Goal: Communication & Community: Share content

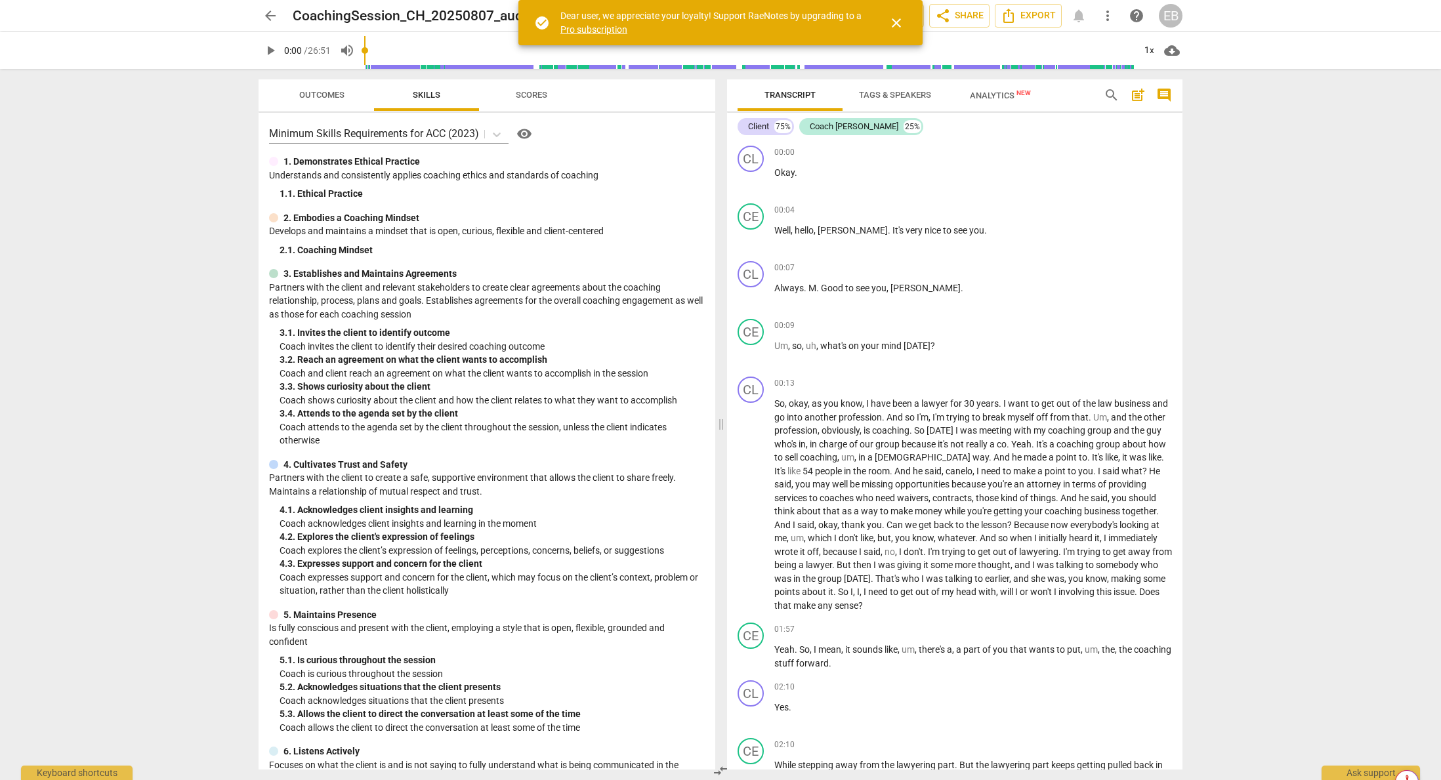
click at [266, 51] on span "play_arrow" at bounding box center [271, 51] width 16 height 16
click at [898, 22] on span "close" at bounding box center [897, 23] width 16 height 16
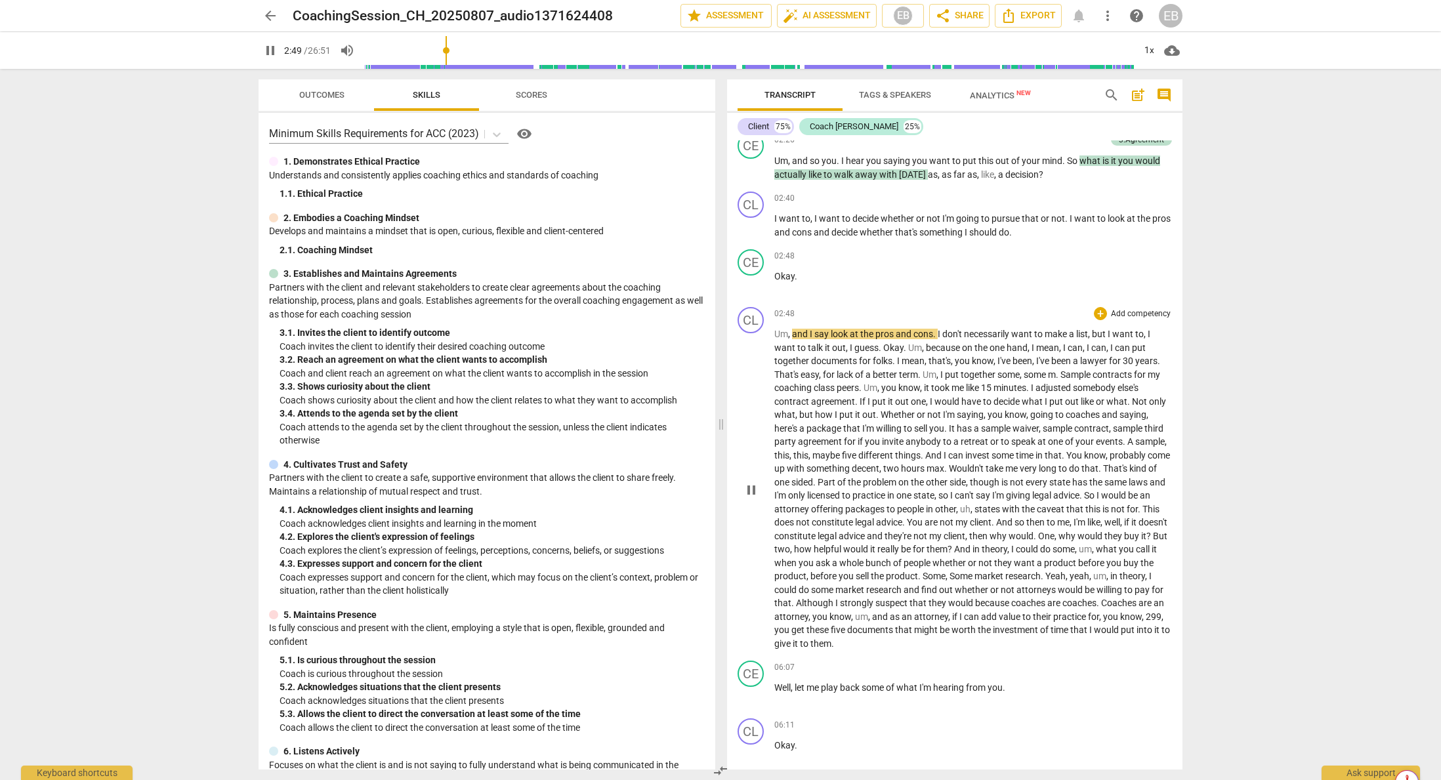
scroll to position [722, 0]
click at [895, 348] on span "Okay" at bounding box center [893, 347] width 20 height 11
click at [964, 384] on span "like" at bounding box center [973, 387] width 15 height 11
click at [888, 345] on span "Okay" at bounding box center [893, 347] width 20 height 11
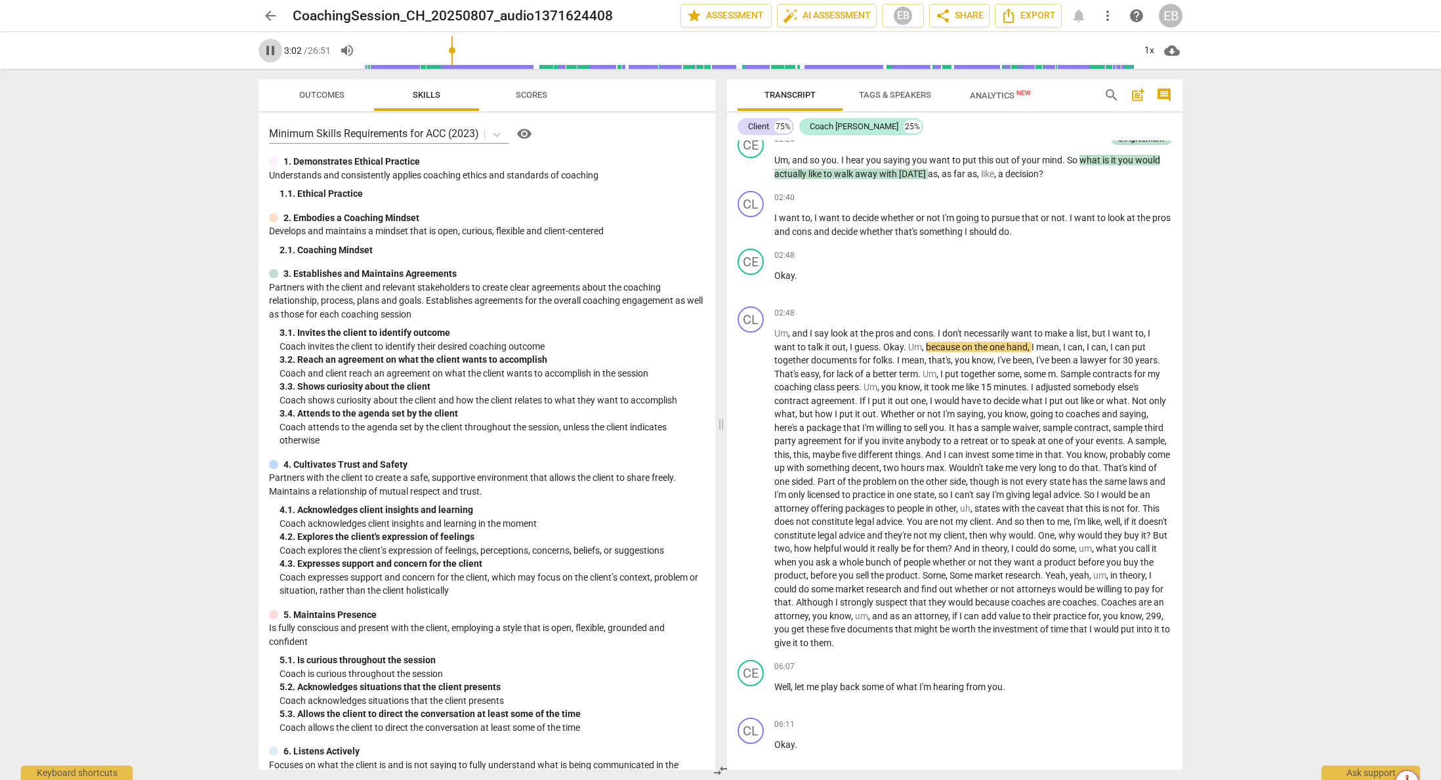
click at [264, 48] on span "pause" at bounding box center [271, 51] width 16 height 16
click at [885, 347] on span "Okay" at bounding box center [893, 347] width 20 height 11
drag, startPoint x: 885, startPoint y: 347, endPoint x: 906, endPoint y: 347, distance: 21.0
click at [906, 347] on p "Um , and I say look at the pros and cons . I don't necessarily want to make a l…" at bounding box center [974, 488] width 398 height 323
click at [954, 330] on span "keyboard_arrow_down" at bounding box center [951, 330] width 16 height 16
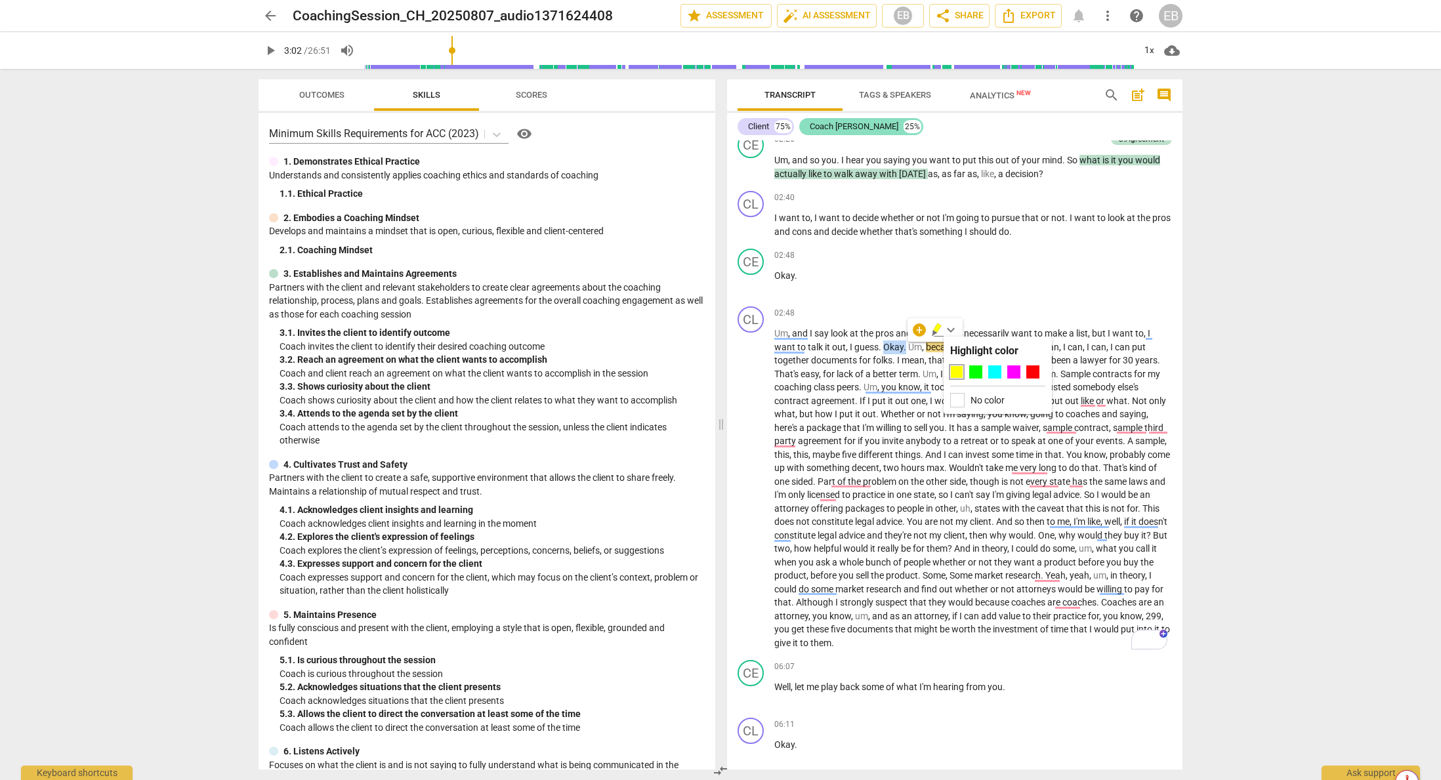
click at [840, 124] on div "Coach [PERSON_NAME]" at bounding box center [854, 126] width 89 height 13
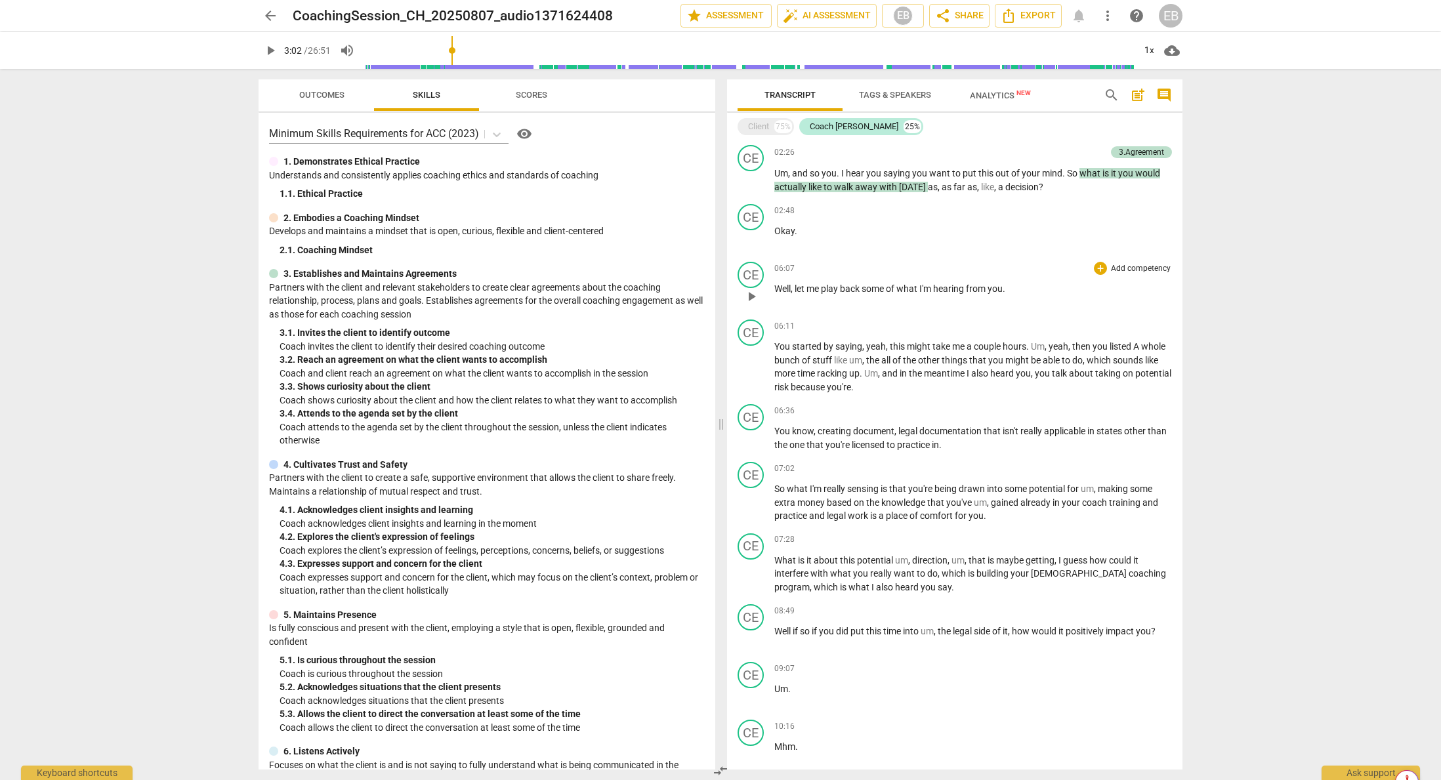
scroll to position [328, 0]
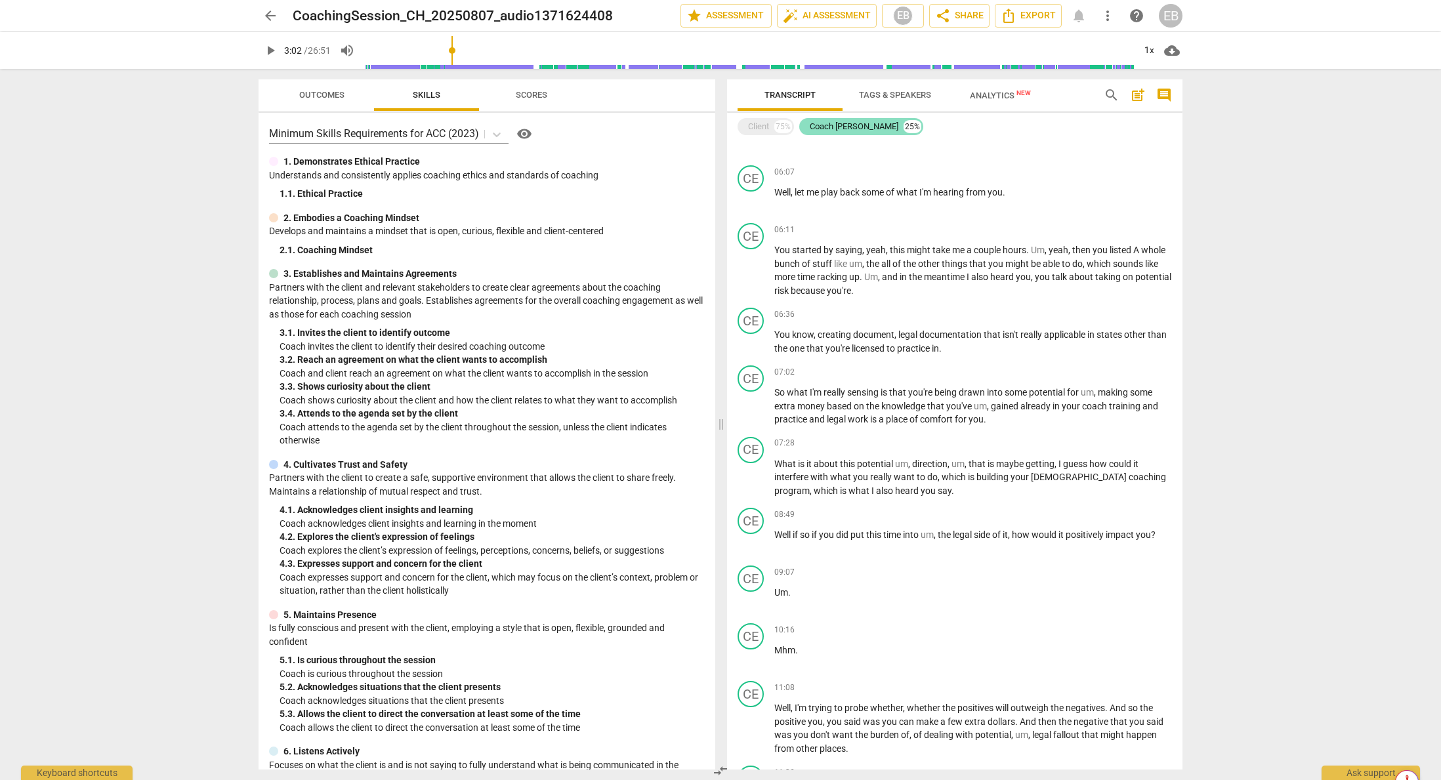
click at [834, 129] on div "Coach [PERSON_NAME]" at bounding box center [854, 126] width 89 height 13
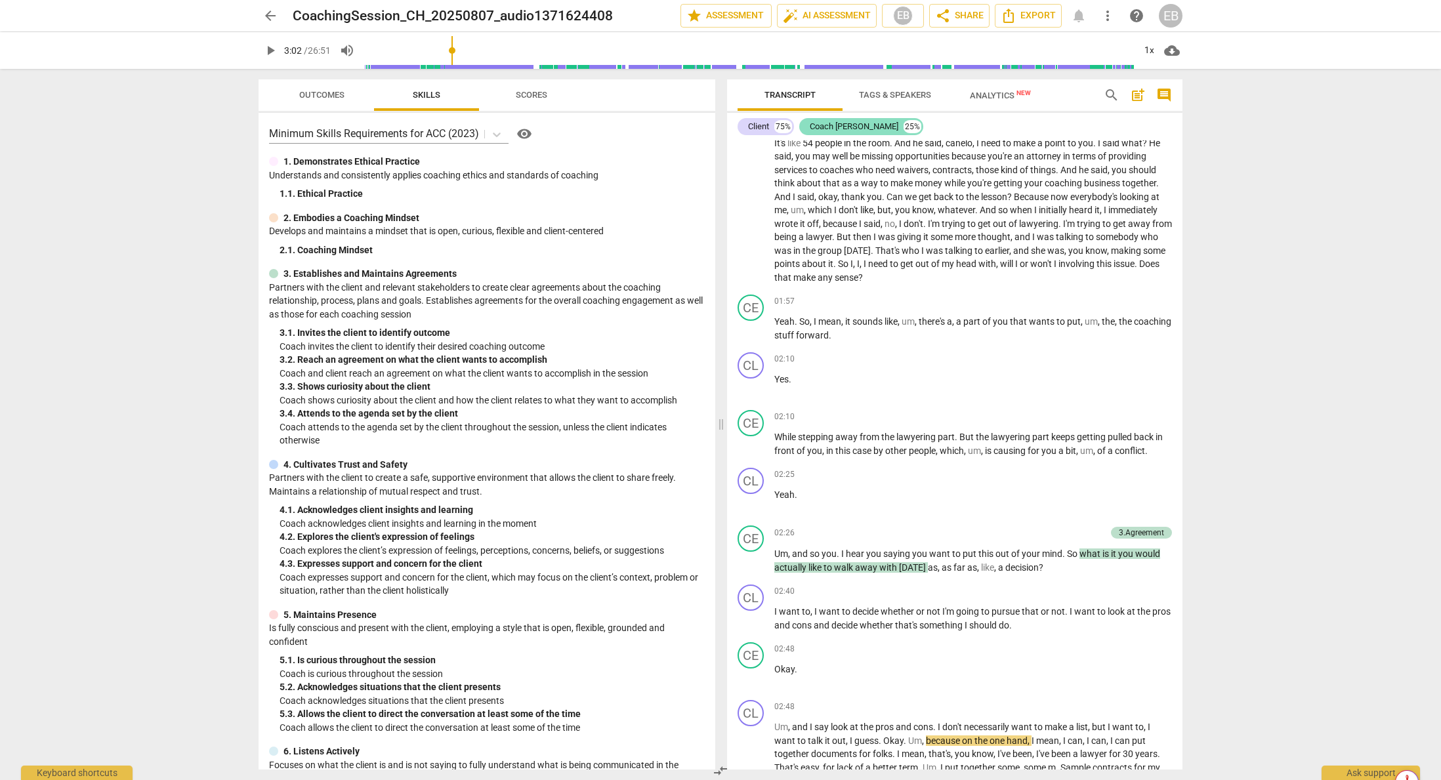
scroll to position [862, 0]
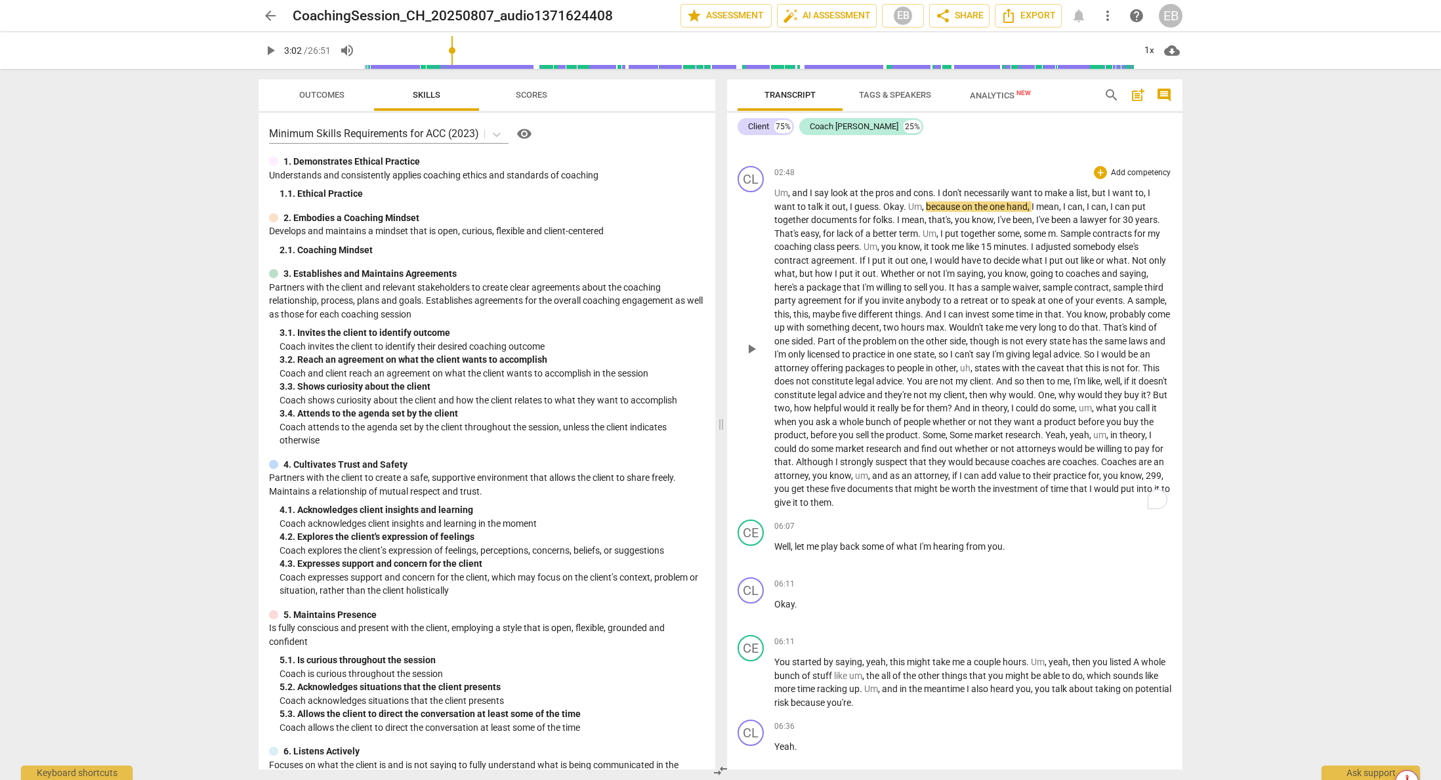
click at [883, 205] on span "Okay" at bounding box center [893, 207] width 20 height 11
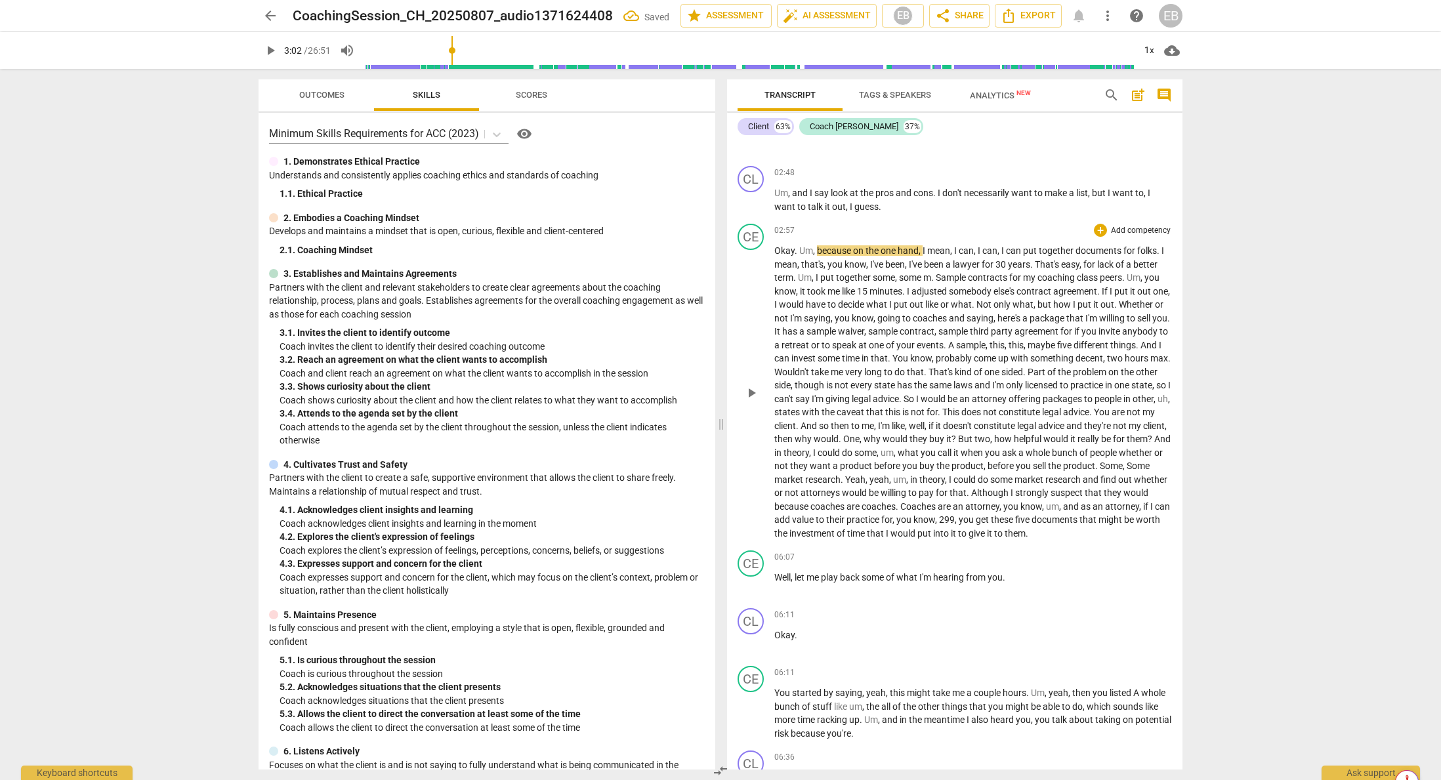
click at [799, 248] on span "Um" at bounding box center [806, 250] width 14 height 11
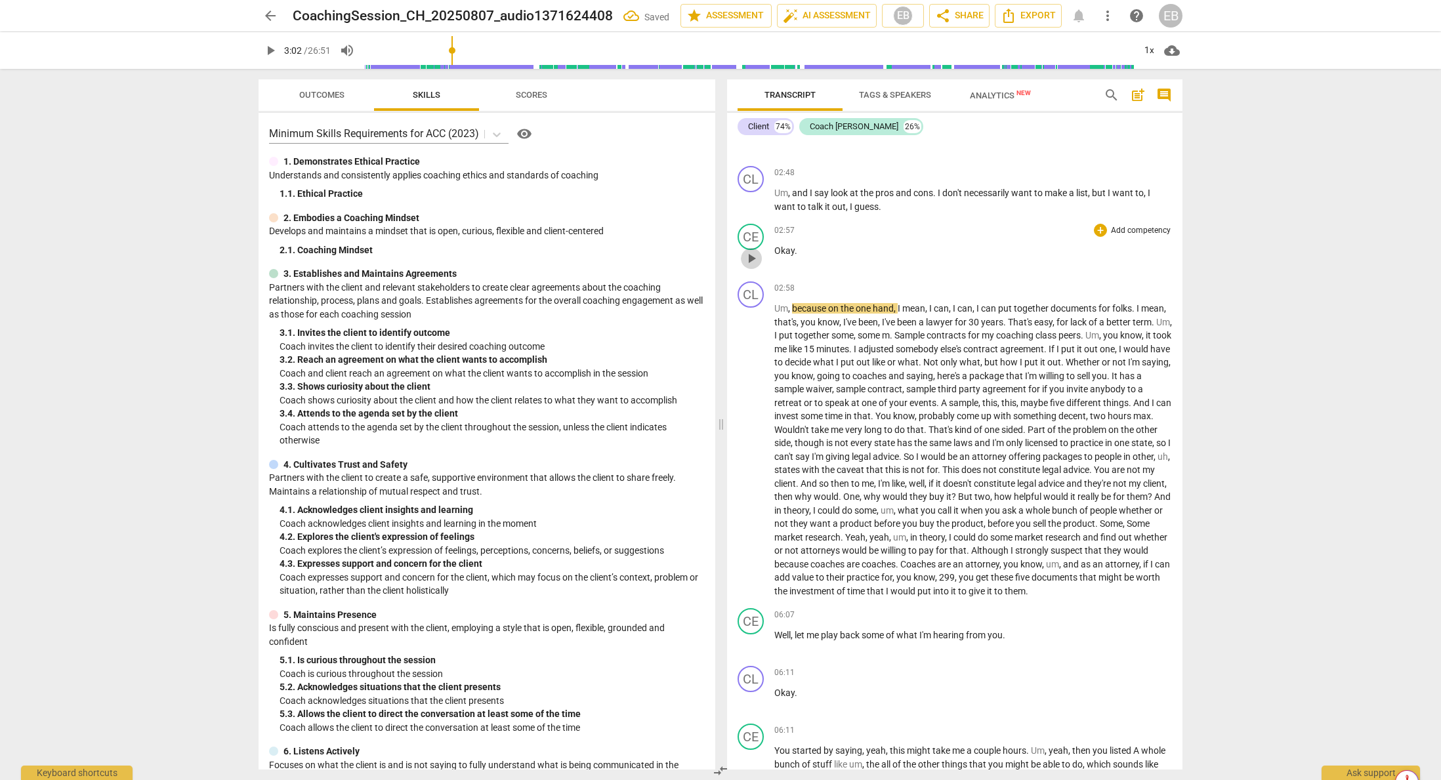
click at [750, 262] on span "play_arrow" at bounding box center [752, 259] width 16 height 16
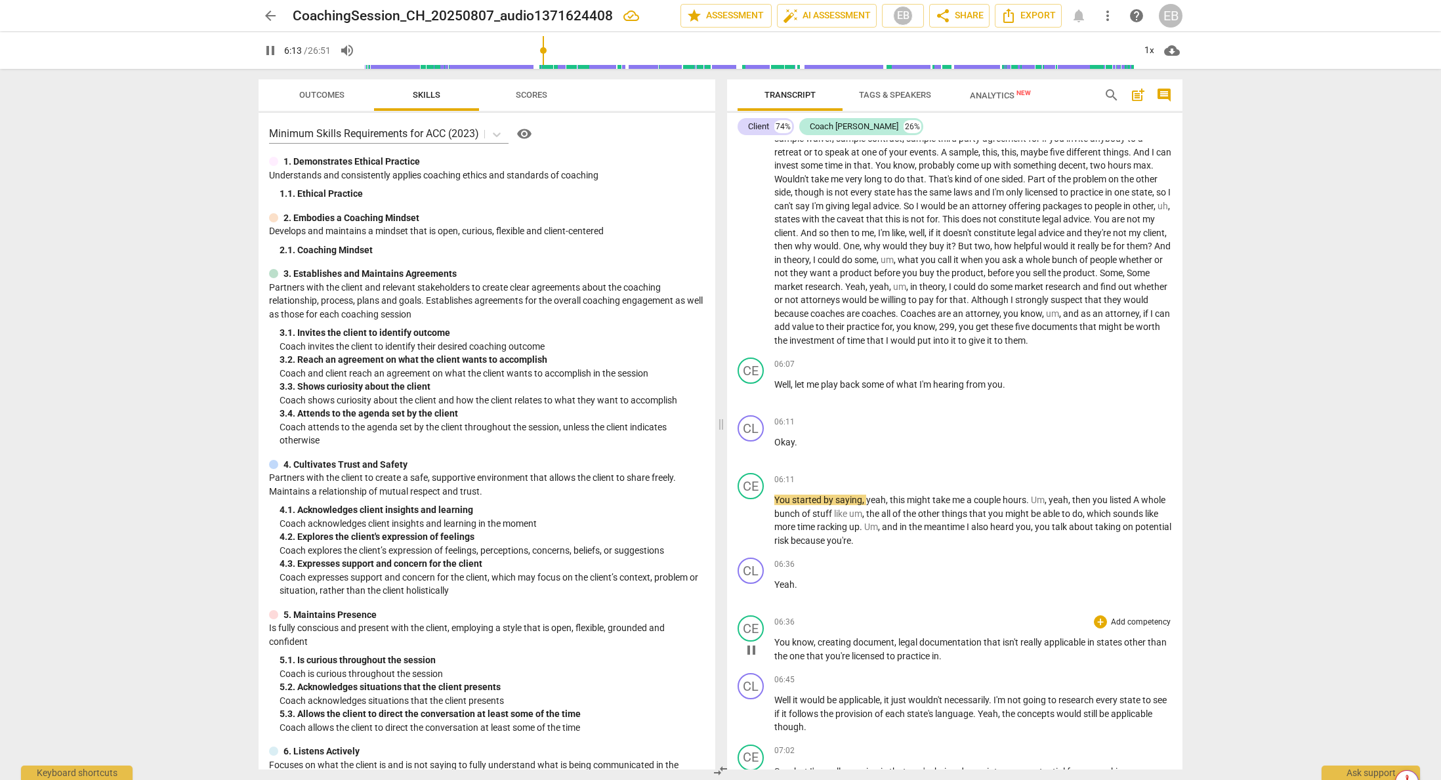
scroll to position [1125, 0]
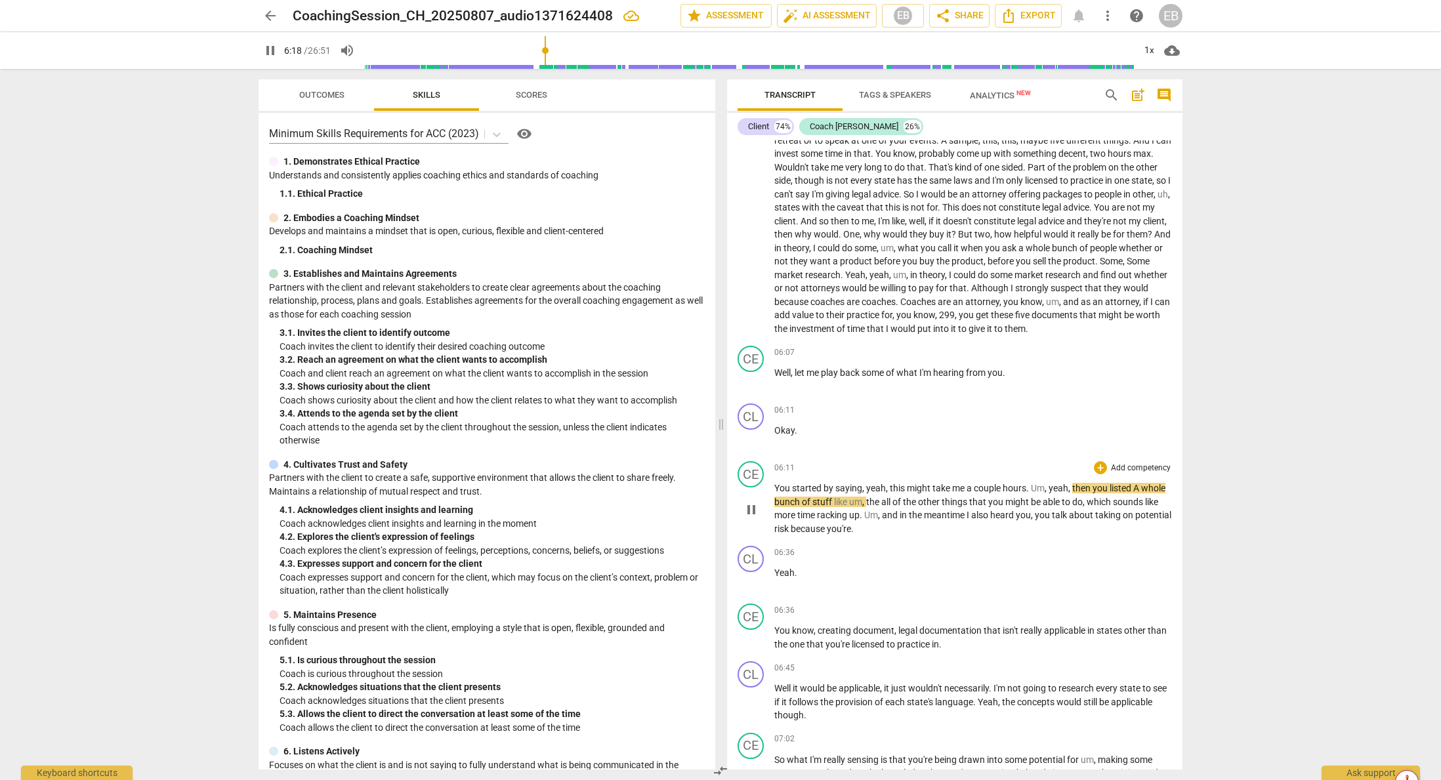
click at [964, 494] on span "yeah" at bounding box center [1059, 488] width 20 height 11
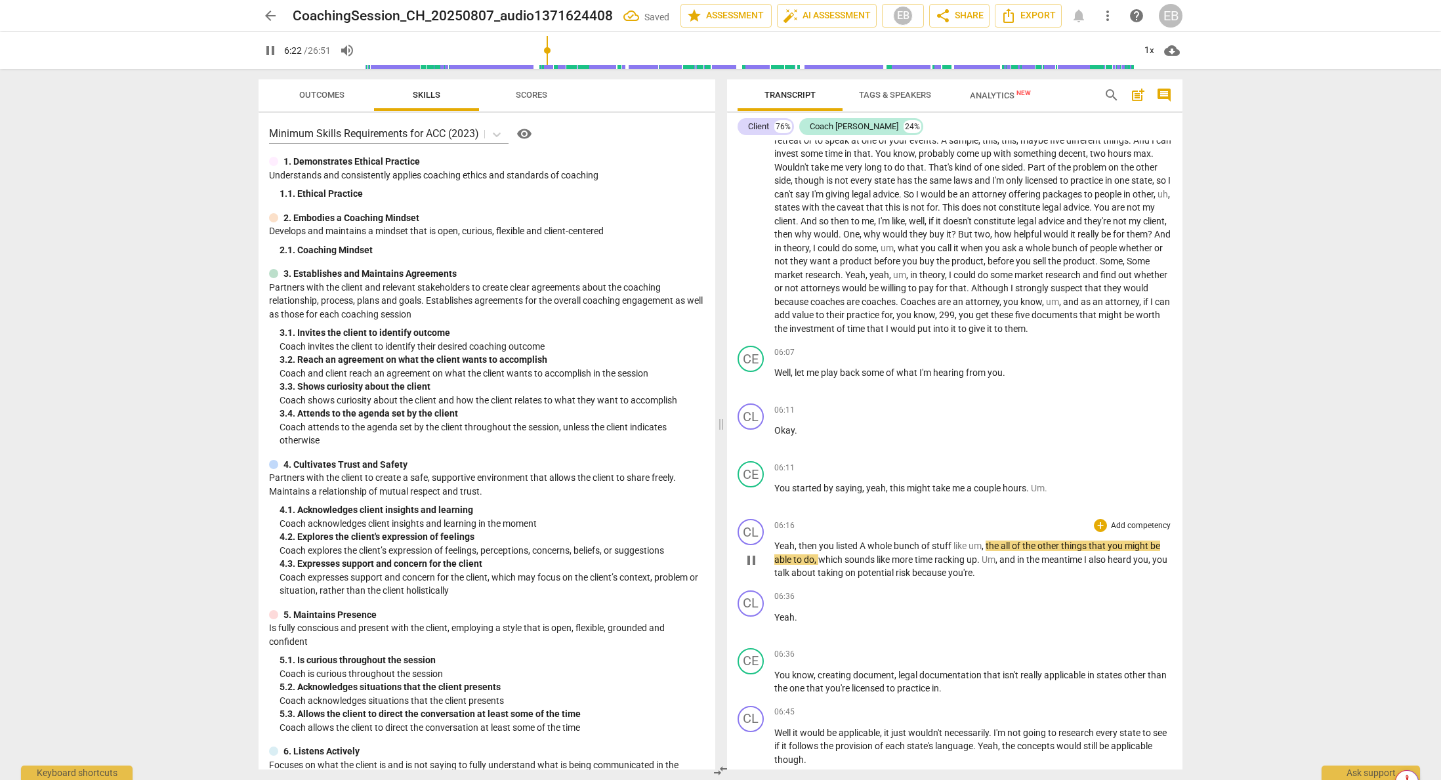
click at [798, 551] on span "," at bounding box center [797, 546] width 4 height 11
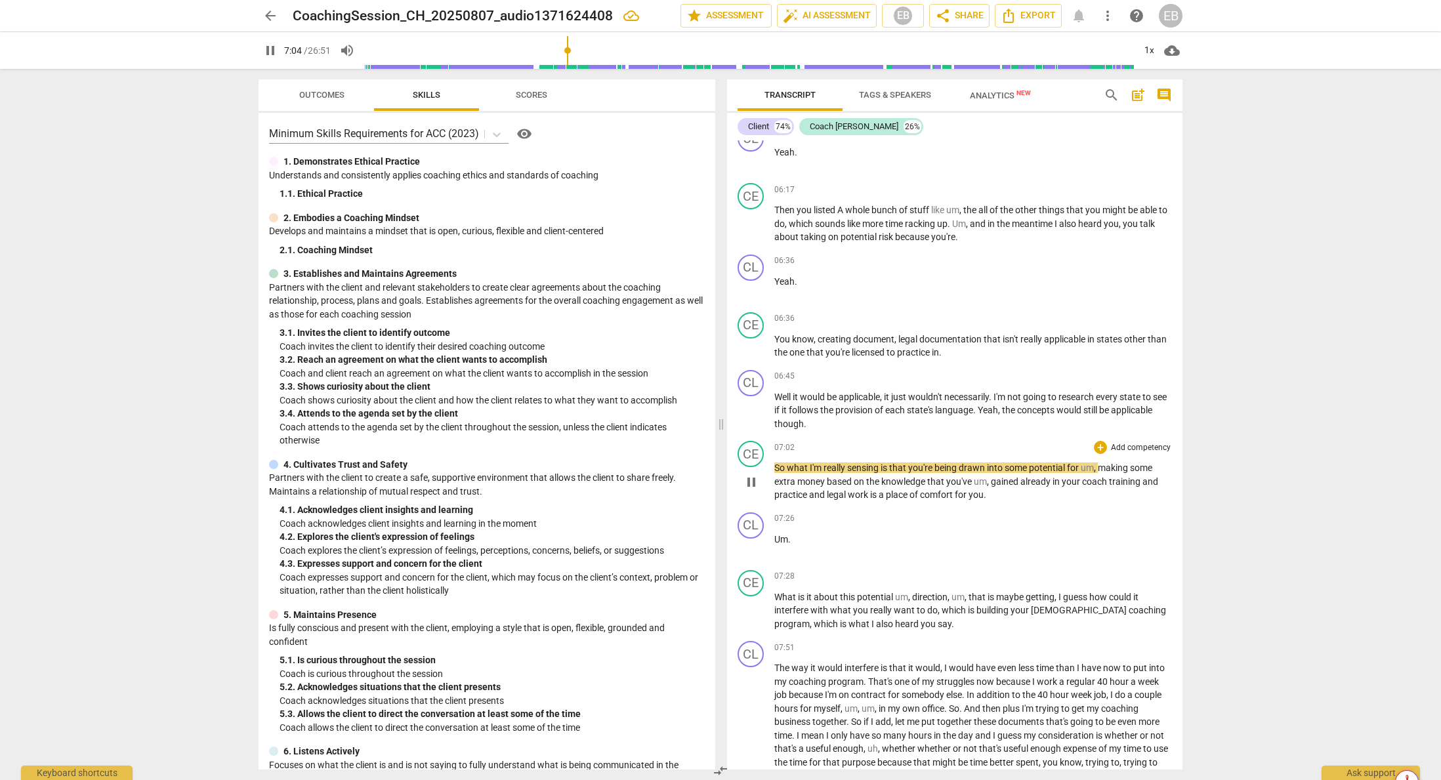
scroll to position [1584, 0]
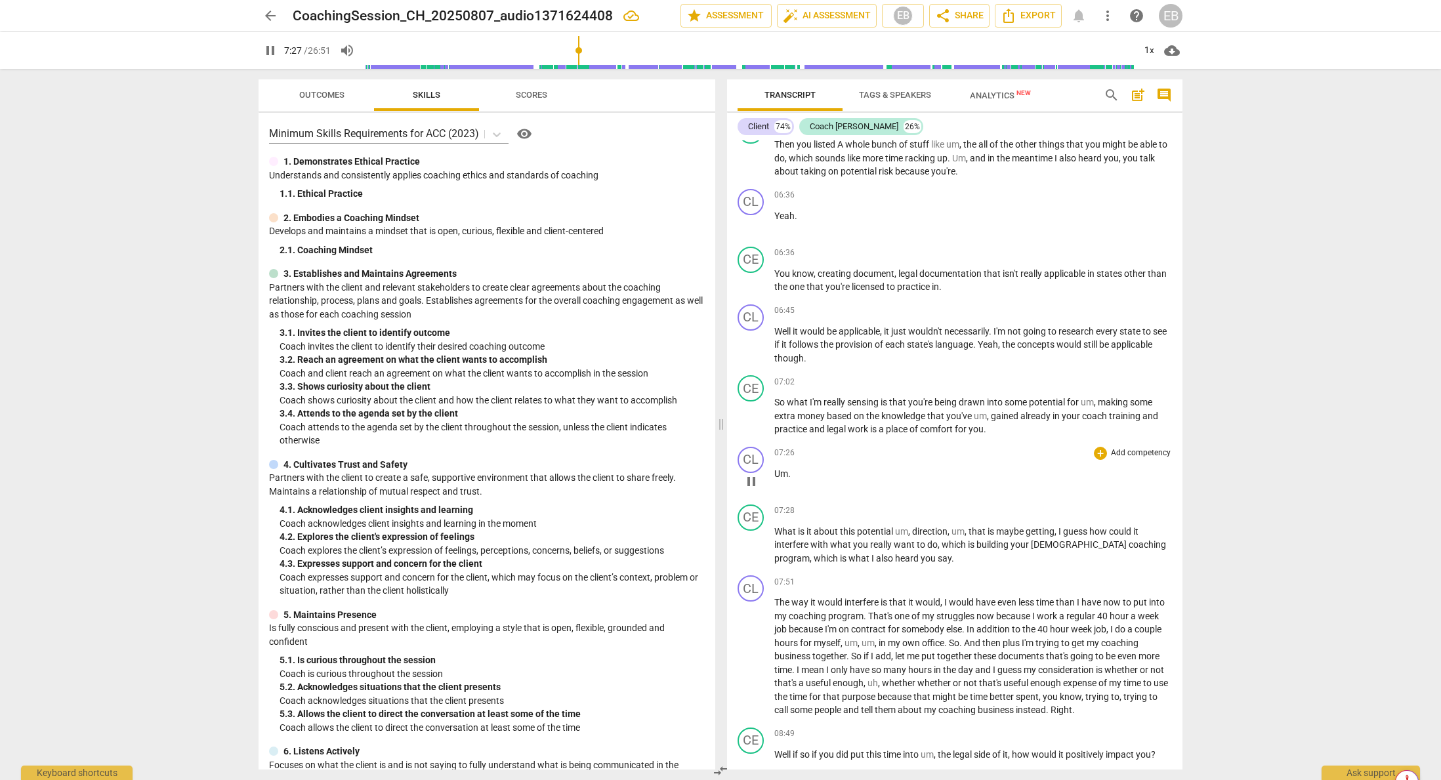
click at [775, 479] on span "Um" at bounding box center [782, 474] width 14 height 11
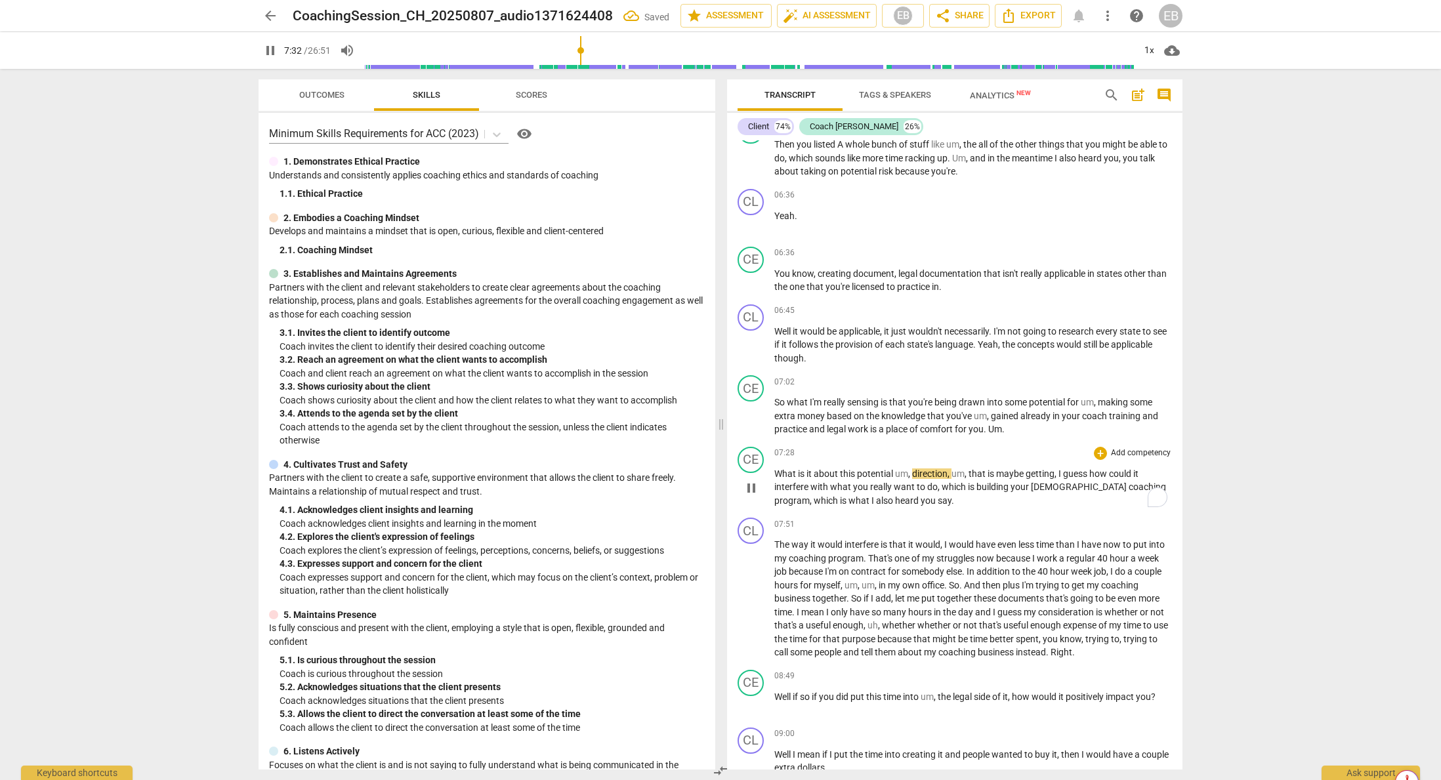
click at [775, 479] on span "What" at bounding box center [787, 474] width 24 height 11
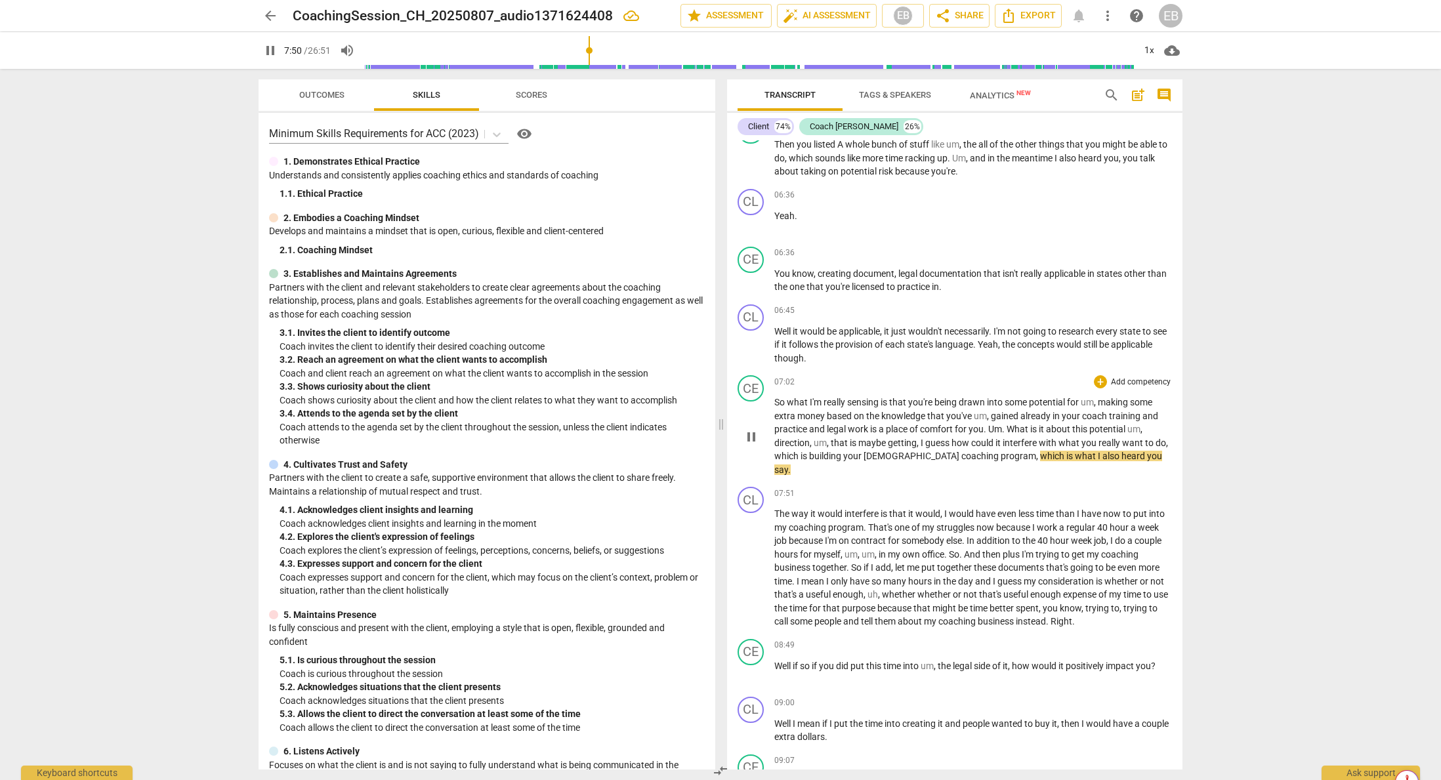
click at [920, 448] on span "," at bounding box center [919, 443] width 4 height 11
click at [747, 441] on span "pause" at bounding box center [752, 437] width 16 height 16
type input "472"
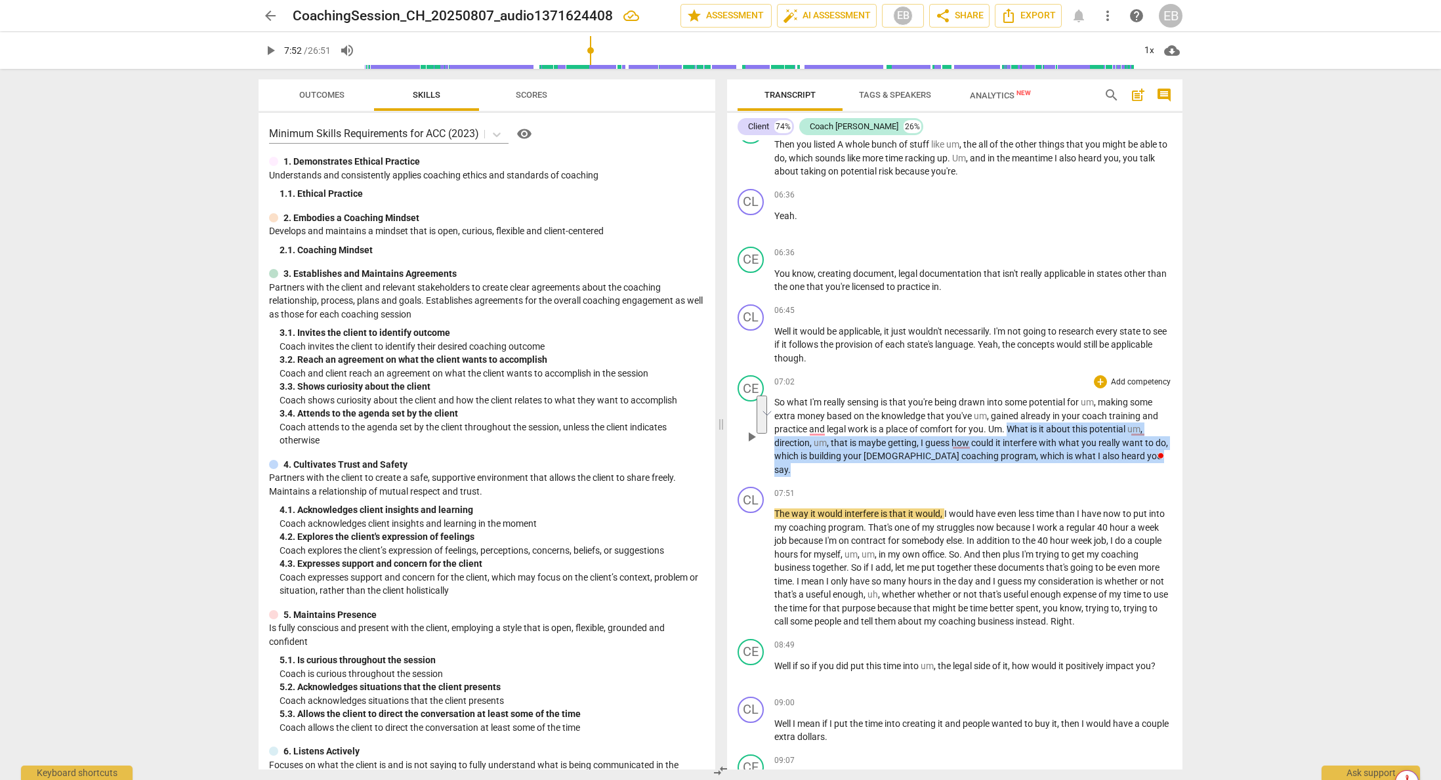
drag, startPoint x: 1013, startPoint y: 441, endPoint x: 1136, endPoint y: 468, distance: 125.7
click at [964, 468] on p "So what I'm really sensing is that you're being drawn into some potential for u…" at bounding box center [974, 436] width 398 height 81
click at [964, 452] on div "+" at bounding box center [1148, 452] width 13 height 13
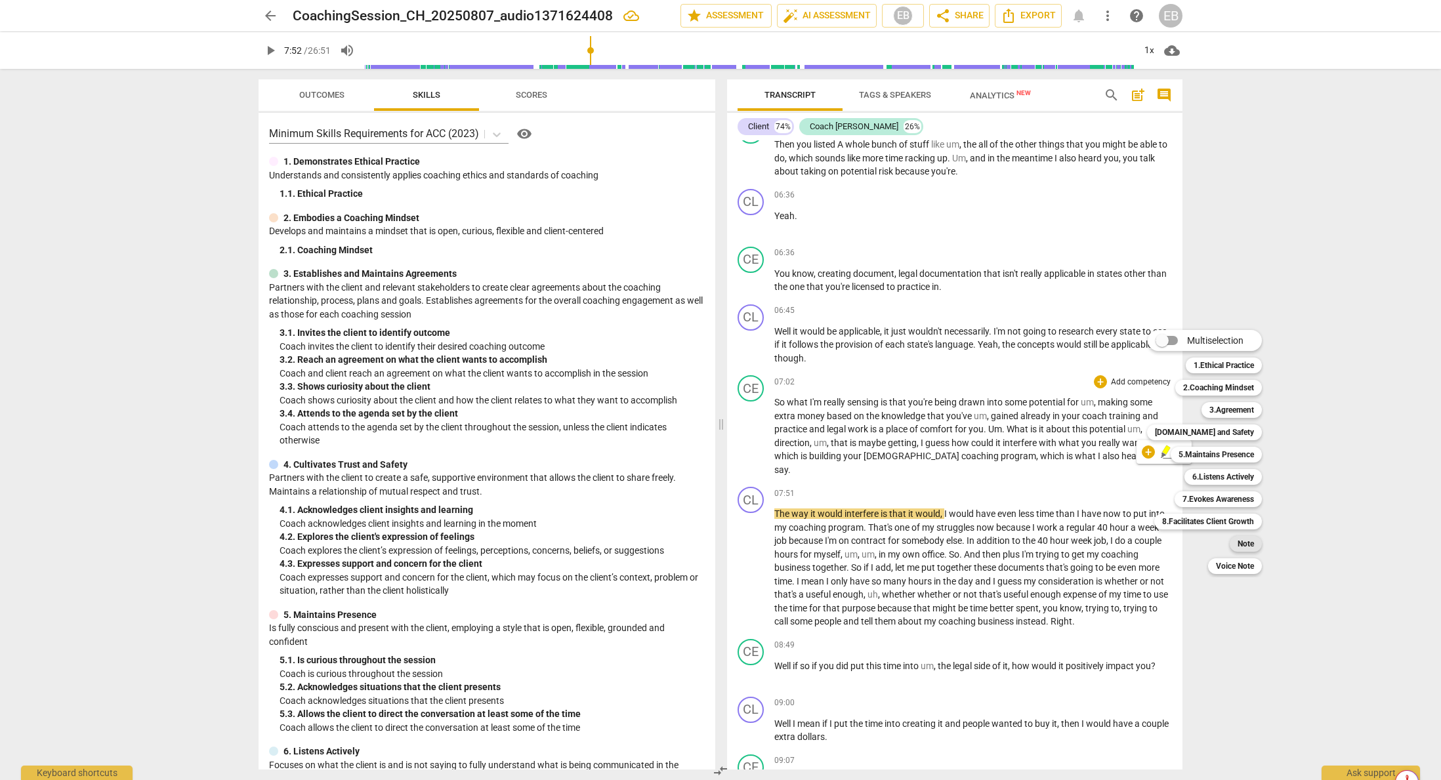
click at [964, 543] on b "Note" at bounding box center [1246, 544] width 16 height 16
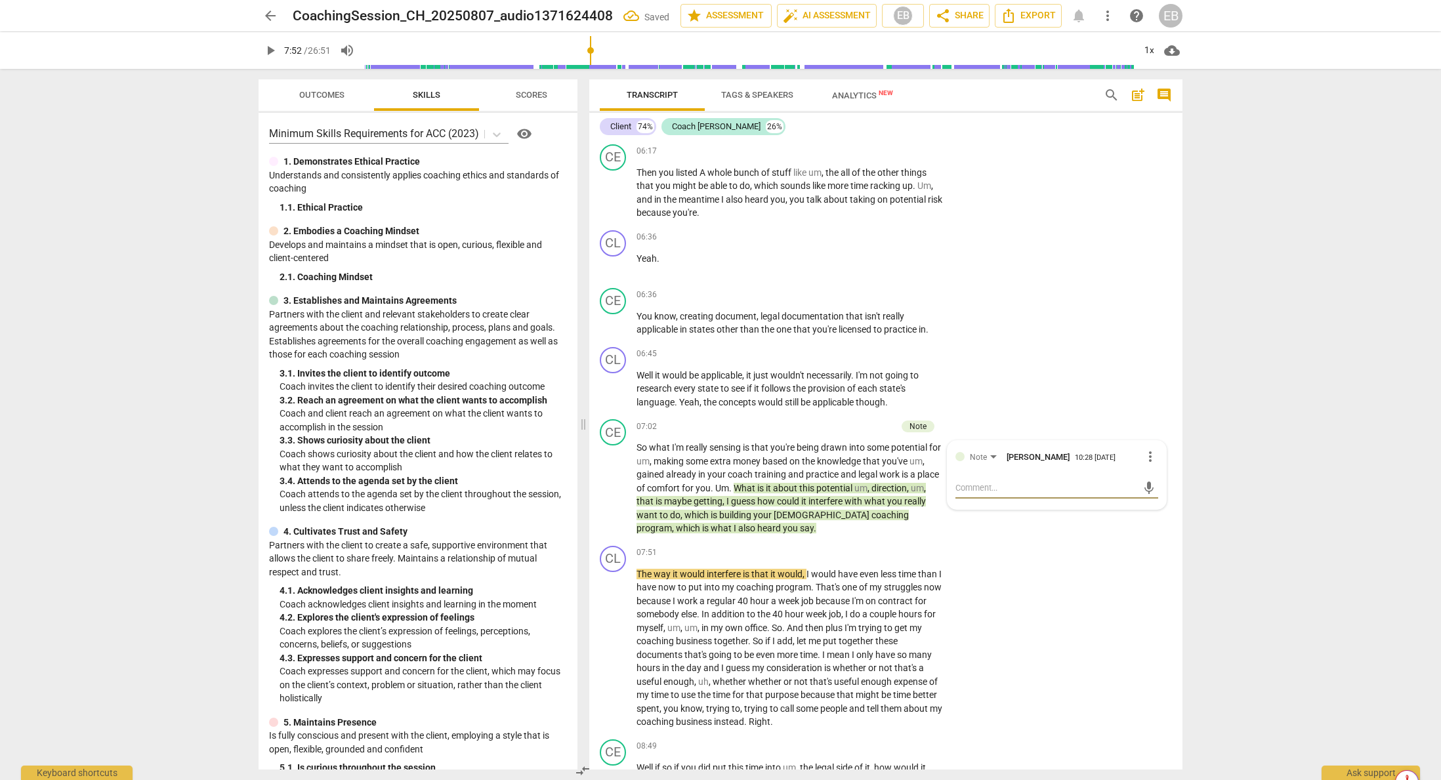
type textarea "H"
type textarea "Ha"
type textarea "Had"
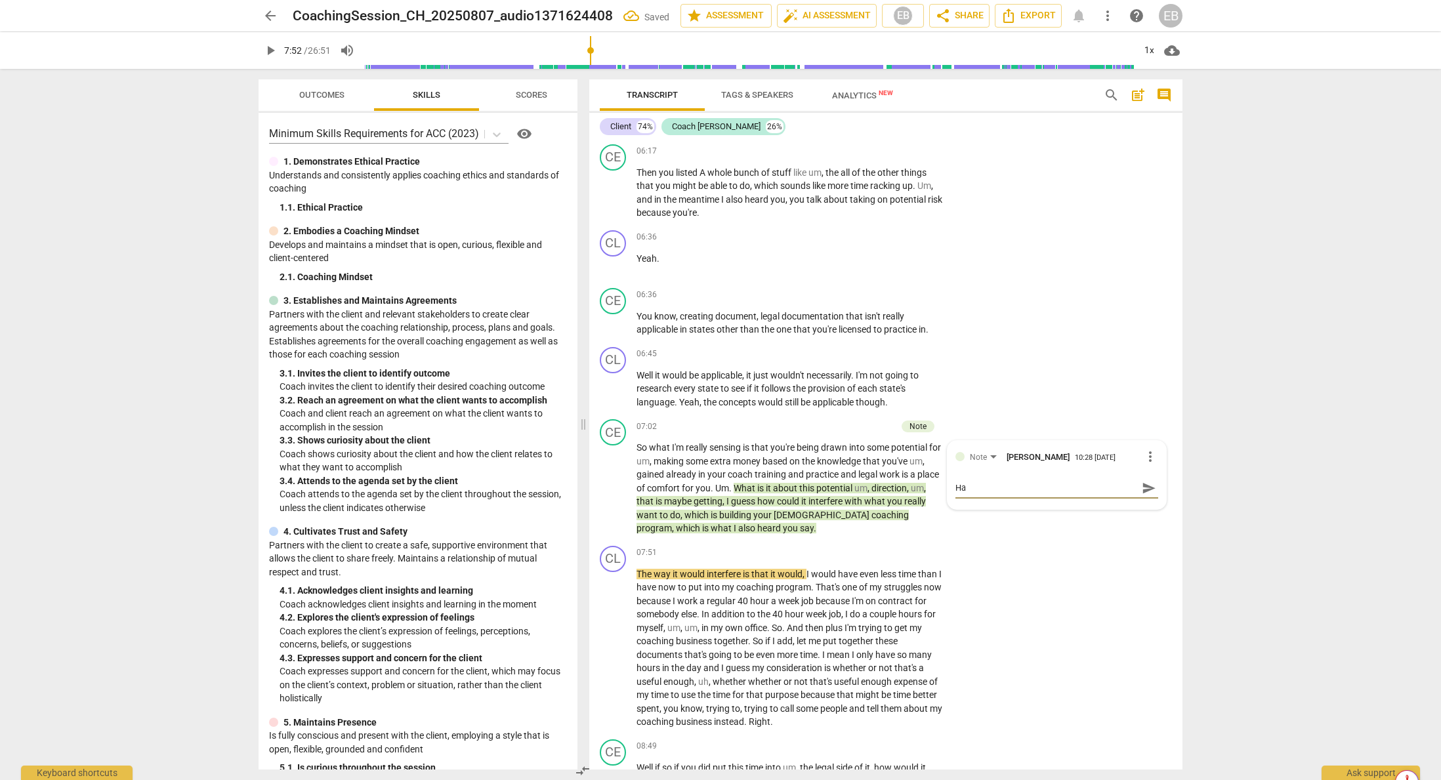
type textarea "Had"
type textarea "Had t"
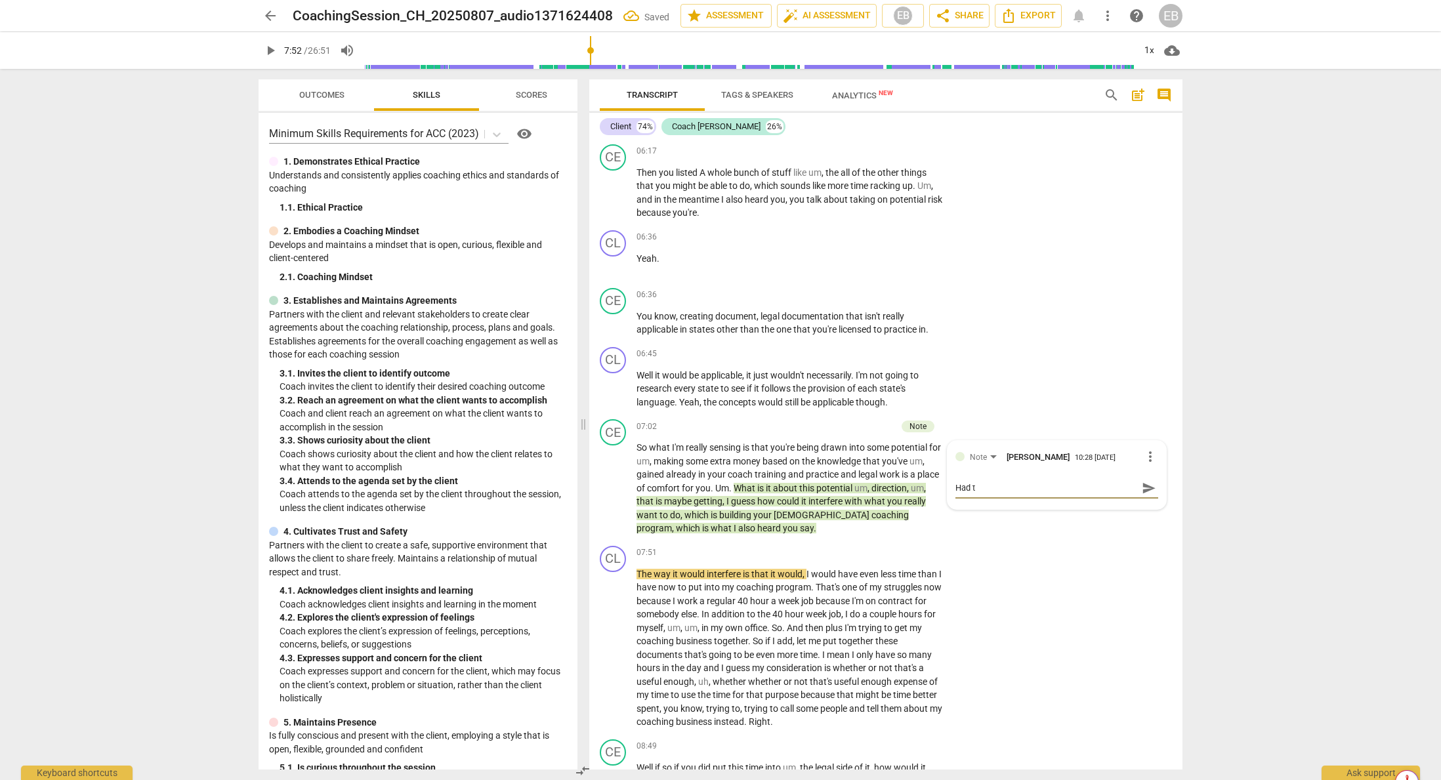
type textarea "Had tr"
type textarea "Had tro"
type textarea "Had trou"
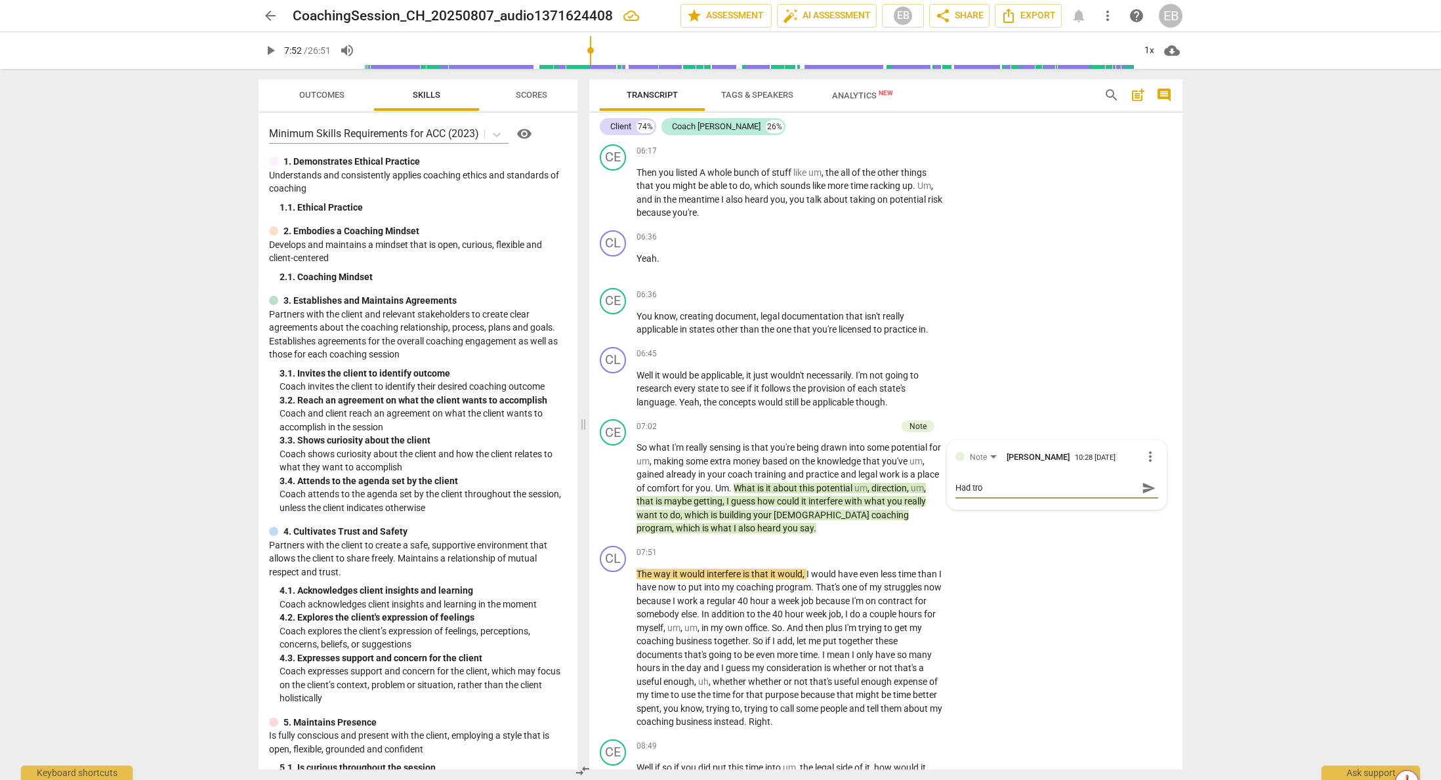
type textarea "Had trou"
type textarea "Had troub"
type textarea "Had troubl"
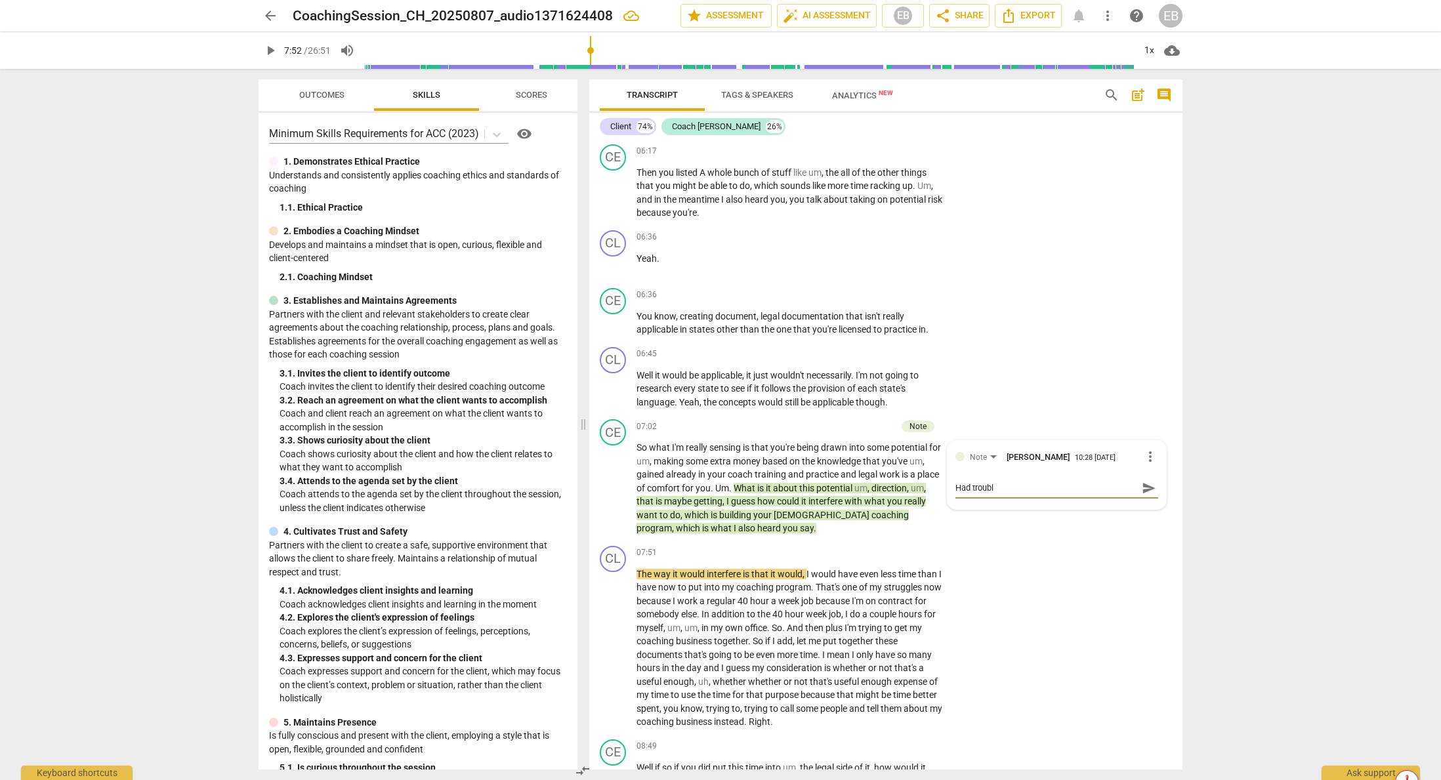
type textarea "Had trouble"
type textarea "Had trouble f"
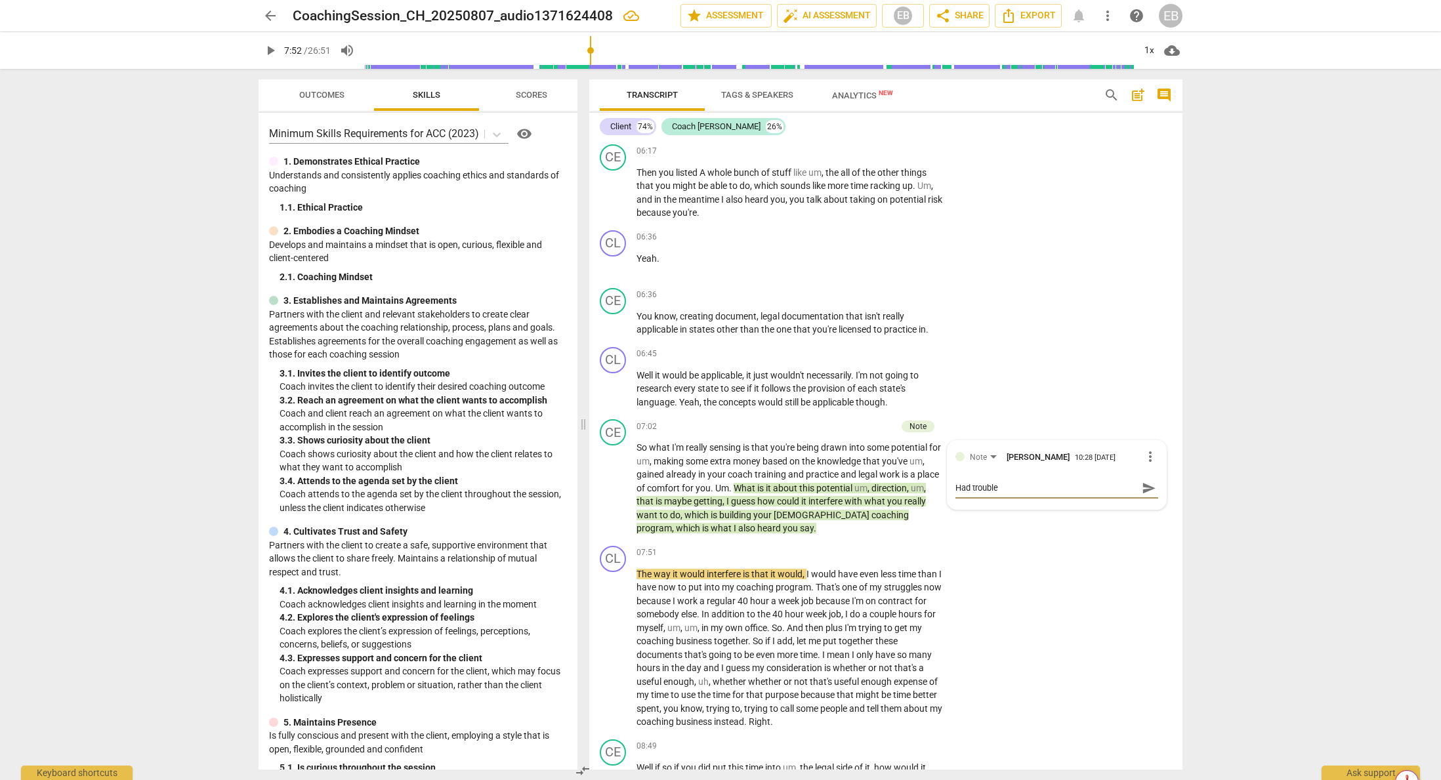
type textarea "Had trouble f"
type textarea "Had trouble fo"
type textarea "Had trouble for"
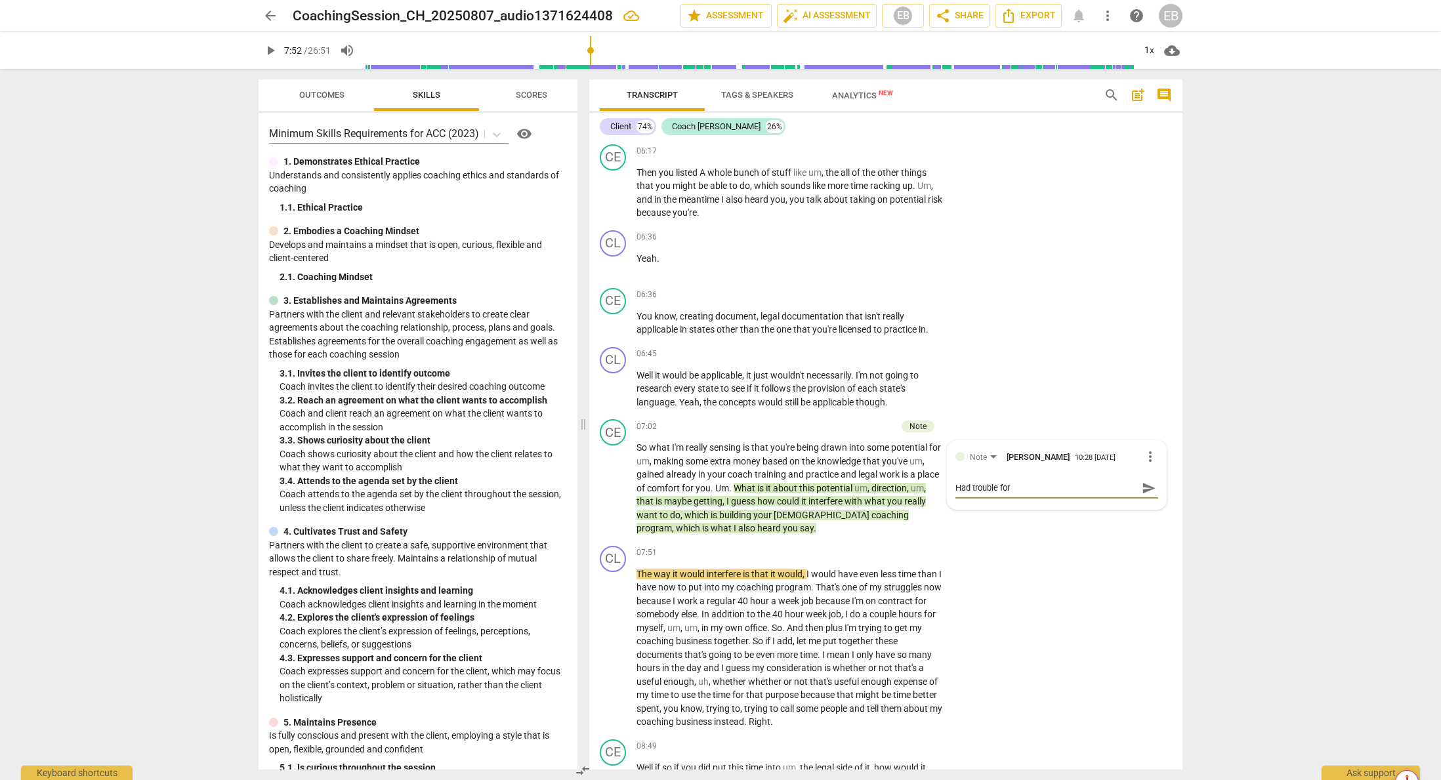
type textarea "Had trouble form"
type textarea "Had trouble formu"
type textarea "Had trouble formul"
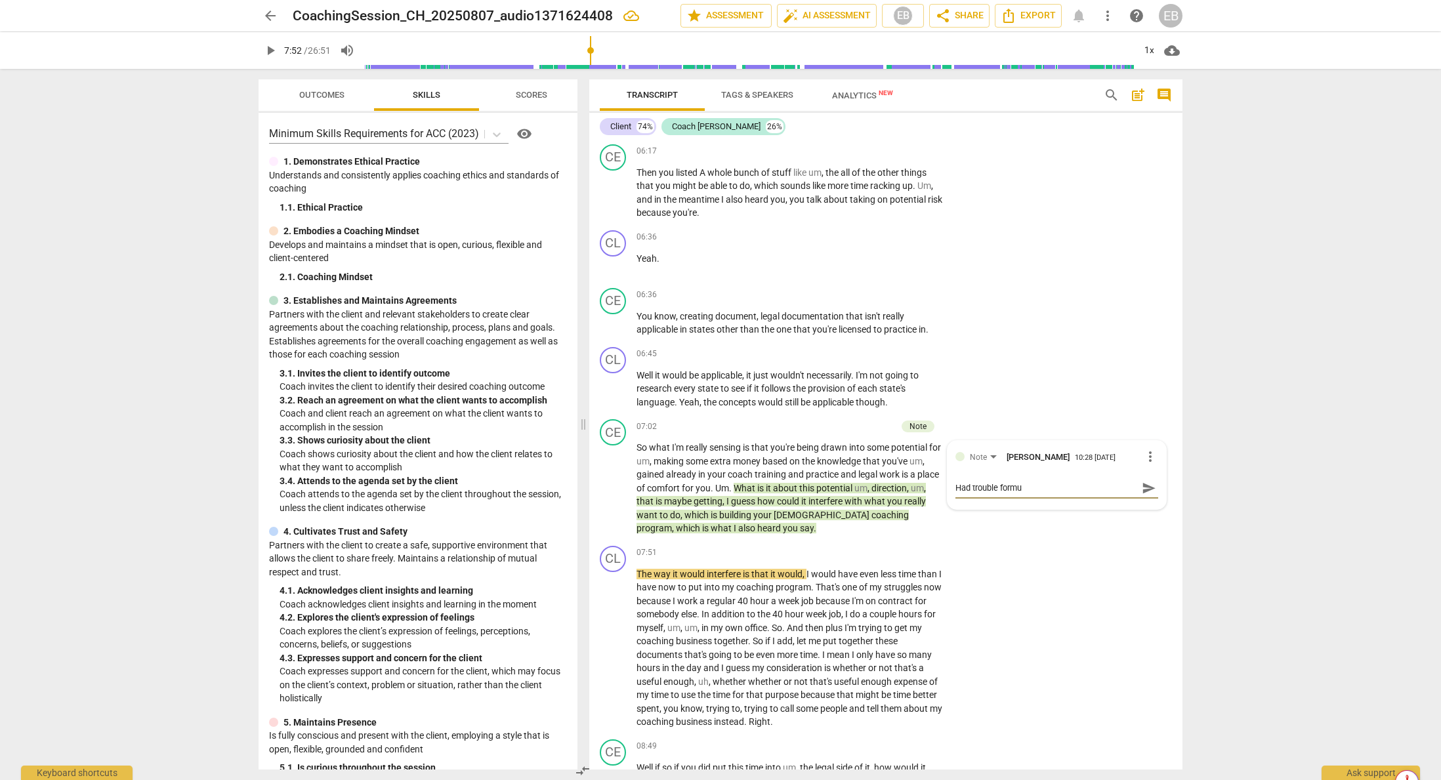
type textarea "Had trouble formul"
type textarea "Had trouble formula"
type textarea "Had trouble formulat"
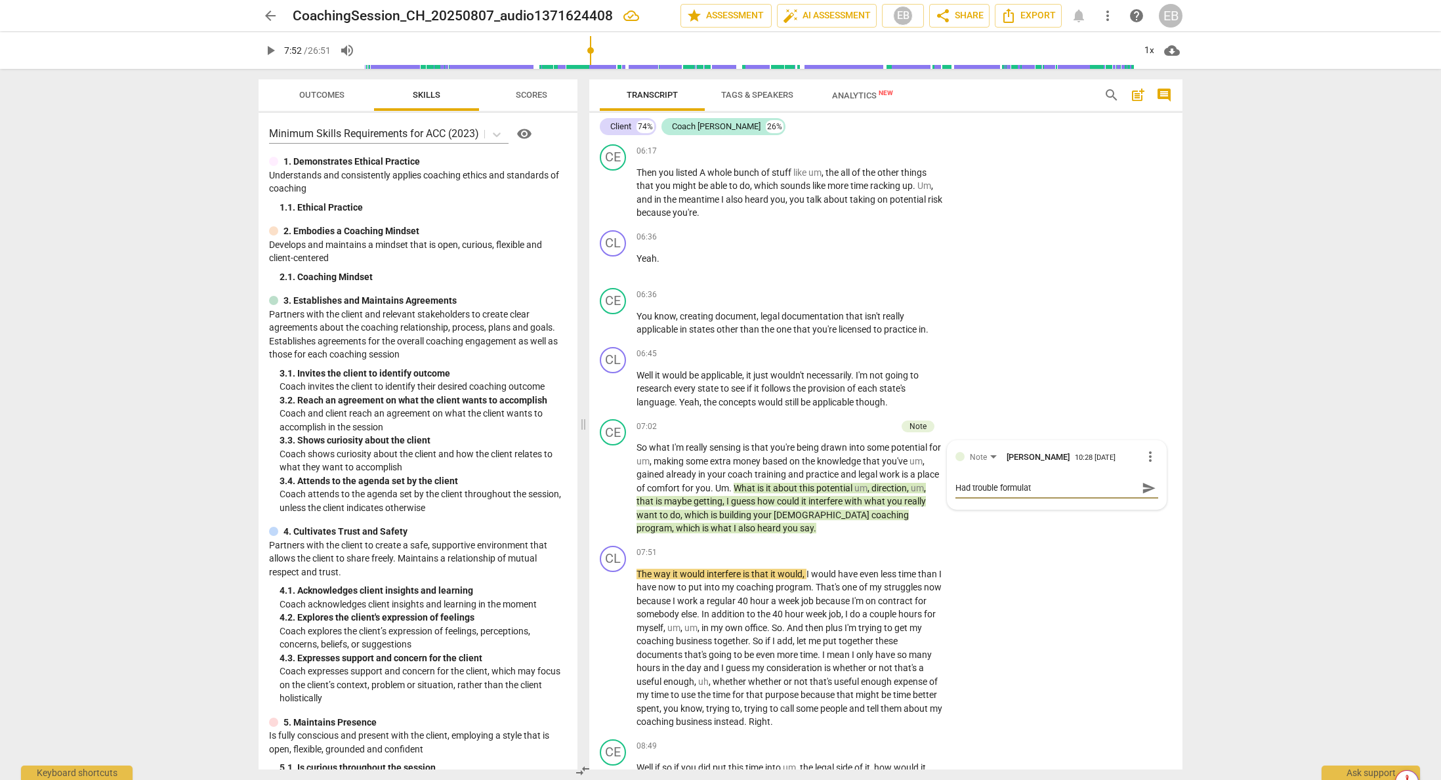
type textarea "Had trouble formulati"
type textarea "Had trouble formulatin"
type textarea "Had trouble formulating"
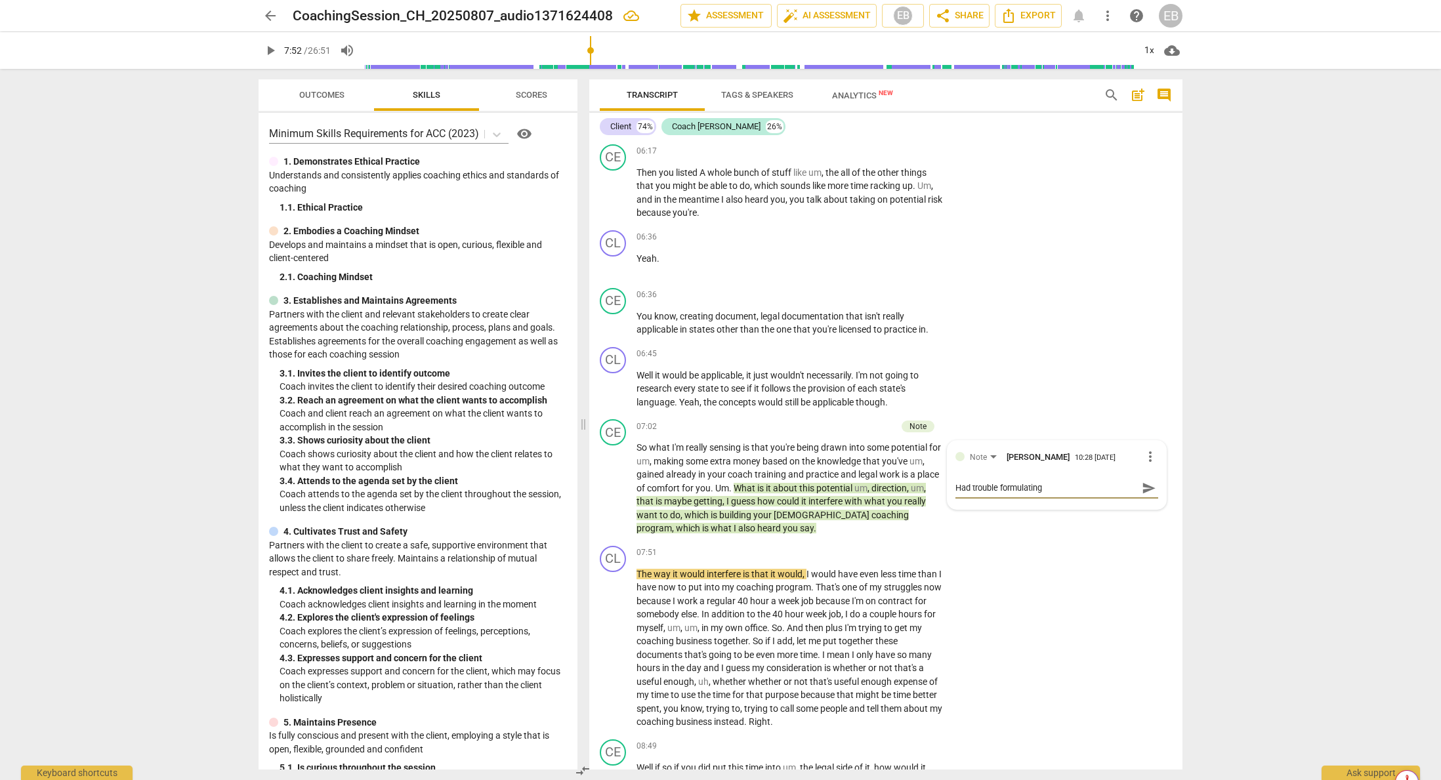
type textarea "Had trouble formulating"
type textarea "Had trouble formulating a"
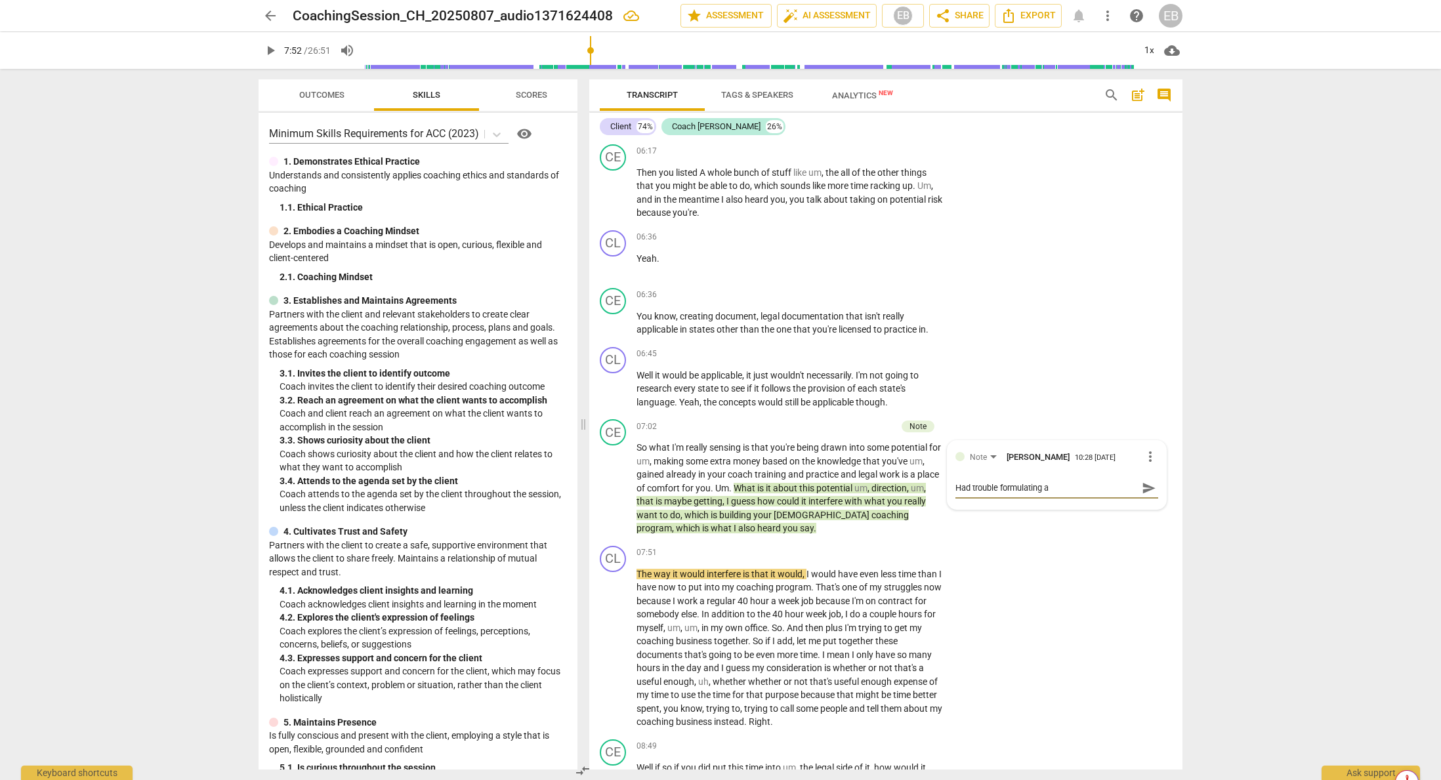
type textarea "Had trouble formulating a q"
type textarea "Had trouble formulating a qu"
type textarea "Had trouble formulating a que"
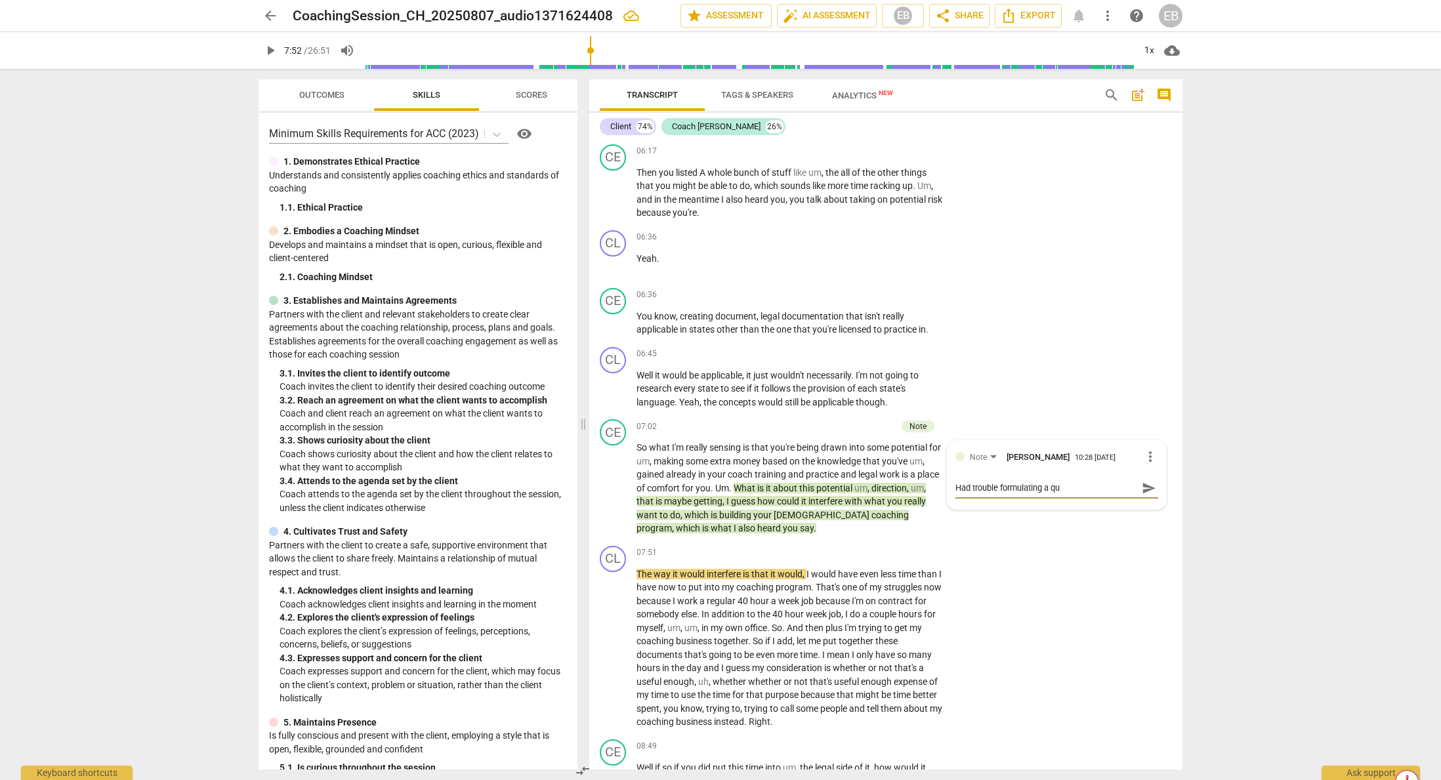
type textarea "Had trouble formulating a que"
type textarea "Had trouble formulating a ques"
type textarea "Had trouble formulating a quest"
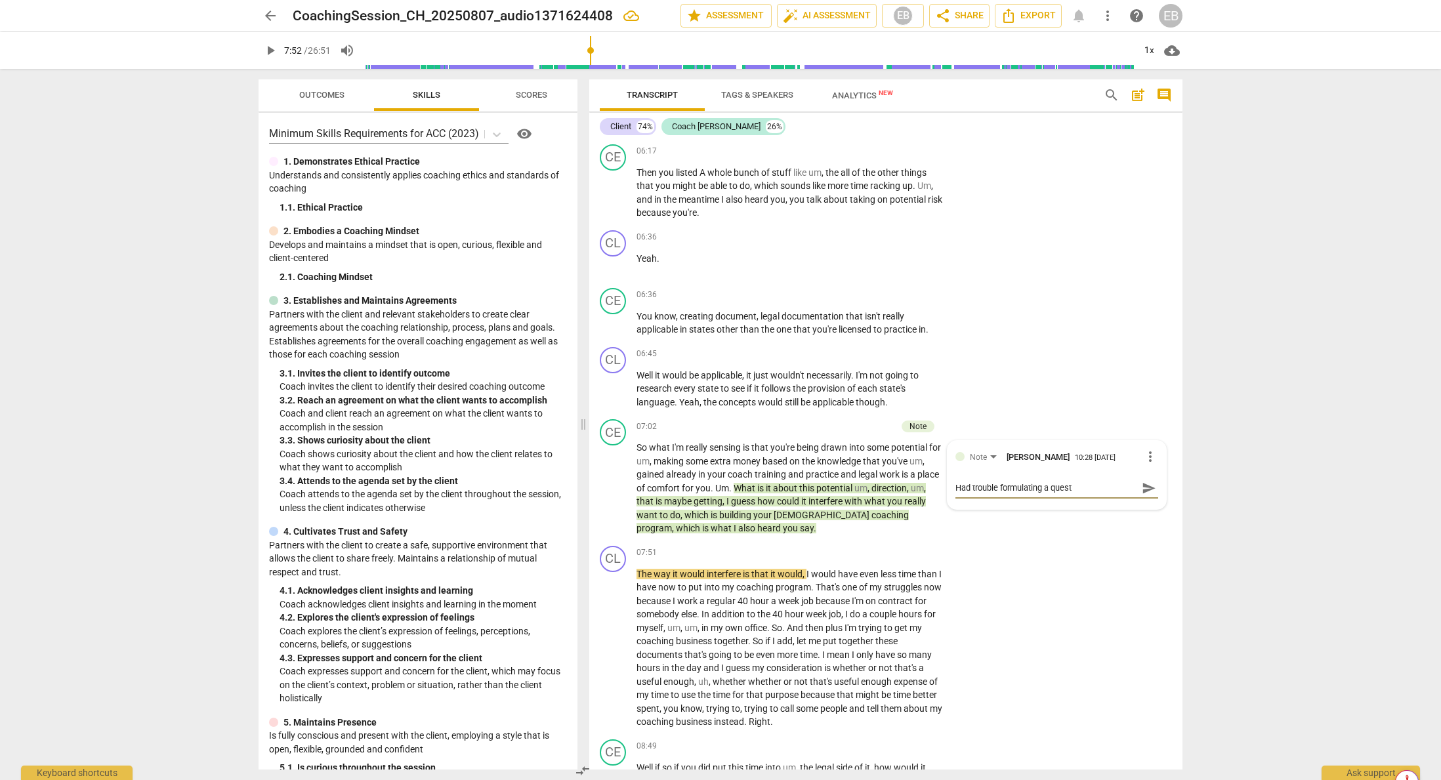
type textarea "Had trouble formulating a questi"
type textarea "Had trouble formulating a questio"
type textarea "Had trouble formulating a question"
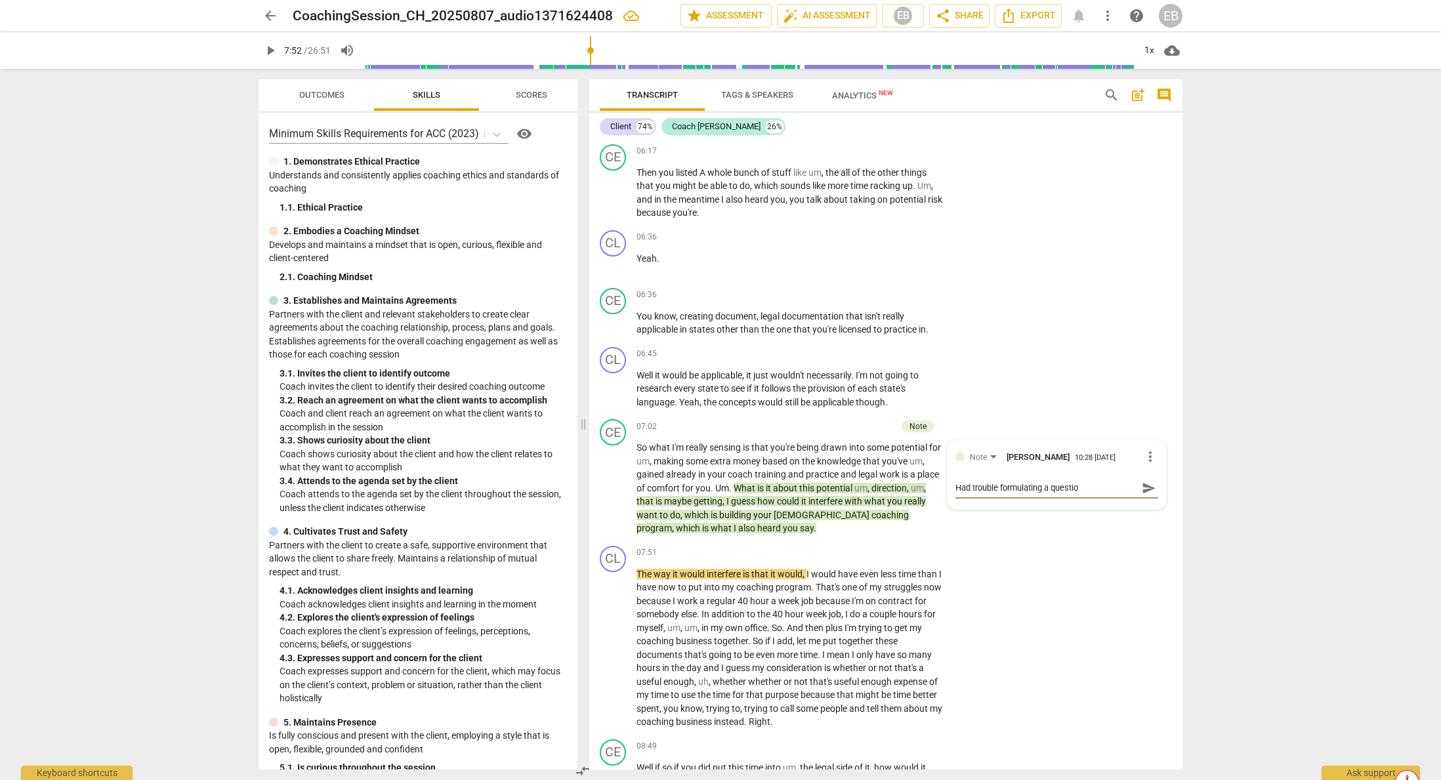
type textarea "Had trouble formulating a question"
type textarea "Had trouble formulating a question i"
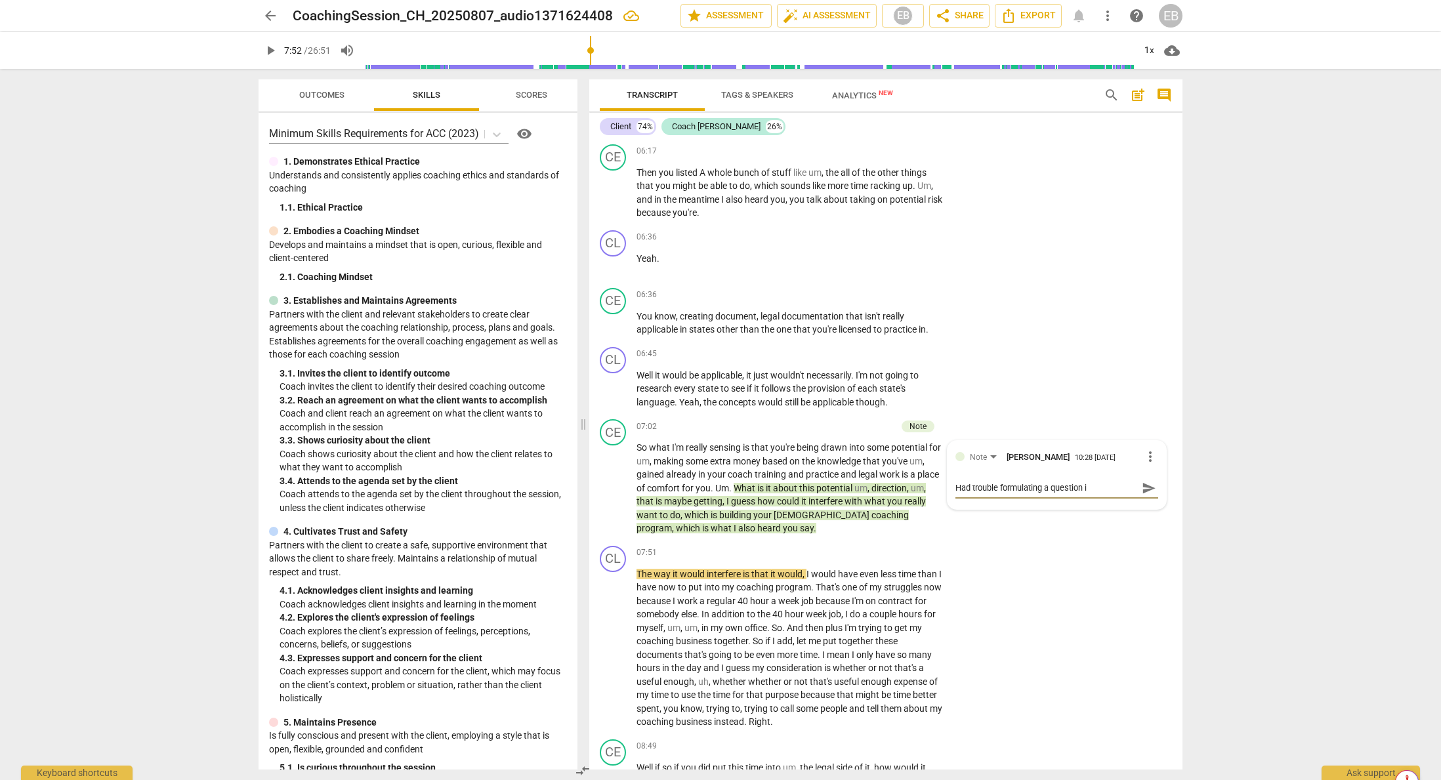
type textarea "Had trouble formulating a question in"
type textarea "Had trouble formulating a question in a"
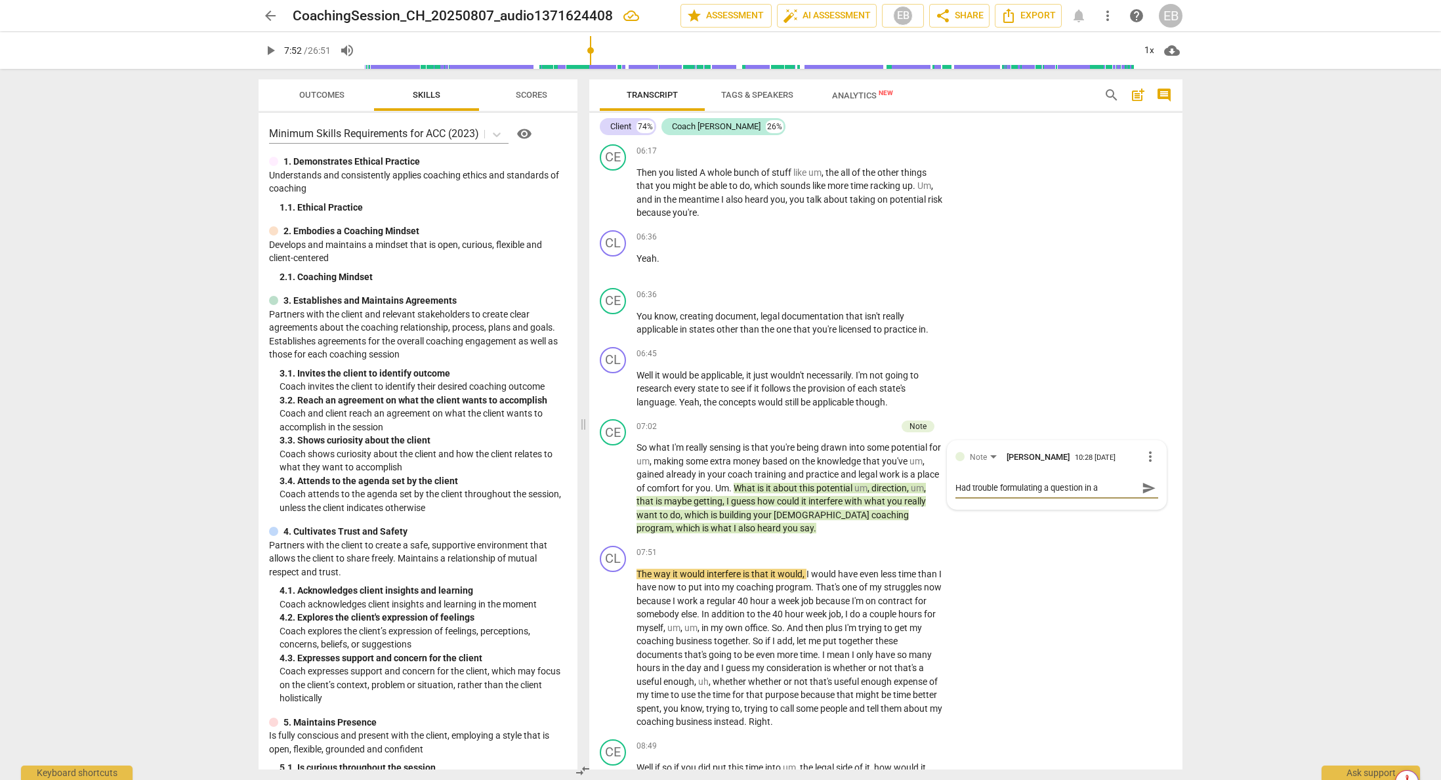
type textarea "Had trouble formulating a question in an"
type textarea "Had trouble formulating a question in an a"
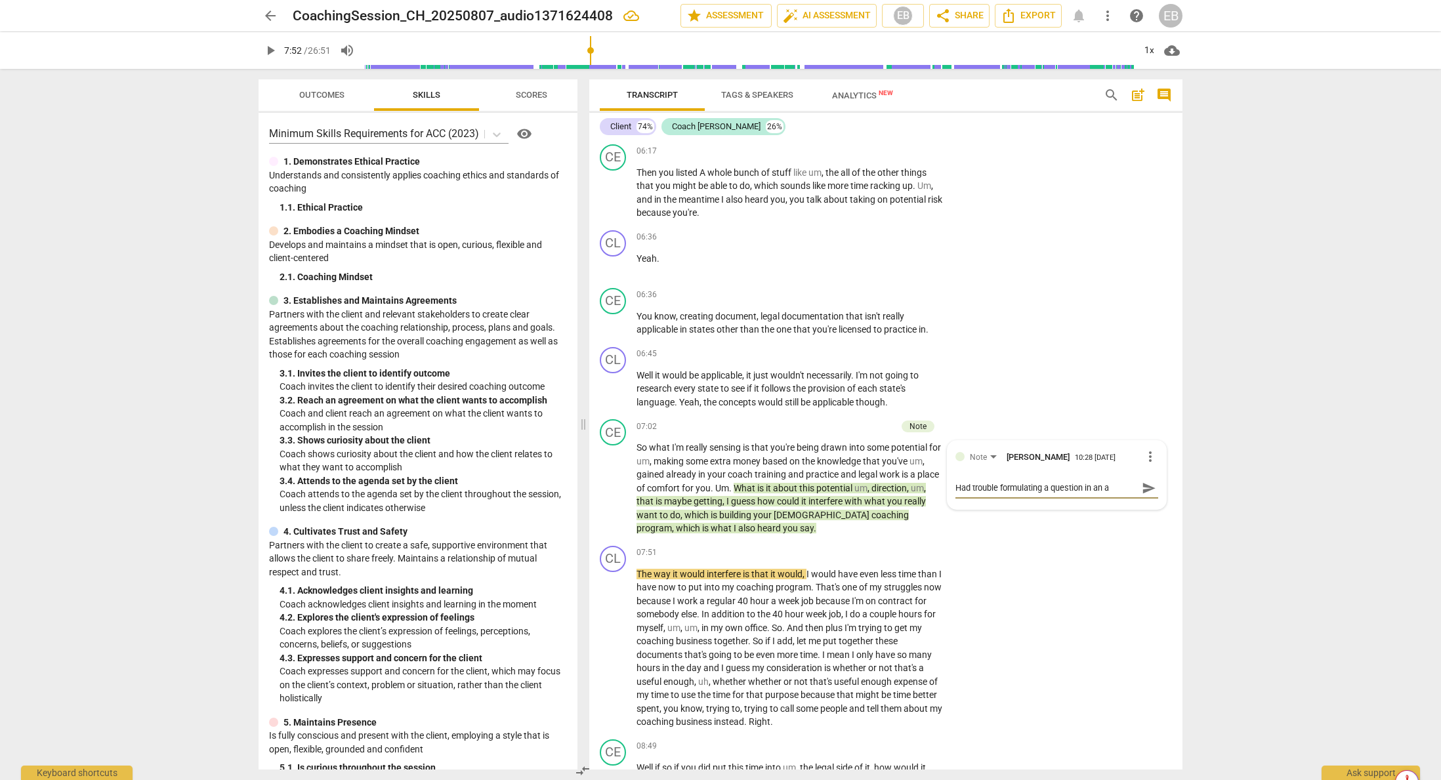
type textarea "Had trouble formulating a question in an at"
type textarea "Had trouble formulating a question in an att"
type textarea "Had trouble formulating a question in an atte"
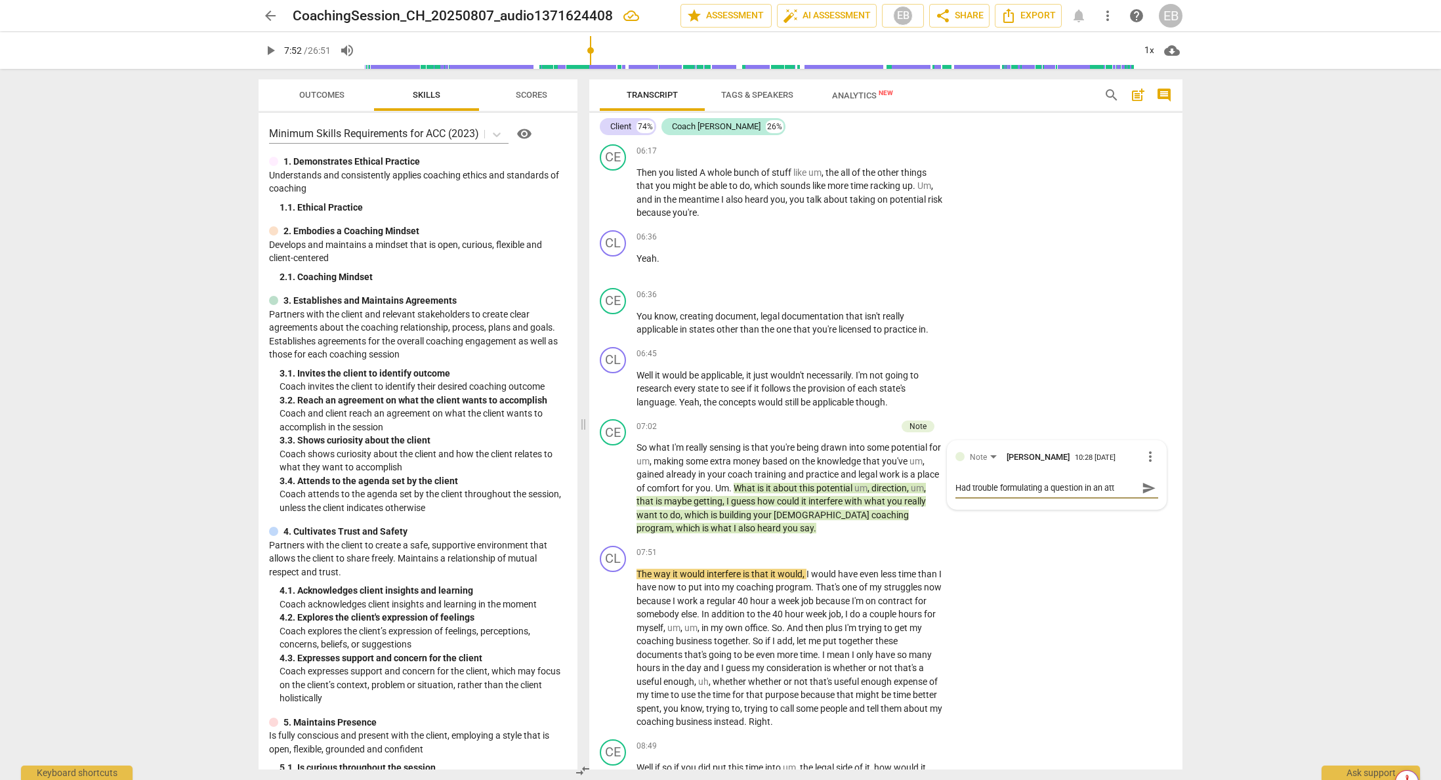
type textarea "Had trouble formulating a question in an atte"
type textarea "Had trouble formulating a question in an attem"
type textarea "Had trouble formulating a question in an attemp"
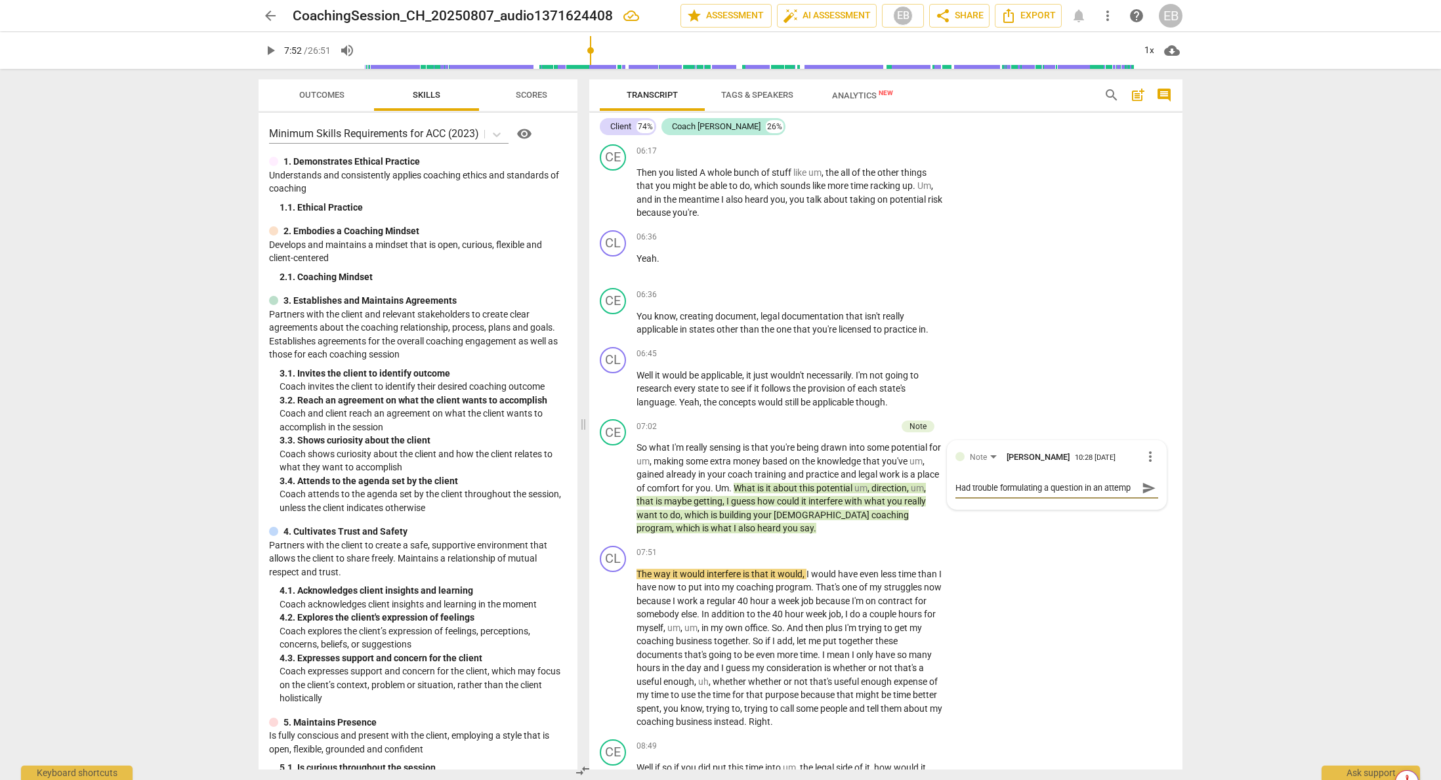
type textarea "Had trouble formulating a question in an attempt"
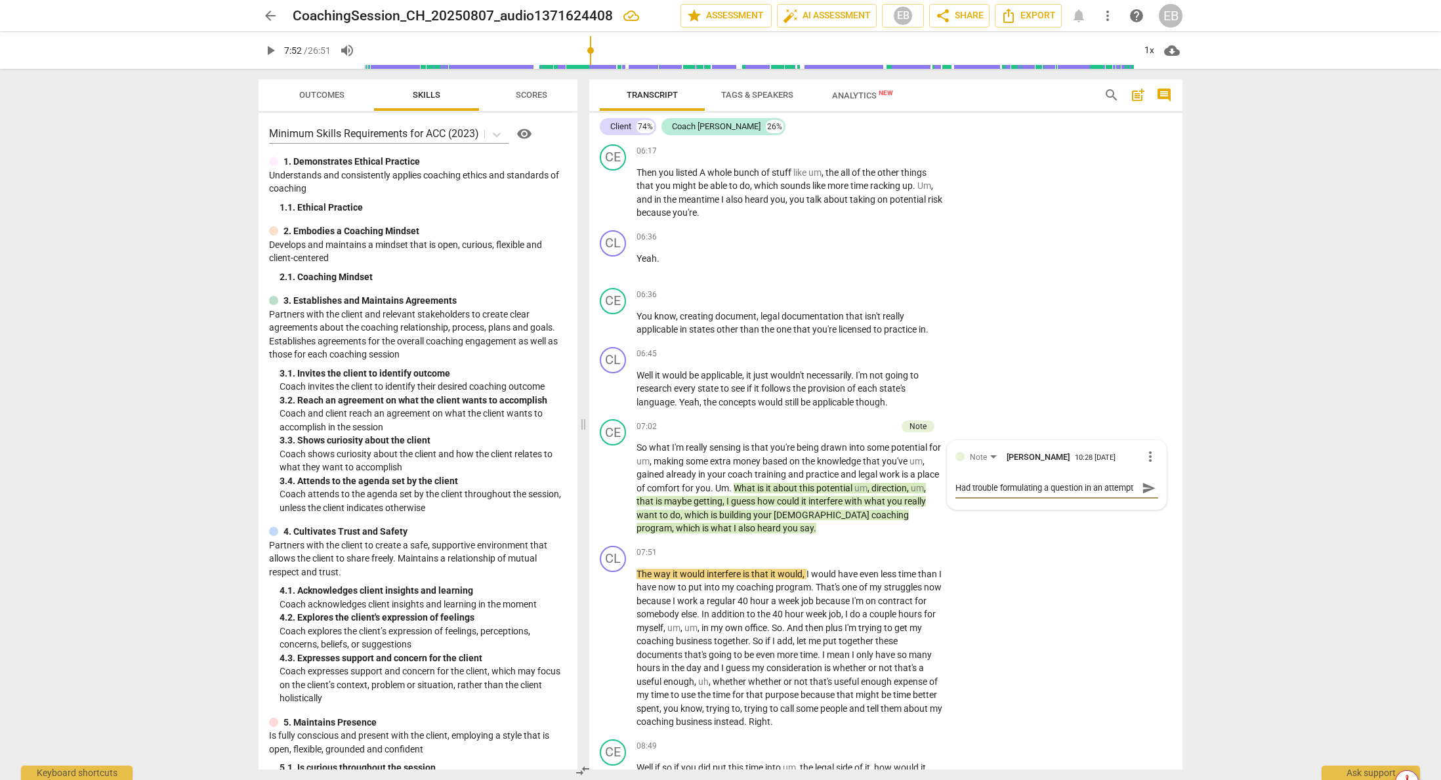
type textarea "Had trouble formulating a question in an attempt t"
type textarea "Had trouble formulating a question in an attempt to"
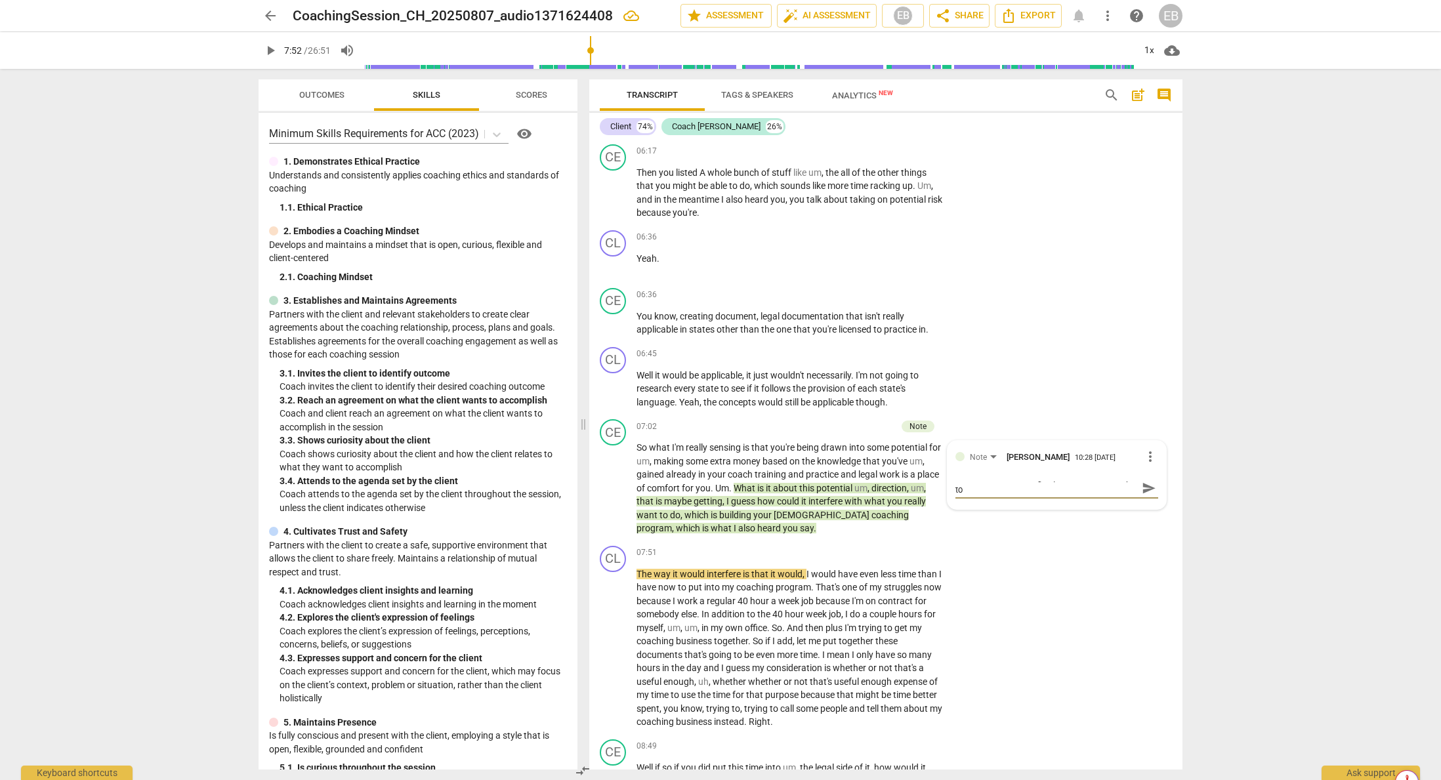
type textarea "Had trouble formulating a question in an attempt to"
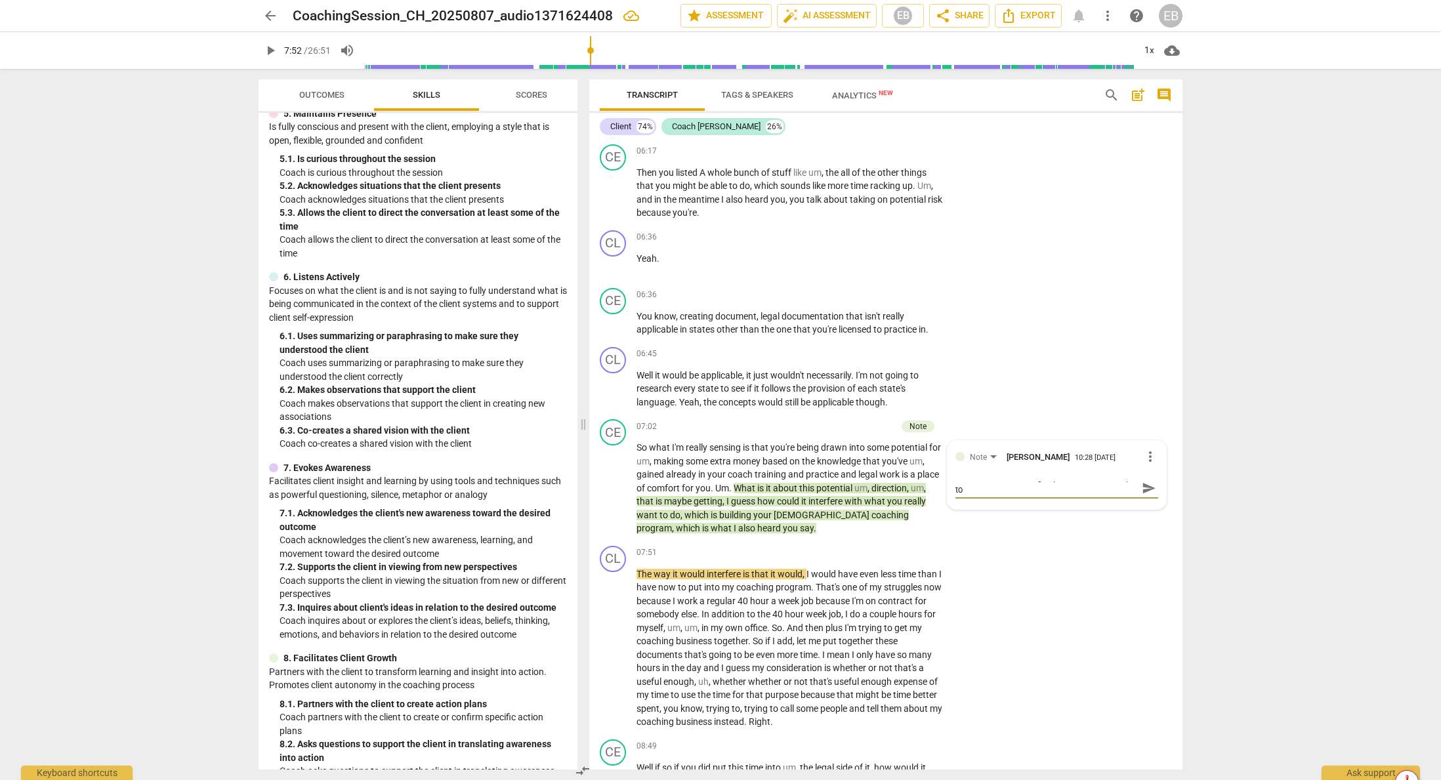
scroll to position [656, 0]
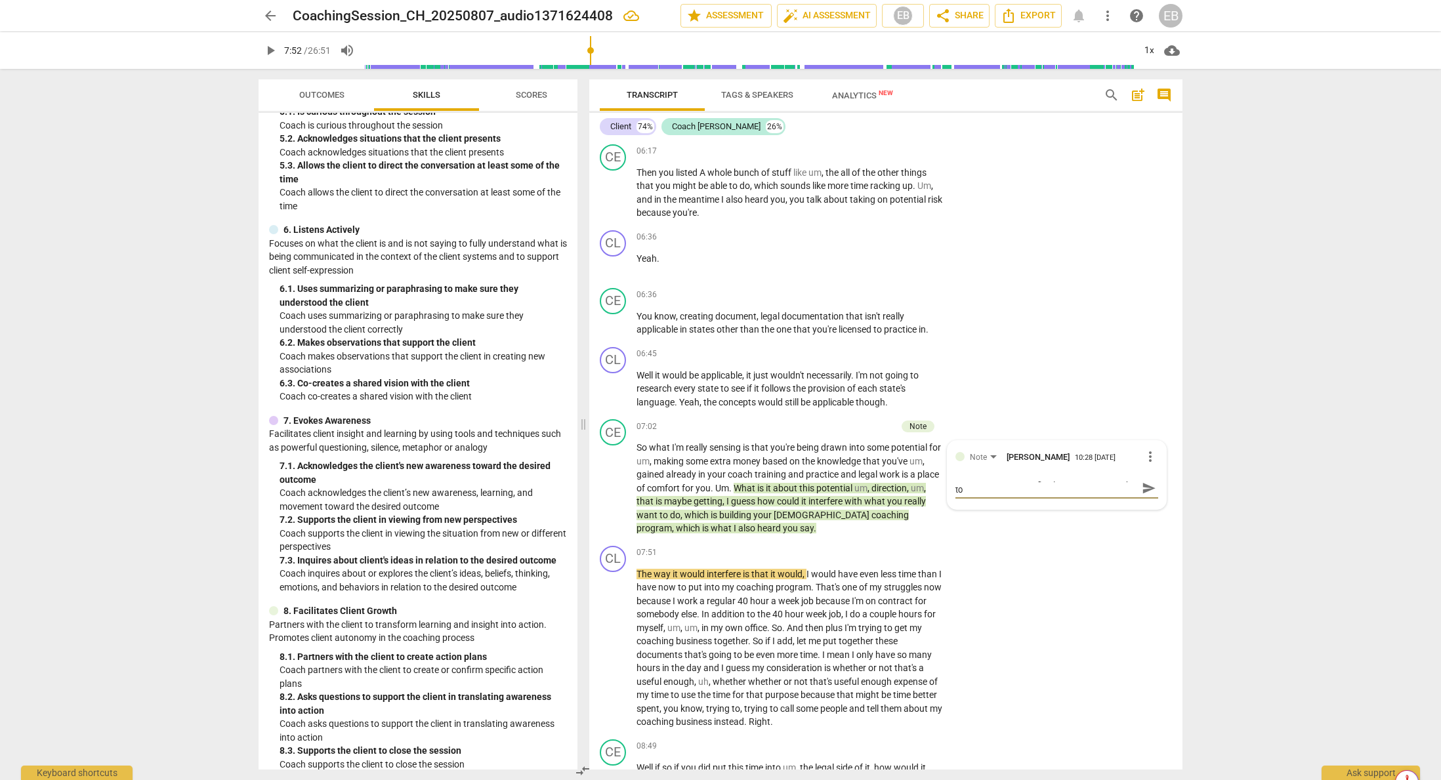
type textarea "Had trouble formulating a question in an attempt to e"
type textarea "Had trouble formulating a question in an attempt to ev"
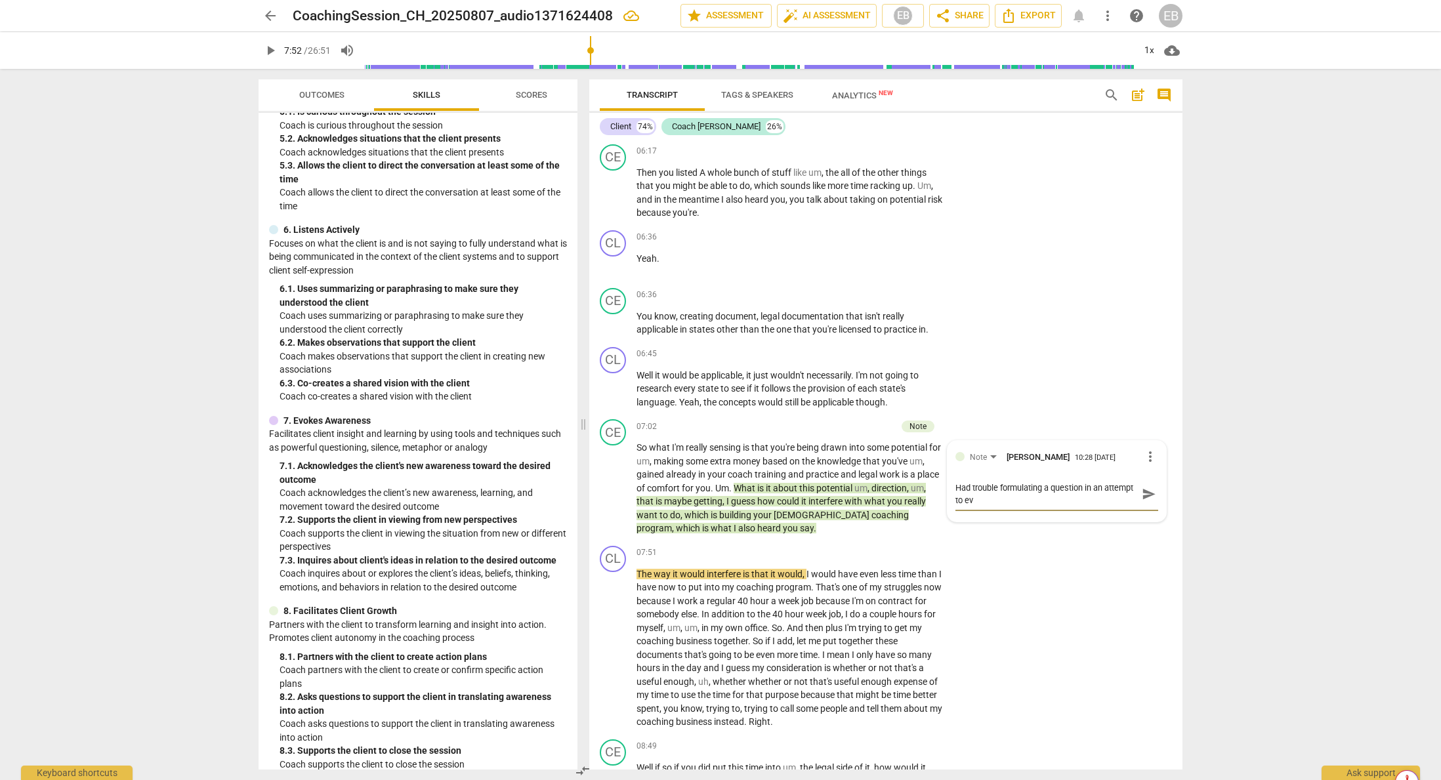
type textarea "Had trouble formulating a question in an attempt to evo"
type textarea "Had trouble formulating a question in an attempt to evok"
type textarea "Had trouble formulating a question in an attempt to evoke"
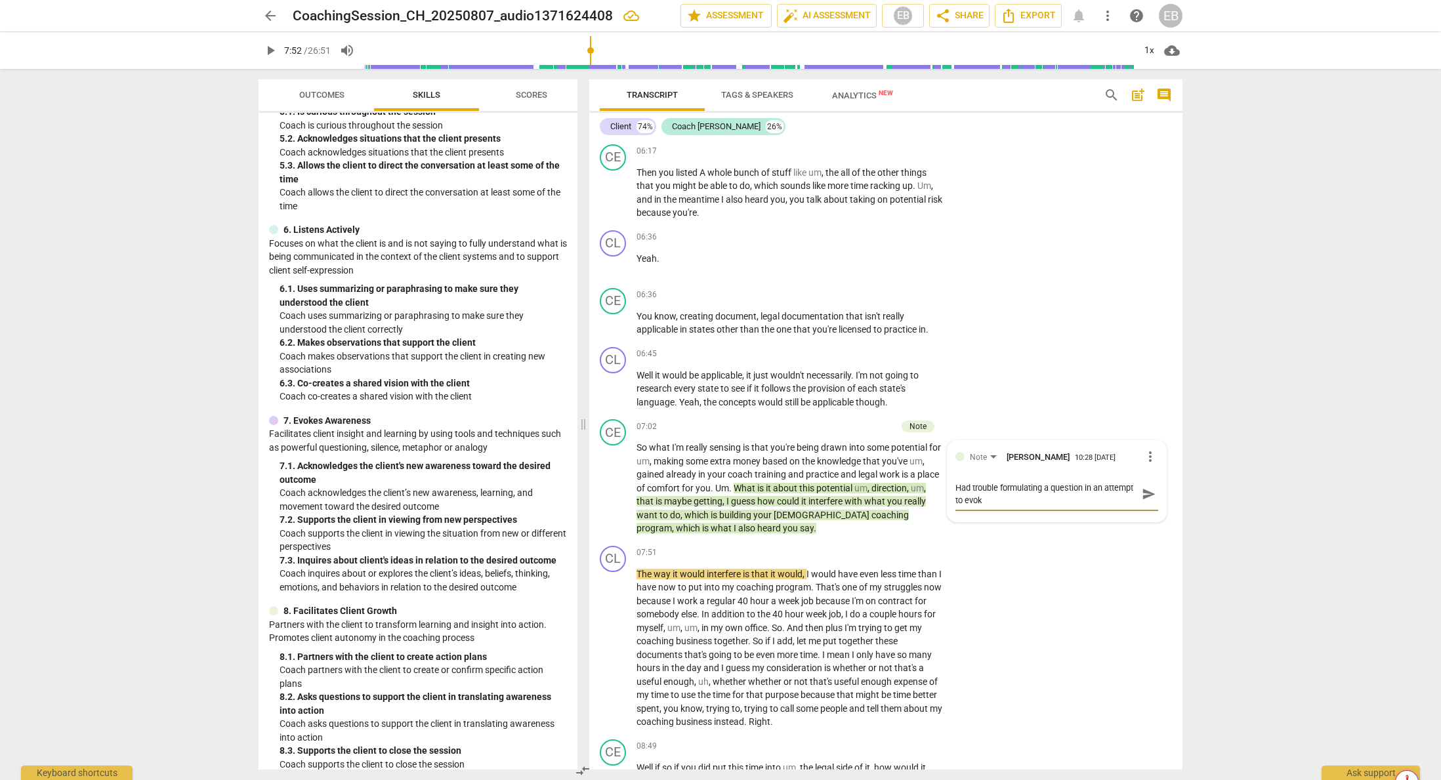
type textarea "Had trouble formulating a question in an attempt to evoke"
type textarea "Had trouble formulating a question in an attempt to evoke a"
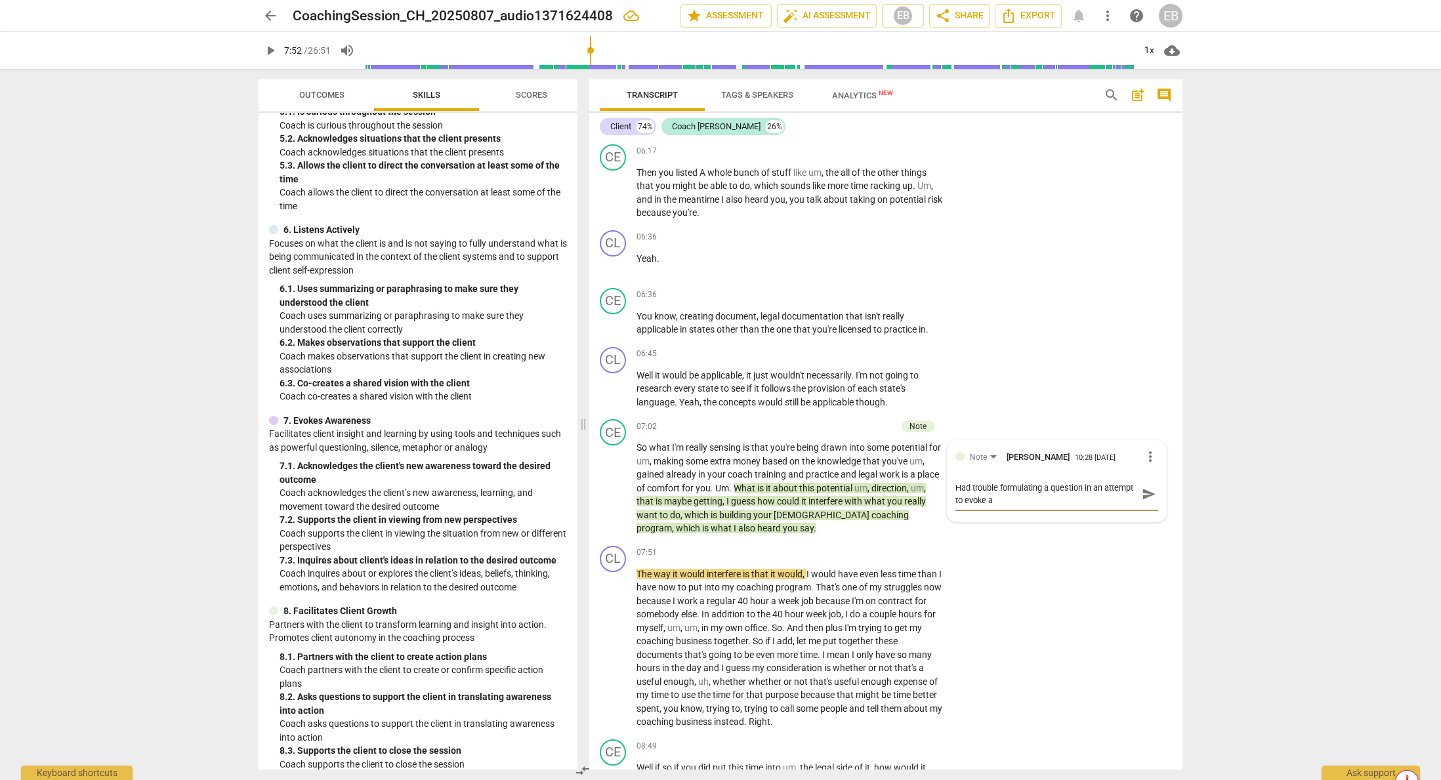
type textarea "Had trouble formulating a question in an attempt to evoke aw"
type textarea "Had trouble formulating a question in an attempt to evoke awa"
type textarea "Had trouble formulating a question in an attempt to evoke awar"
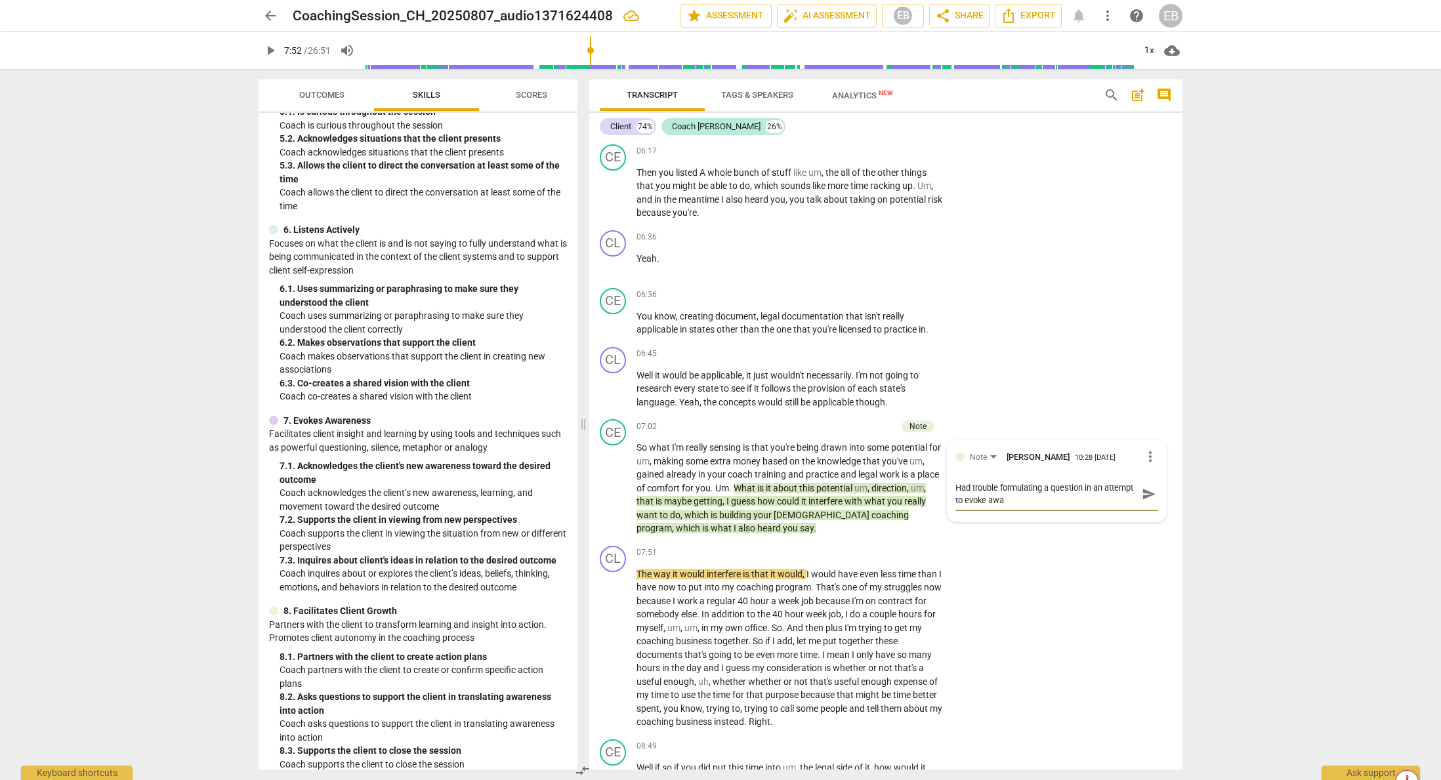
type textarea "Had trouble formulating a question in an attempt to evoke awar"
type textarea "Had trouble formulating a question in an attempt to evoke aware"
type textarea "Had trouble formulating a question in an attempt to evoke awaren"
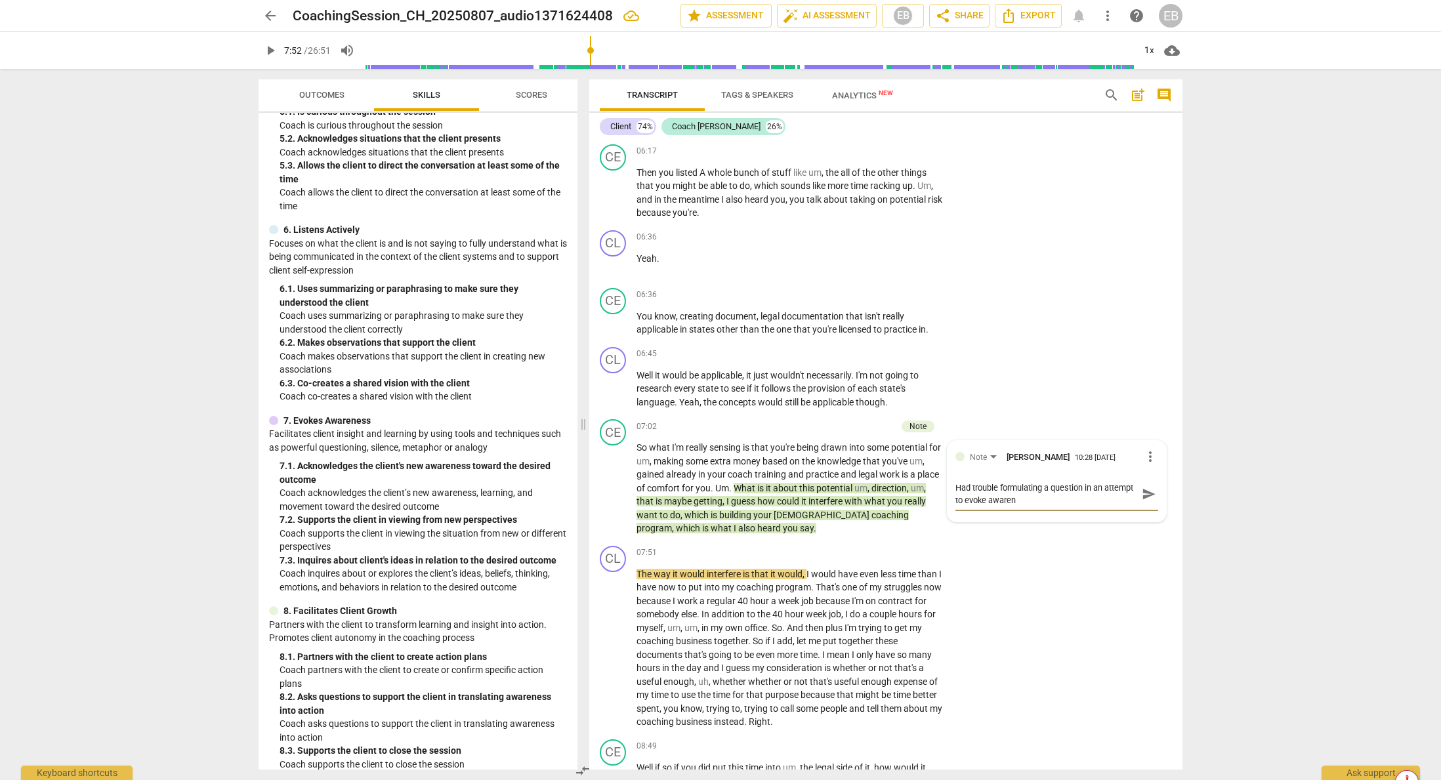
type textarea "Had trouble formulating a question in an attempt to evoke awarene"
type textarea "Had trouble formulating a question in an attempt to evoke awarenes"
type textarea "Had trouble formulating a question in an attempt to evoke awareness"
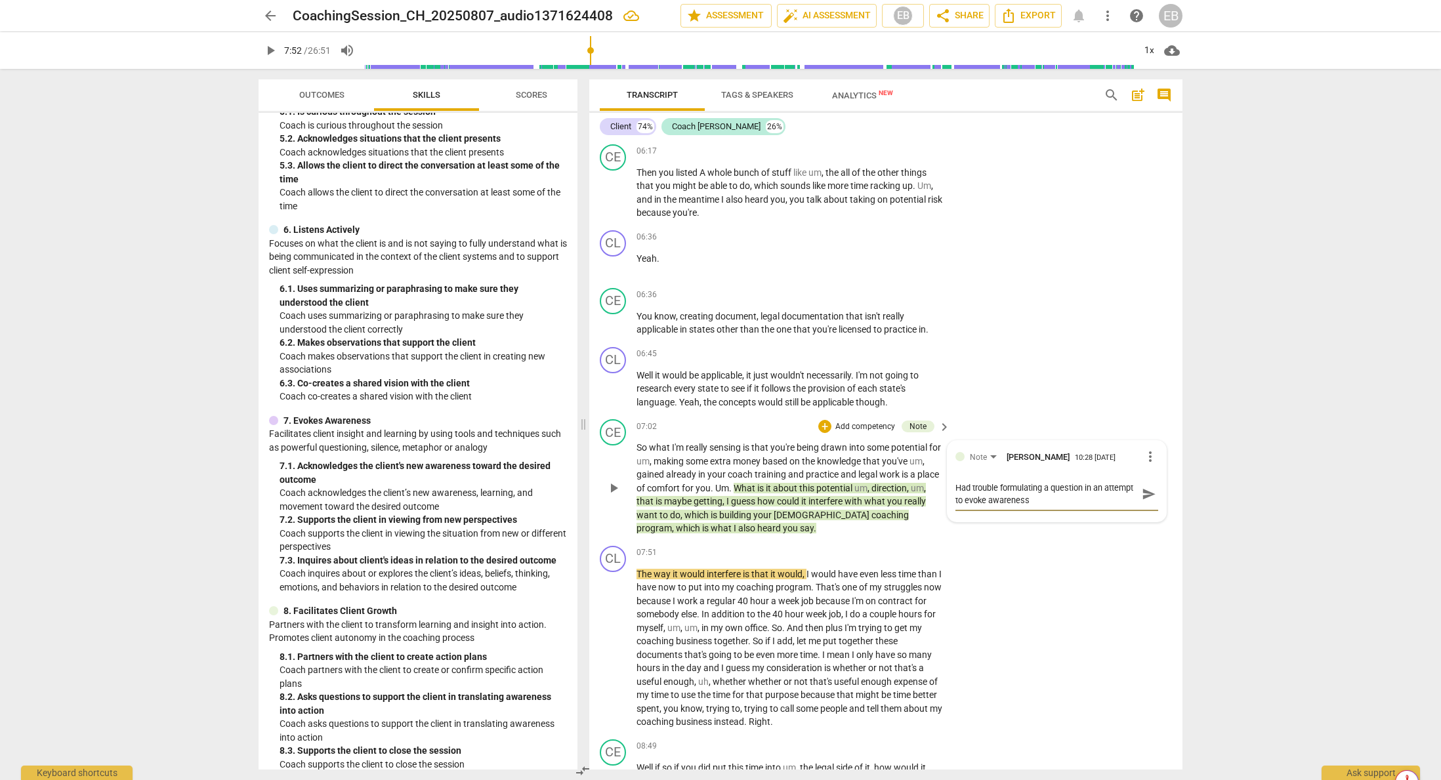
type textarea "Had trouble formulating a question in an attempt to evoke awareness"
click at [964, 487] on span "send" at bounding box center [1149, 494] width 14 height 14
click at [614, 641] on span "play_arrow" at bounding box center [614, 649] width 16 height 16
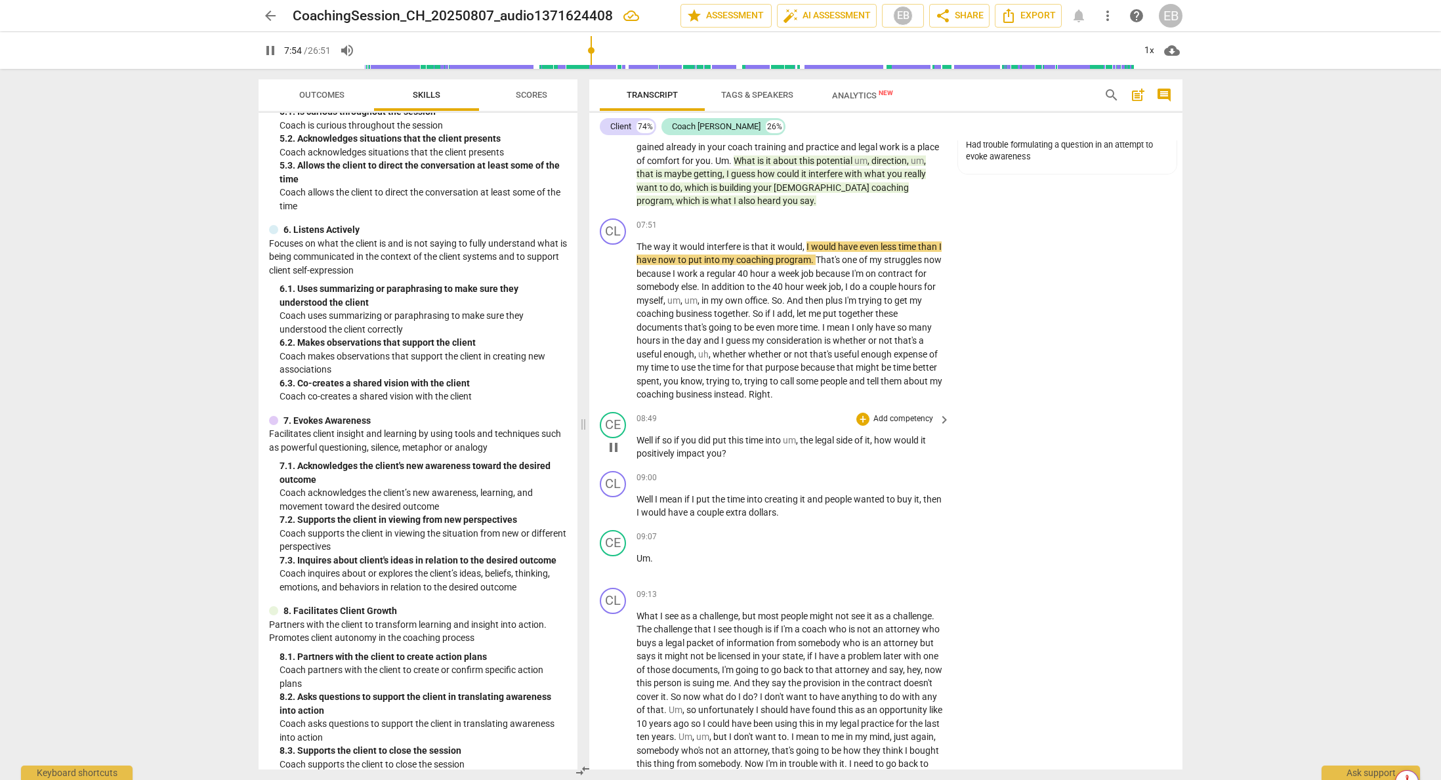
scroll to position [2096, 0]
click at [862, 281] on span "do" at bounding box center [856, 286] width 12 height 11
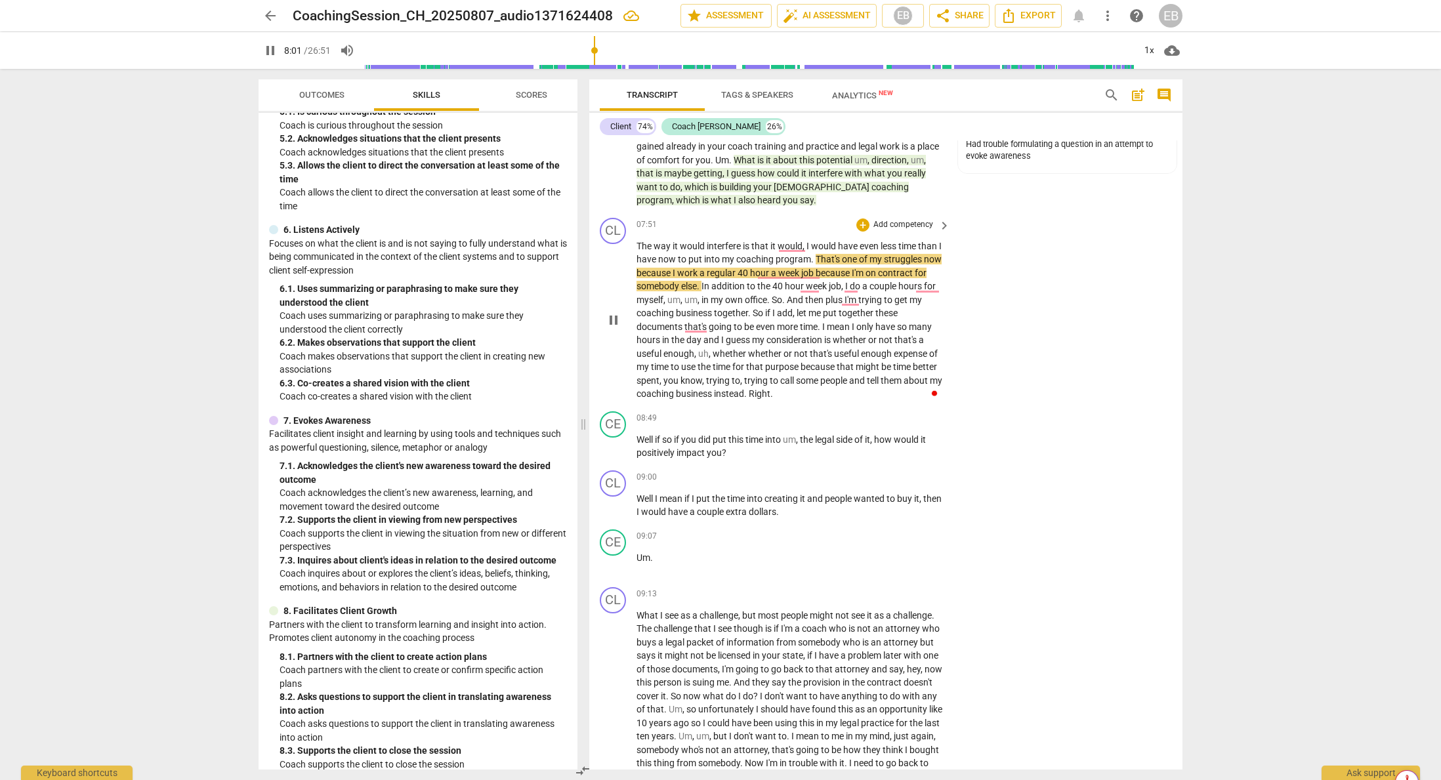
click at [924, 254] on span "now" at bounding box center [933, 259] width 18 height 11
click at [765, 389] on span "Right" at bounding box center [760, 394] width 22 height 11
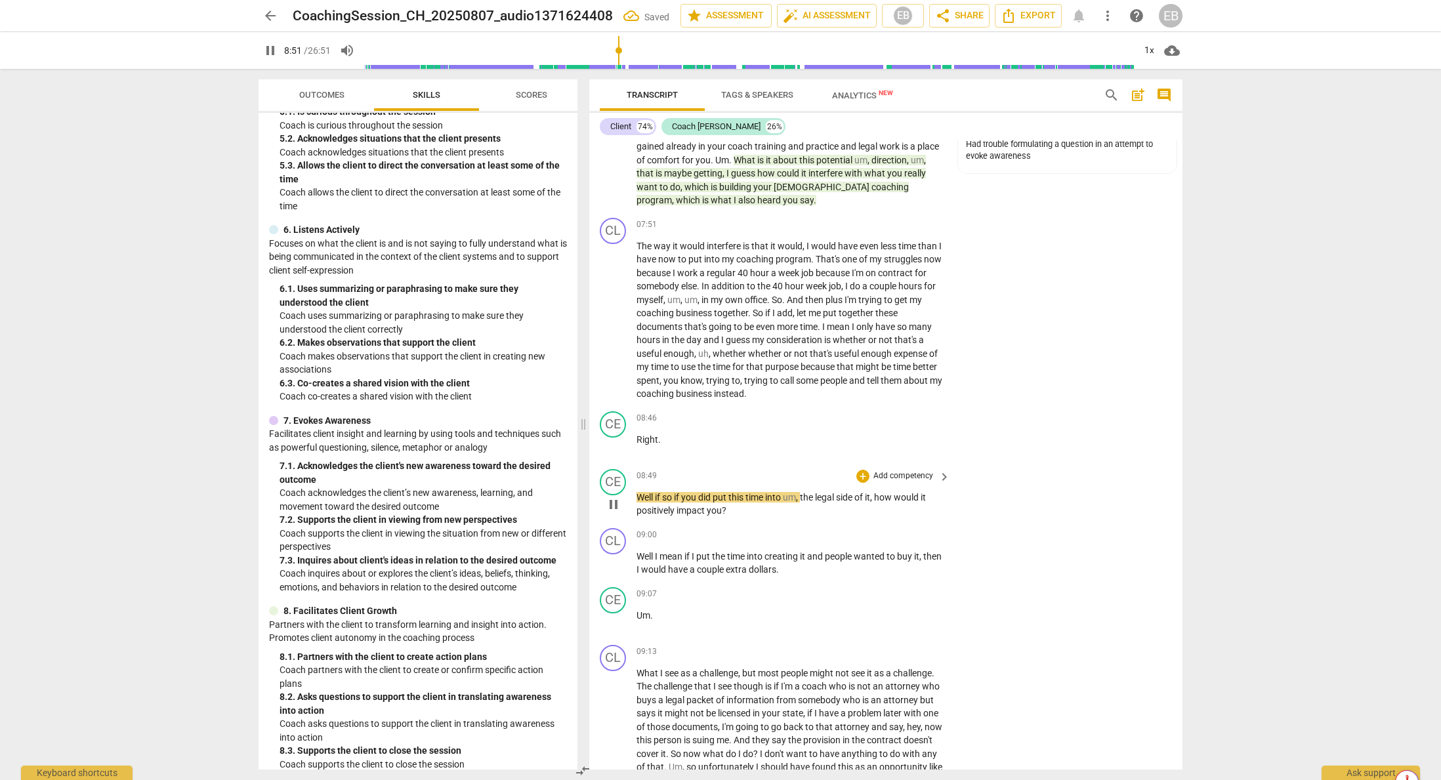
click at [637, 492] on span "Well" at bounding box center [646, 497] width 18 height 11
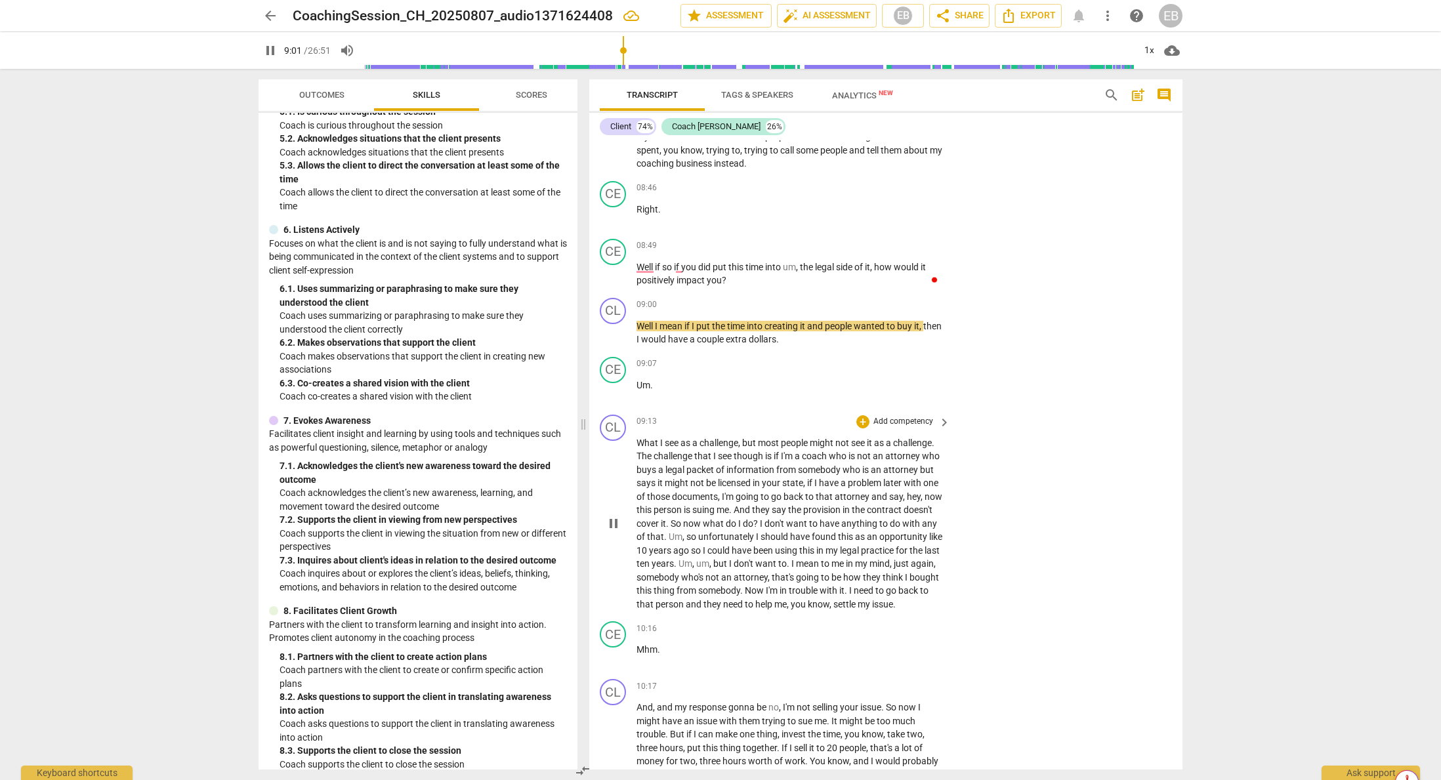
scroll to position [2358, 0]
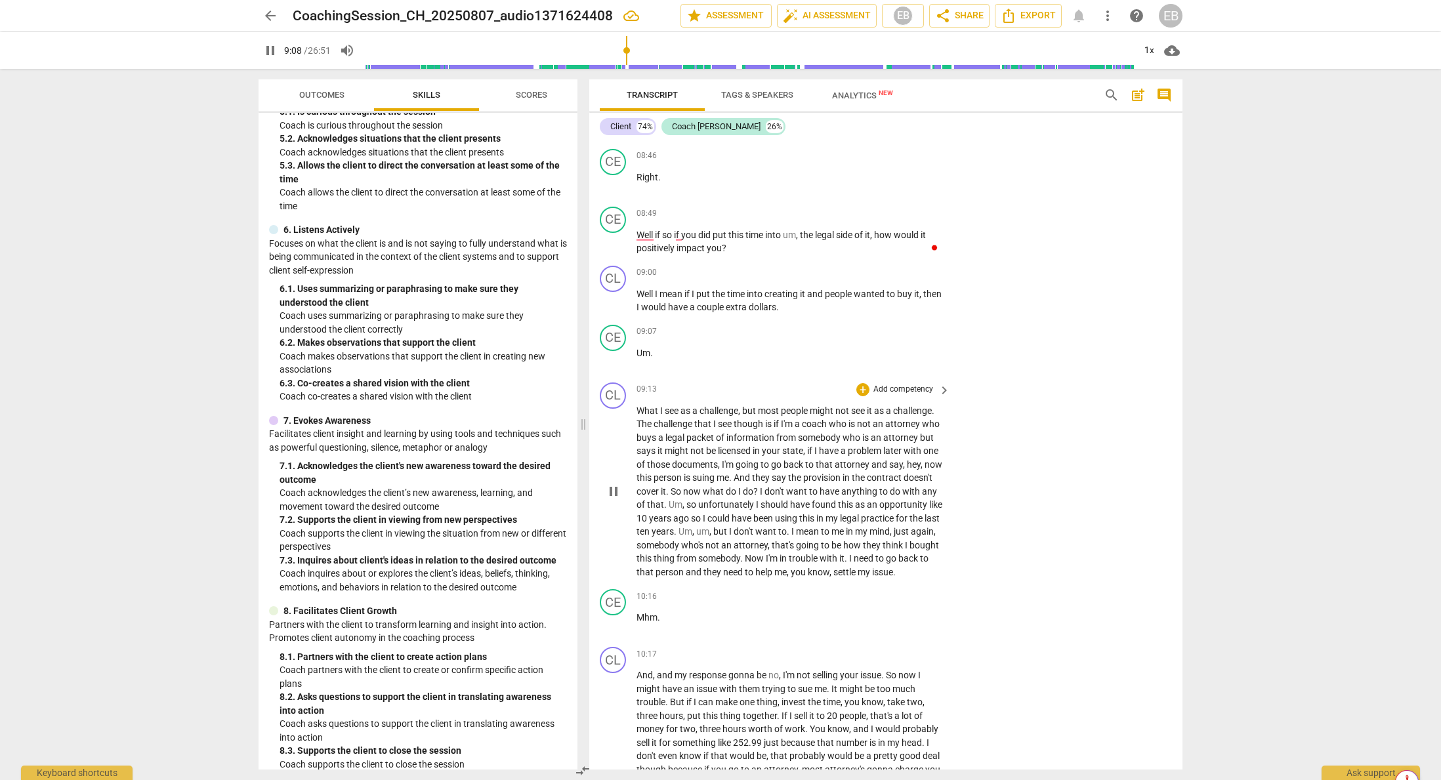
type input "549"
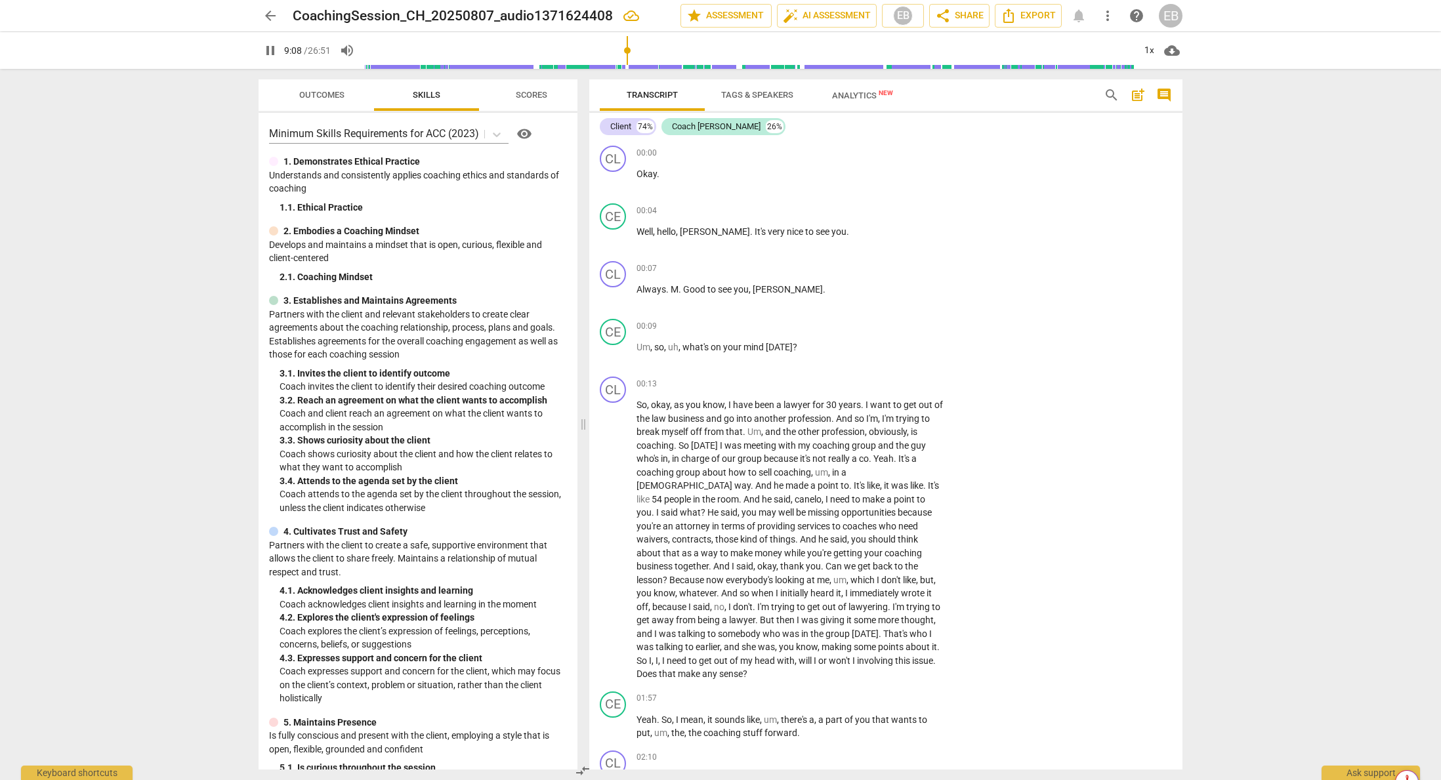
scroll to position [2358, 0]
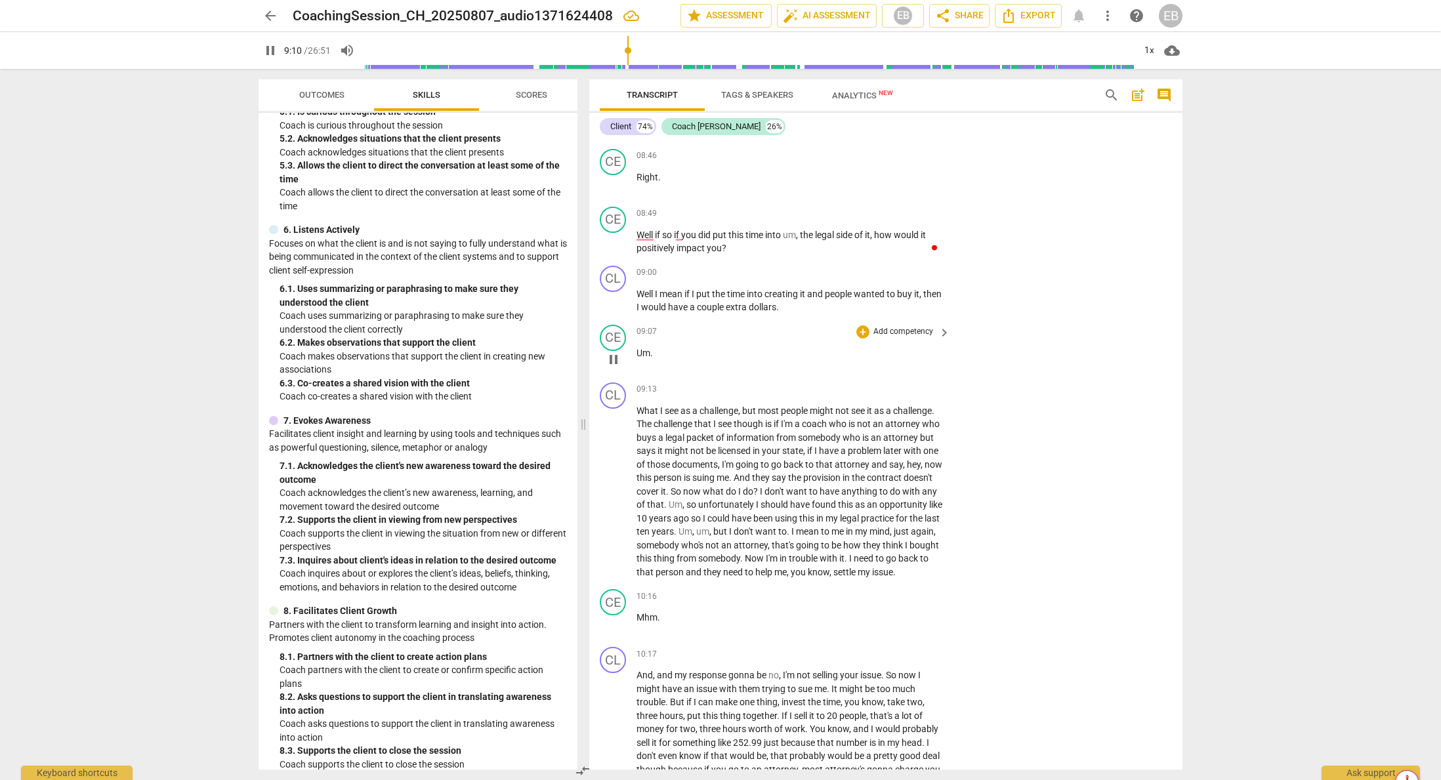
click at [637, 348] on span "Um" at bounding box center [644, 353] width 14 height 11
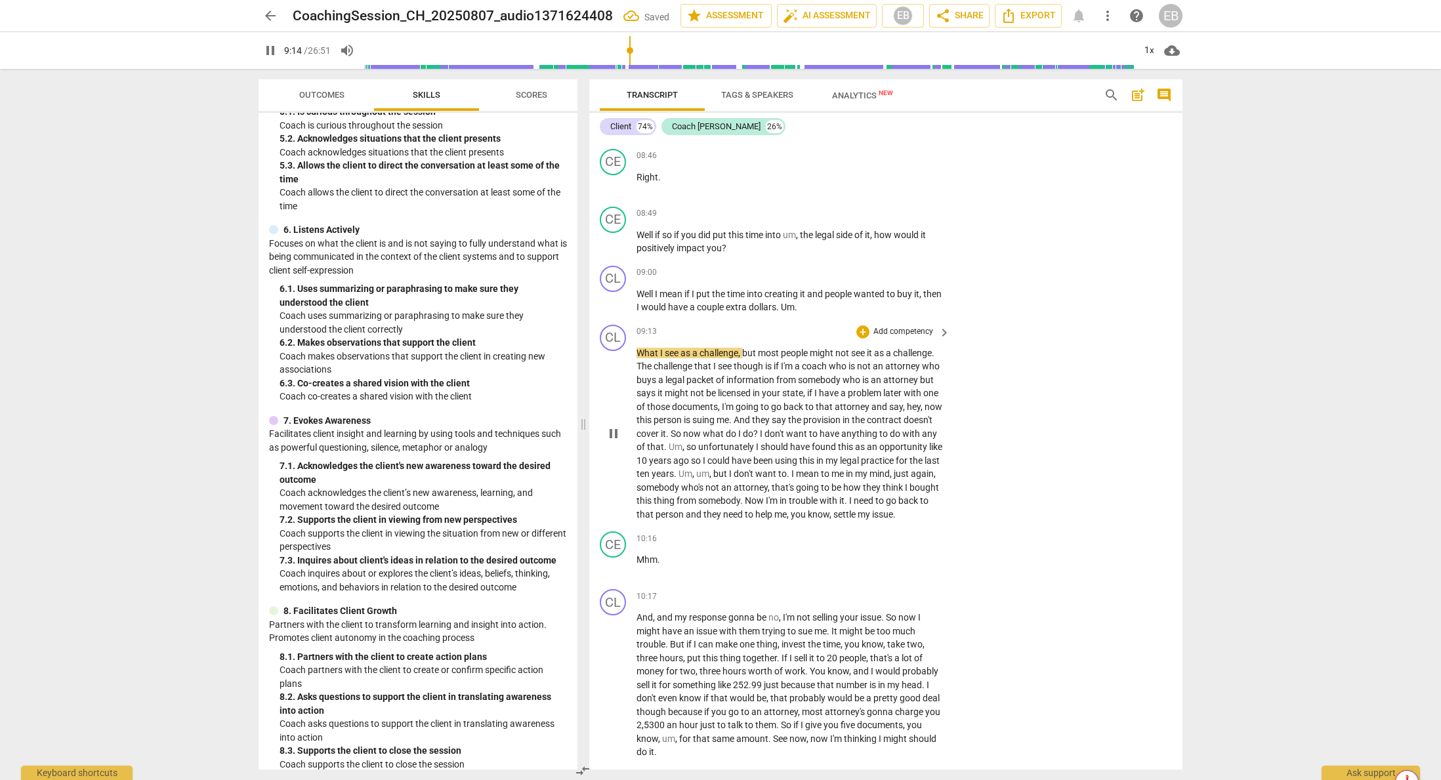
click at [638, 348] on span "What" at bounding box center [649, 353] width 24 height 11
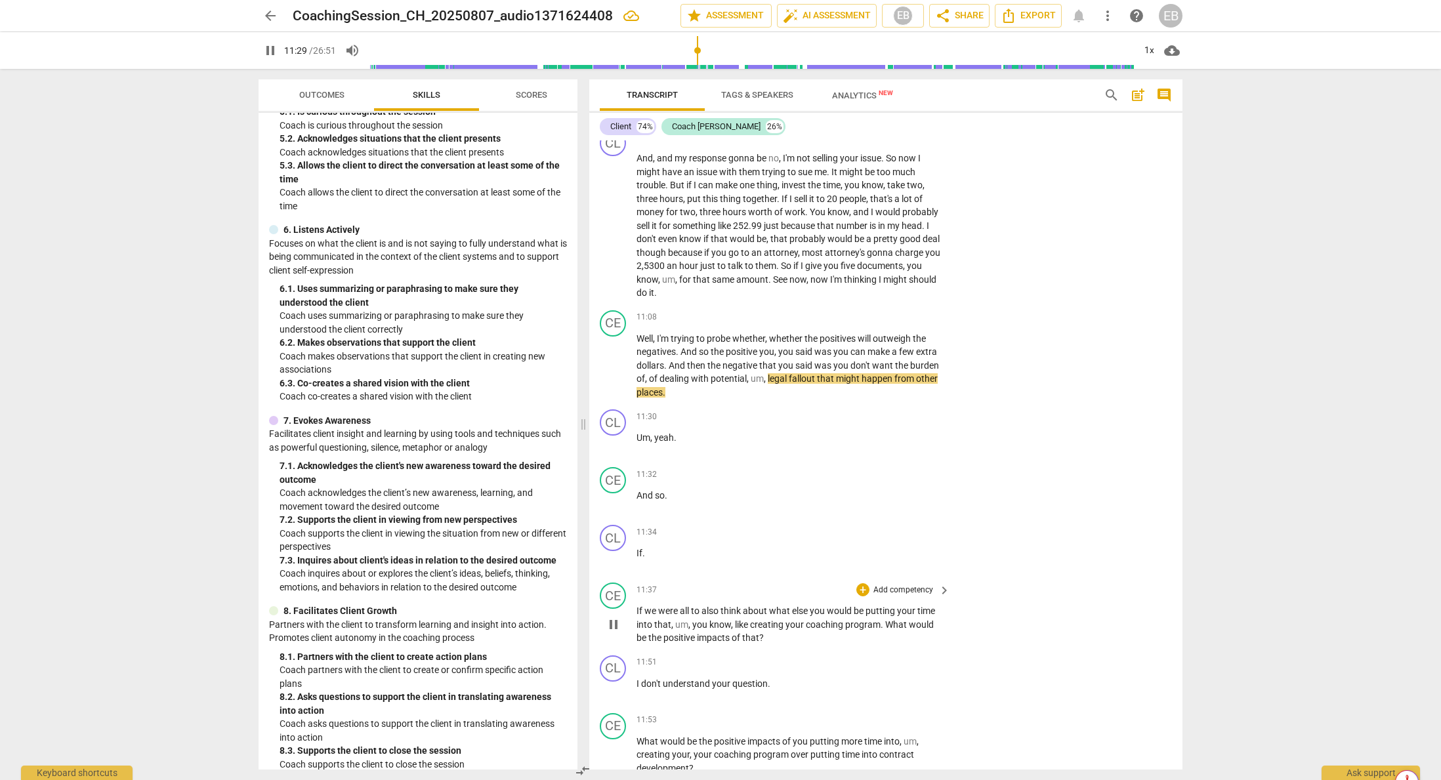
scroll to position [2883, 0]
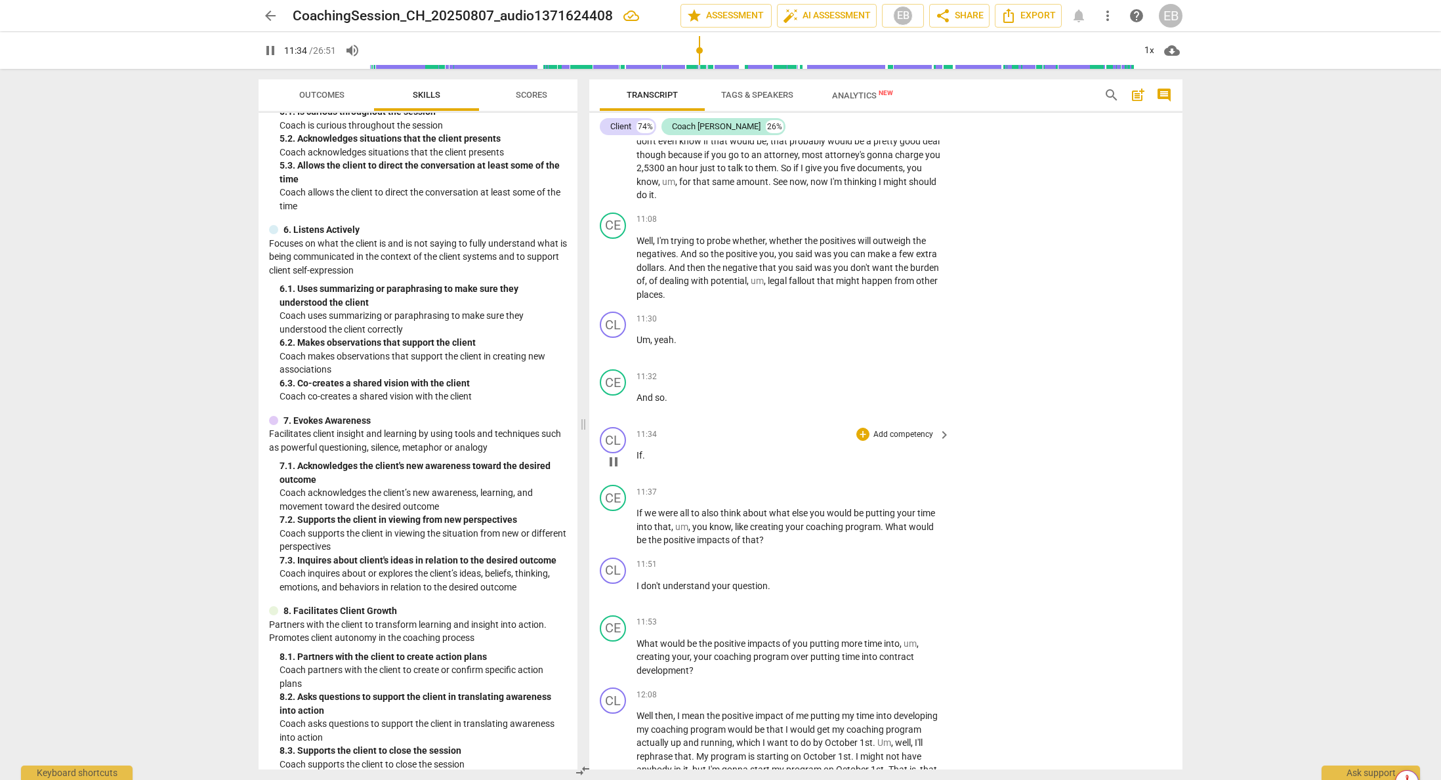
click at [638, 455] on span "If" at bounding box center [640, 455] width 6 height 11
click at [635, 455] on div "play_arrow pause" at bounding box center [619, 462] width 33 height 17
click at [647, 454] on p "If ." at bounding box center [790, 456] width 307 height 14
click at [637, 456] on span "If" at bounding box center [640, 455] width 6 height 11
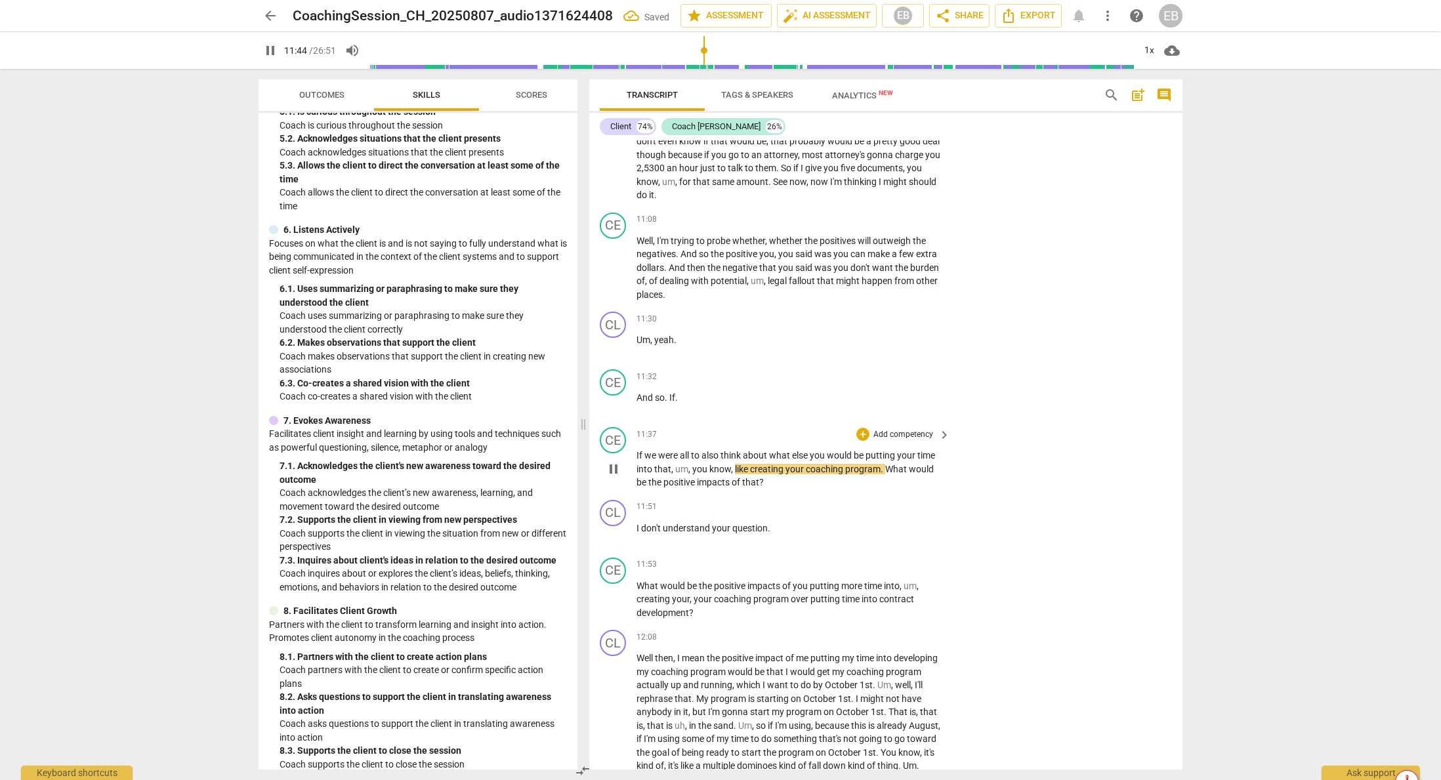
click at [637, 456] on span "If" at bounding box center [641, 455] width 8 height 11
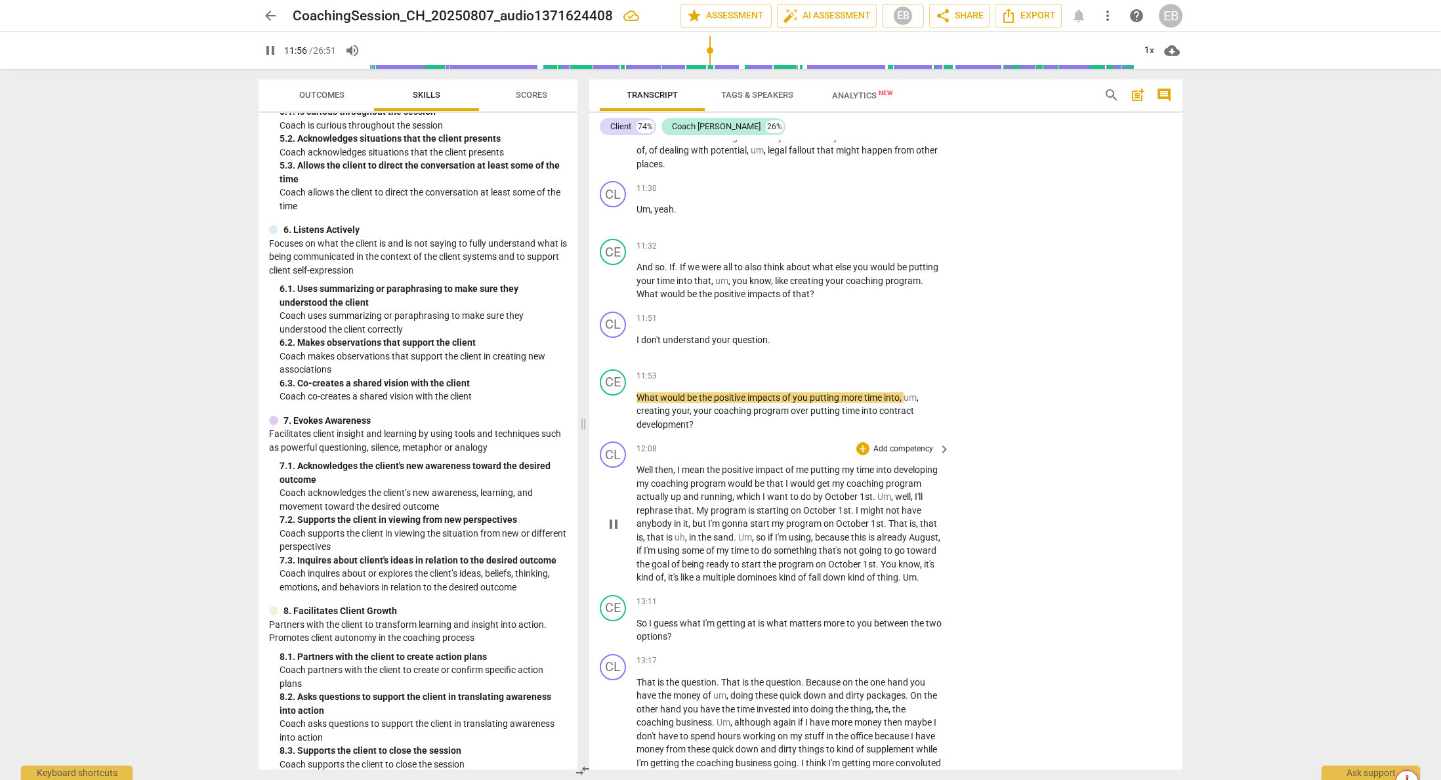
scroll to position [3015, 0]
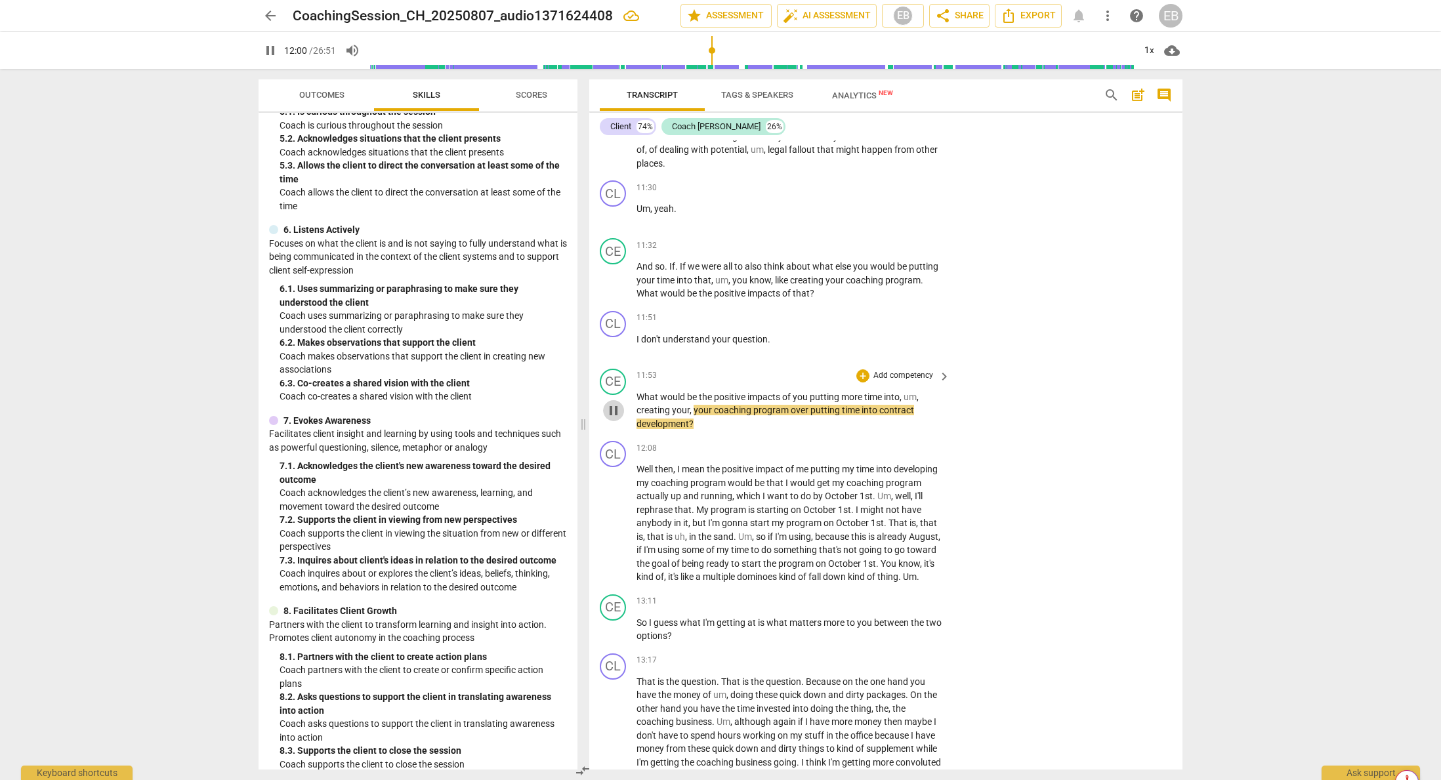
click at [613, 410] on span "pause" at bounding box center [614, 411] width 16 height 16
type input "721"
drag, startPoint x: 775, startPoint y: 282, endPoint x: 813, endPoint y: 294, distance: 40.1
click at [813, 294] on p "And so . If . If we were all to also think about what else you would be putting…" at bounding box center [790, 280] width 307 height 41
click at [860, 277] on span "keyboard_arrow_down" at bounding box center [859, 276] width 16 height 16
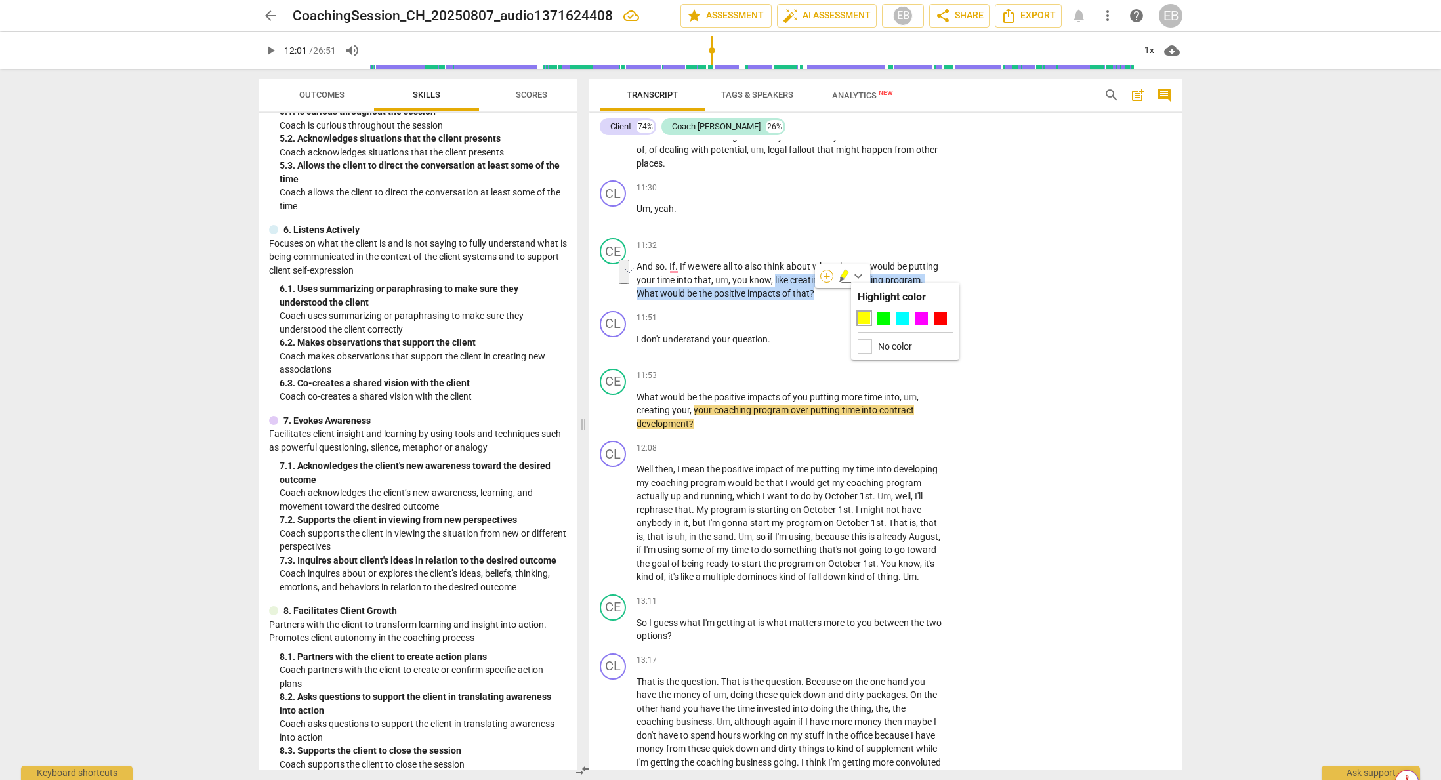
click at [822, 275] on div "+" at bounding box center [826, 276] width 13 height 13
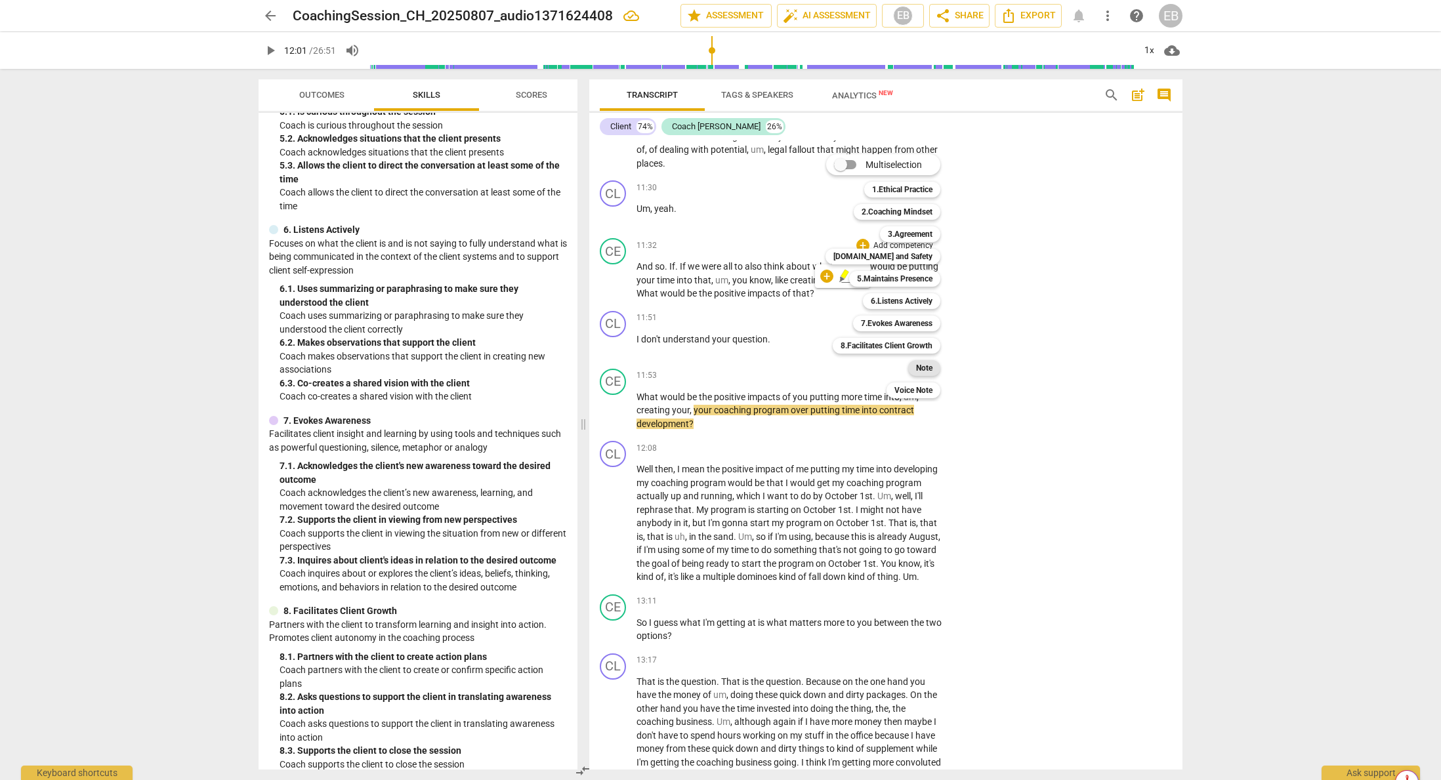
click at [923, 366] on b "Note" at bounding box center [924, 368] width 16 height 16
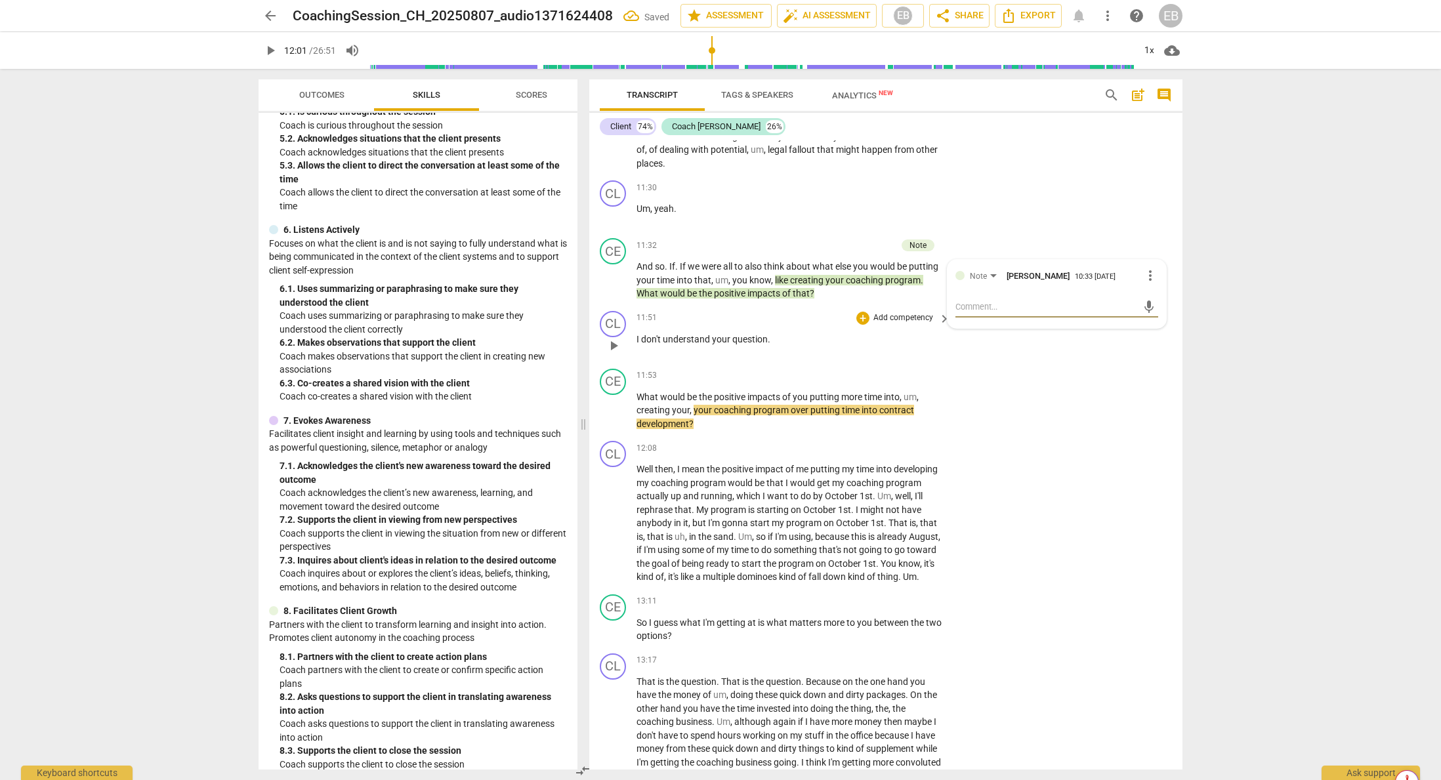
type textarea "M"
type textarea "Mo"
type textarea "Mor"
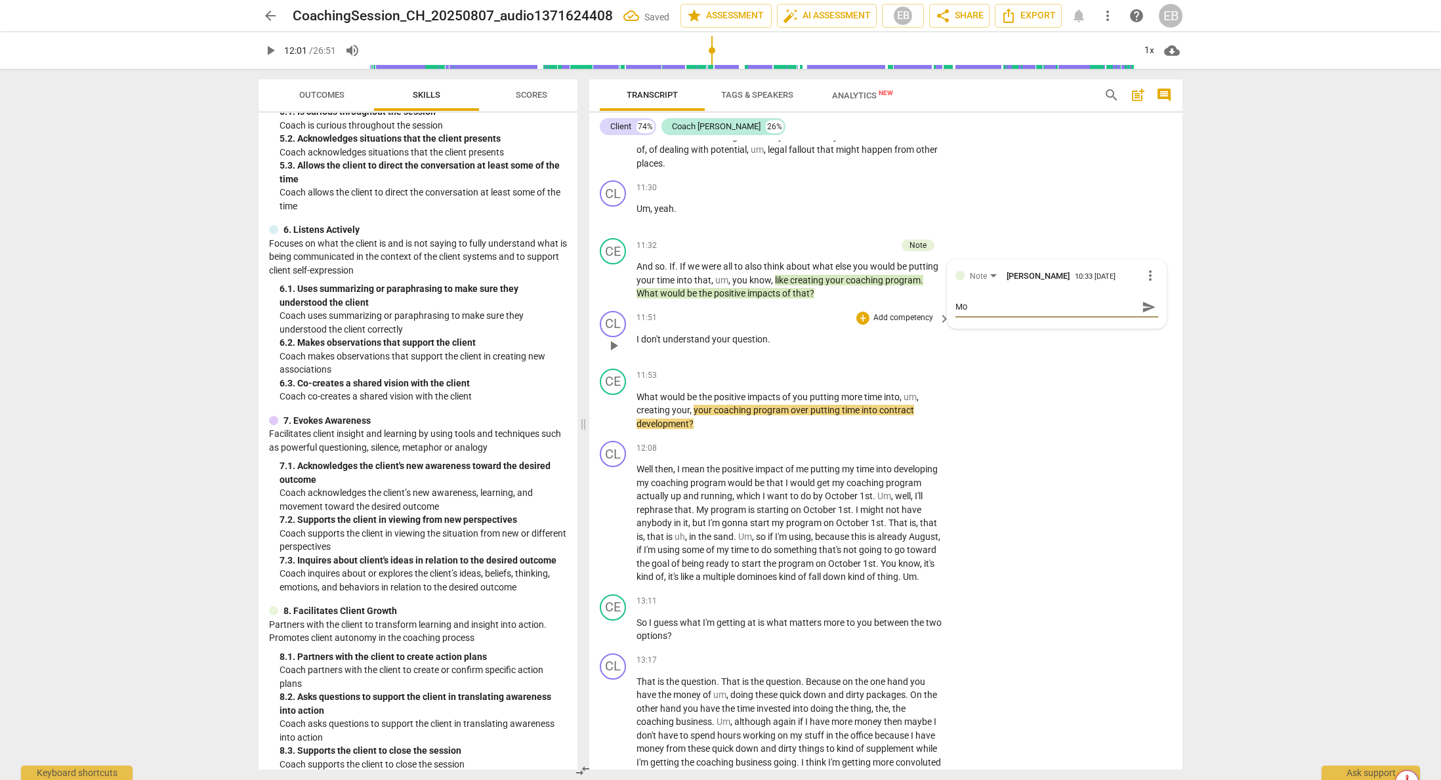
type textarea "Mor"
type textarea "More"
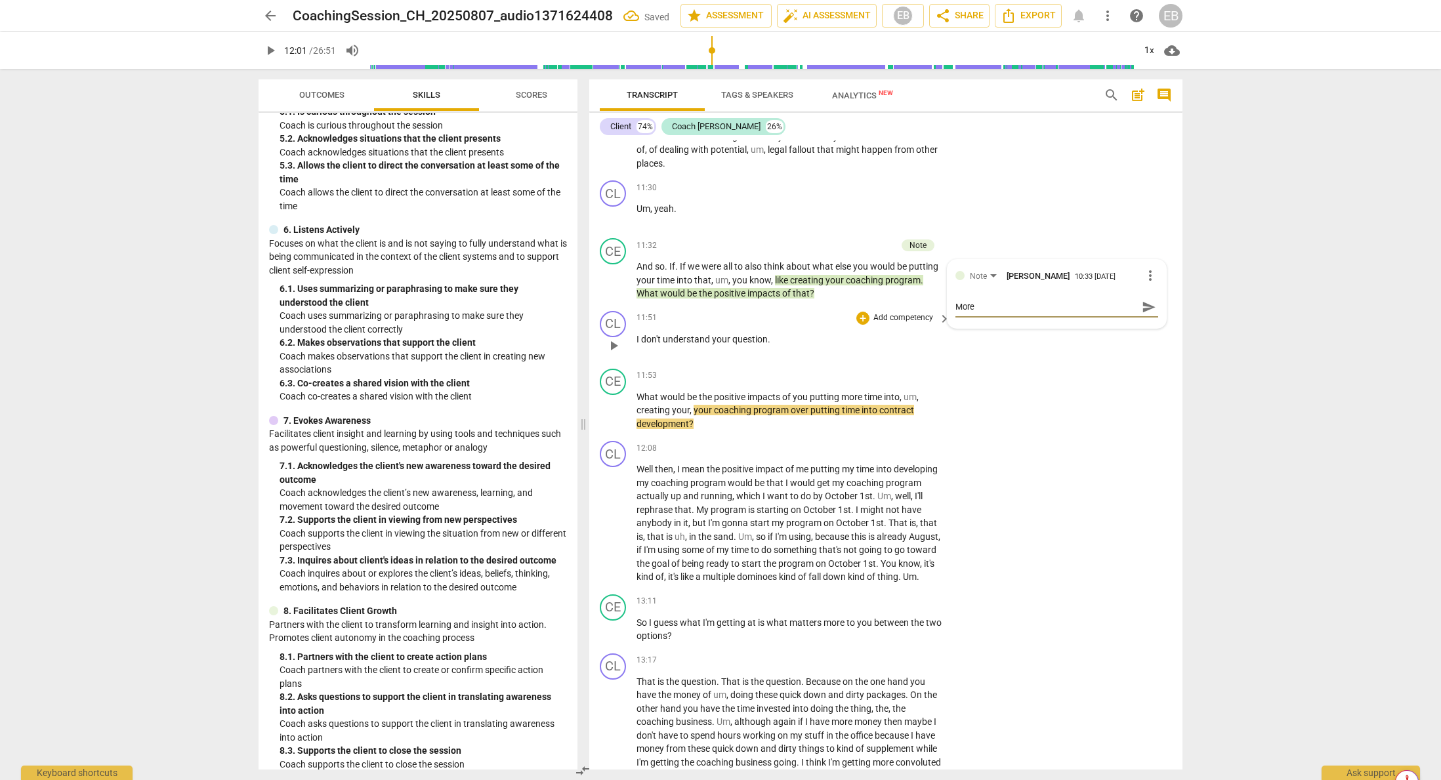
type textarea "More t"
type textarea "More tr"
type textarea "More tro"
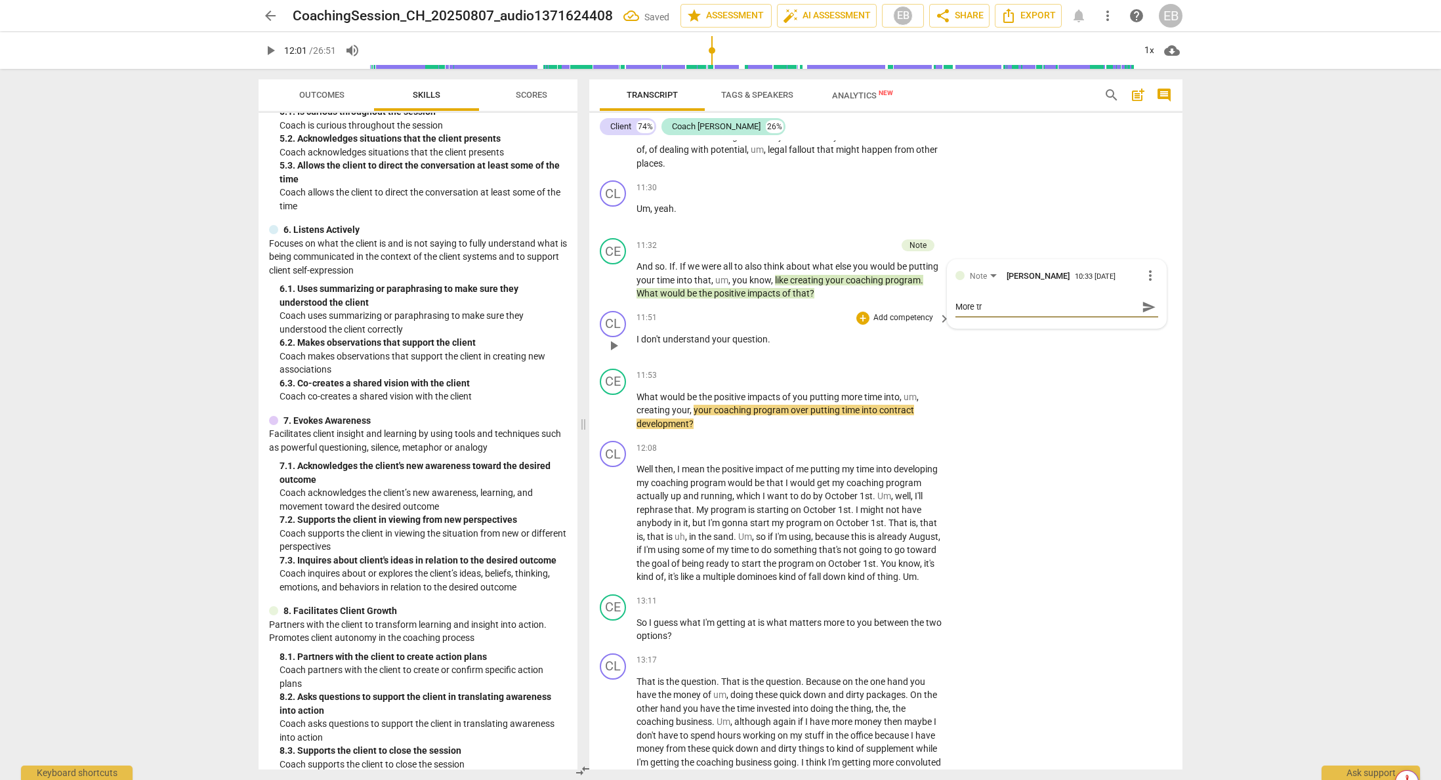
type textarea "More tro"
type textarea "More trou"
type textarea "More troub"
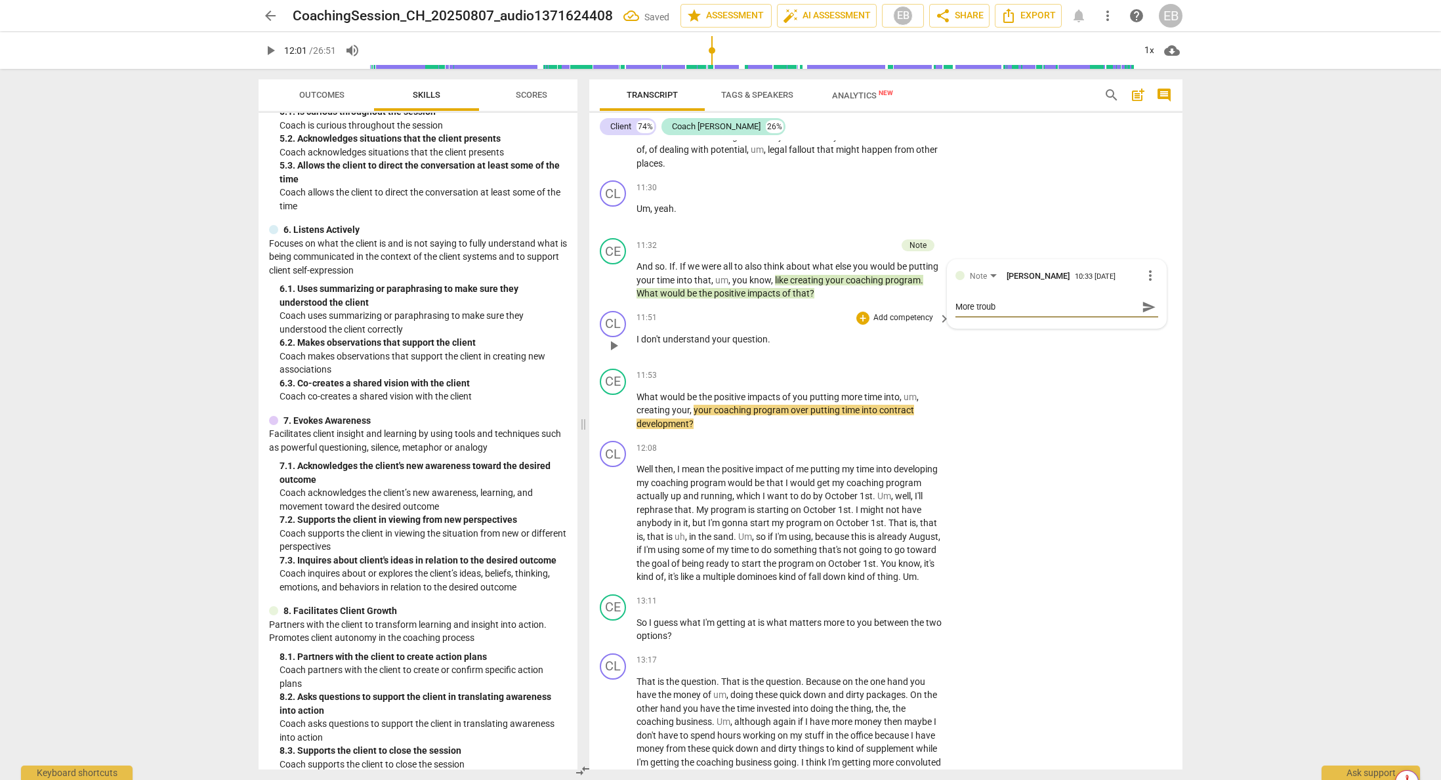
type textarea "More troubl"
type textarea "More trouble"
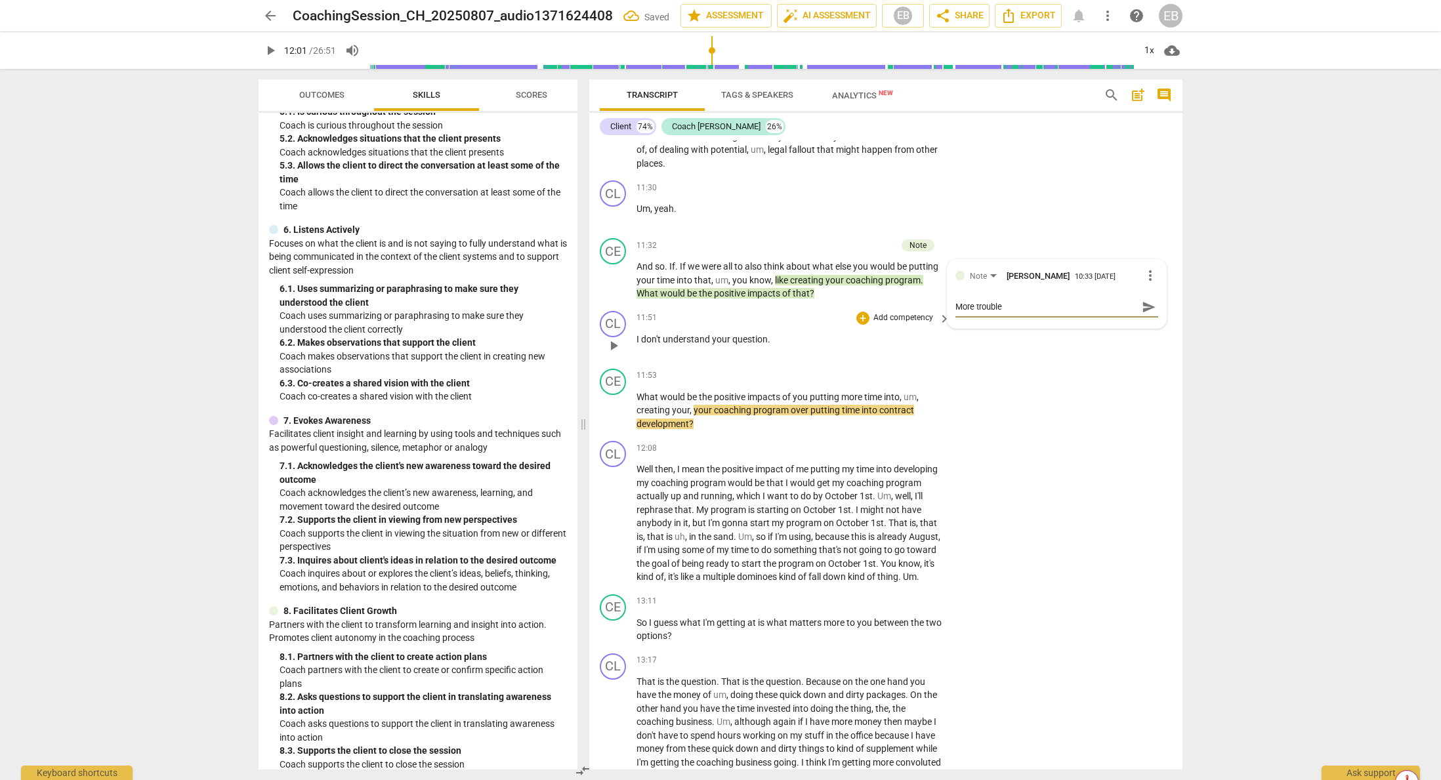
type textarea "More trouble"
type textarea "More trouble f"
type textarea "More trouble fo"
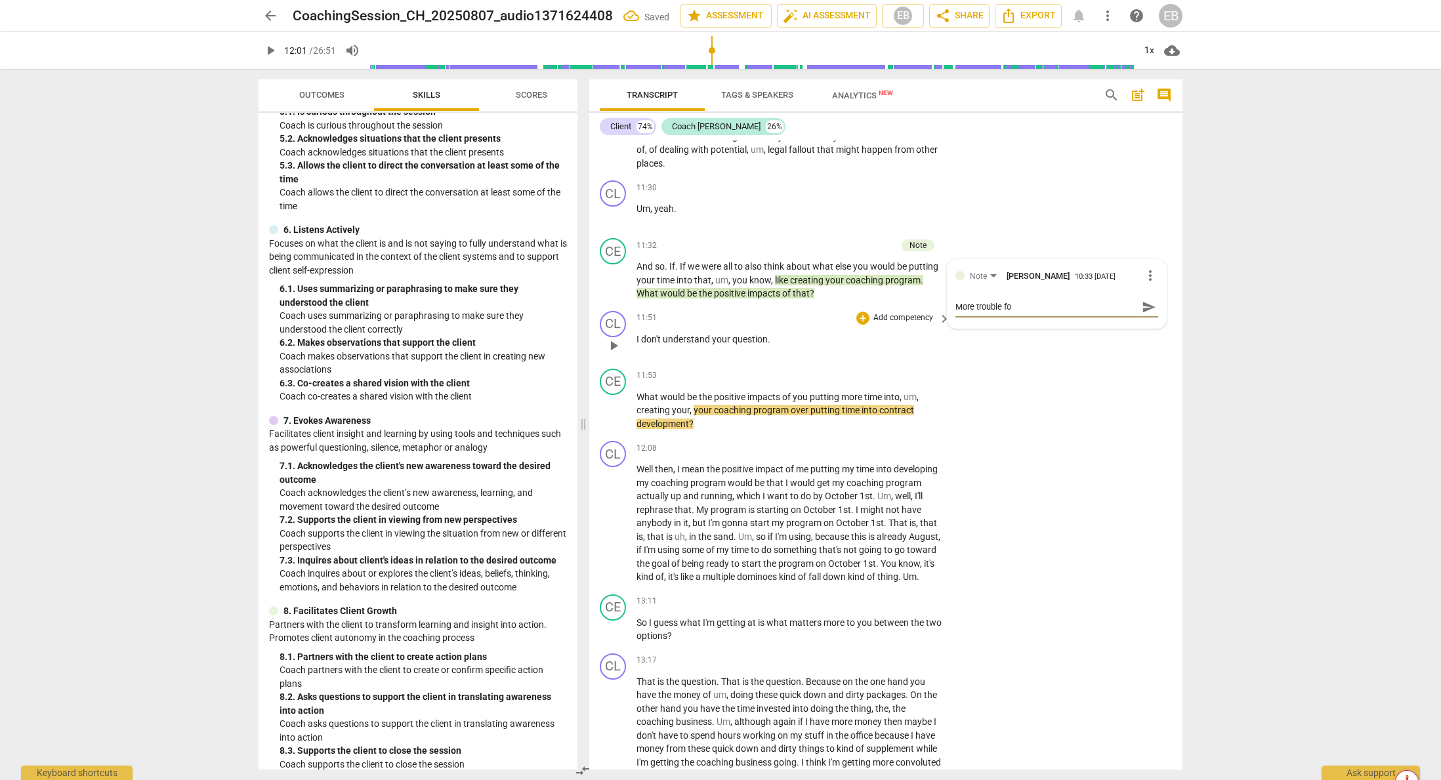
type textarea "More trouble for"
type textarea "More trouble form"
type textarea "More trouble formu"
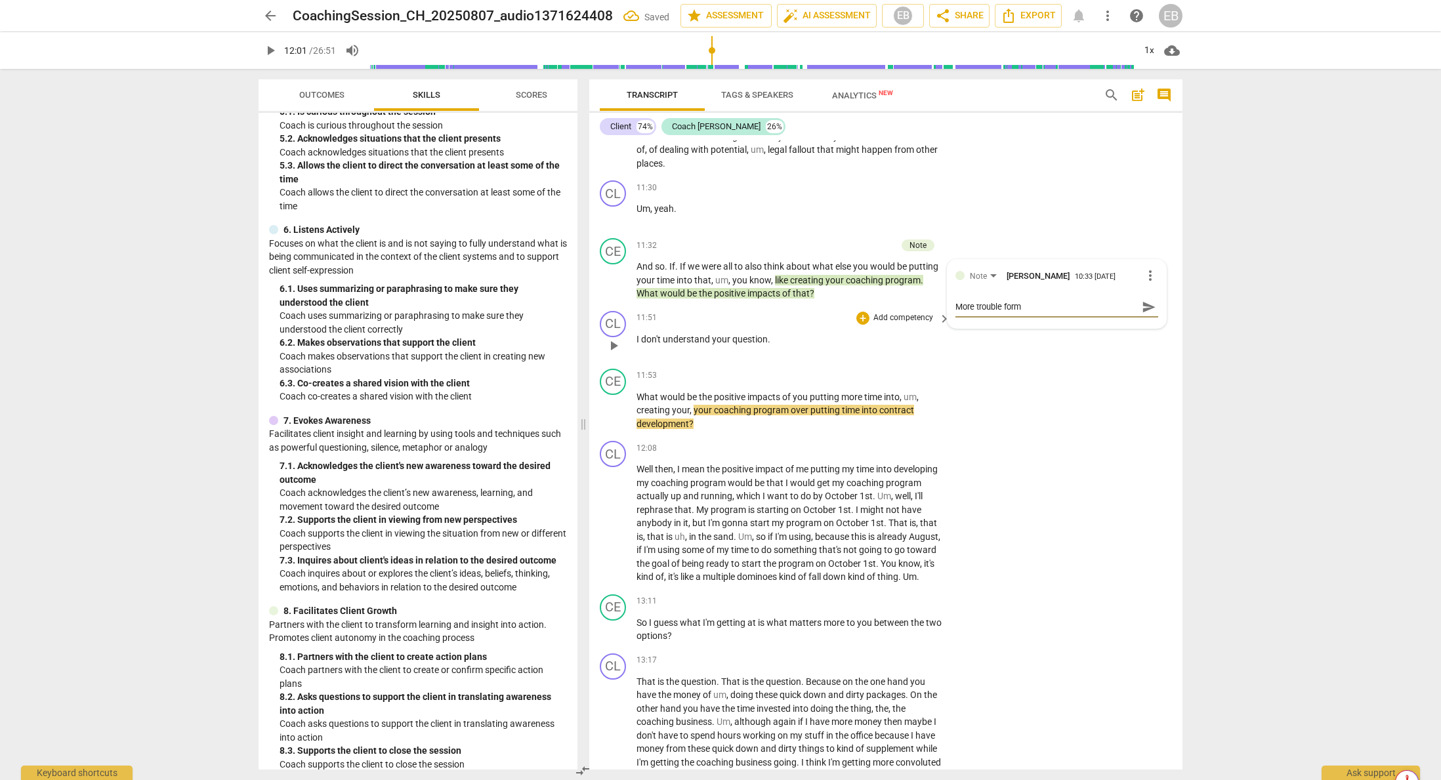
type textarea "More trouble formu"
type textarea "More trouble formul"
type textarea "More trouble formula"
type textarea "More trouble formulat"
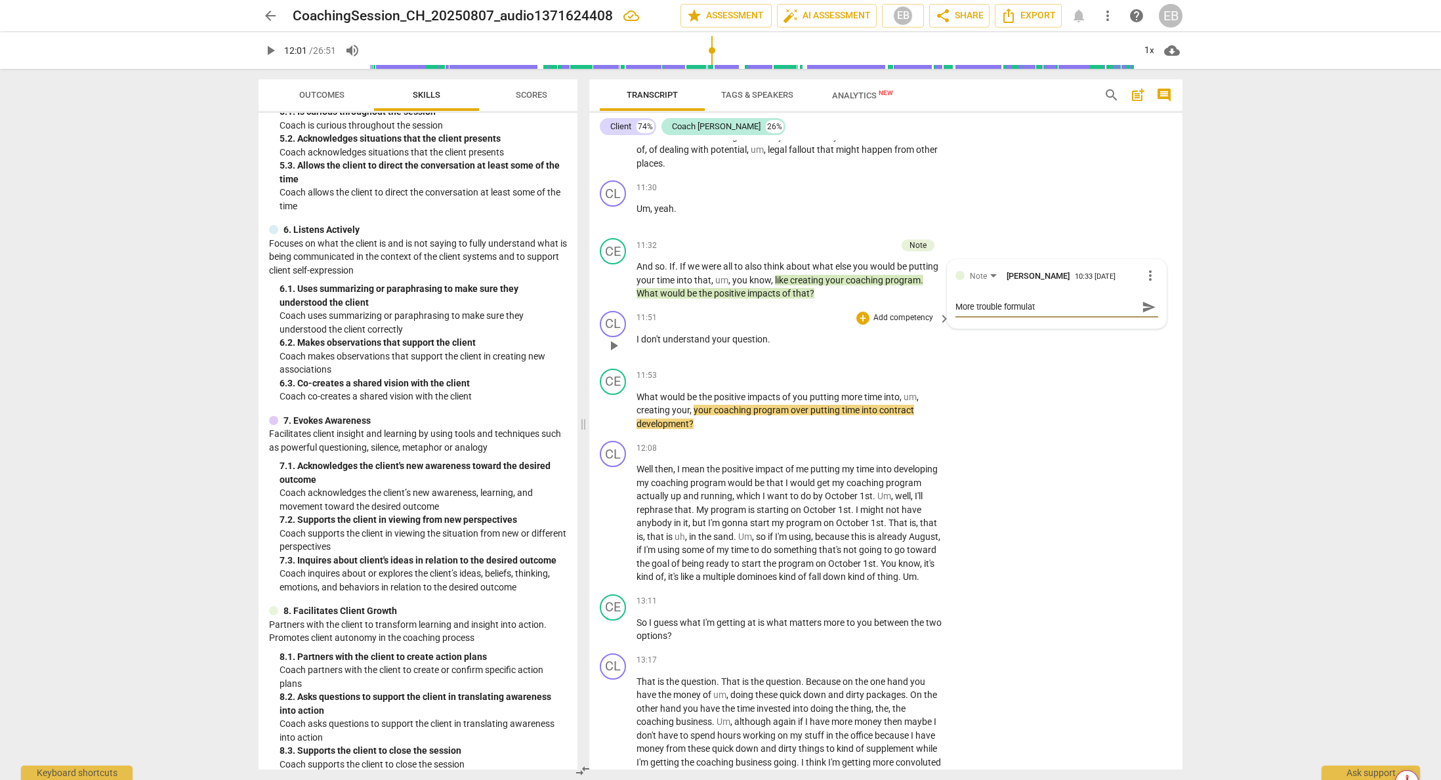
type textarea "More trouble formulat"
type textarea "More trouble formulati"
type textarea "More trouble formulatin"
type textarea "More trouble formulating"
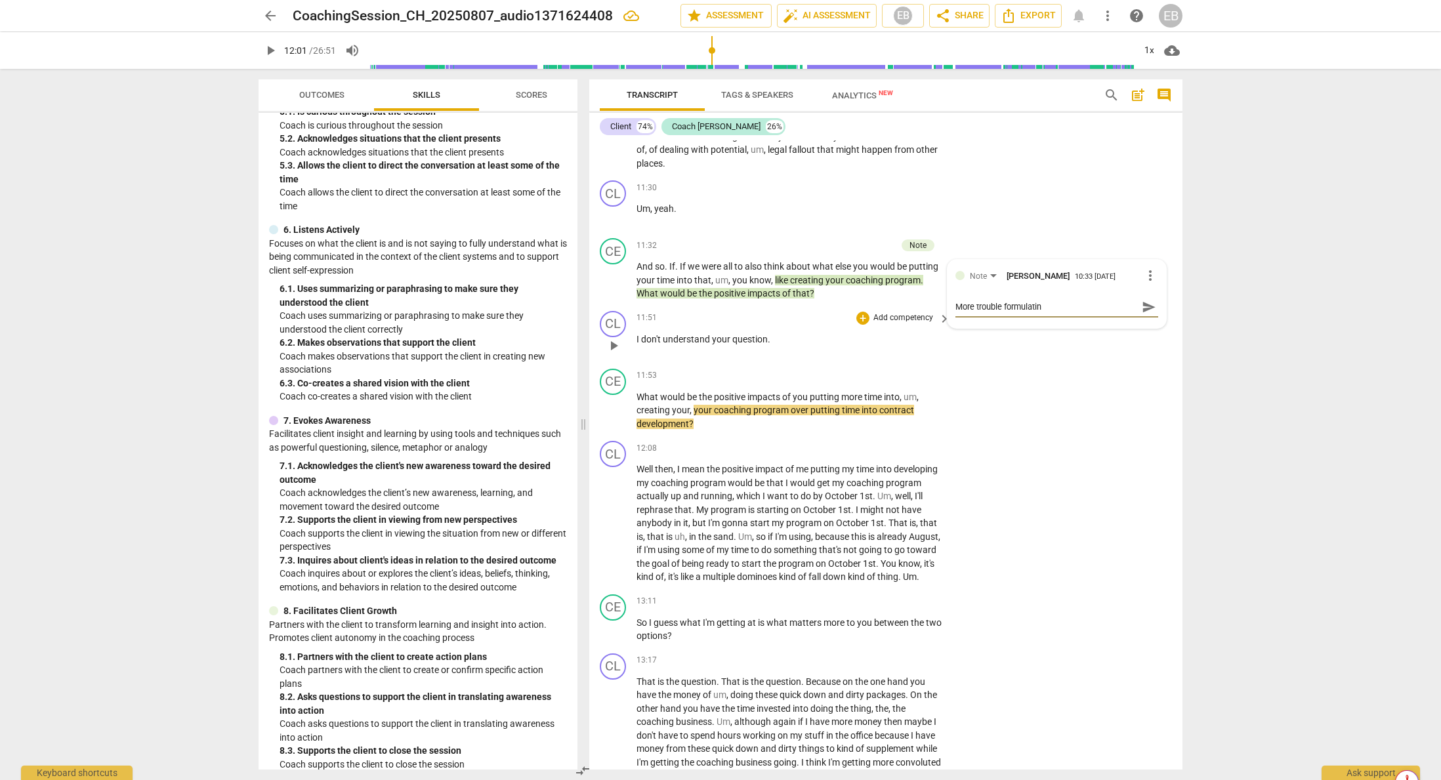
type textarea "More trouble formulating"
type textarea "More trouble formulating a"
type textarea "More trouble formulating an"
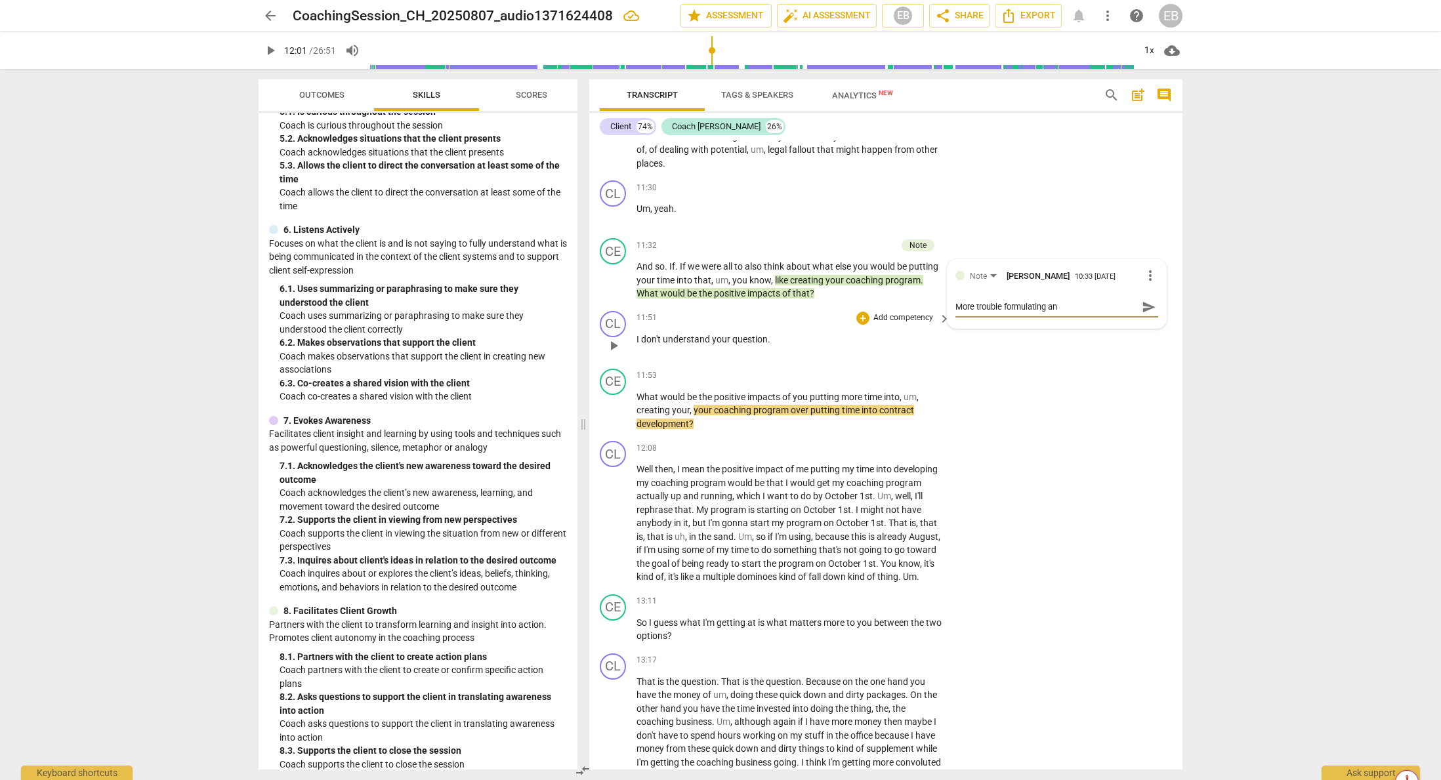
type textarea "More trouble formulating an"
type textarea "More trouble formulating an e"
type textarea "More trouble formulating an ev"
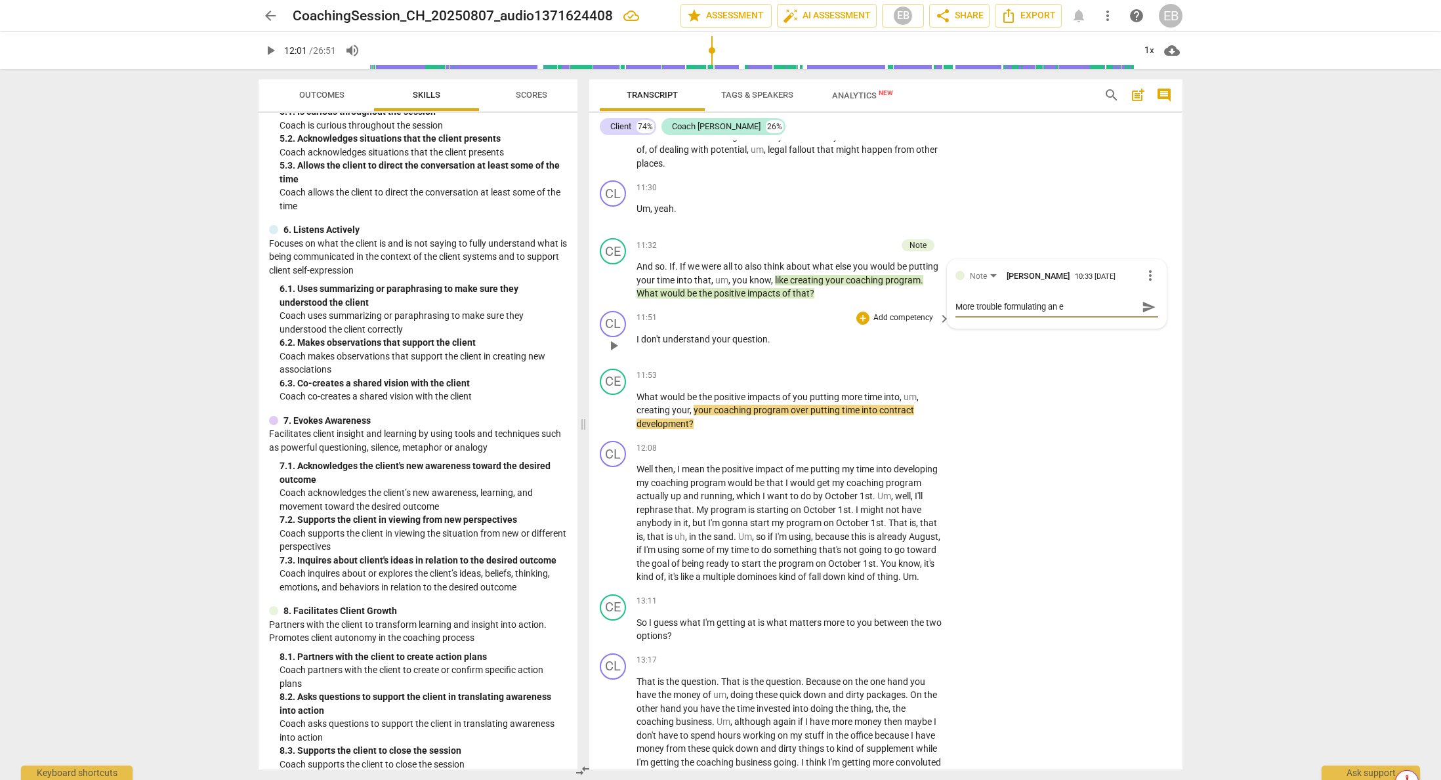
type textarea "More trouble formulating an ev"
type textarea "More trouble formulating an evo"
type textarea "More trouble formulating an evok"
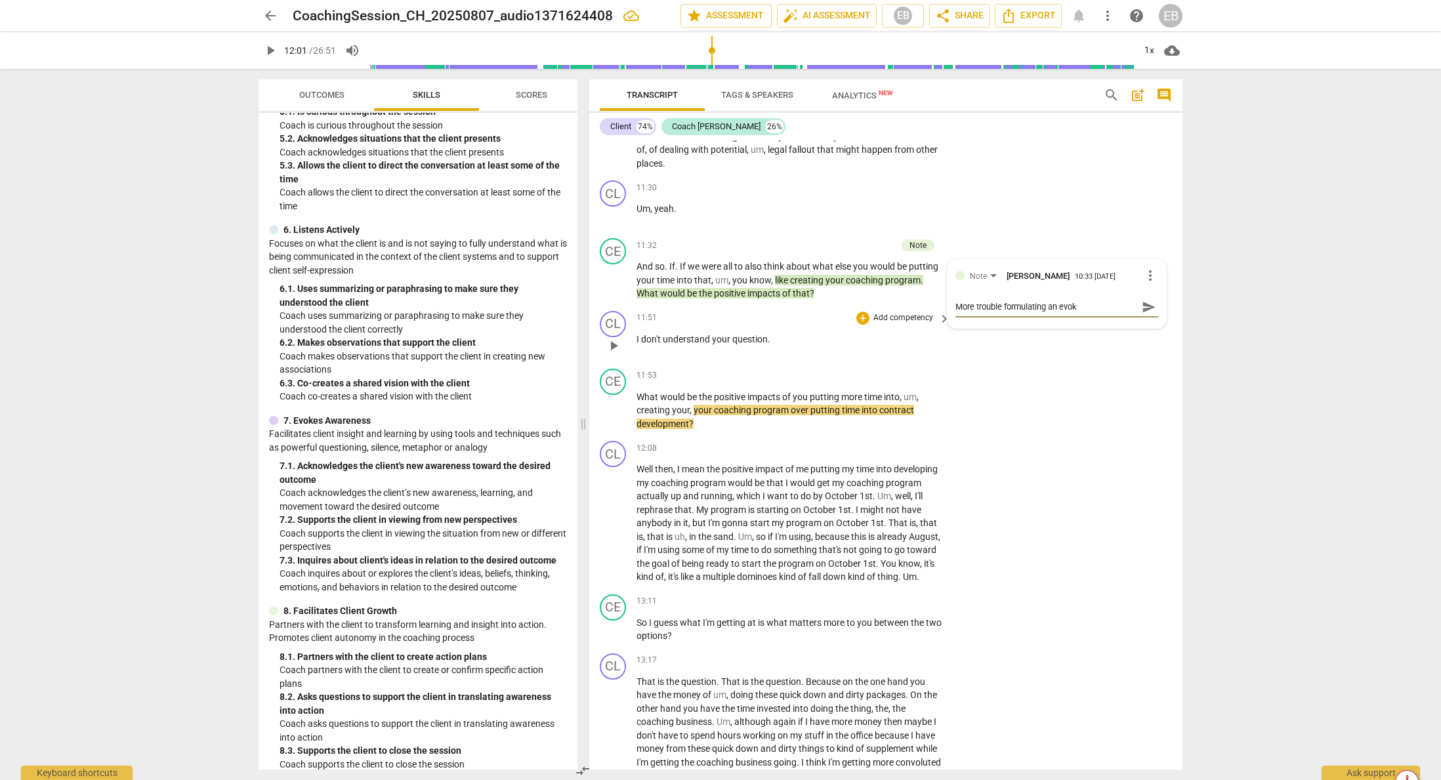
type textarea "More trouble formulating an evoki"
type textarea "More trouble formulating an evokin"
type textarea "More trouble formulating an evoking"
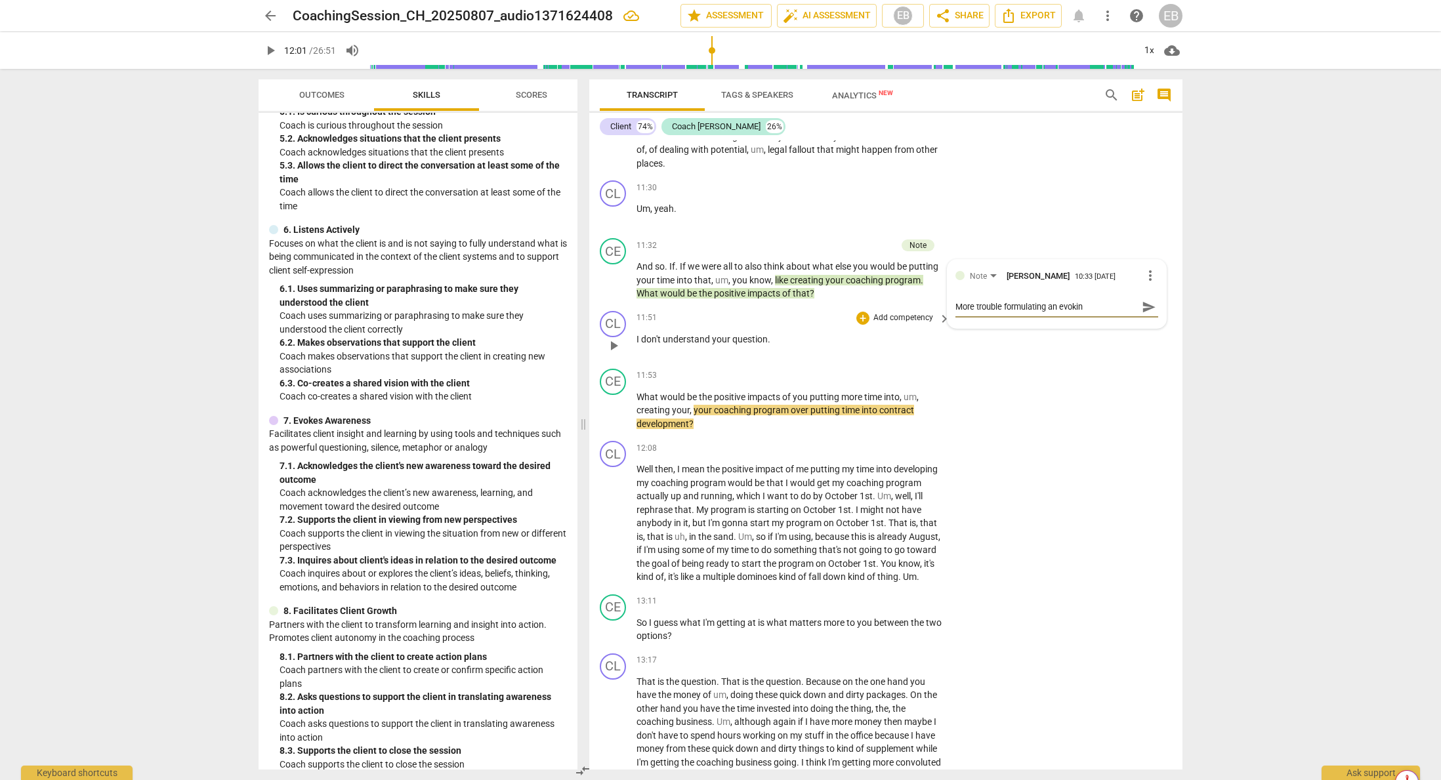
type textarea "More trouble formulating an evoking"
type textarea "More trouble formulating an evoking a"
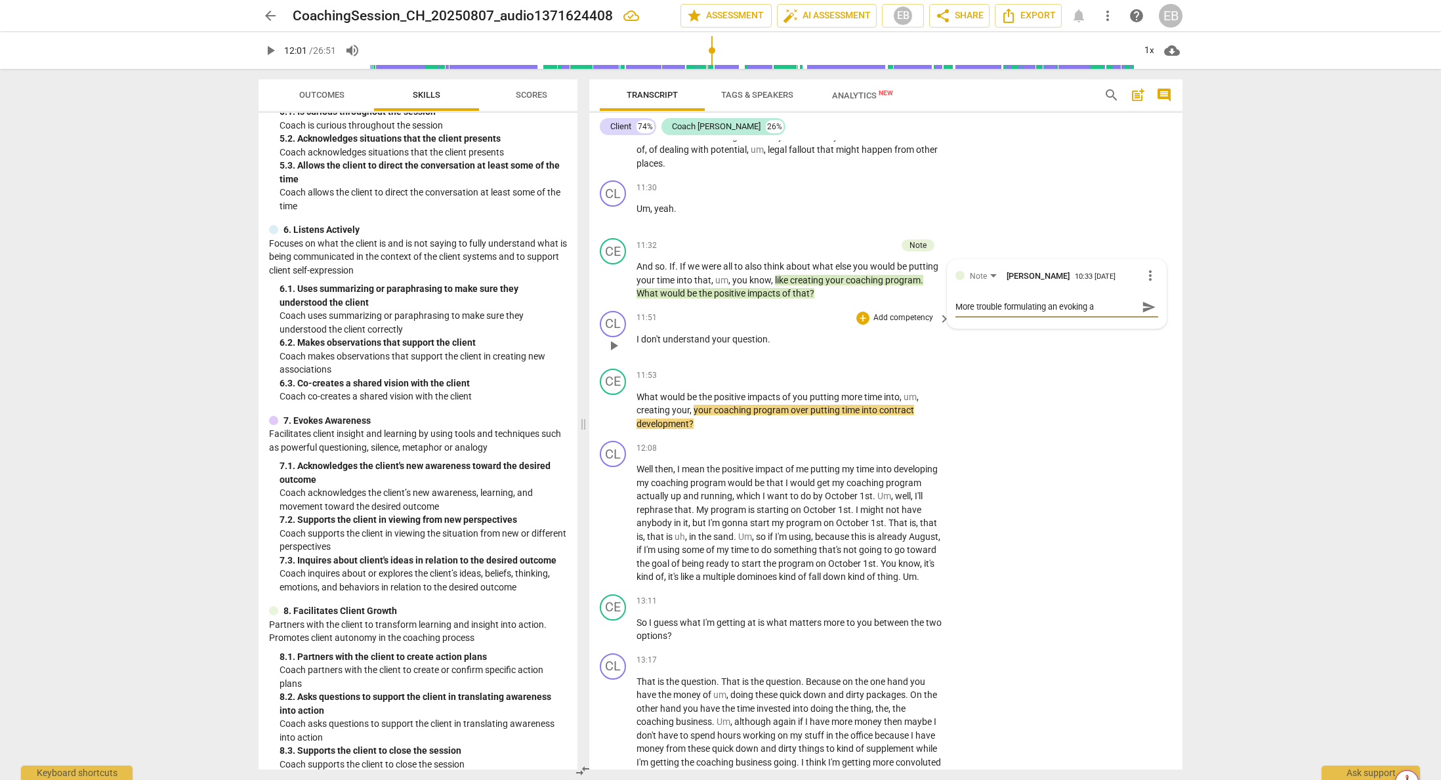
type textarea "More trouble formulating an evoking aw"
type textarea "More trouble formulating an evoking awa"
type textarea "More trouble formulating an evoking awar"
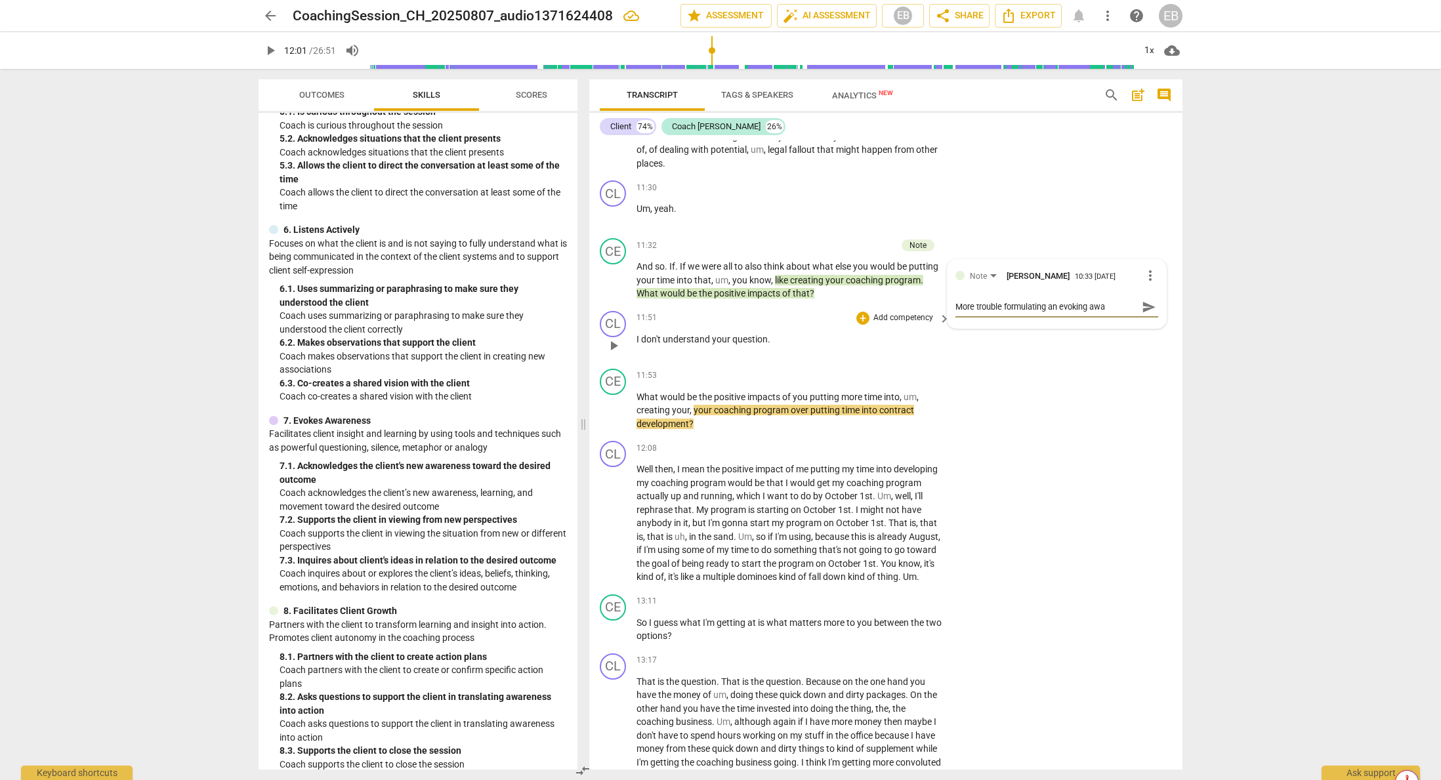
type textarea "More trouble formulating an evoking awar"
type textarea "More trouble formulating an evoking aware"
type textarea "More trouble formulating an evoking awaren"
type textarea "More trouble formulating an evoking awarene"
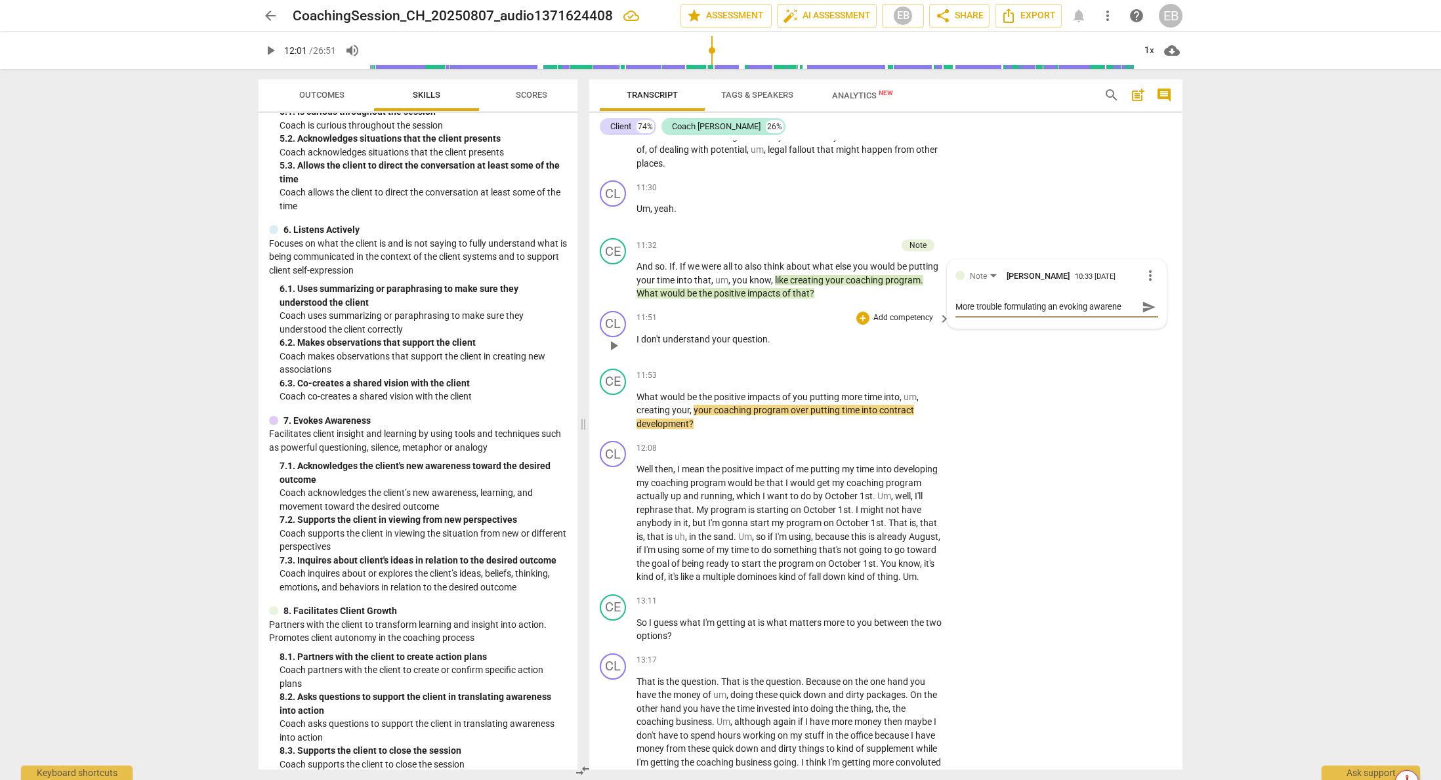
type textarea "More trouble formulating an evoking awarenes"
type textarea "More trouble formulating an evoking awareness"
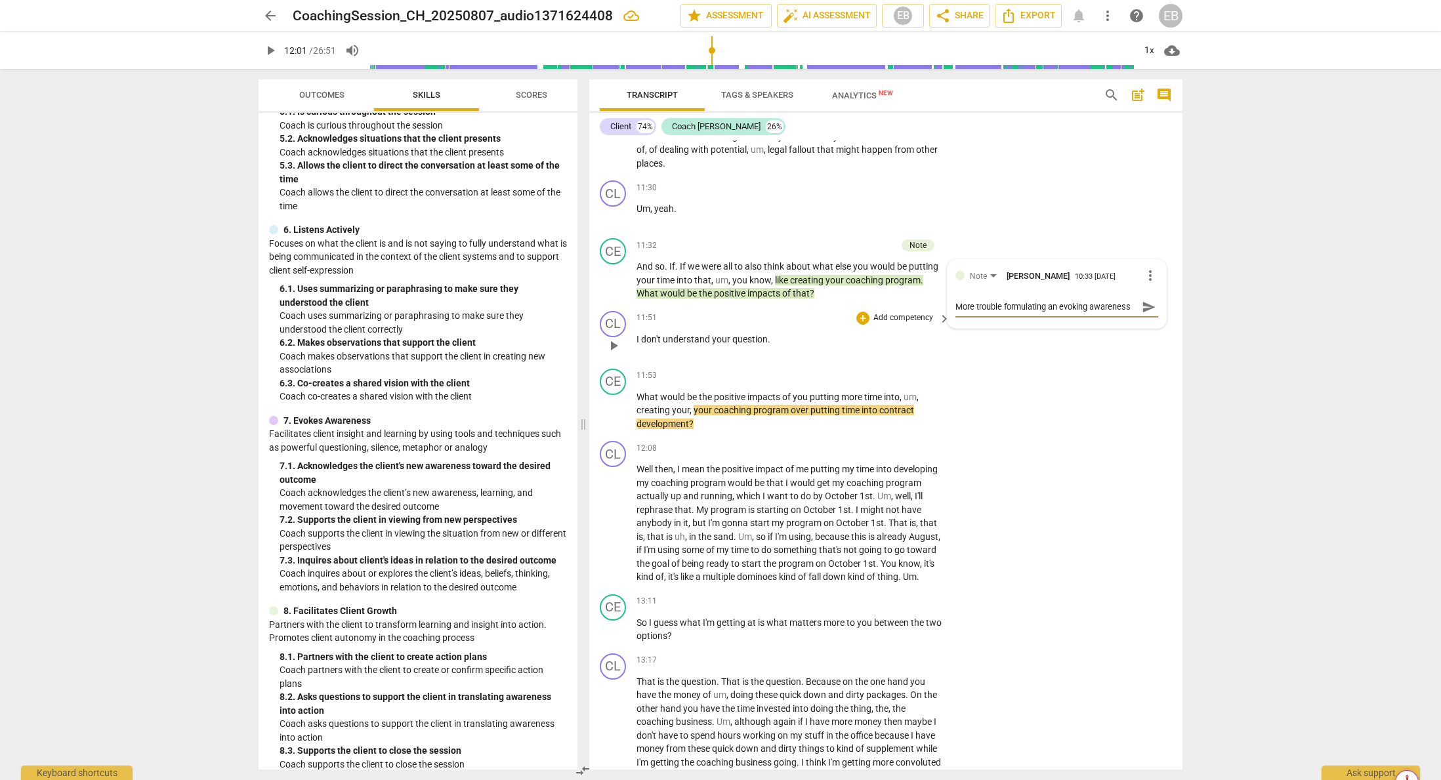
type textarea "More trouble formulating an evoking awareness"
type textarea "More trouble formulating an evoking awareness q"
type textarea "More trouble formulating an evoking awareness qu"
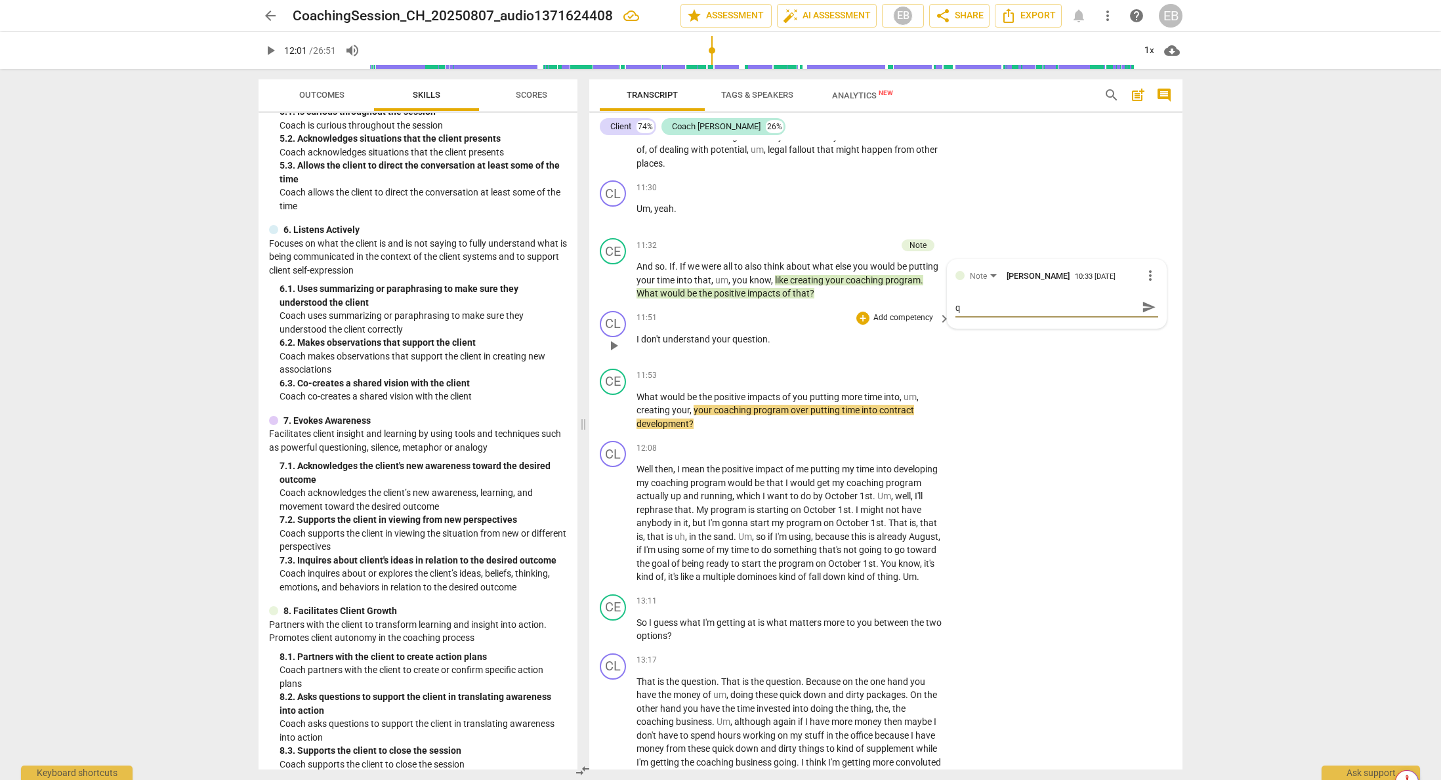
type textarea "More trouble formulating an evoking awareness qu"
type textarea "More trouble formulating an evoking awareness que"
type textarea "More trouble formulating an evoking awareness ques"
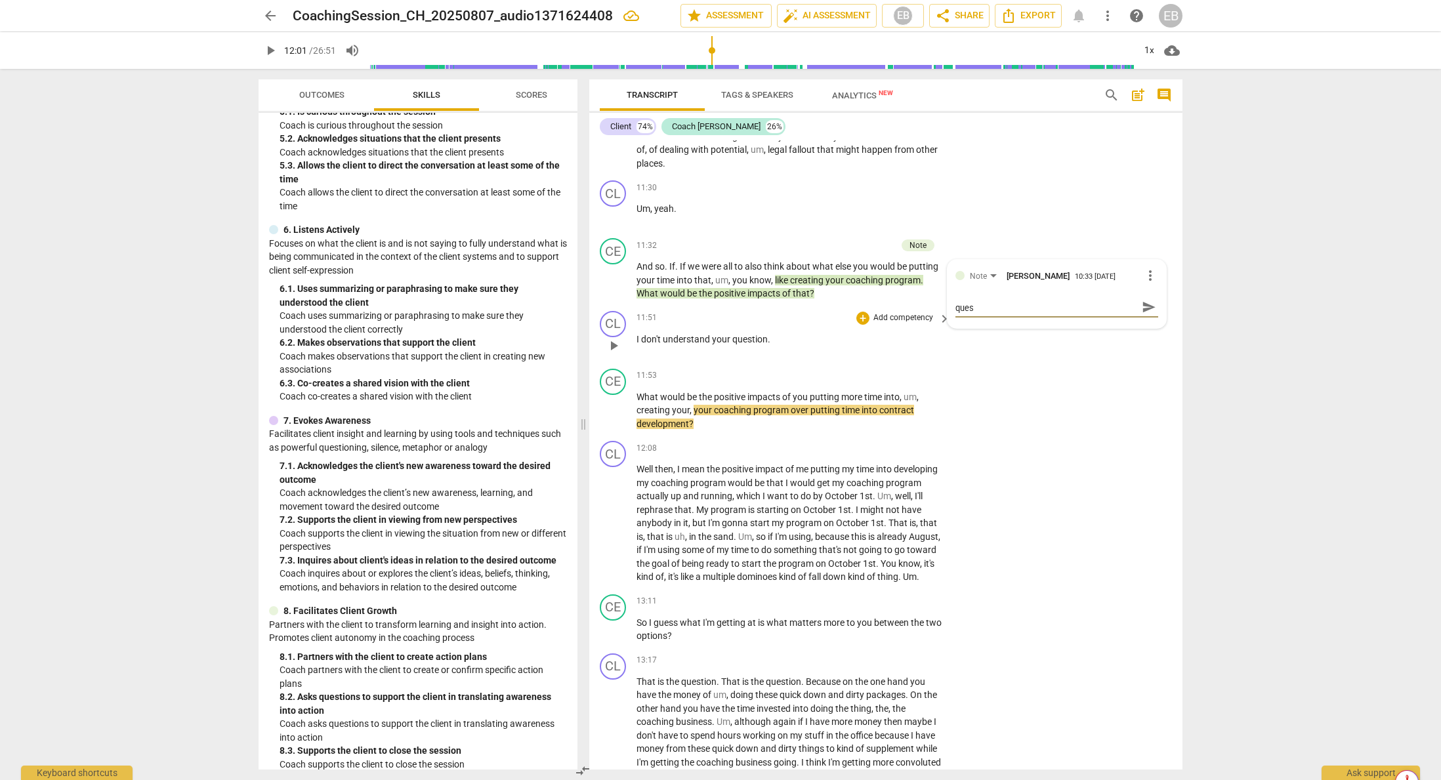
type textarea "More trouble formulating an evoking awareness quest"
type textarea "More trouble formulating an evoking awareness questi"
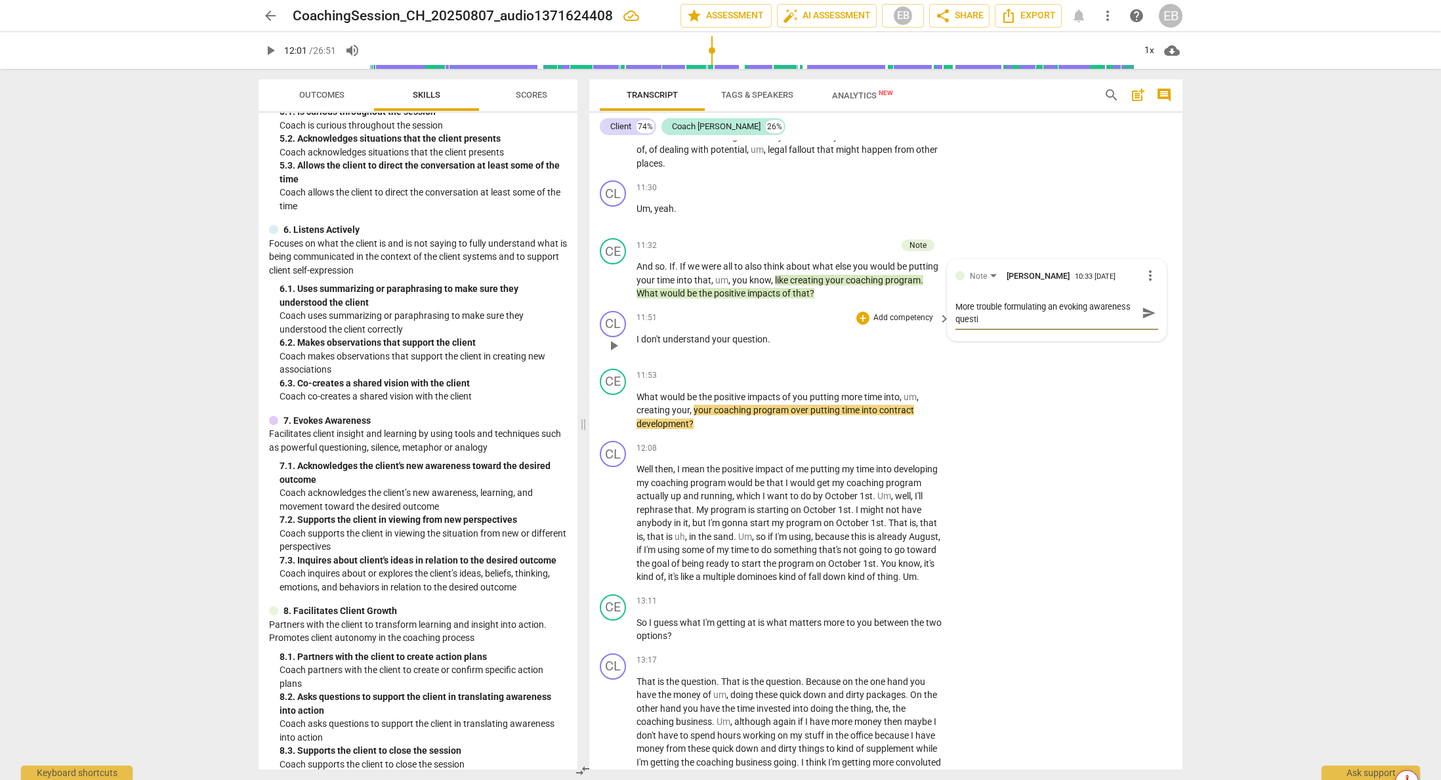
type textarea "More trouble formulating an evoking awareness questio"
type textarea "More trouble formulating an evoking awareness question"
click at [1147, 312] on span "send" at bounding box center [1149, 313] width 14 height 14
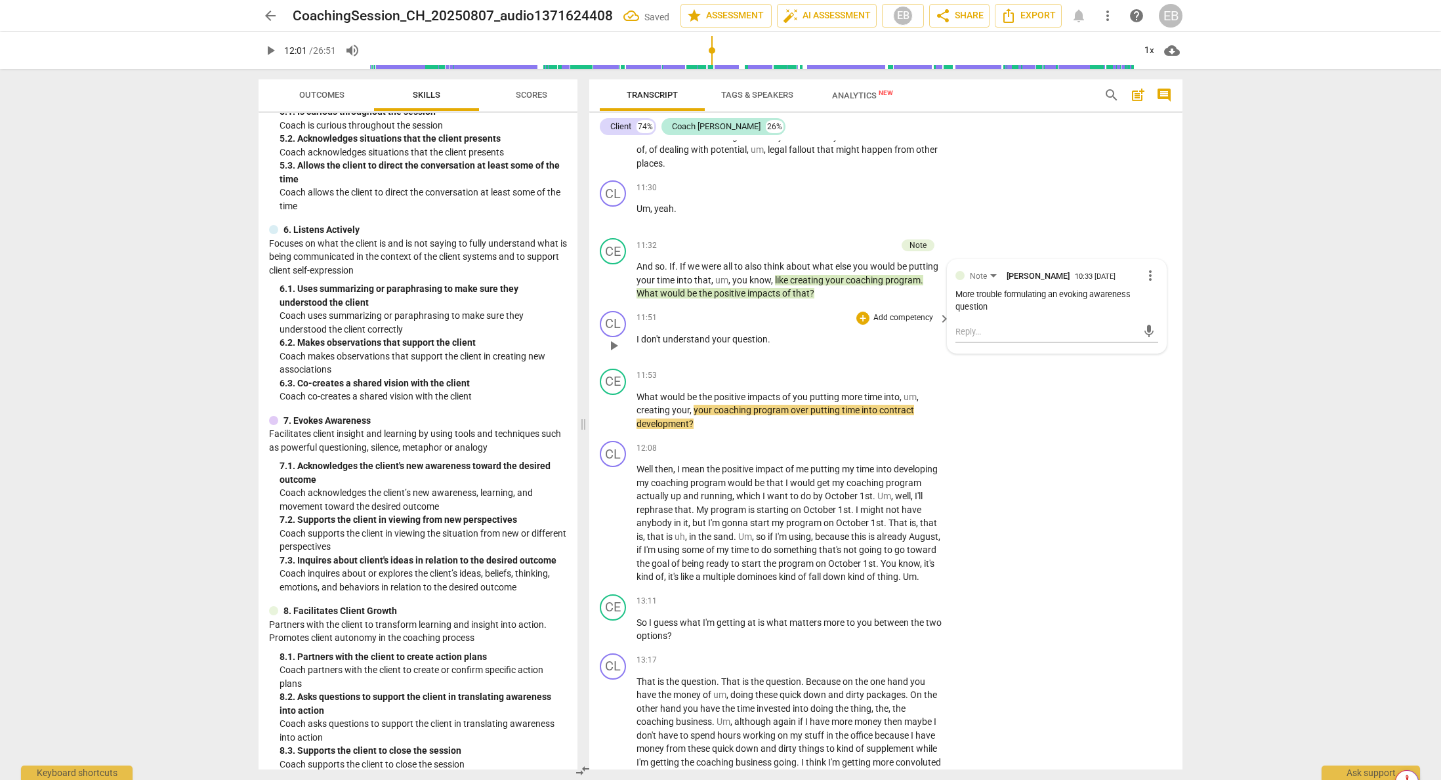
click at [816, 310] on div "CL play_arrow pause 11:51 + Add competency keyboard_arrow_right I don't underst…" at bounding box center [885, 335] width 593 height 58
click at [614, 345] on span "play_arrow" at bounding box center [614, 346] width 16 height 16
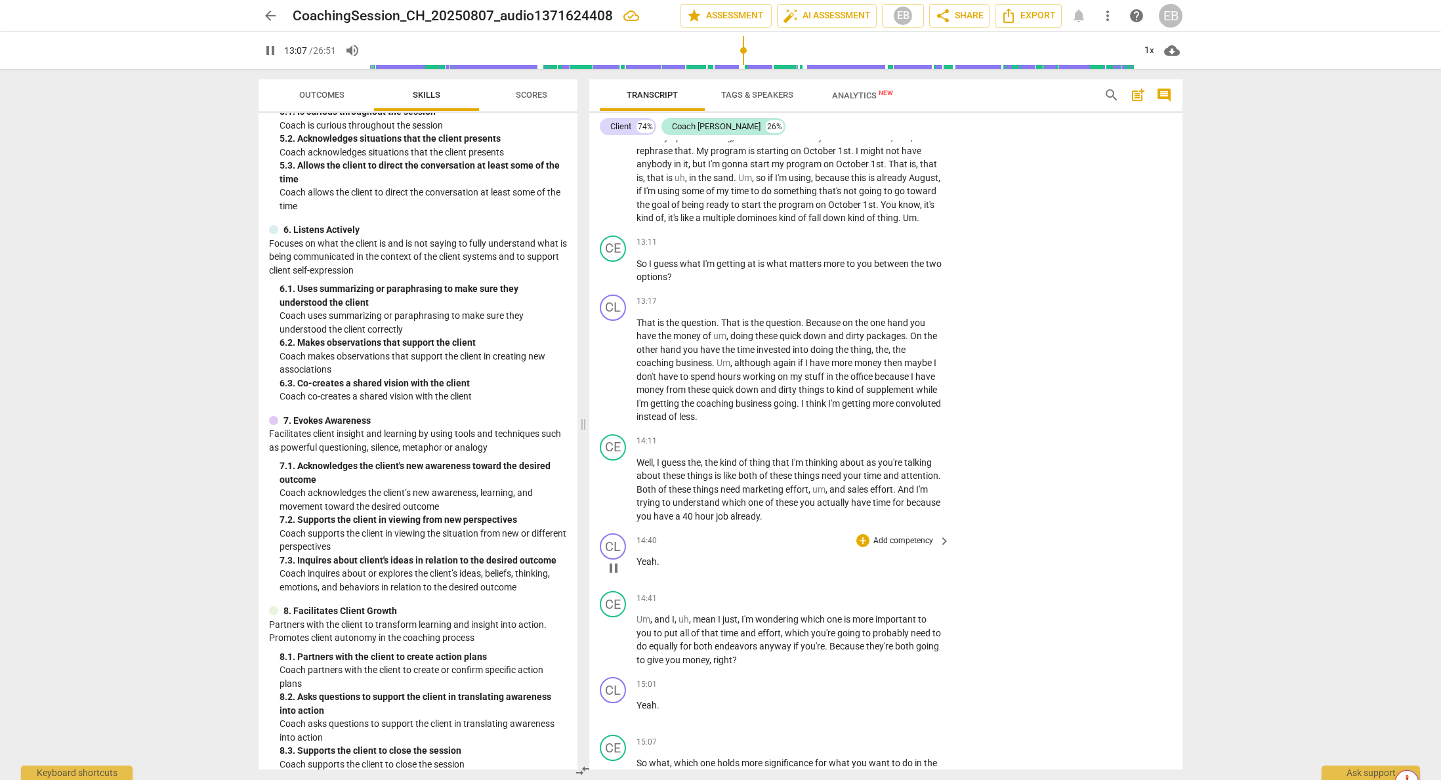
scroll to position [3409, 0]
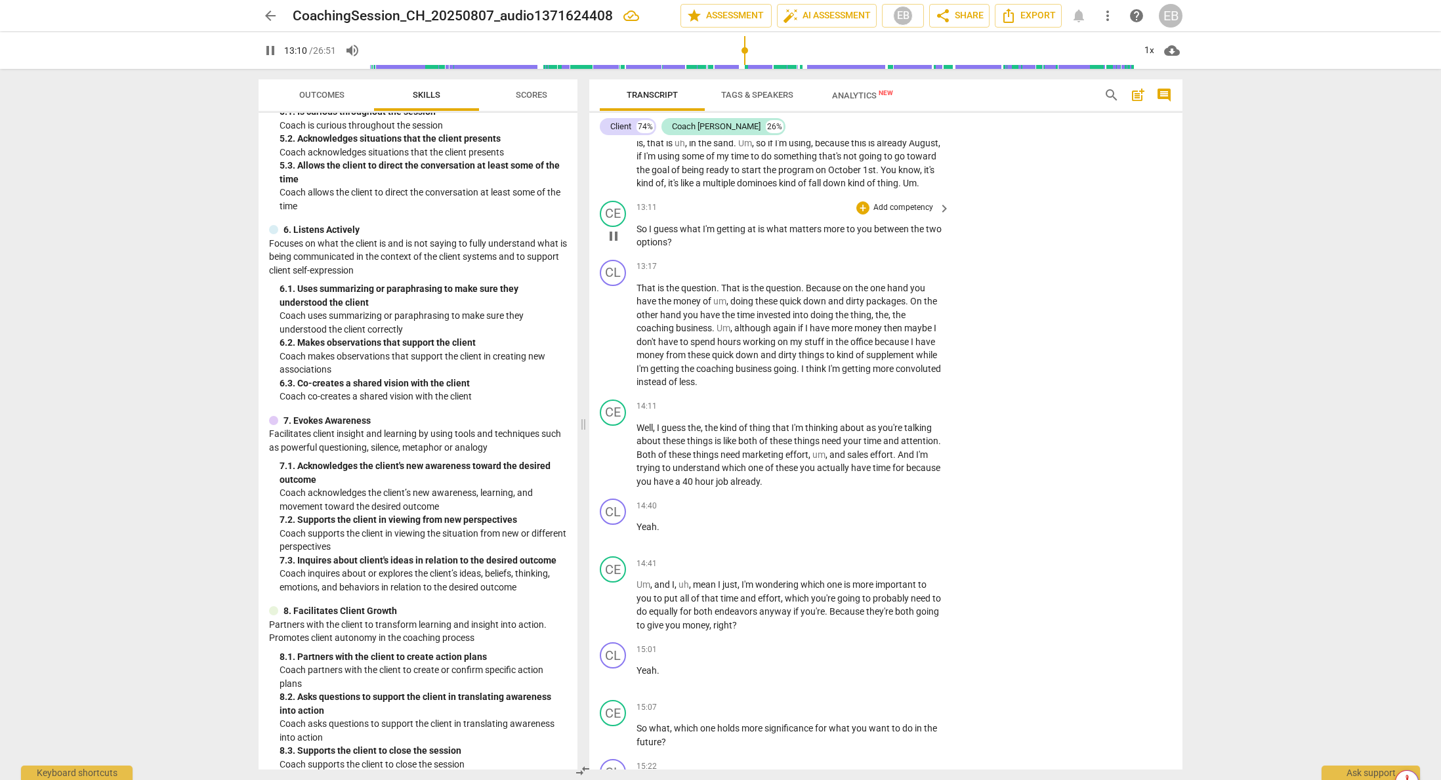
drag, startPoint x: 636, startPoint y: 243, endPoint x: 671, endPoint y: 247, distance: 35.7
click at [671, 247] on div "CE play_arrow pause 13:11 + Add competency keyboard_arrow_right So I guess what…" at bounding box center [885, 225] width 593 height 59
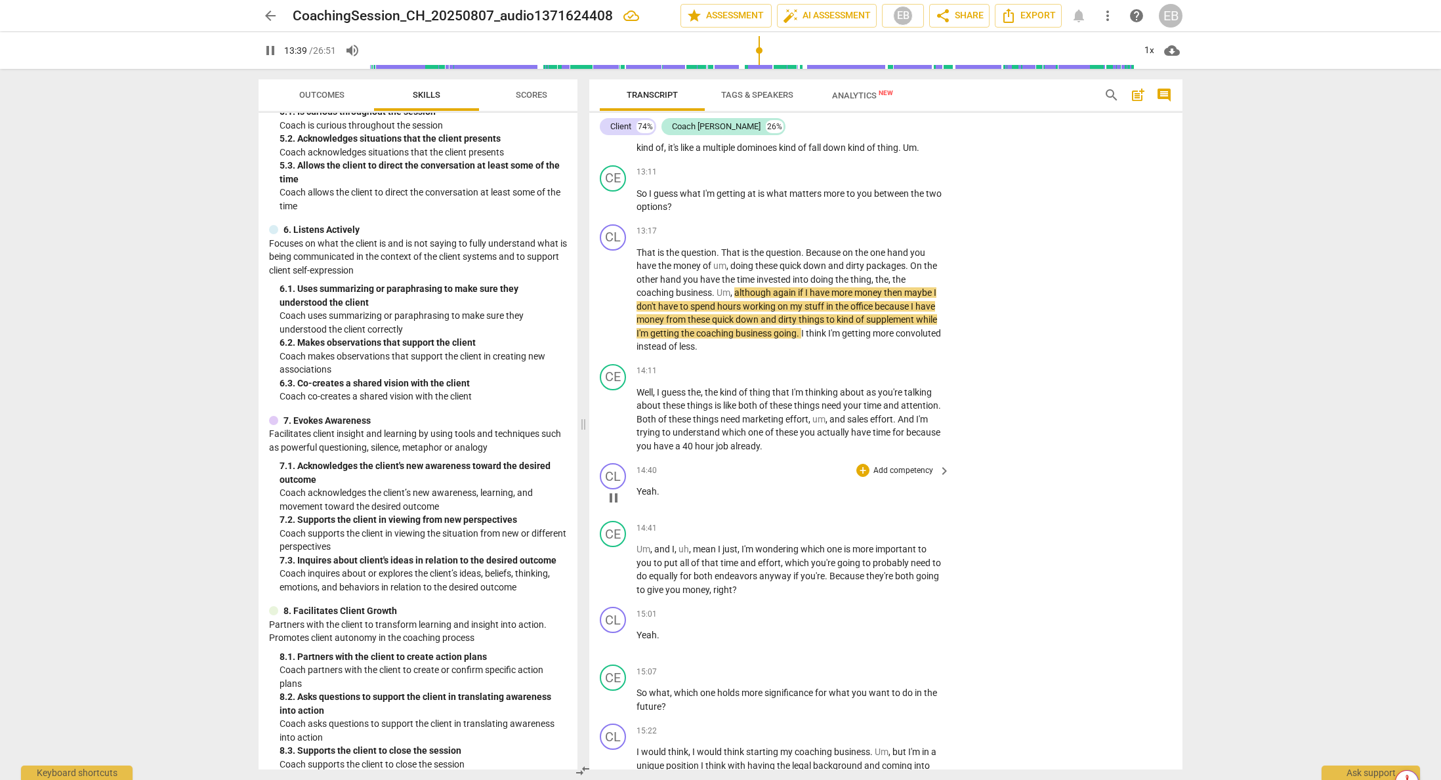
scroll to position [3474, 0]
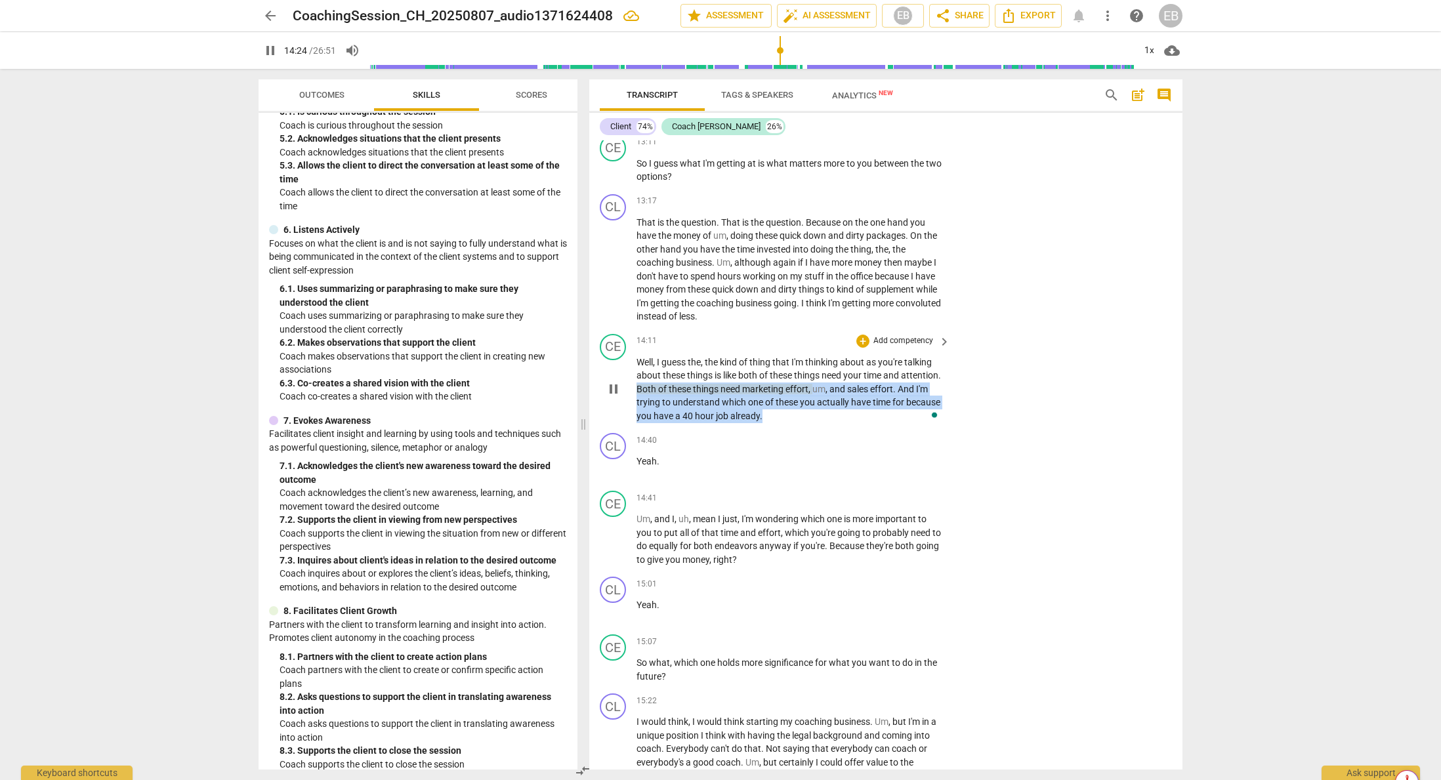
drag, startPoint x: 679, startPoint y: 402, endPoint x: 806, endPoint y: 429, distance: 129.5
click at [806, 423] on p "Well , I guess the , the kind of thing that I'm thinking about as you're talkin…" at bounding box center [790, 390] width 307 height 68
click at [811, 412] on div "+" at bounding box center [810, 412] width 13 height 13
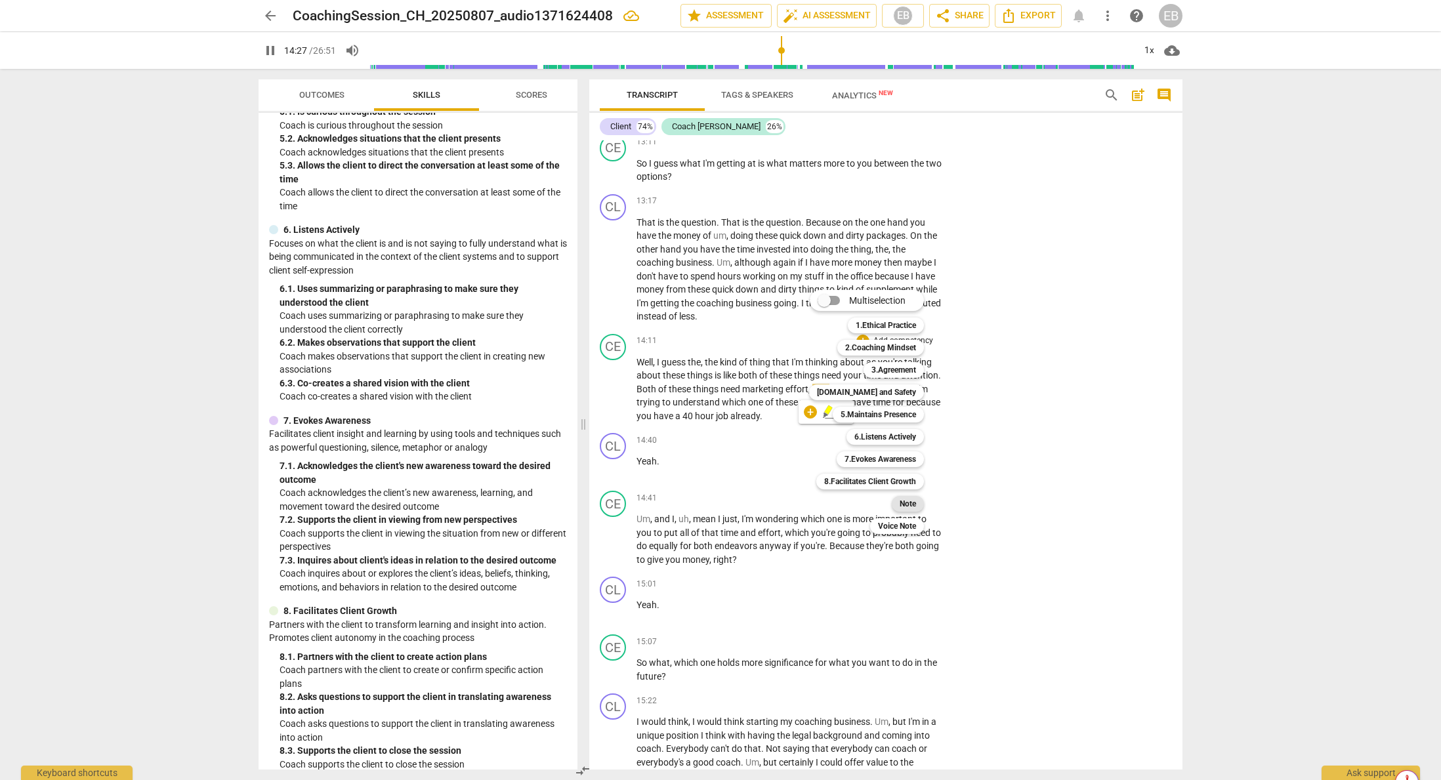
click at [916, 506] on b "Note" at bounding box center [908, 504] width 16 height 16
type input "868"
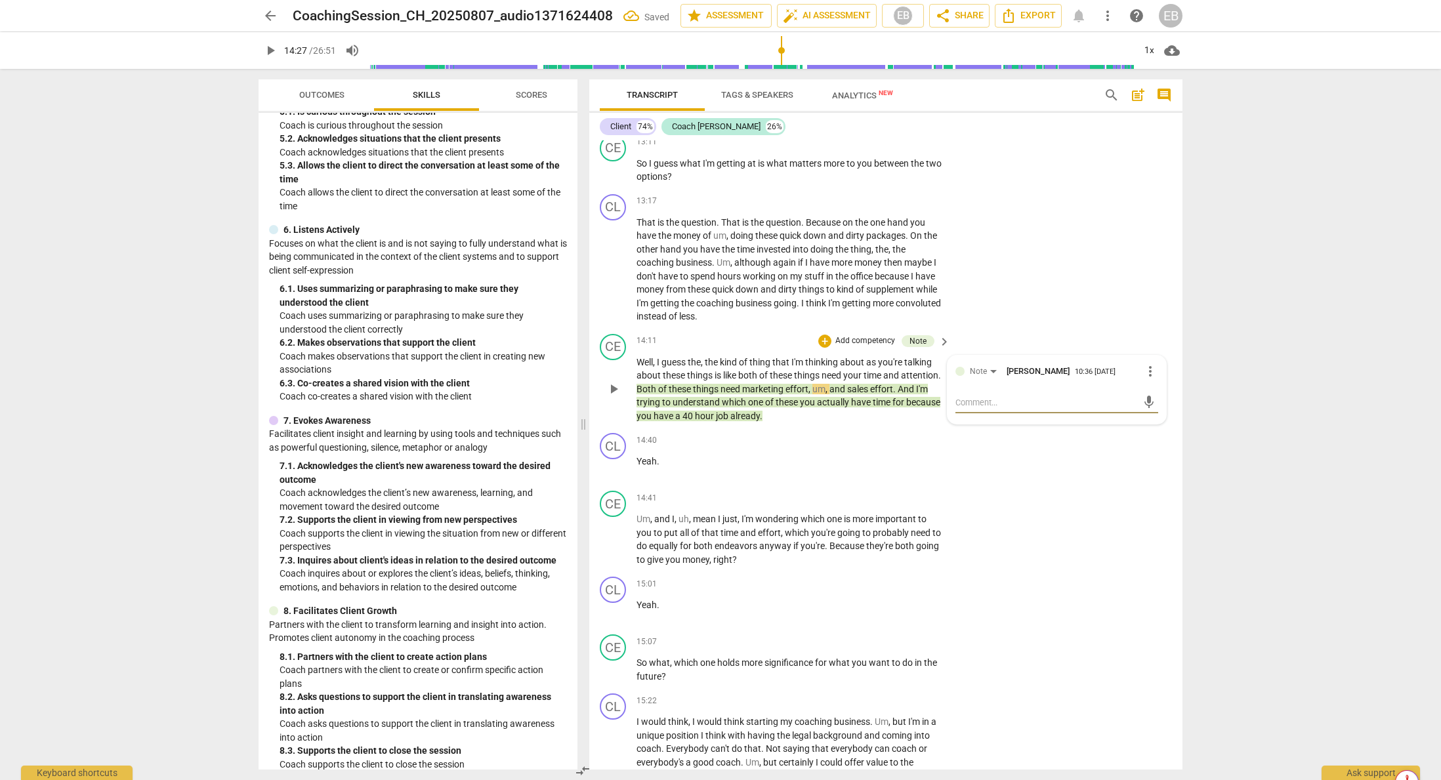
type textarea "T"
type textarea "Th"
type textarea "Thi"
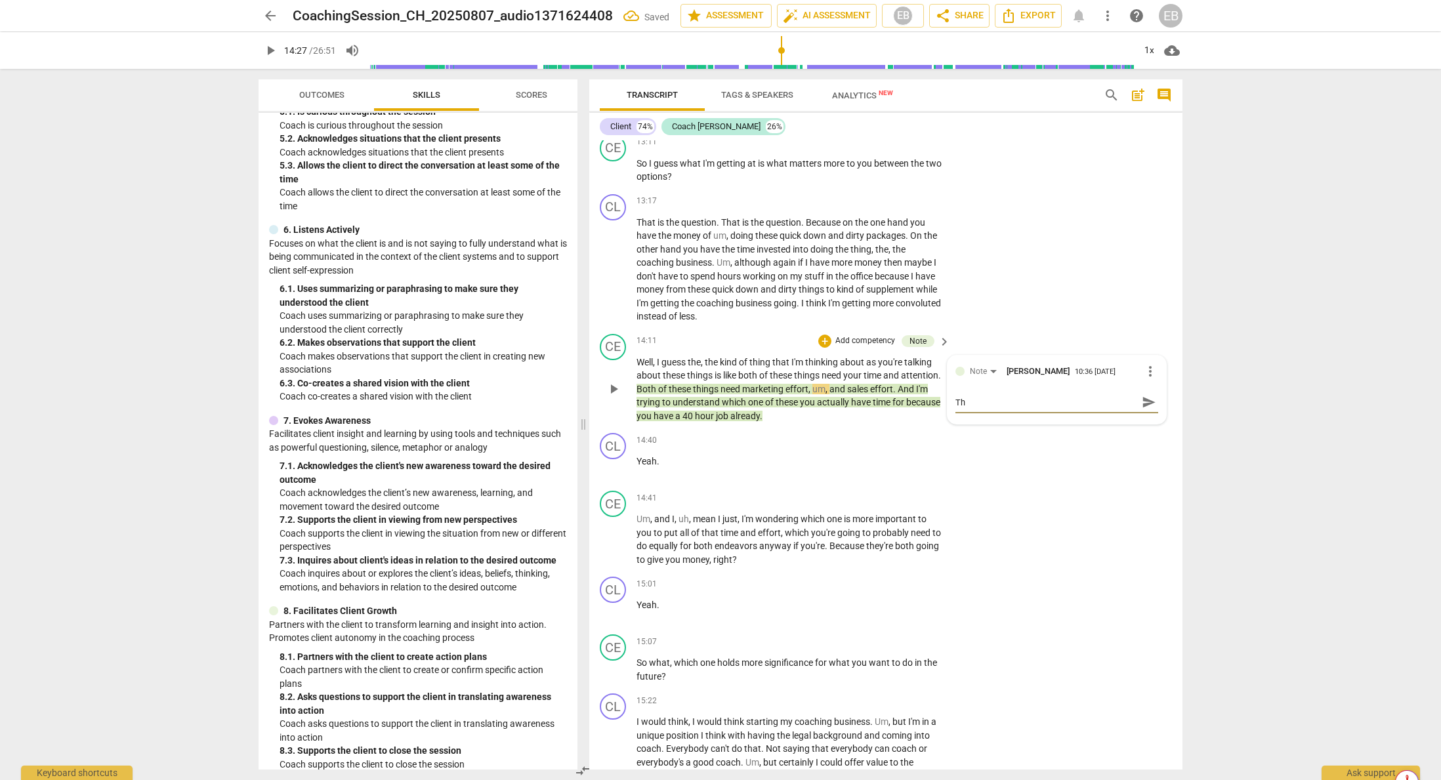
type textarea "Thi"
type textarea "This"
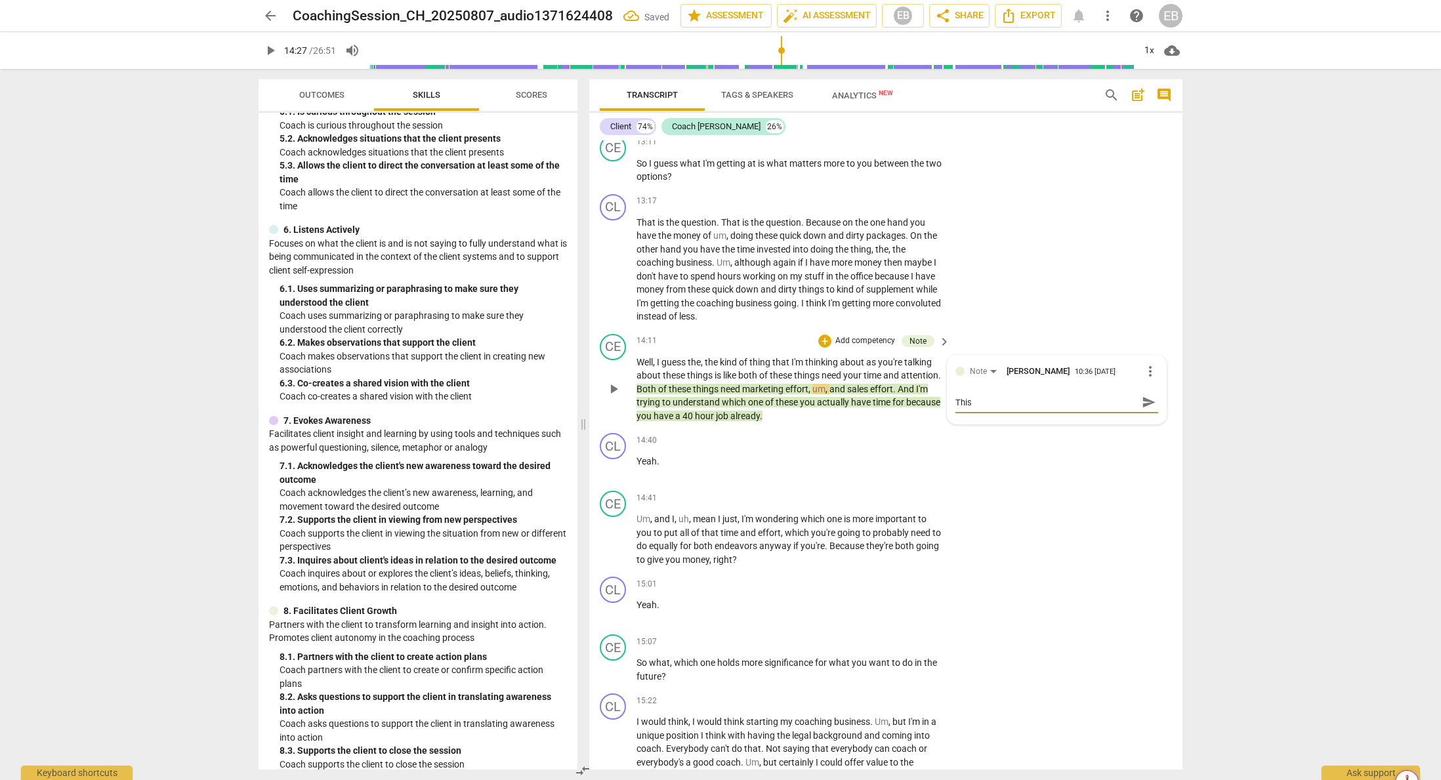
type textarea "This i"
type textarea "This is"
type textarea "This is a"
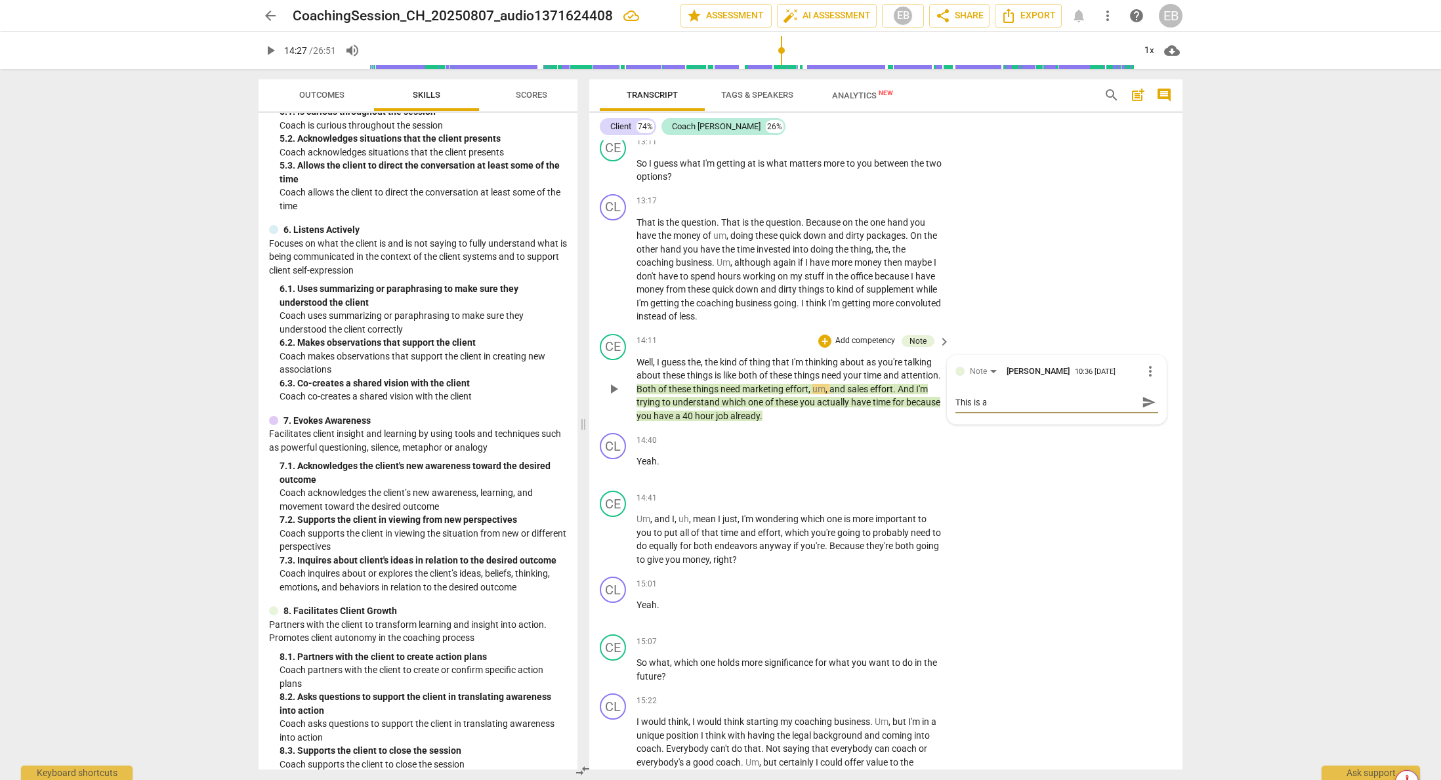
type textarea "This is a"
type textarea "This is a b"
type textarea "This is a bi"
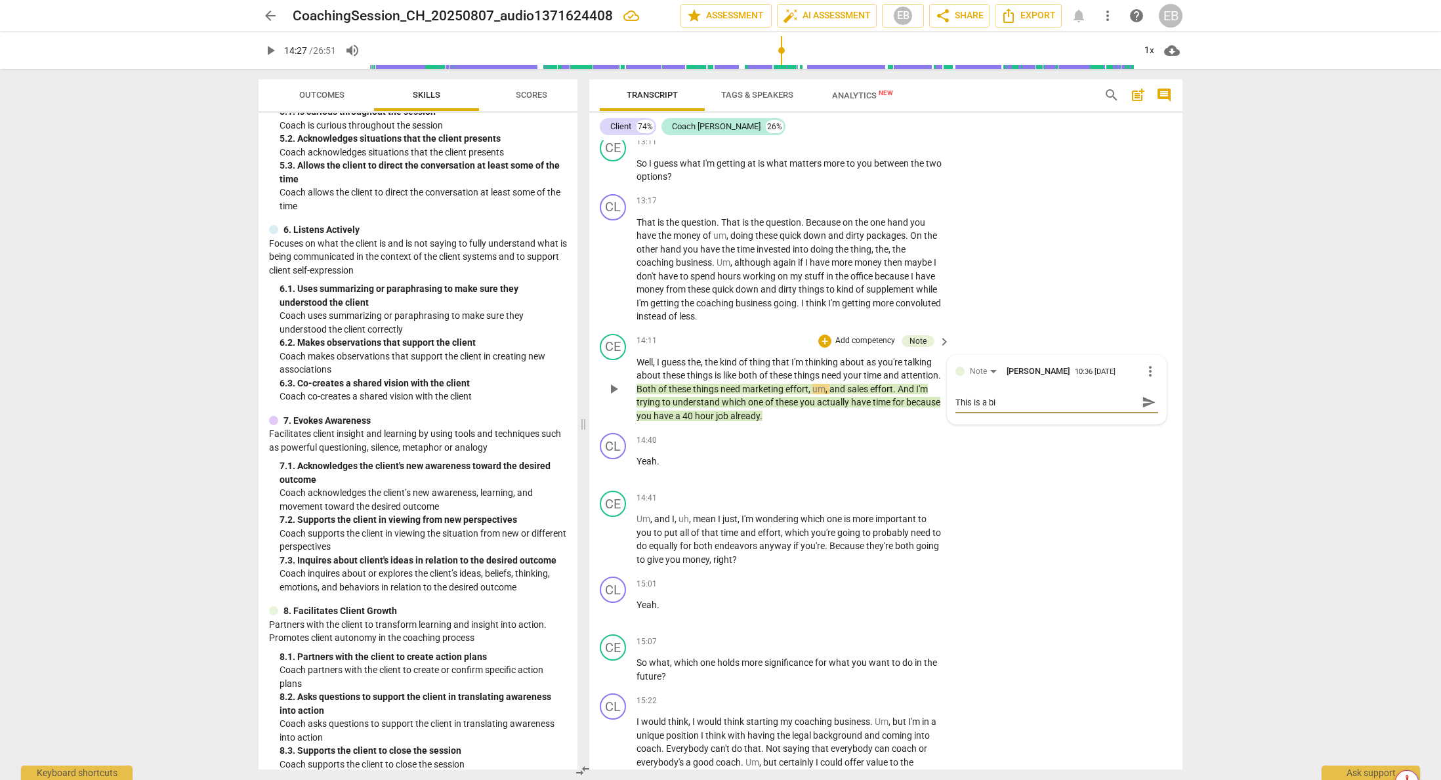
type textarea "This is a bit"
type textarea "This is a bit l"
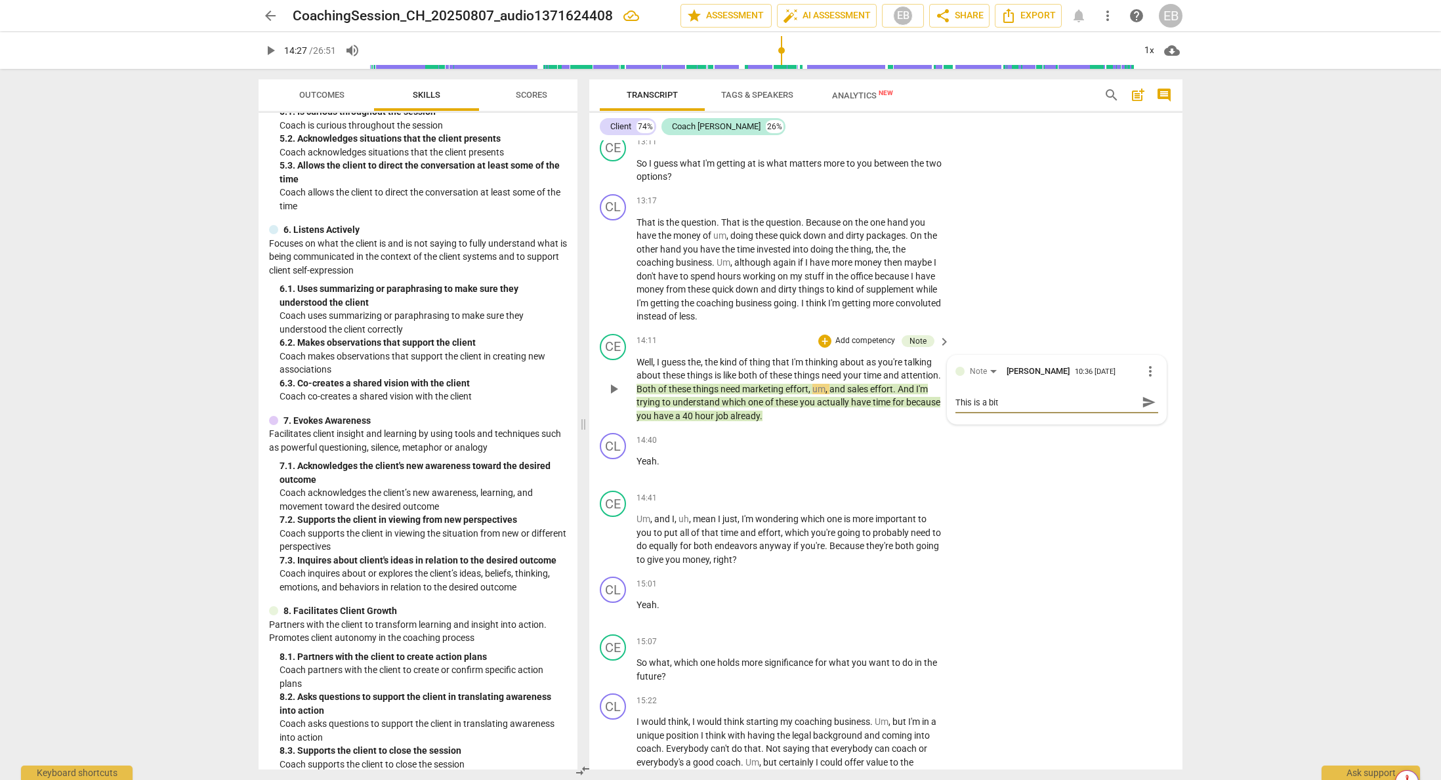
type textarea "This is a bit l"
type textarea "This is a bit le"
type textarea "This is a bit lea"
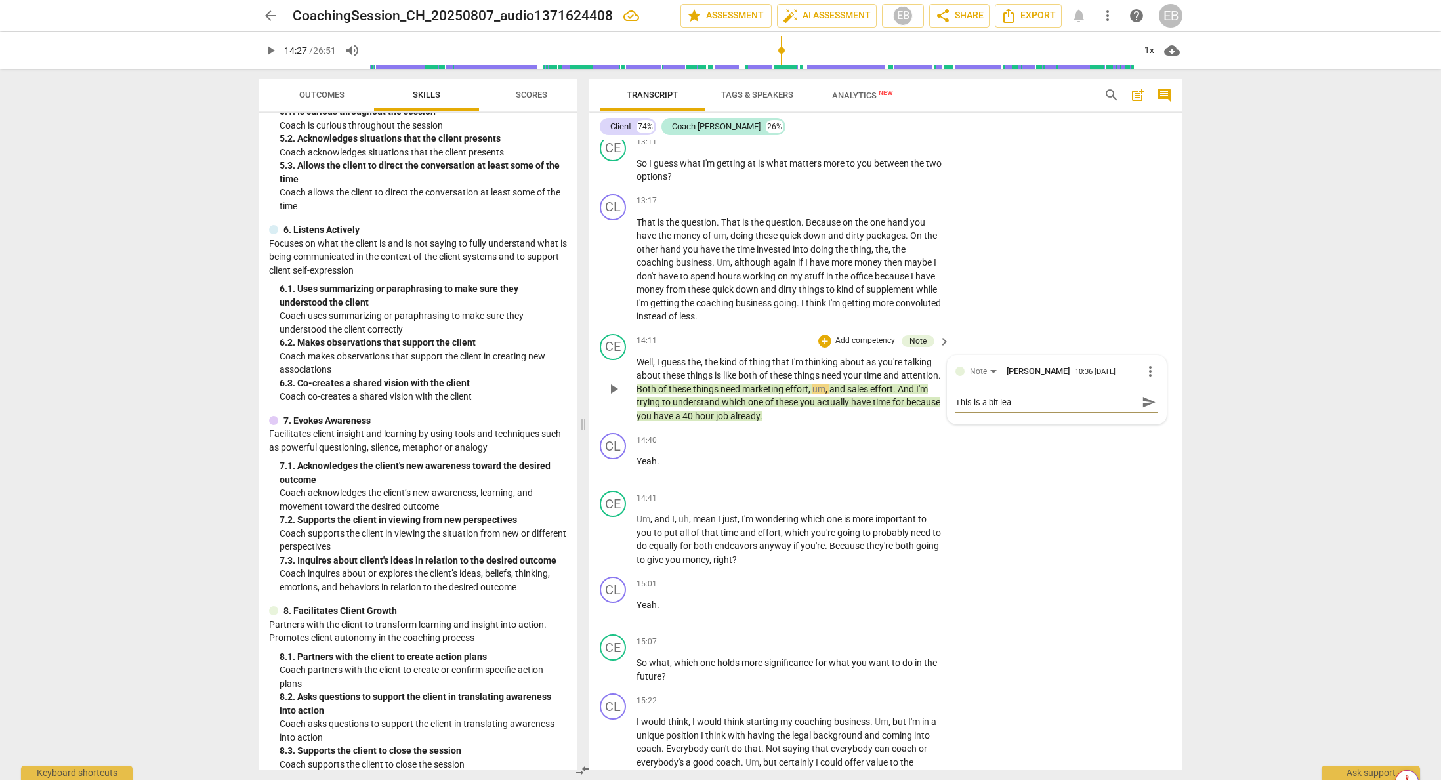
type textarea "This is a bit lead"
type textarea "This is a bit leadi"
type textarea "This is a bit leadin"
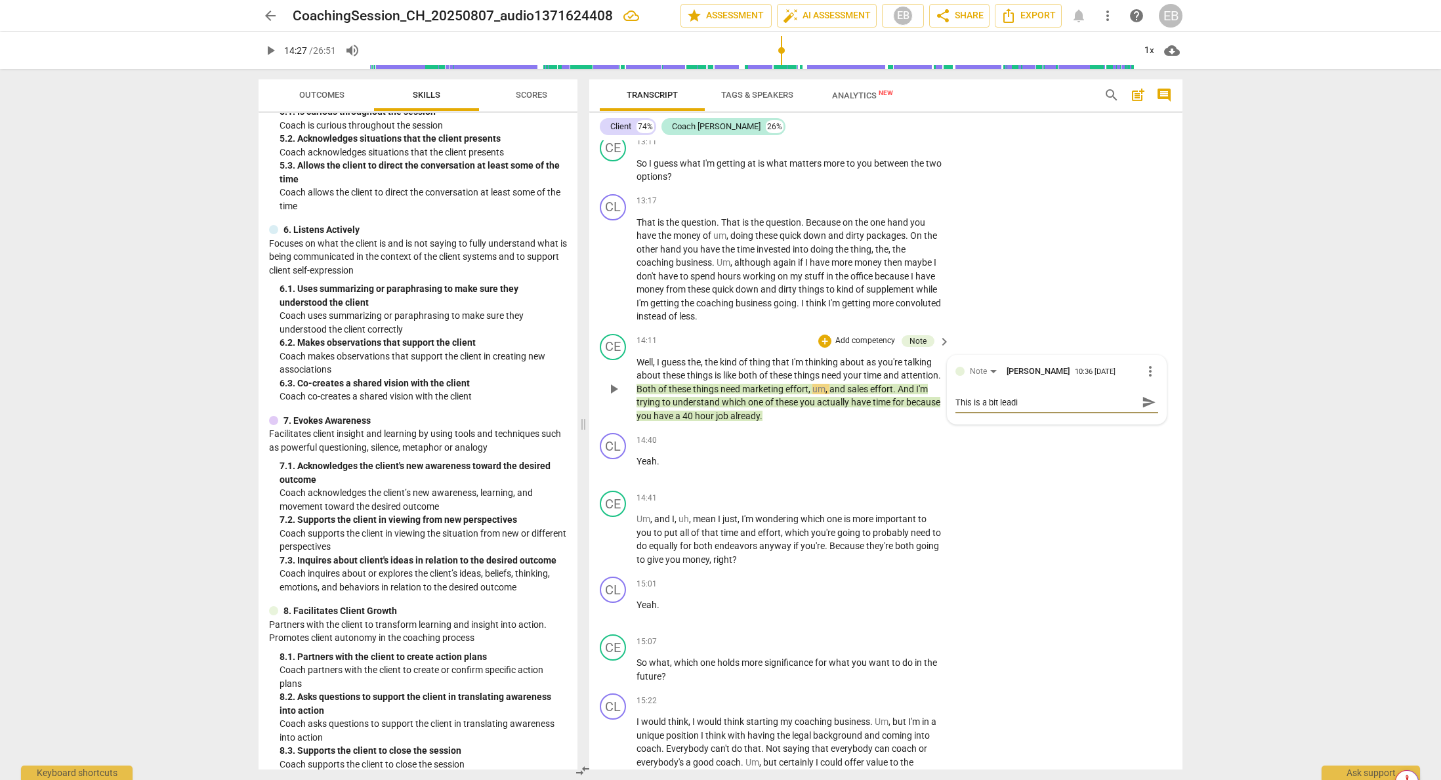
type textarea "This is a bit leadin"
type textarea "This is a bit leading"
click at [1139, 410] on span "send" at bounding box center [1148, 402] width 19 height 16
click at [616, 397] on span "play_arrow" at bounding box center [614, 389] width 16 height 16
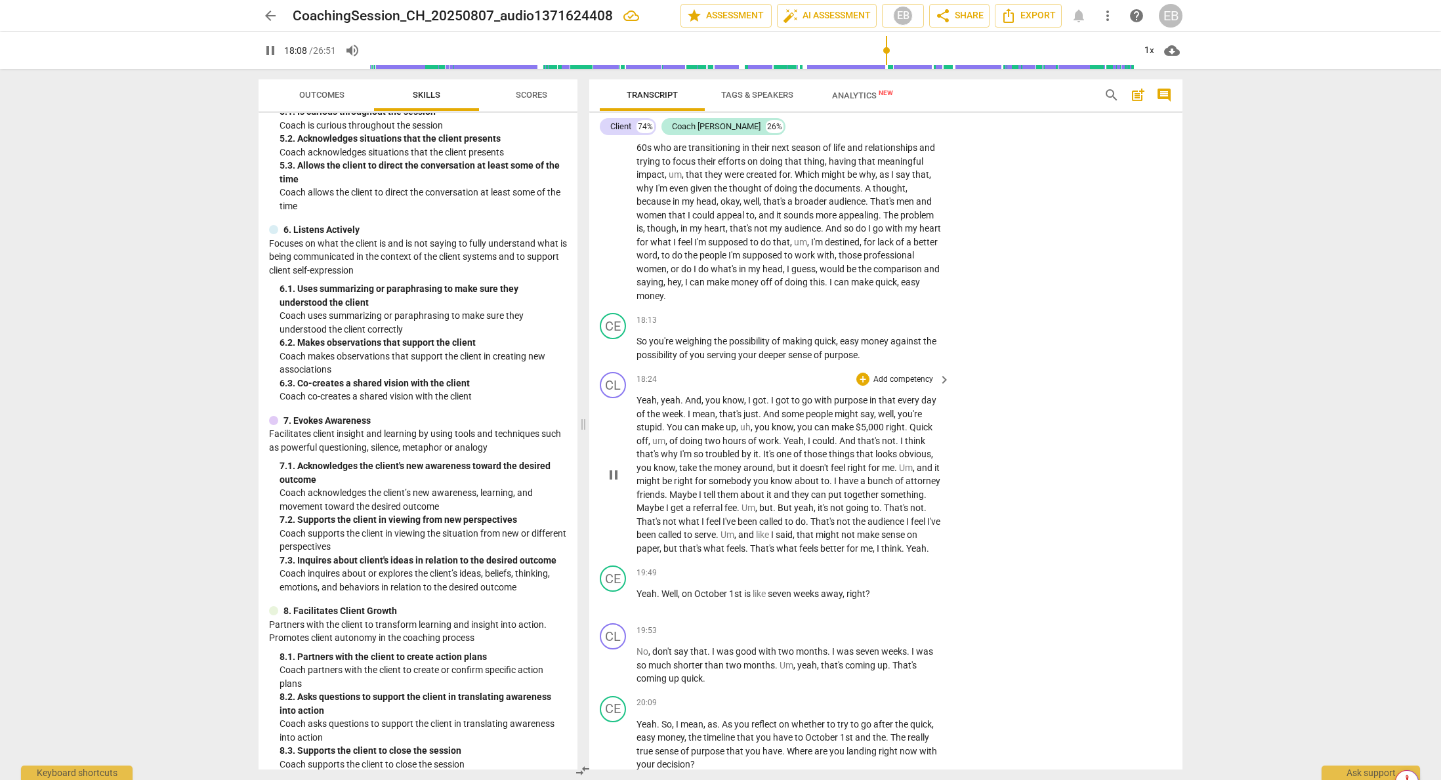
scroll to position [4196, 0]
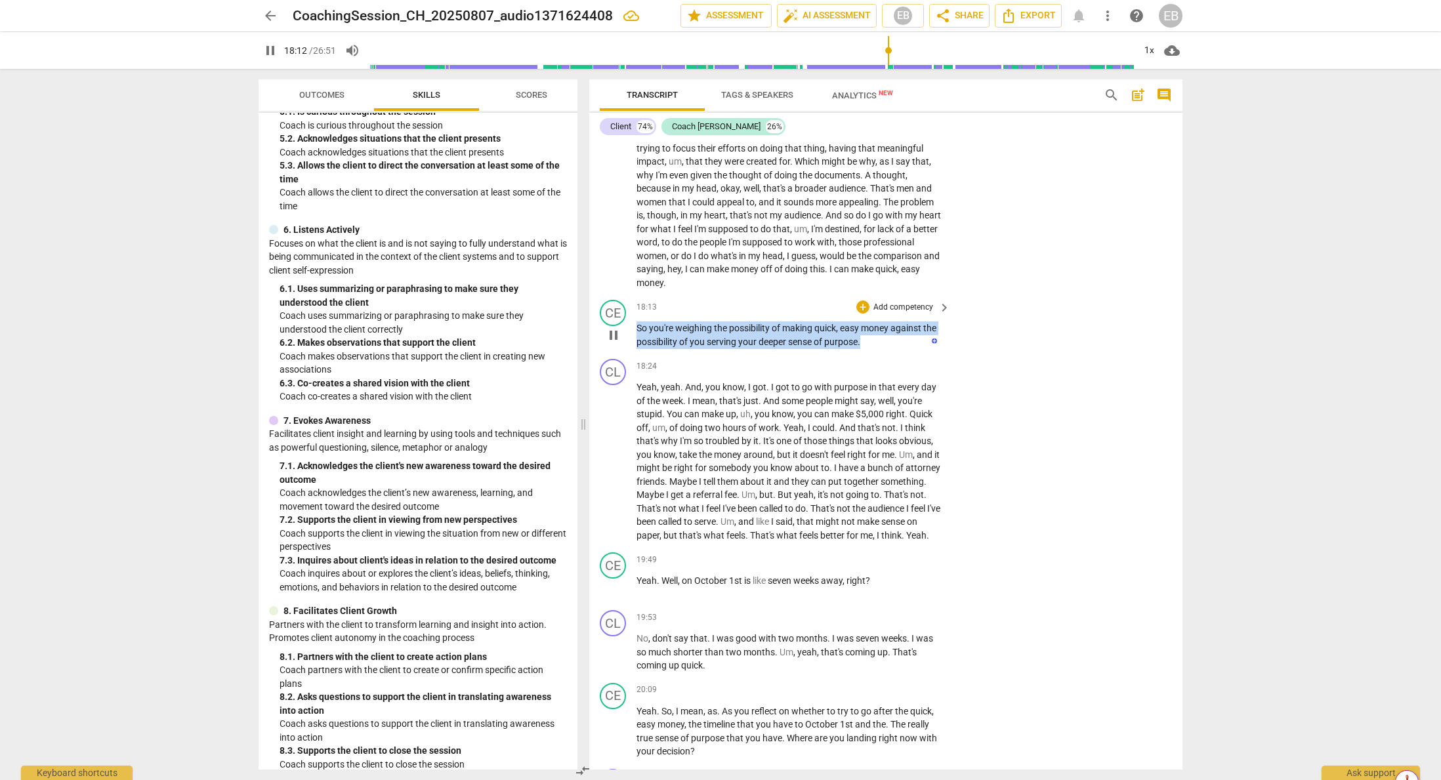
drag, startPoint x: 637, startPoint y: 338, endPoint x: 864, endPoint y: 355, distance: 227.7
click at [864, 349] on p "So you're weighing the possibility of making quick , easy money against the pos…" at bounding box center [790, 335] width 307 height 27
click at [872, 338] on div "+" at bounding box center [874, 337] width 13 height 13
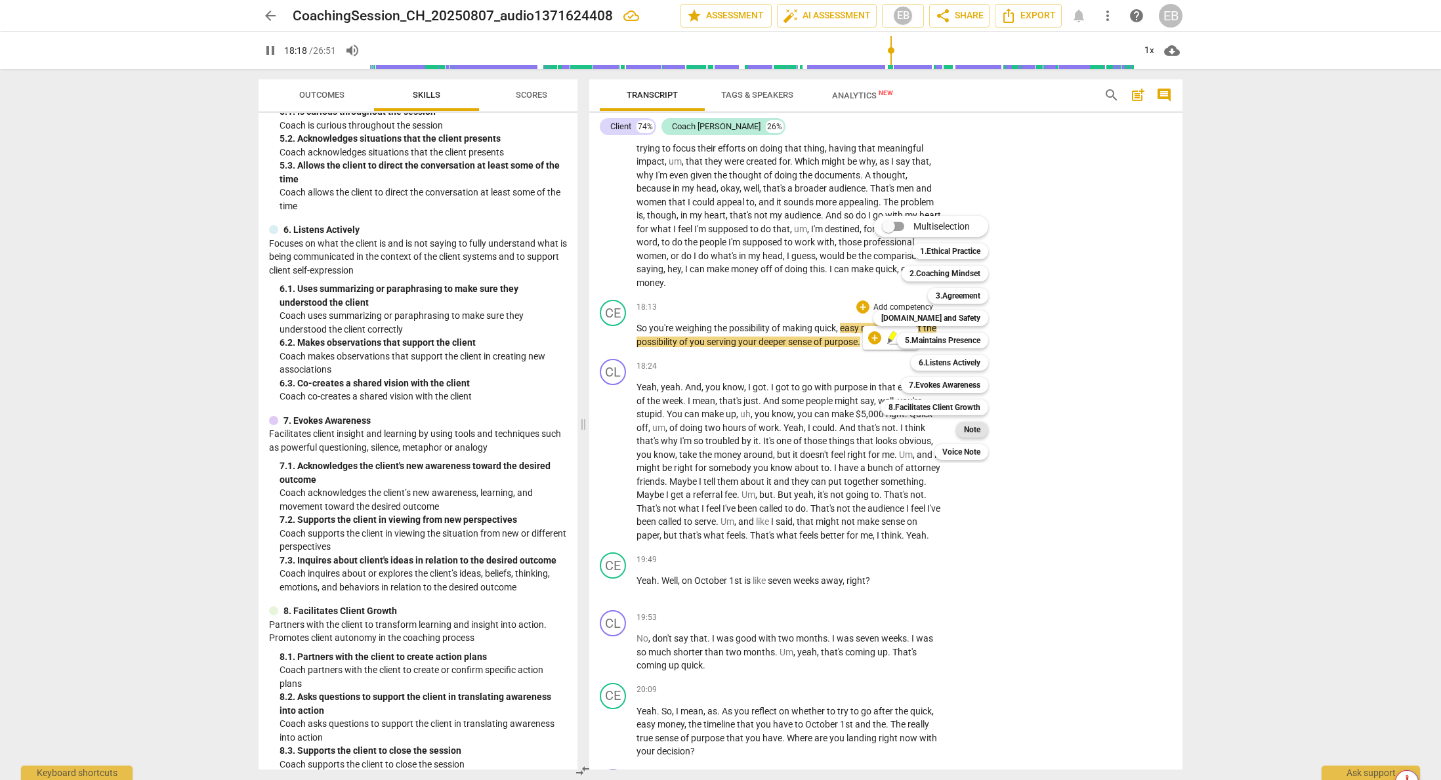
click at [975, 432] on b "Note" at bounding box center [972, 430] width 16 height 16
type input "1099"
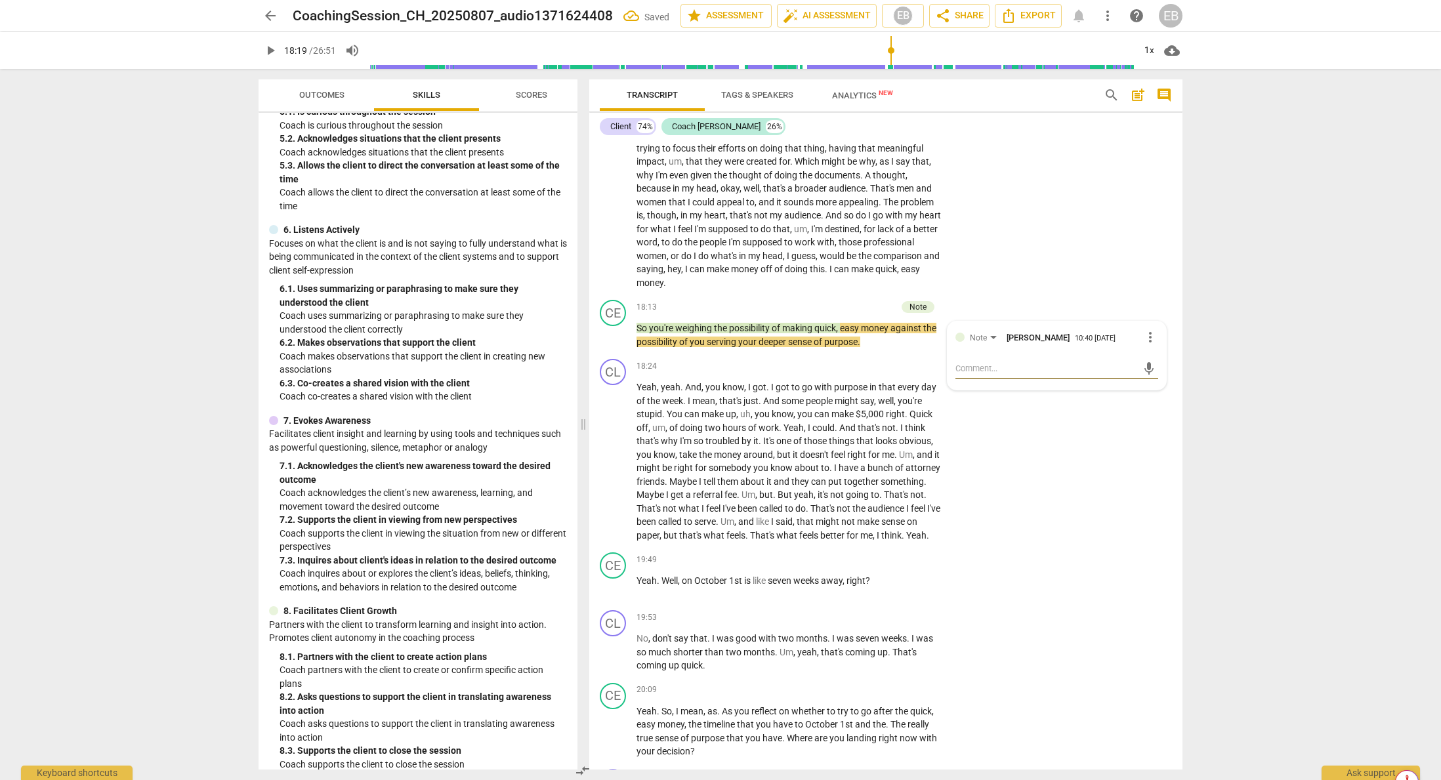
type textarea "A"
type textarea "Al"
type textarea "Alm"
type textarea "Almo"
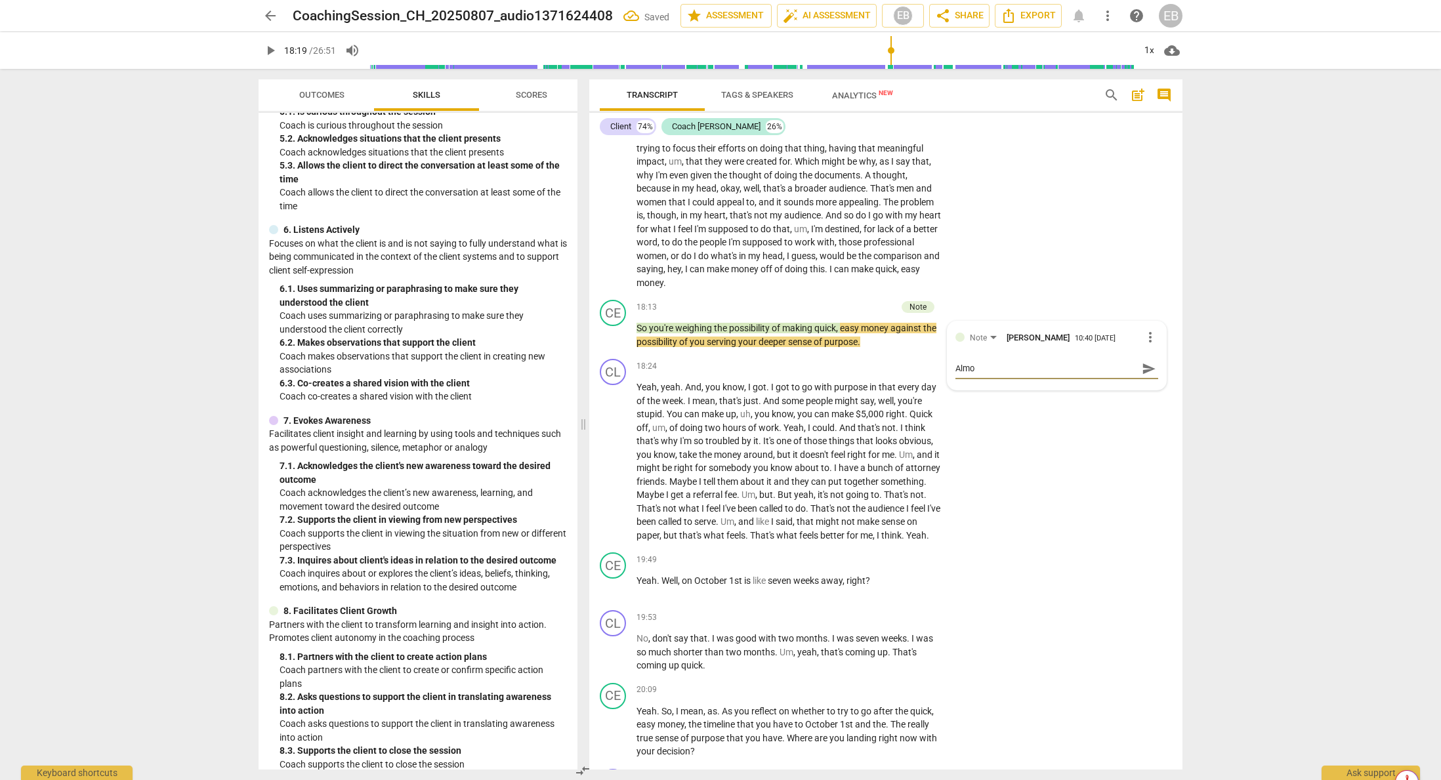
type textarea "Almos"
type textarea "Almost"
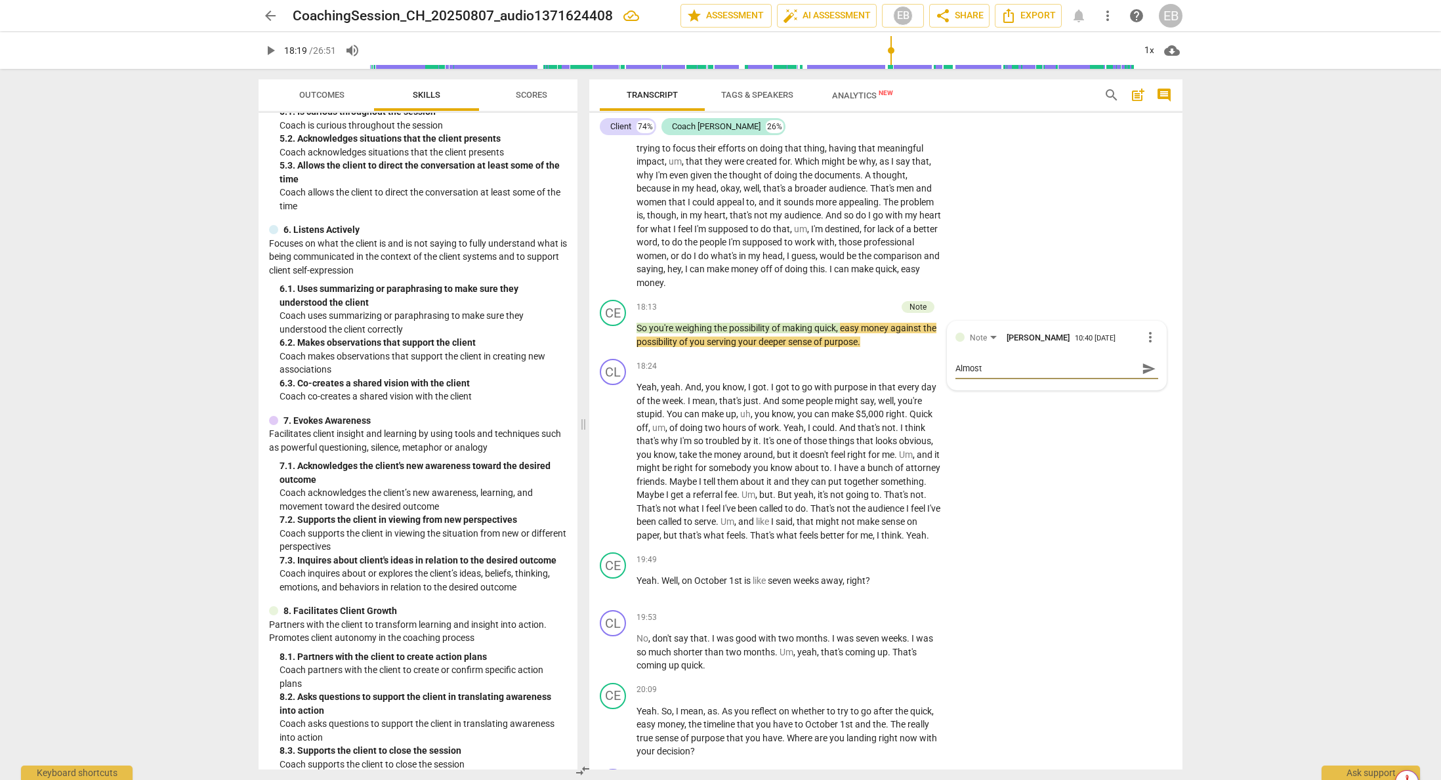
type textarea "Almost a"
type textarea "Almost a y"
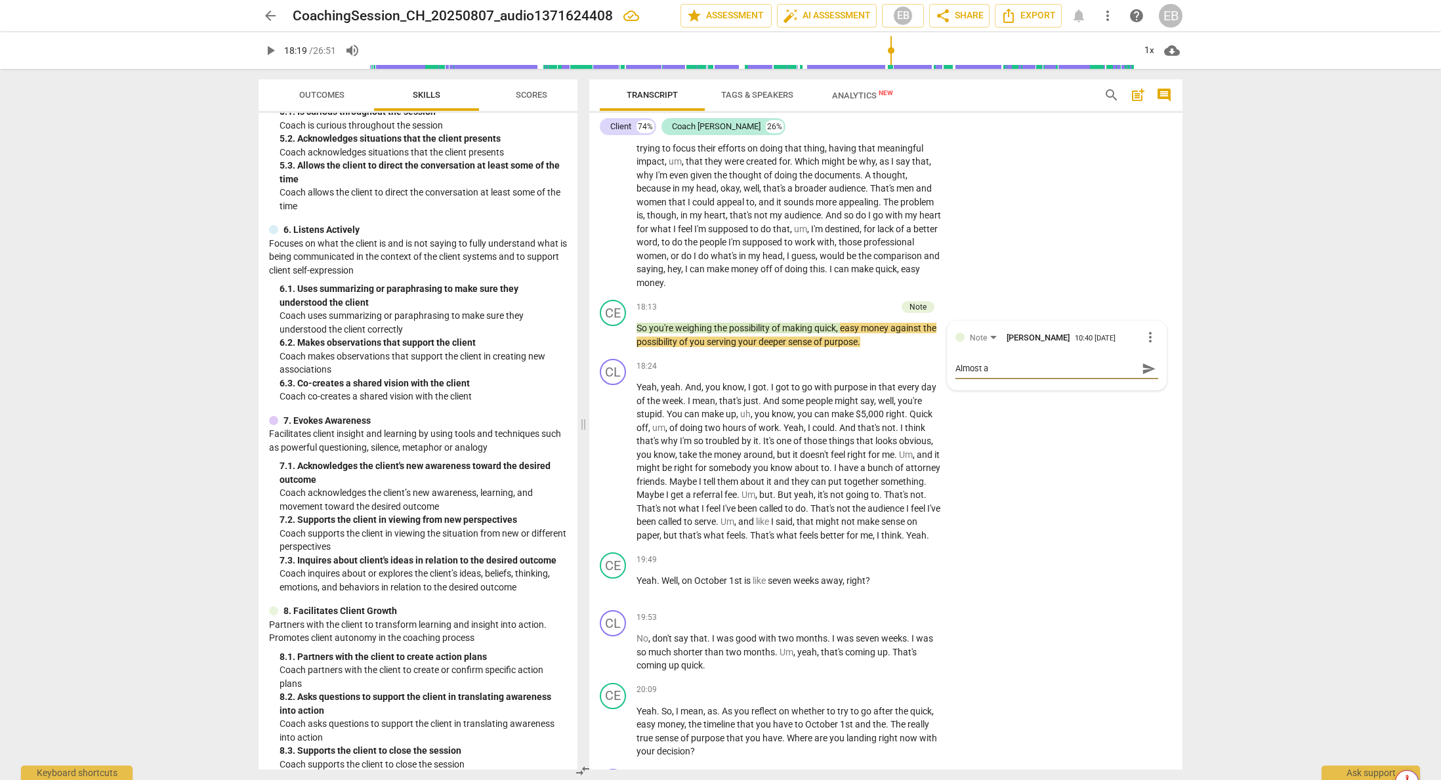
type textarea "Almost a y"
type textarea "Almost a ye"
type textarea "Almost a yes"
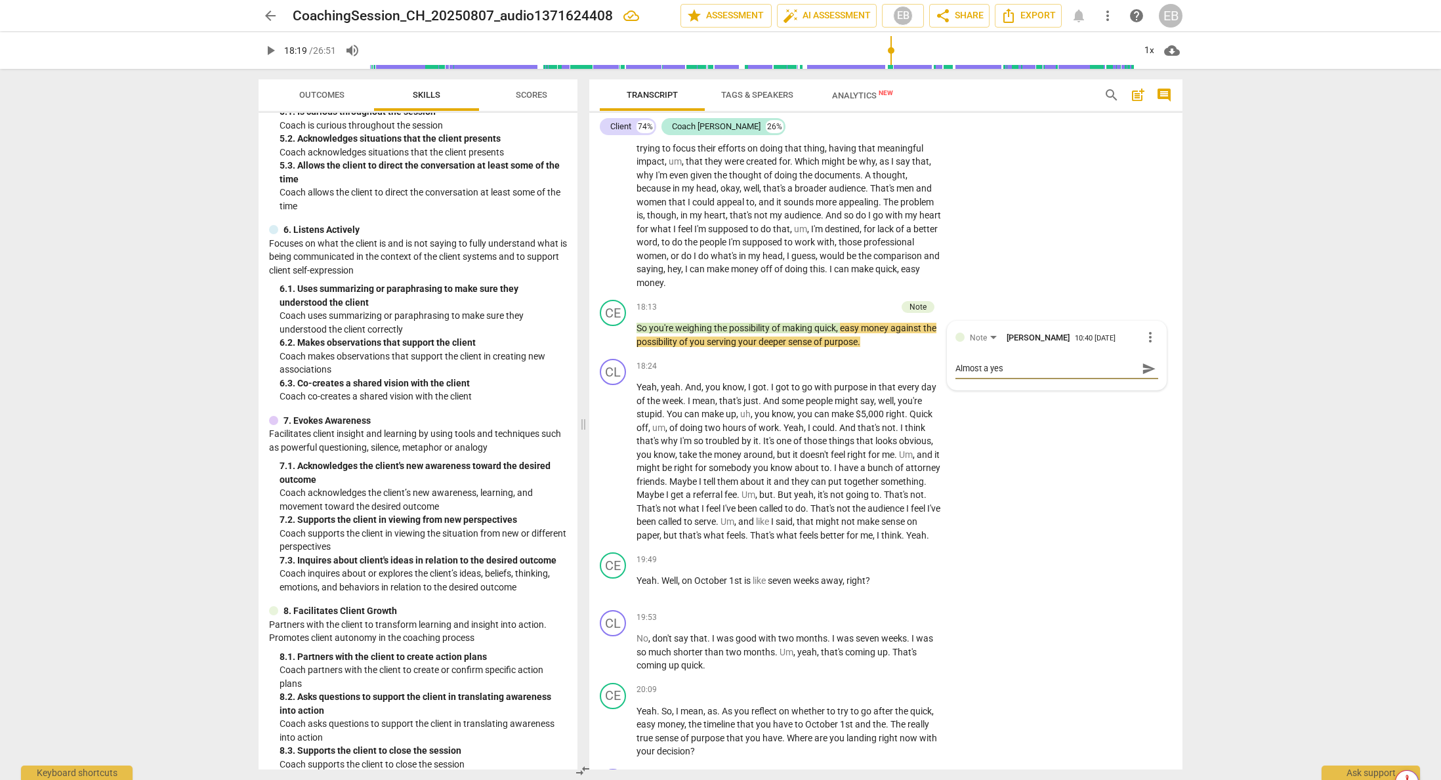
type textarea "Almost a yes"
type textarea "Almost a yes o"
type textarea "Almost a yes or"
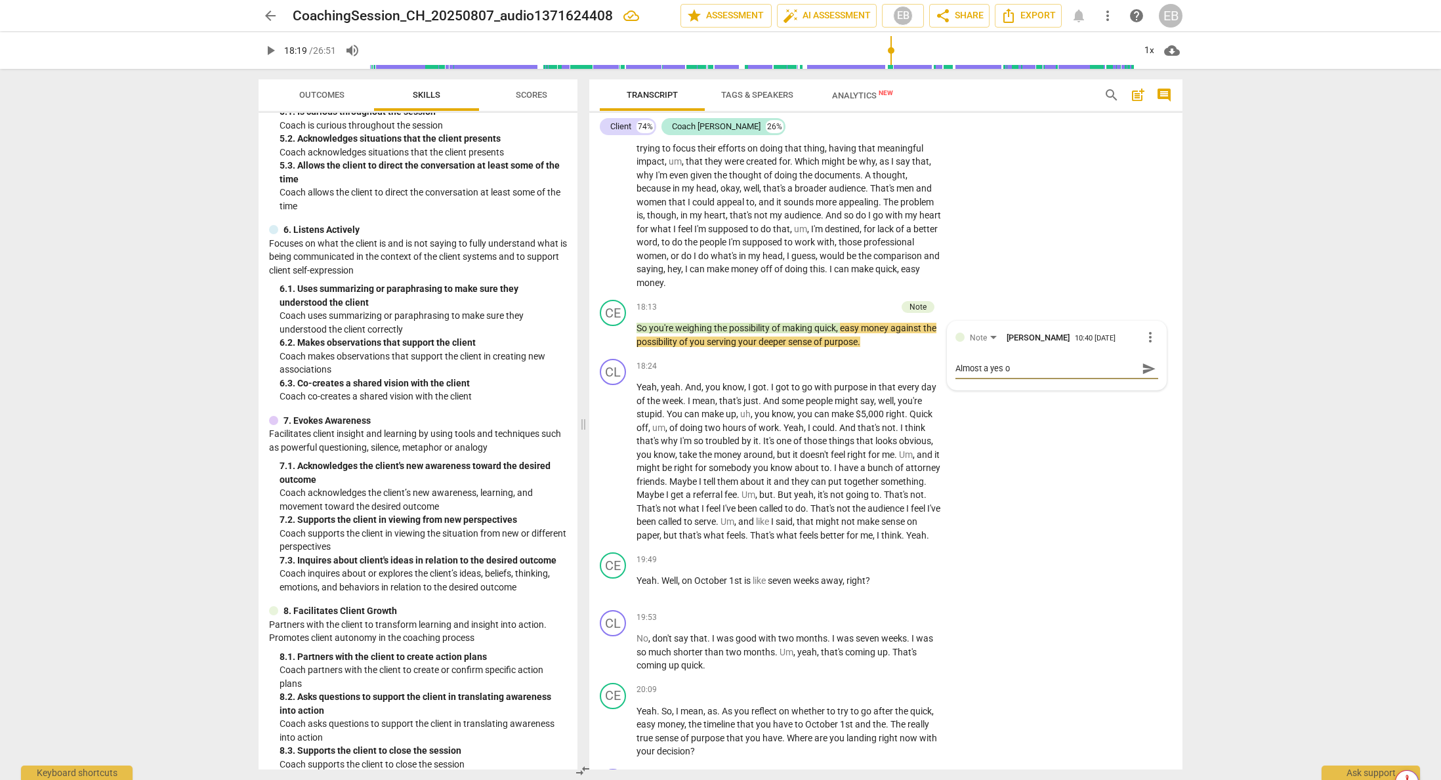
type textarea "Almost a yes or"
type textarea "Almost a yes or n"
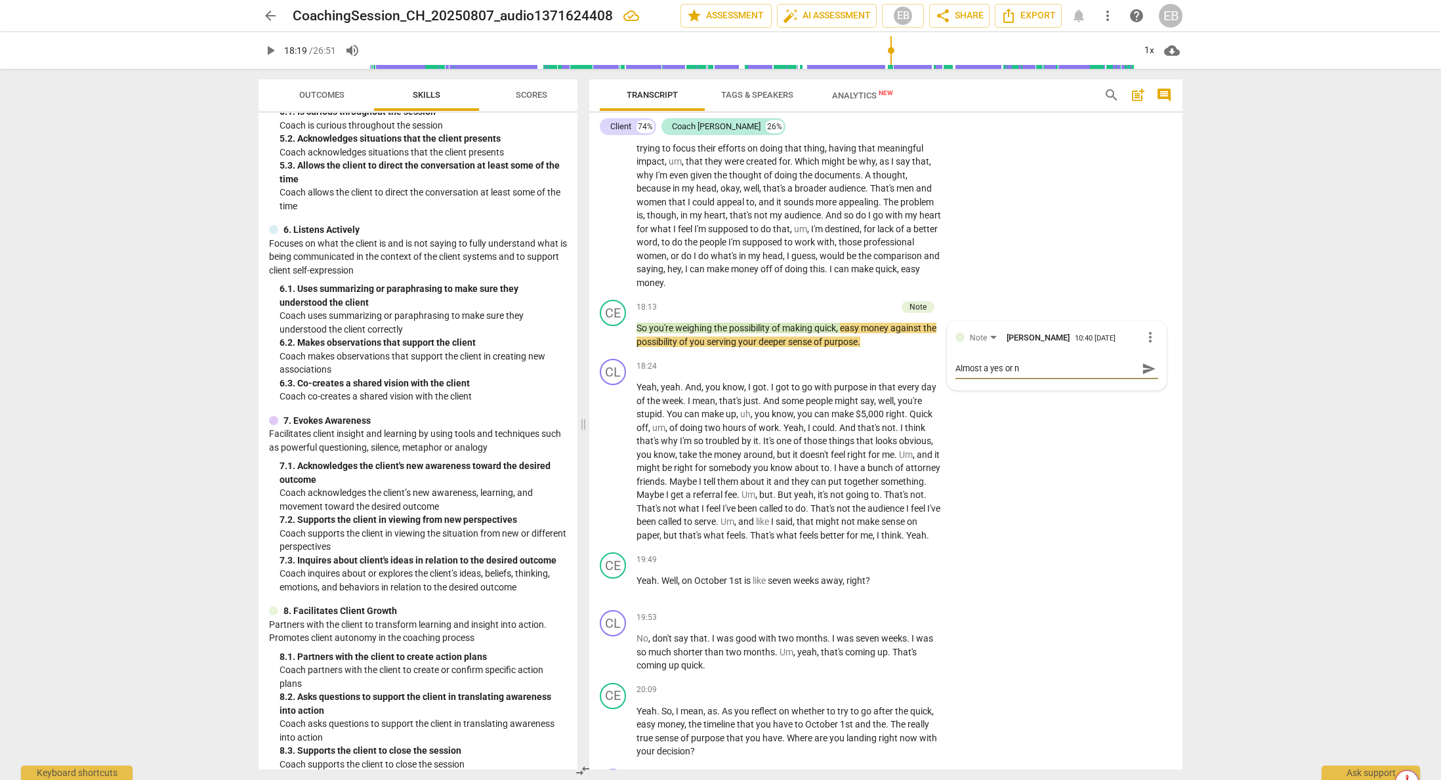
type textarea "Almost a yes or no"
type textarea "Almost a yes or no q"
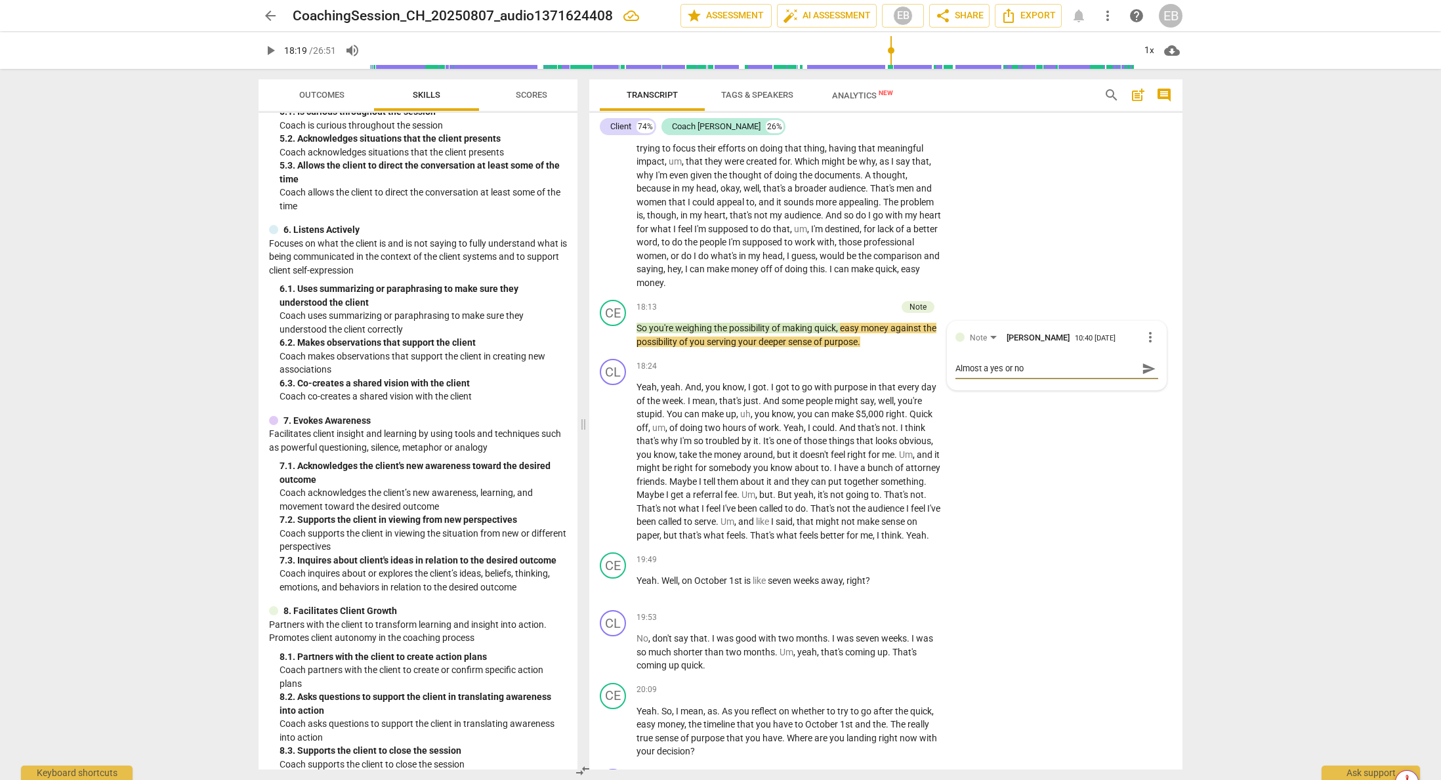
type textarea "Almost a yes or no q"
type textarea "Almost a yes or no qu"
type textarea "Almost a yes or no que"
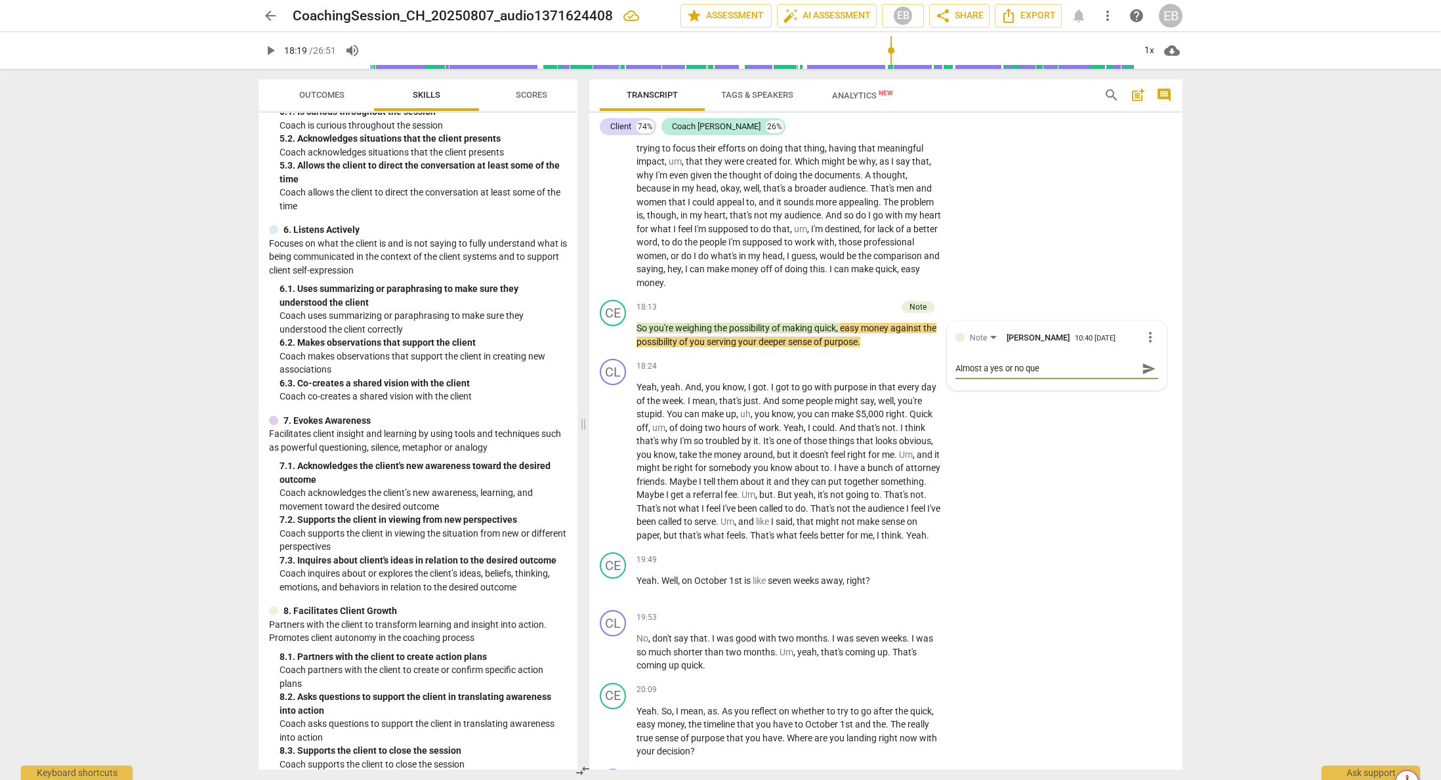
type textarea "Almost a yes or no ques"
type textarea "Almost a yes or no quest"
type textarea "Almost a yes or no questi"
type textarea "Almost a yes or no questio"
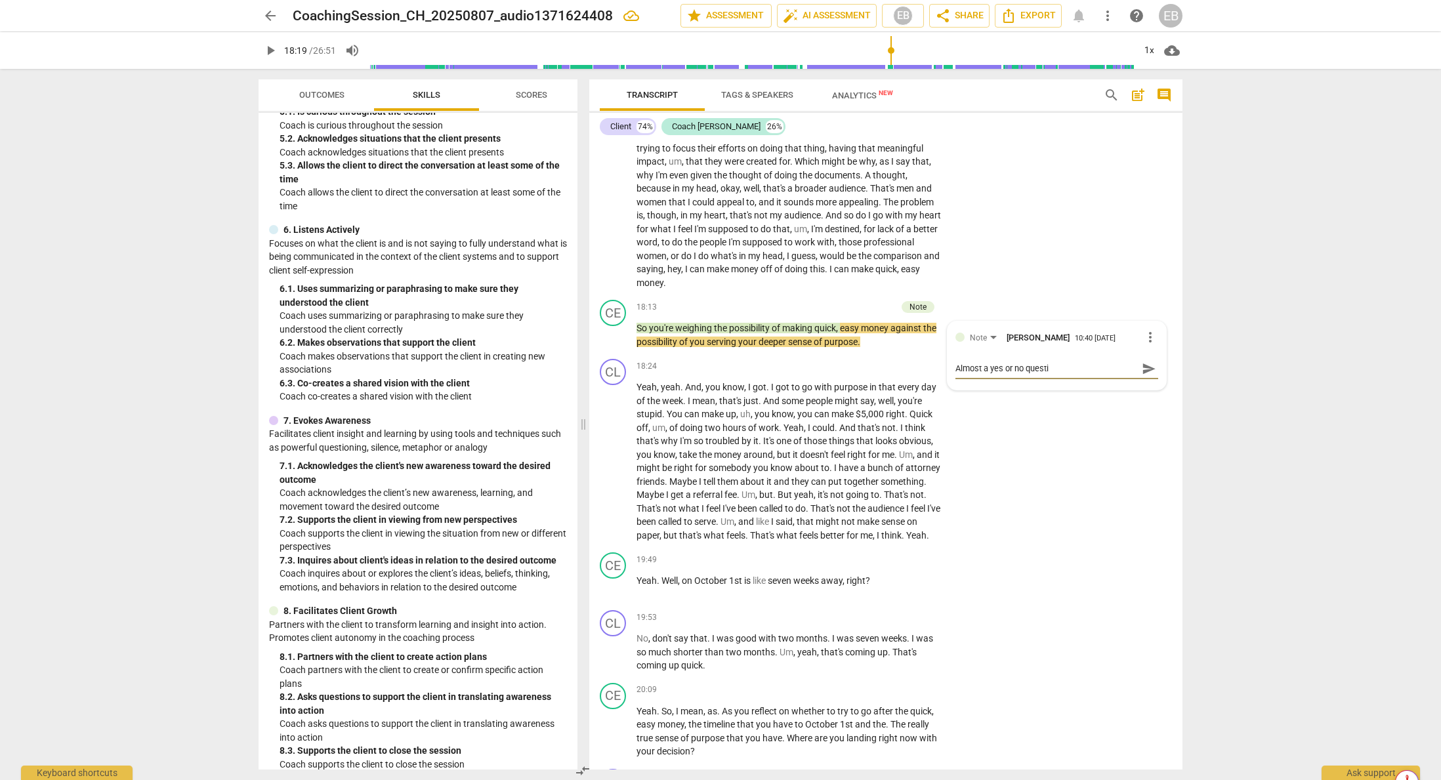
type textarea "Almost a yes or no questio"
type textarea "Almost a yes or no question"
click at [1145, 376] on span "send" at bounding box center [1149, 369] width 14 height 14
click at [616, 343] on span "play_arrow" at bounding box center [614, 336] width 16 height 16
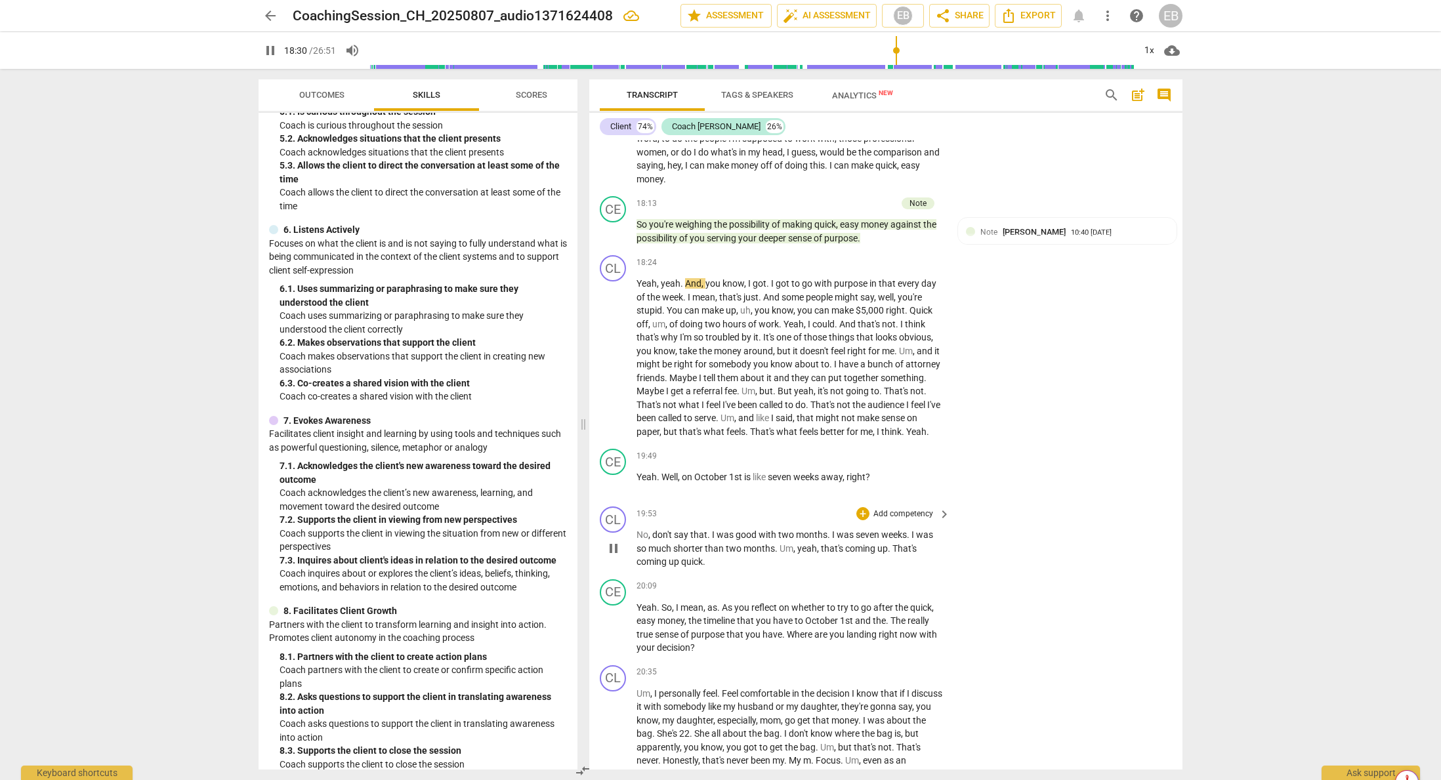
scroll to position [4327, 0]
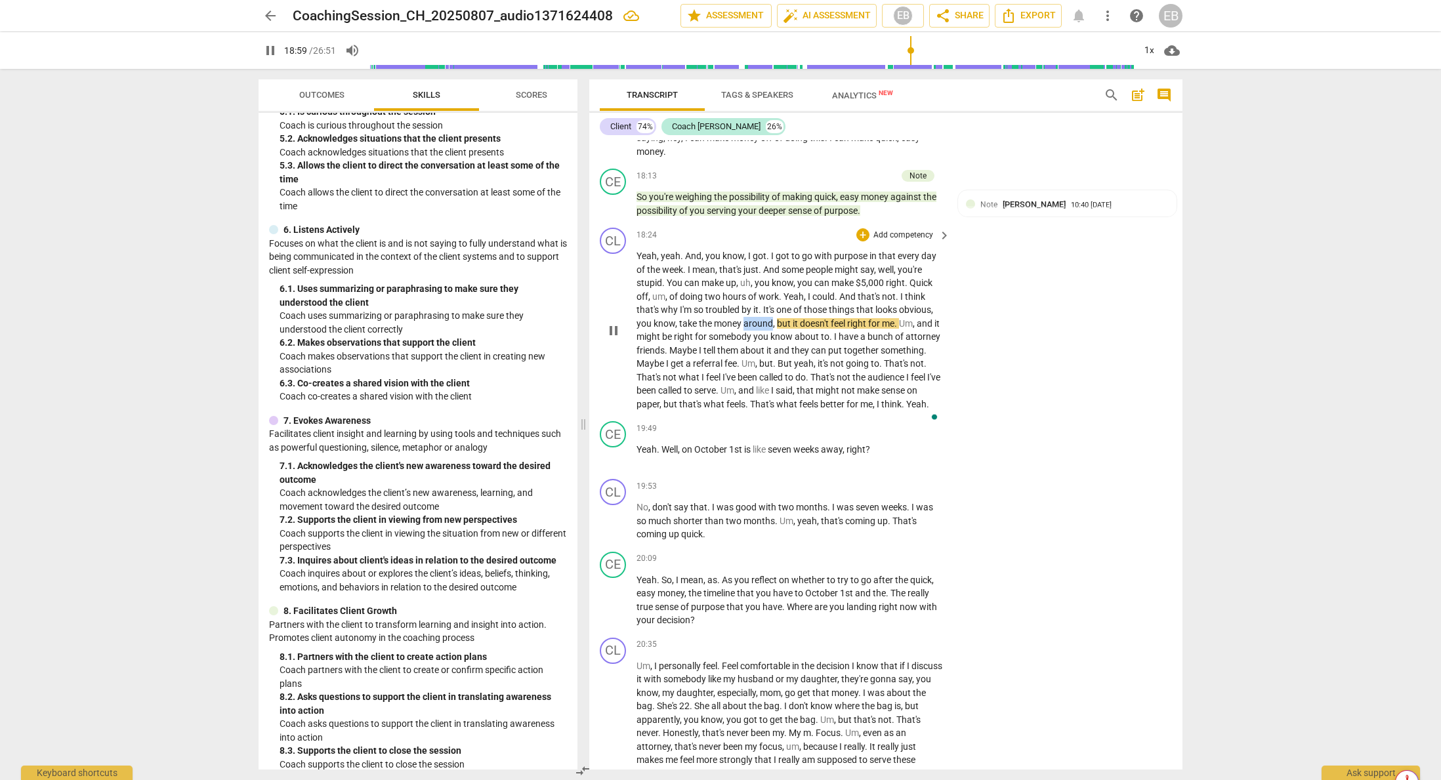
drag, startPoint x: 744, startPoint y: 335, endPoint x: 773, endPoint y: 333, distance: 28.3
click at [773, 333] on p "Yeah , yeah . And , you know , I got . I got to go with purpose in that every d…" at bounding box center [790, 329] width 307 height 161
type input "1143"
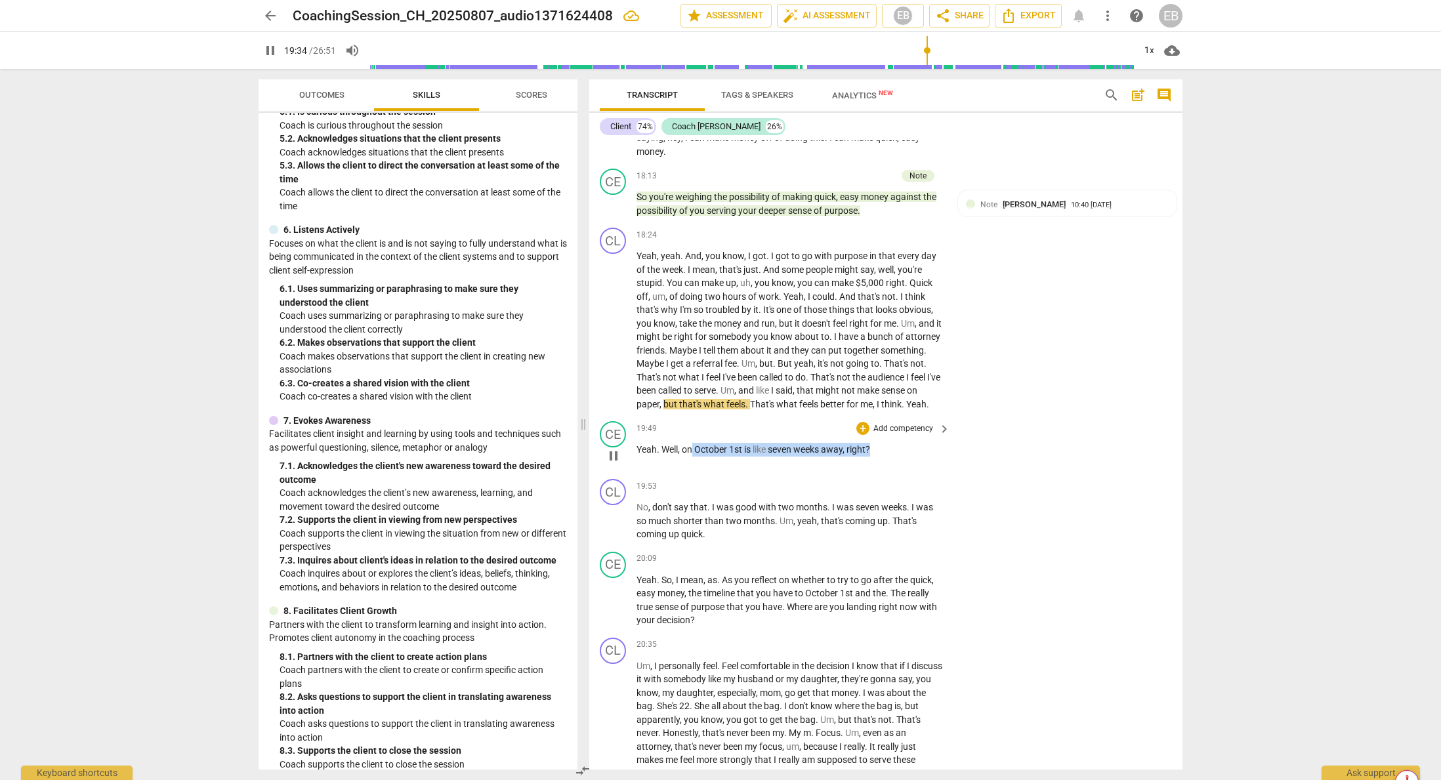
drag, startPoint x: 693, startPoint y: 475, endPoint x: 874, endPoint y: 471, distance: 181.2
click at [874, 457] on p "Yeah . Well , on October 1st is like seven weeks away , right ?" at bounding box center [790, 450] width 307 height 14
click at [884, 462] on div "+" at bounding box center [884, 459] width 13 height 13
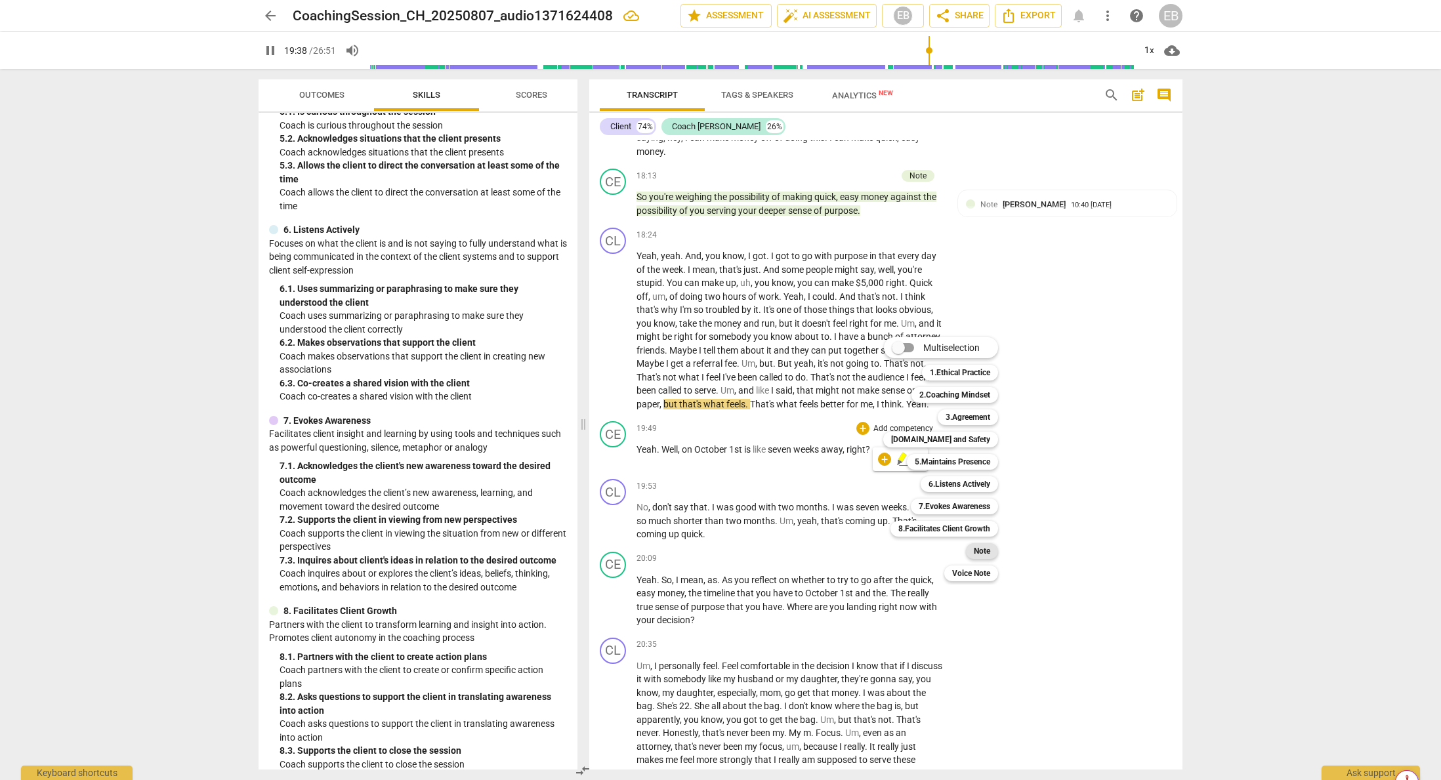
click at [985, 557] on b "Note" at bounding box center [982, 551] width 16 height 16
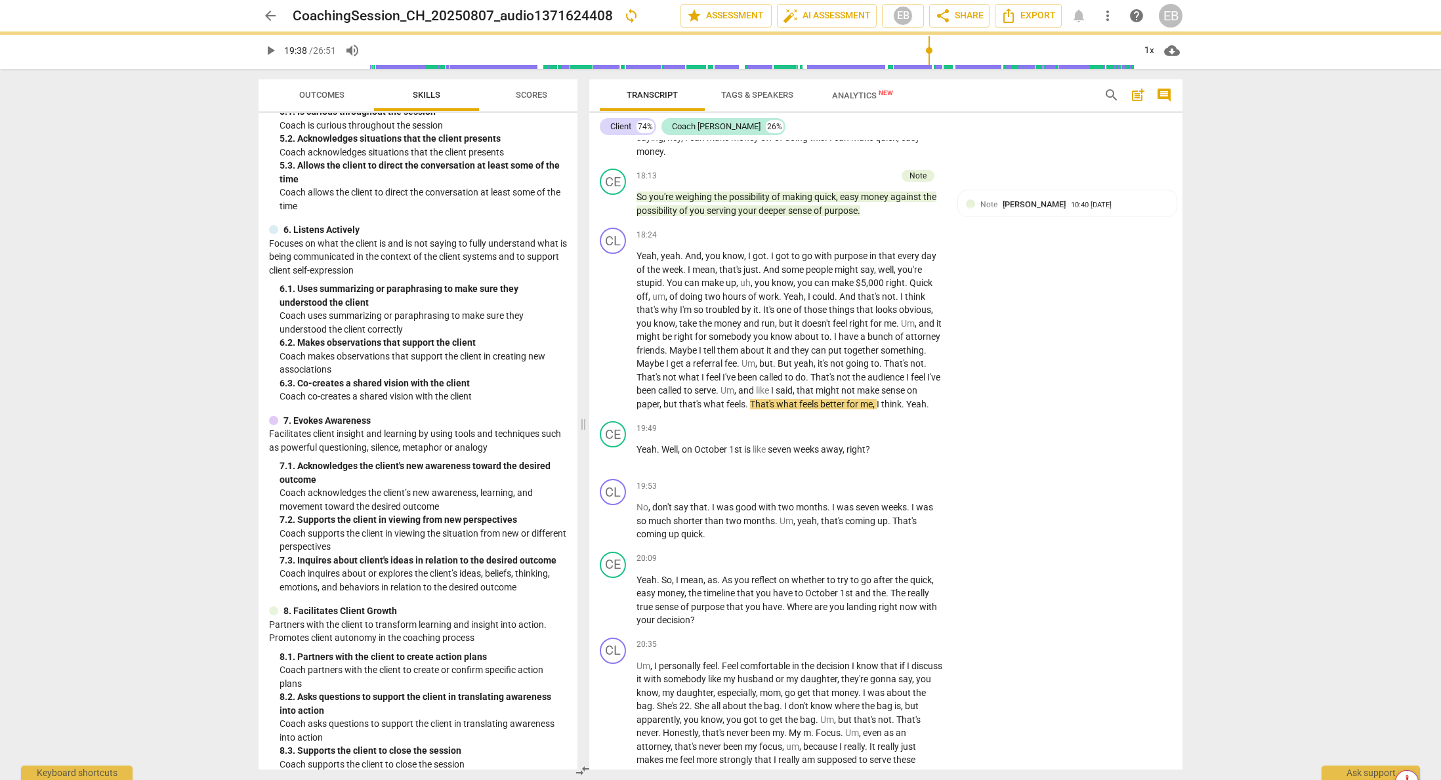
type input "1178"
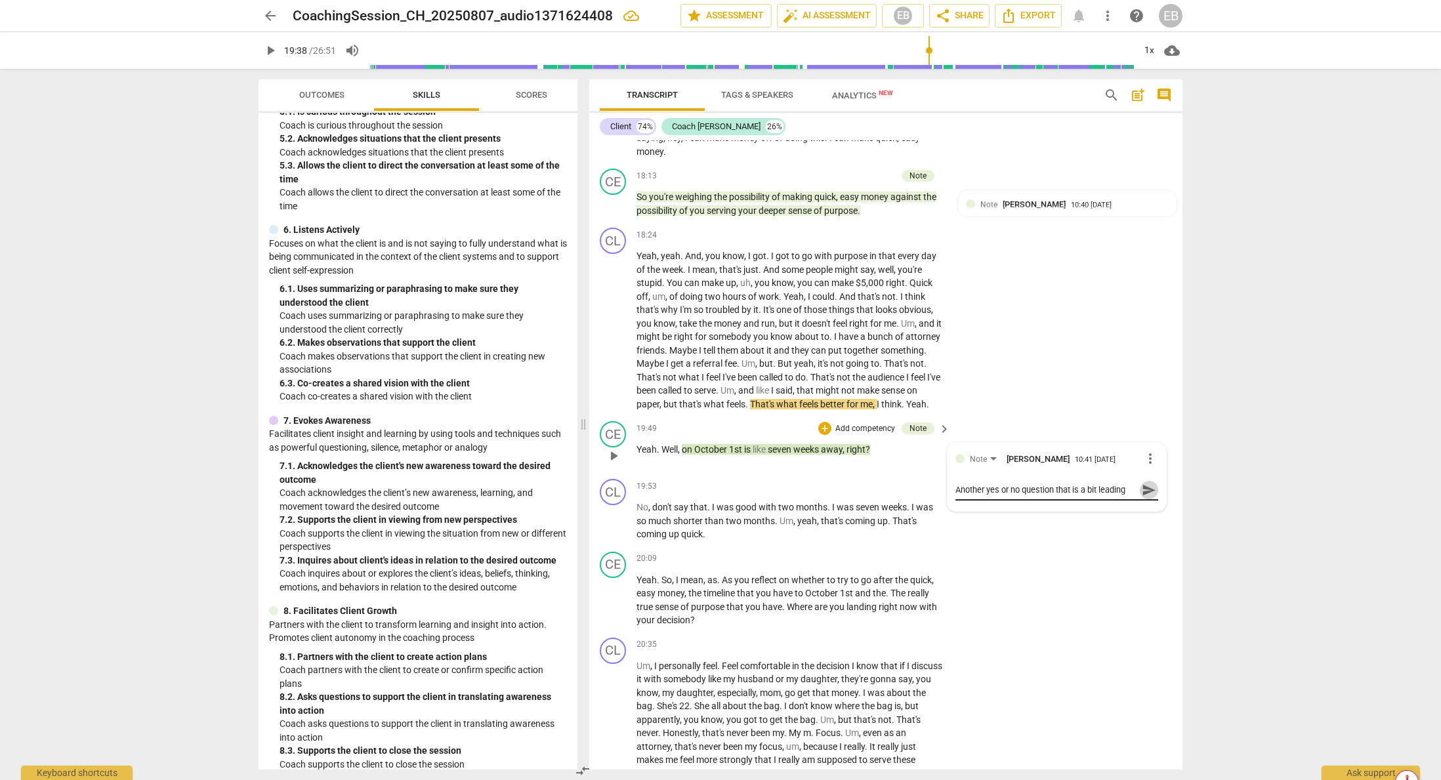
click at [1149, 498] on span "send" at bounding box center [1149, 490] width 14 height 14
click at [610, 339] on span "play_arrow" at bounding box center [614, 331] width 16 height 16
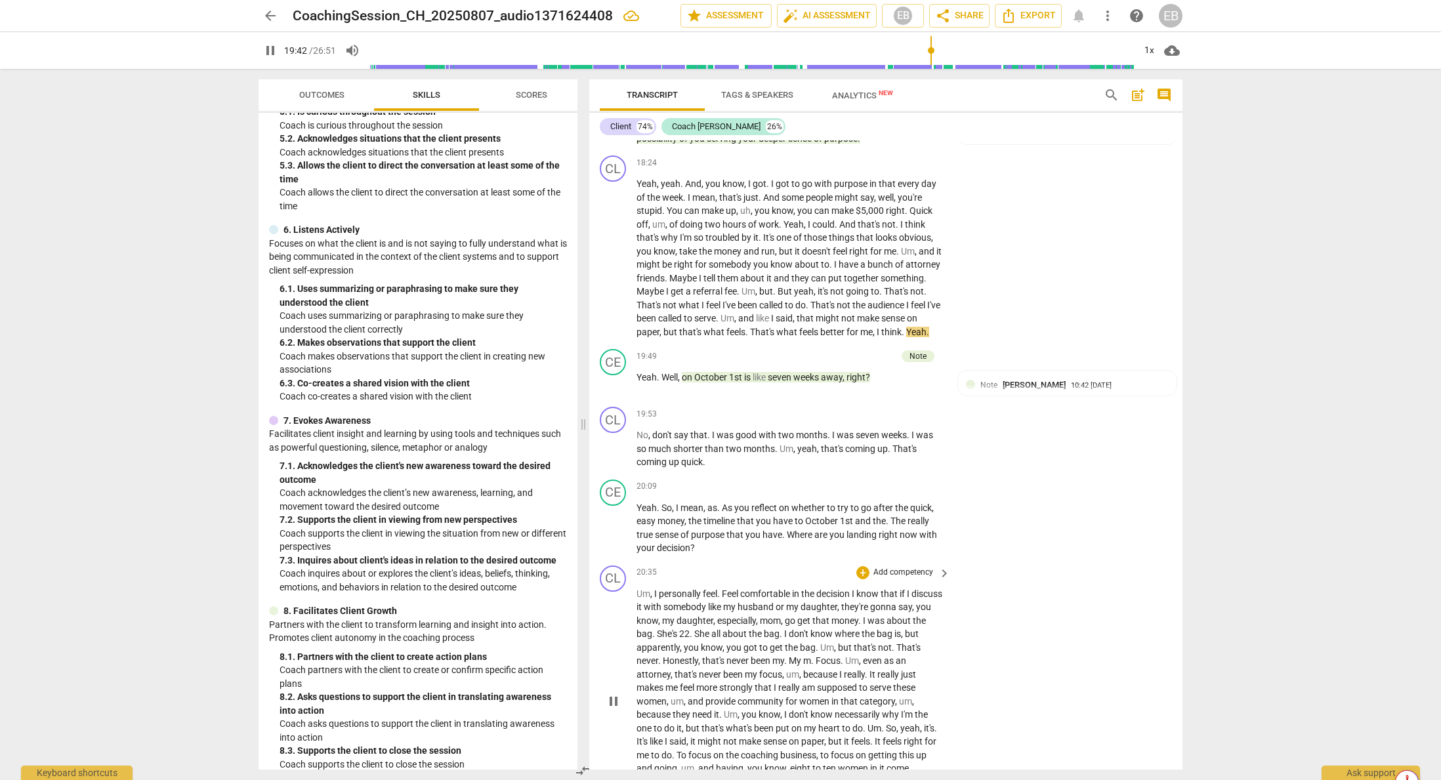
scroll to position [4459, 0]
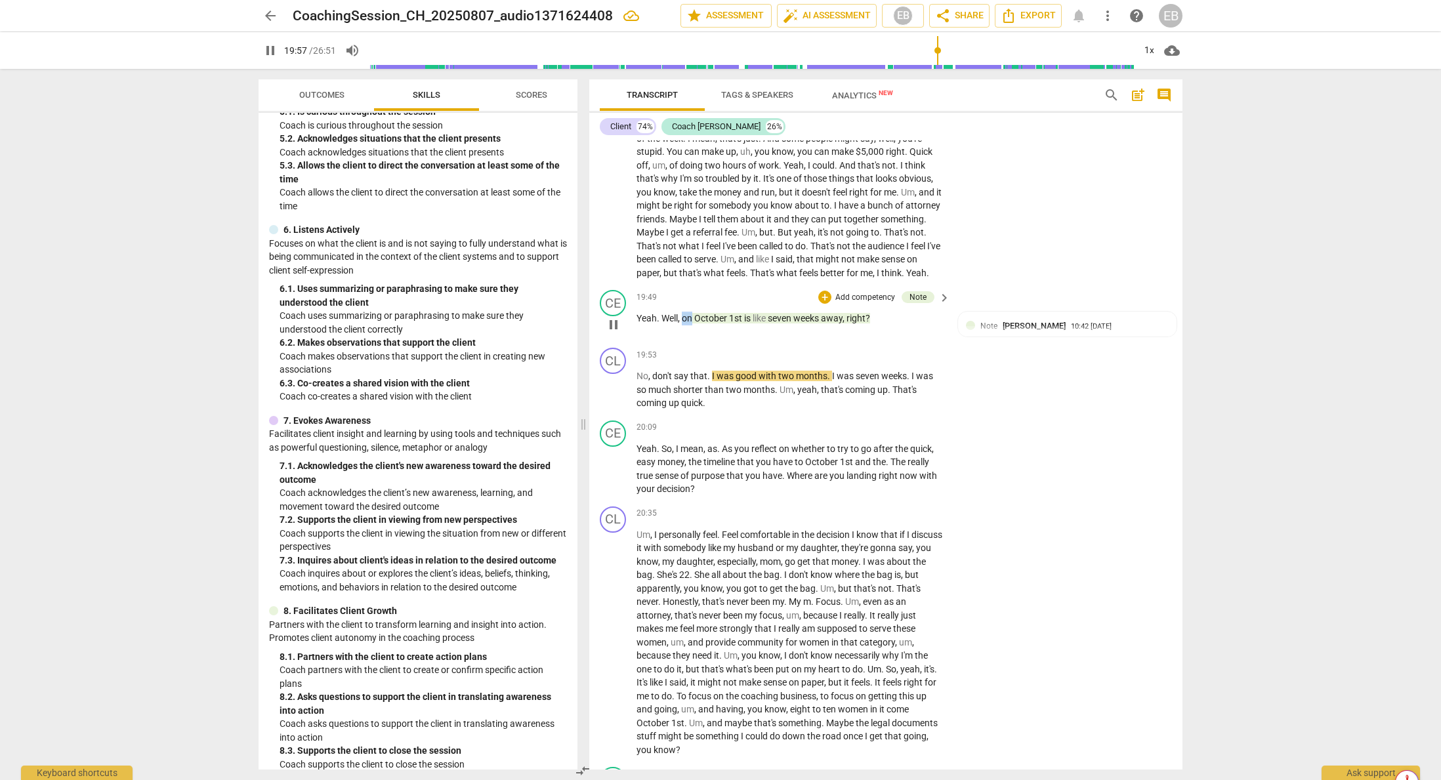
drag, startPoint x: 684, startPoint y: 342, endPoint x: 691, endPoint y: 345, distance: 7.7
click at [691, 324] on span "on" at bounding box center [688, 318] width 12 height 11
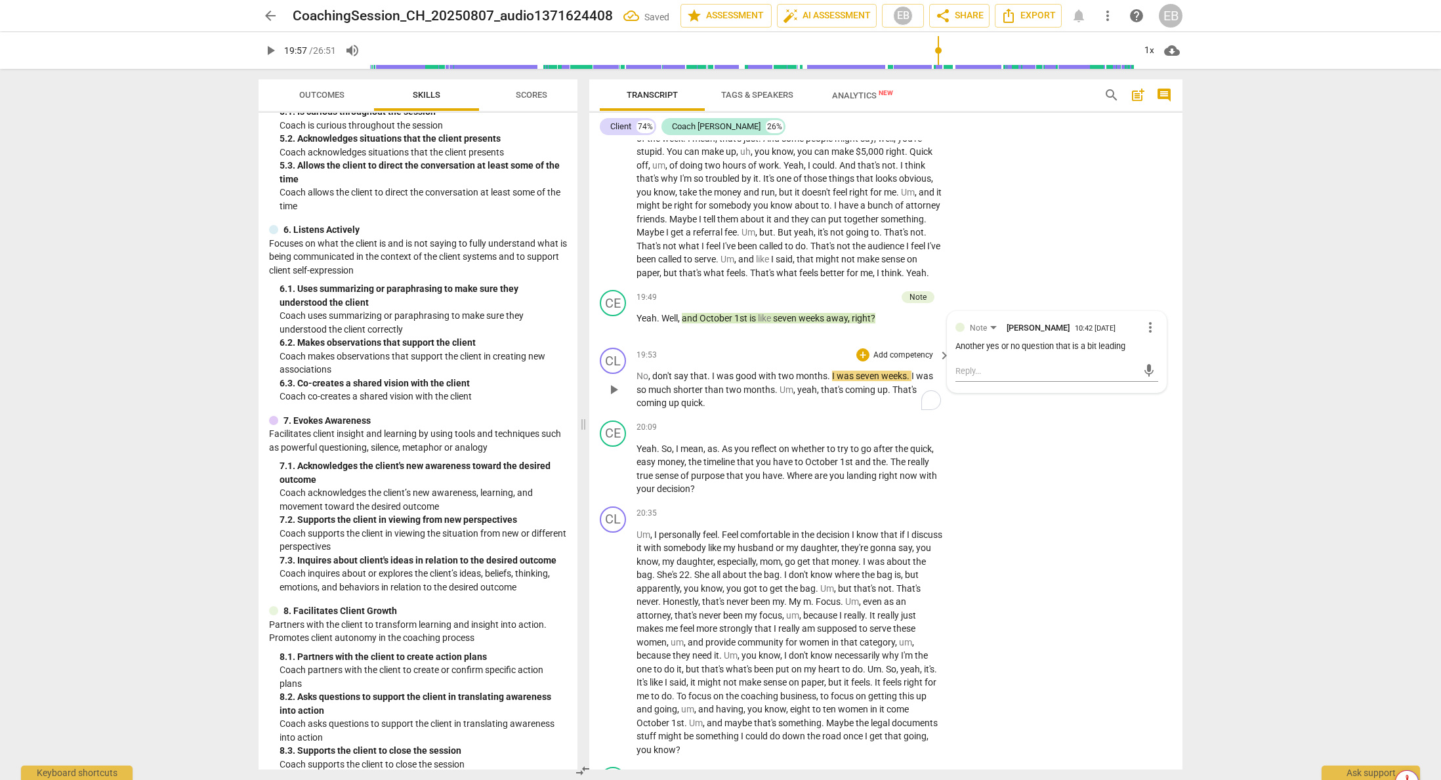
click at [728, 410] on p "No , don't say that . I was good with two months . I was seven weeks . I was so…" at bounding box center [790, 390] width 307 height 41
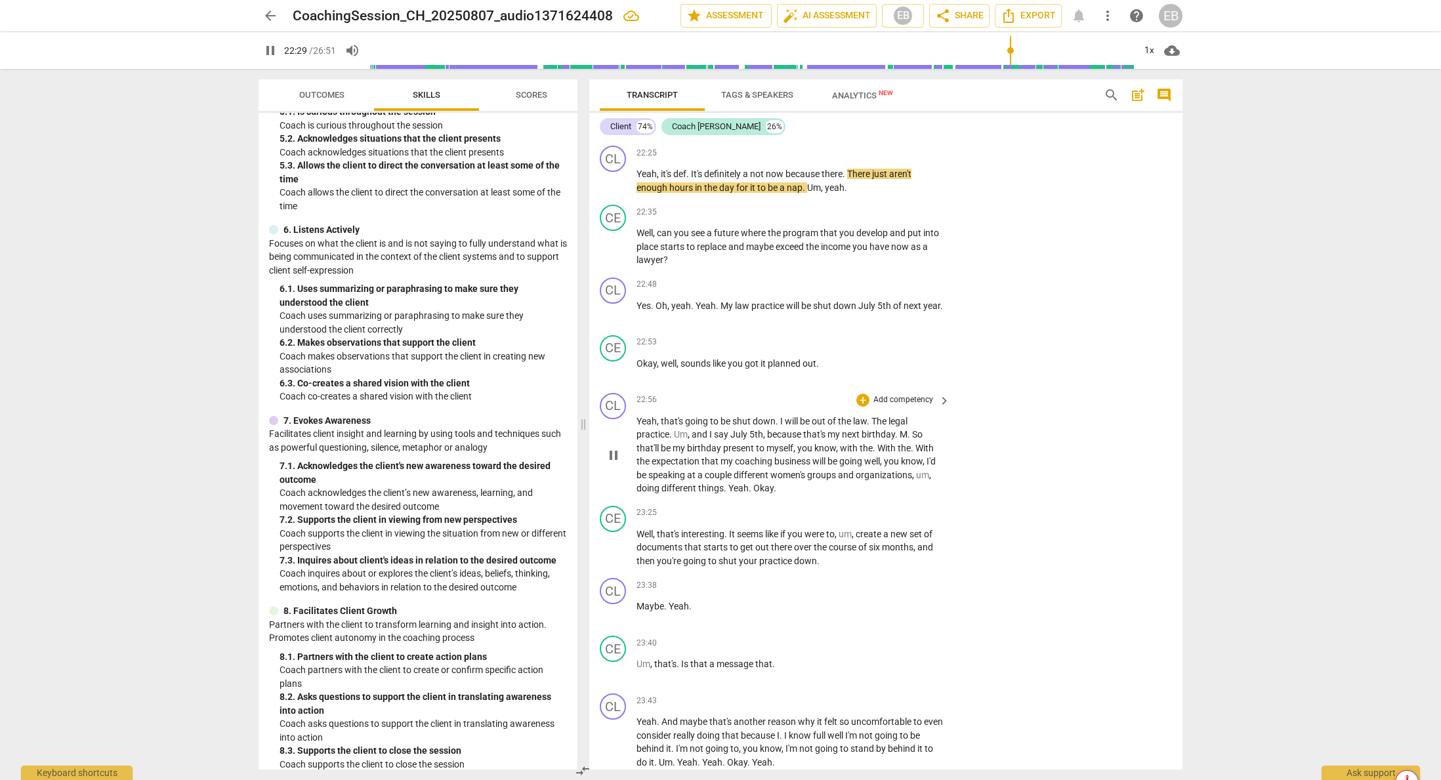
scroll to position [5378, 0]
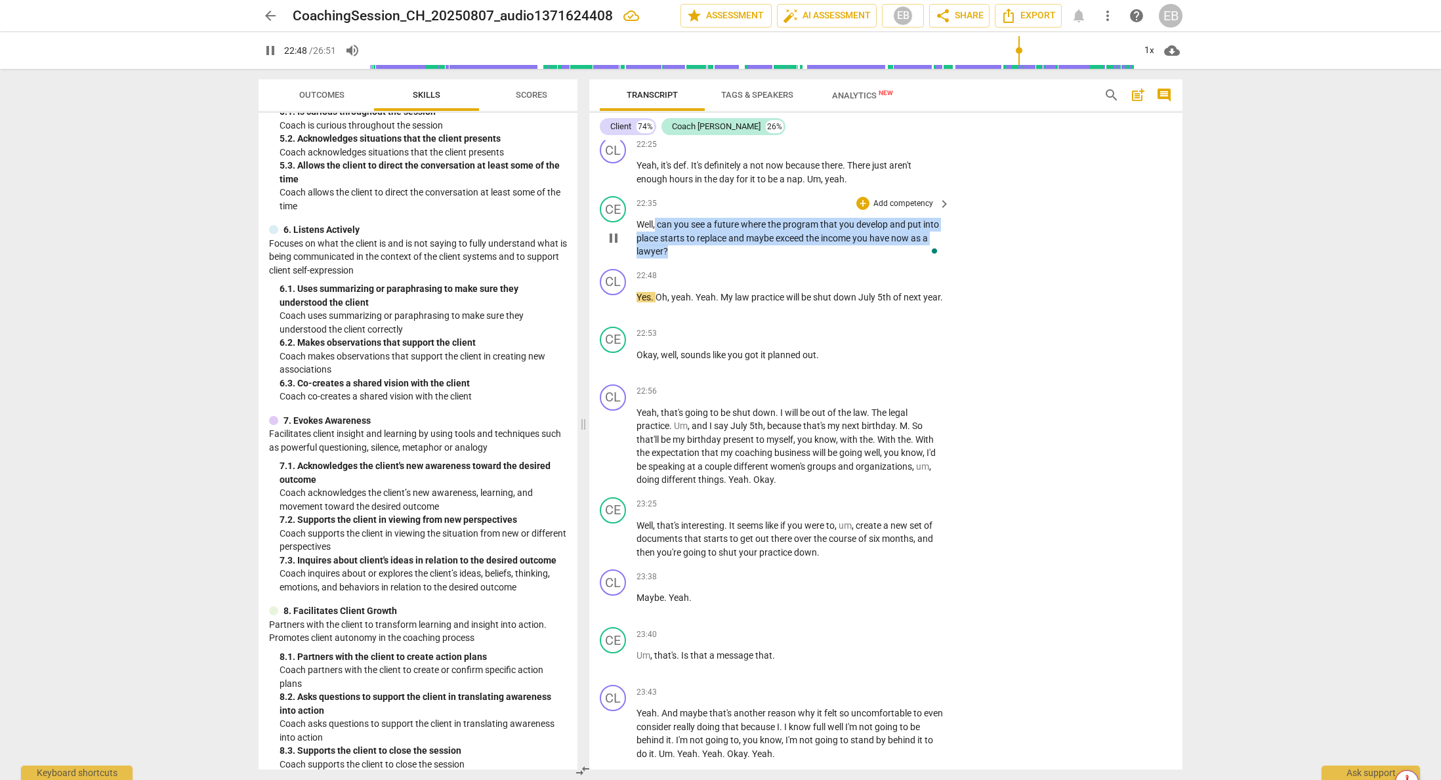
drag, startPoint x: 656, startPoint y: 251, endPoint x: 668, endPoint y: 278, distance: 29.1
click at [668, 259] on p "Well , can you see a future where the program that you develop and put into pla…" at bounding box center [790, 238] width 307 height 41
click at [681, 257] on div "+" at bounding box center [679, 261] width 13 height 13
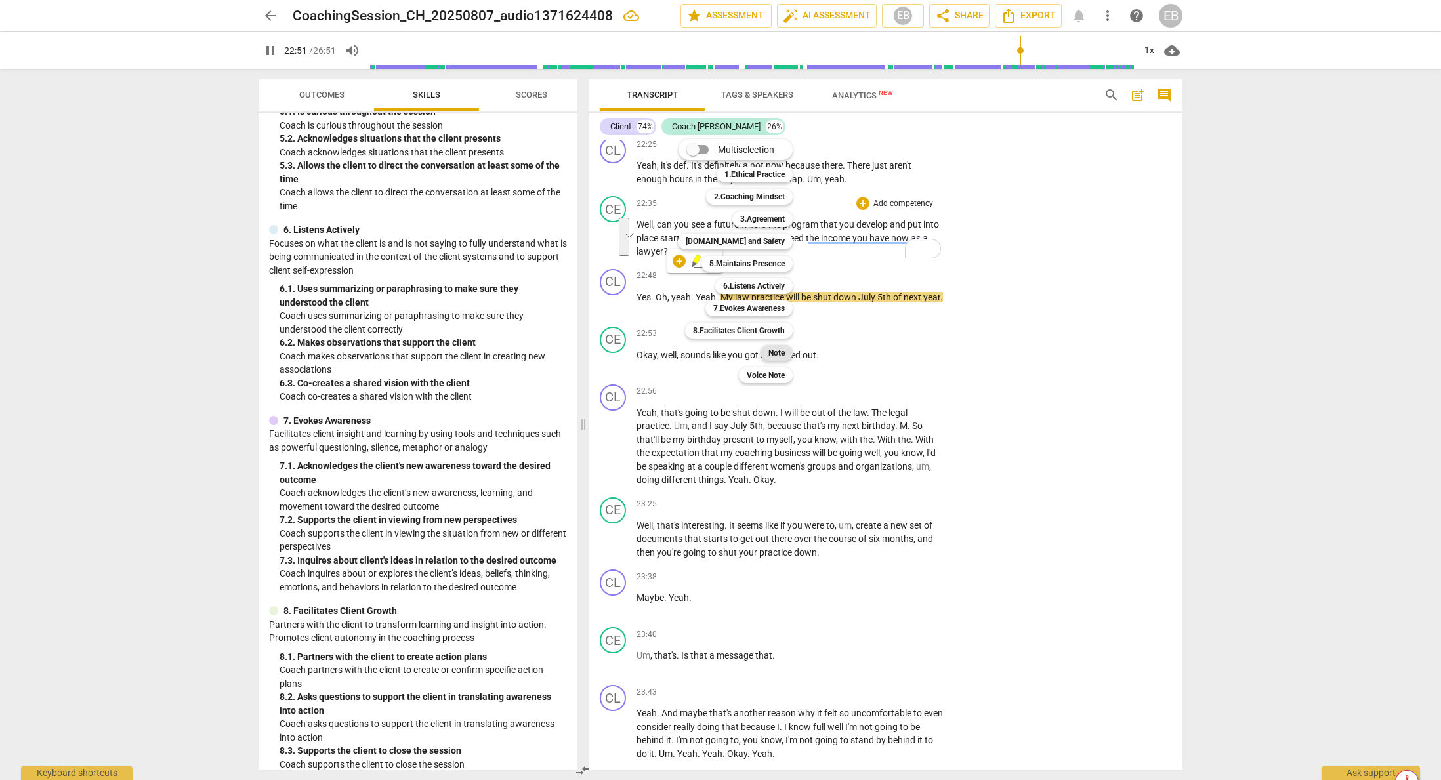
click at [775, 351] on b "Note" at bounding box center [777, 353] width 16 height 16
type input "1372"
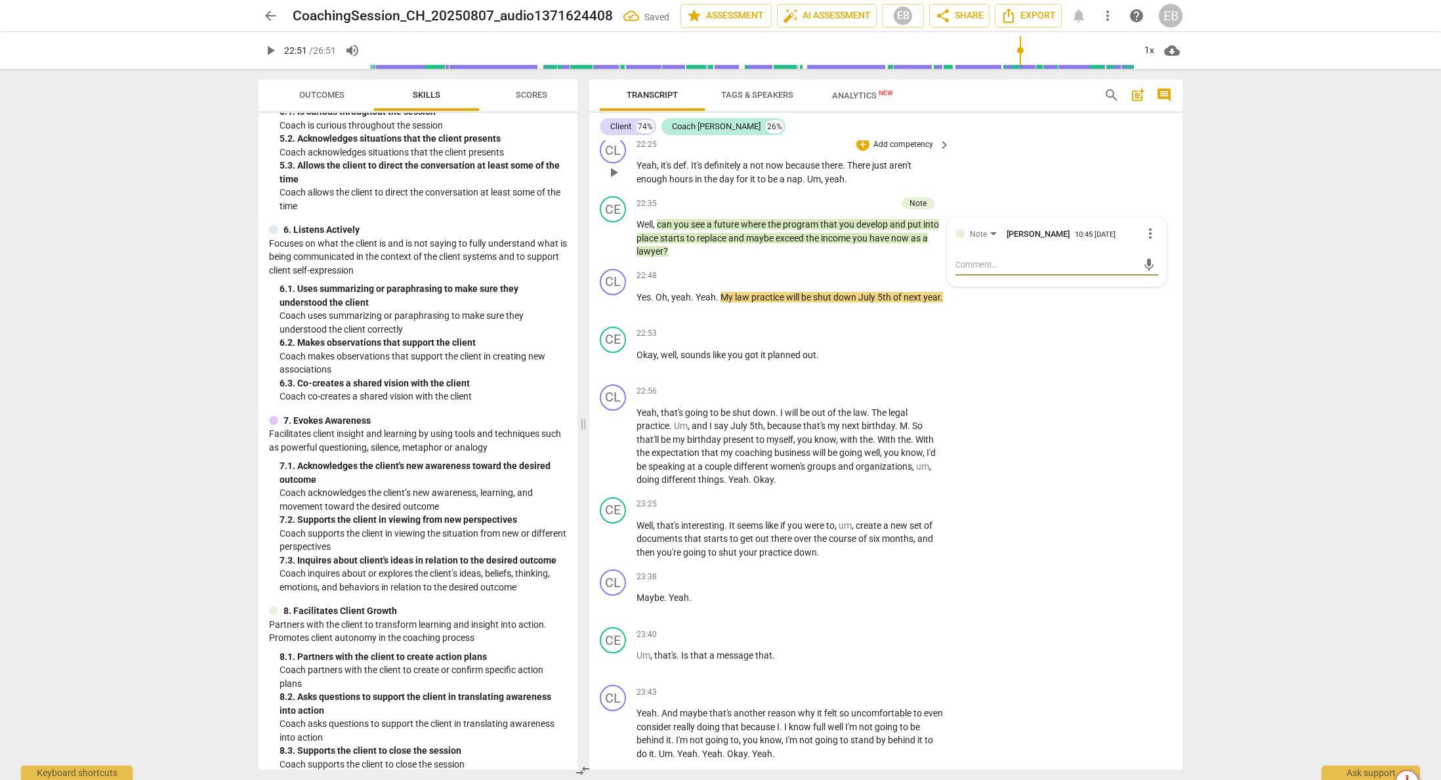
type textarea "U"
type textarea "Ug"
type textarea "Ugh"
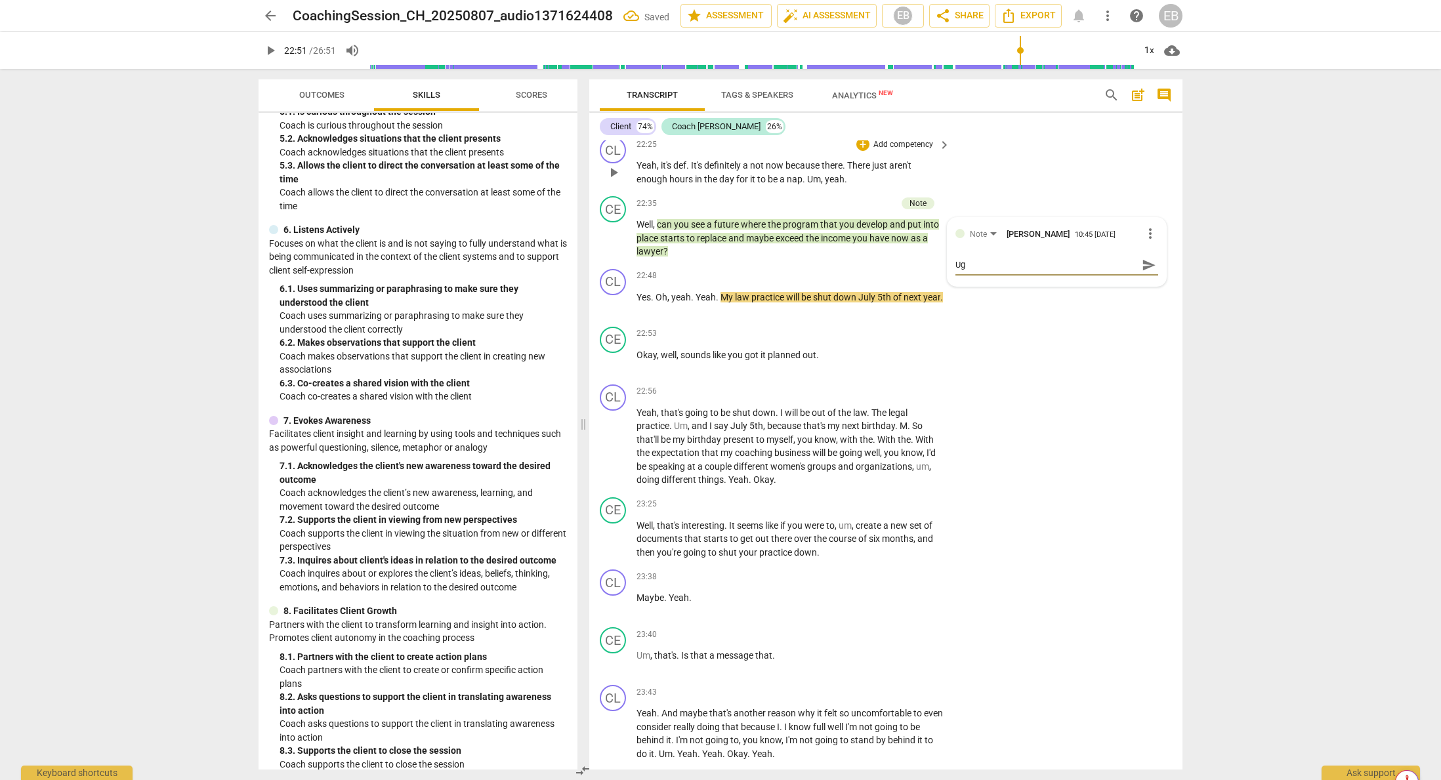
type textarea "Ugh"
type textarea "Ugh,"
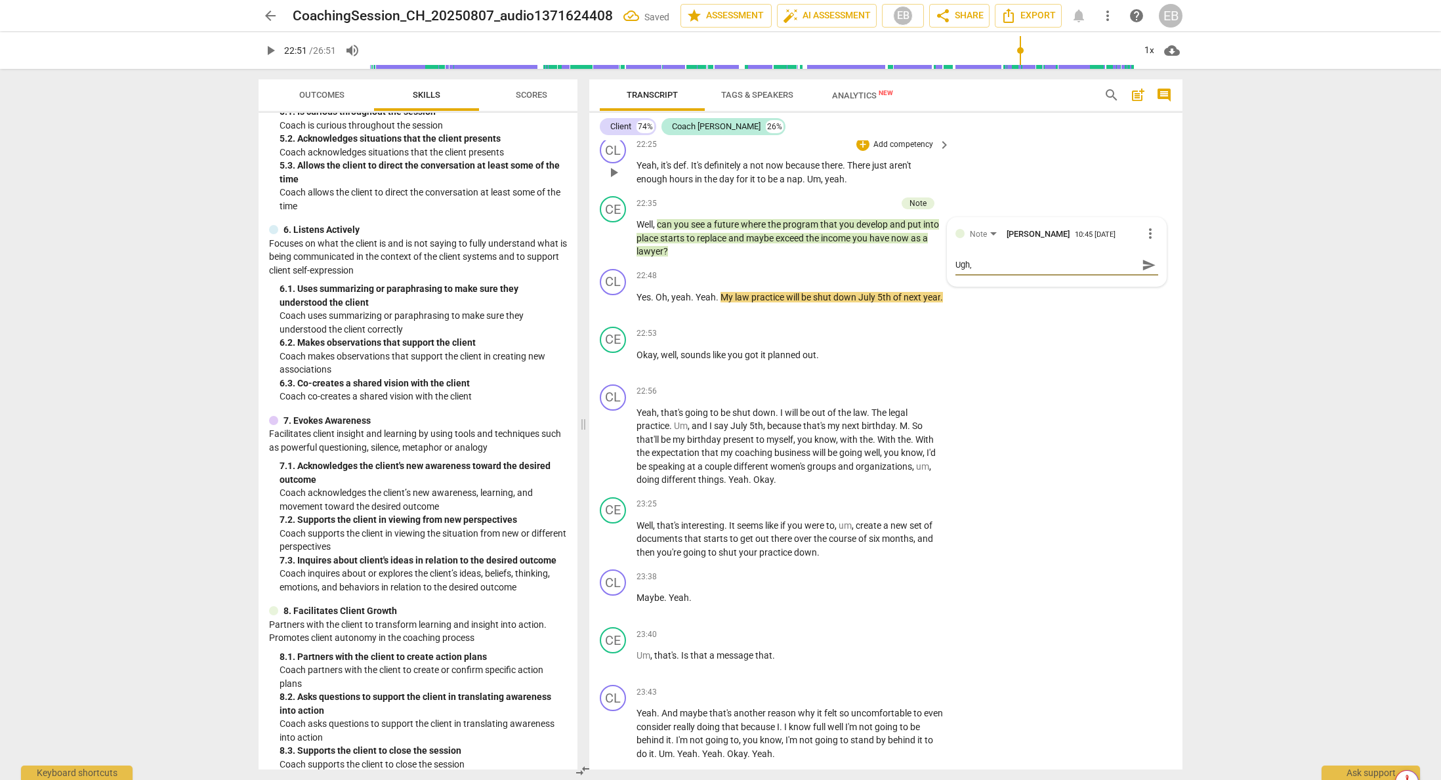
type textarea "Ugh, a"
type textarea "Ugh, an"
type textarea "Ugh, ano"
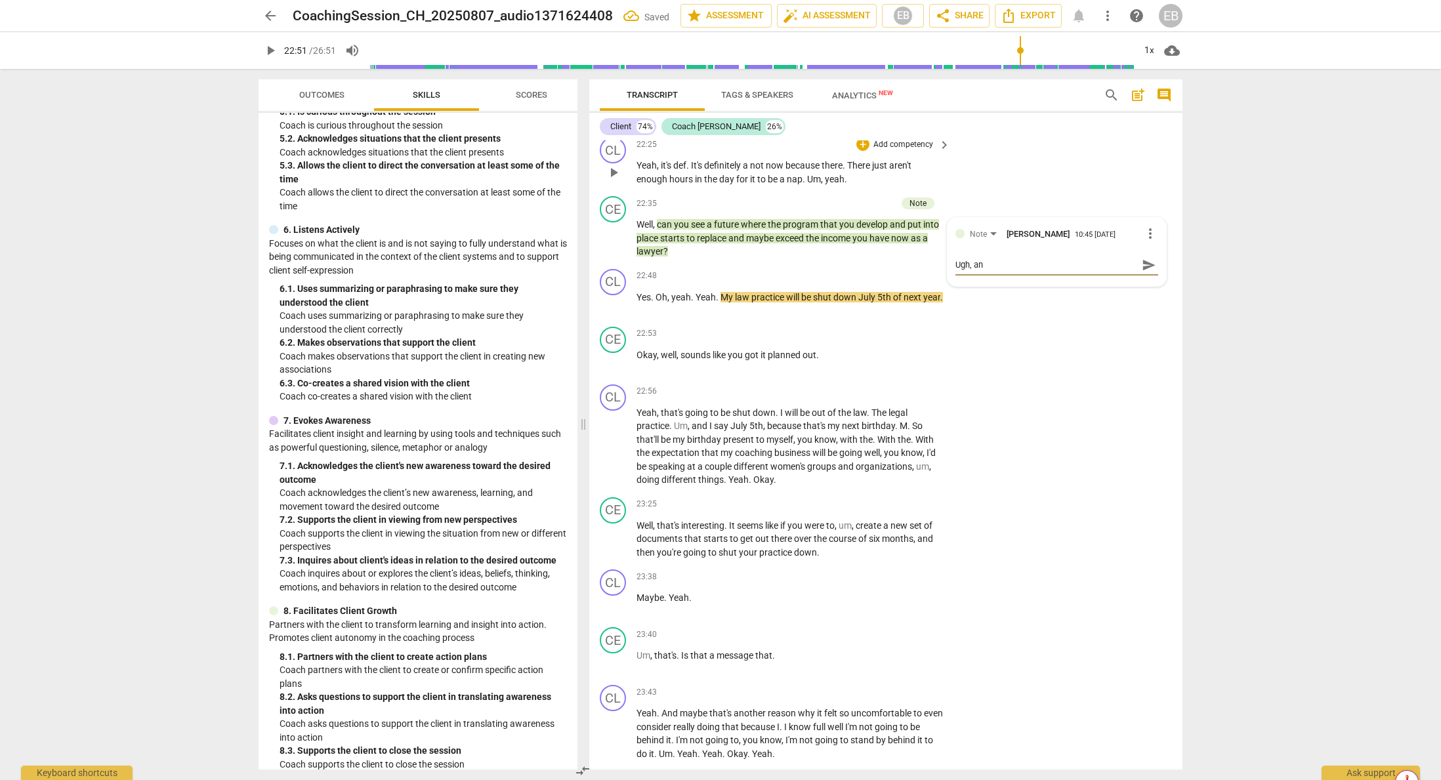
type textarea "Ugh, ano"
type textarea "Ugh, anot"
type textarea "Ugh, anoth"
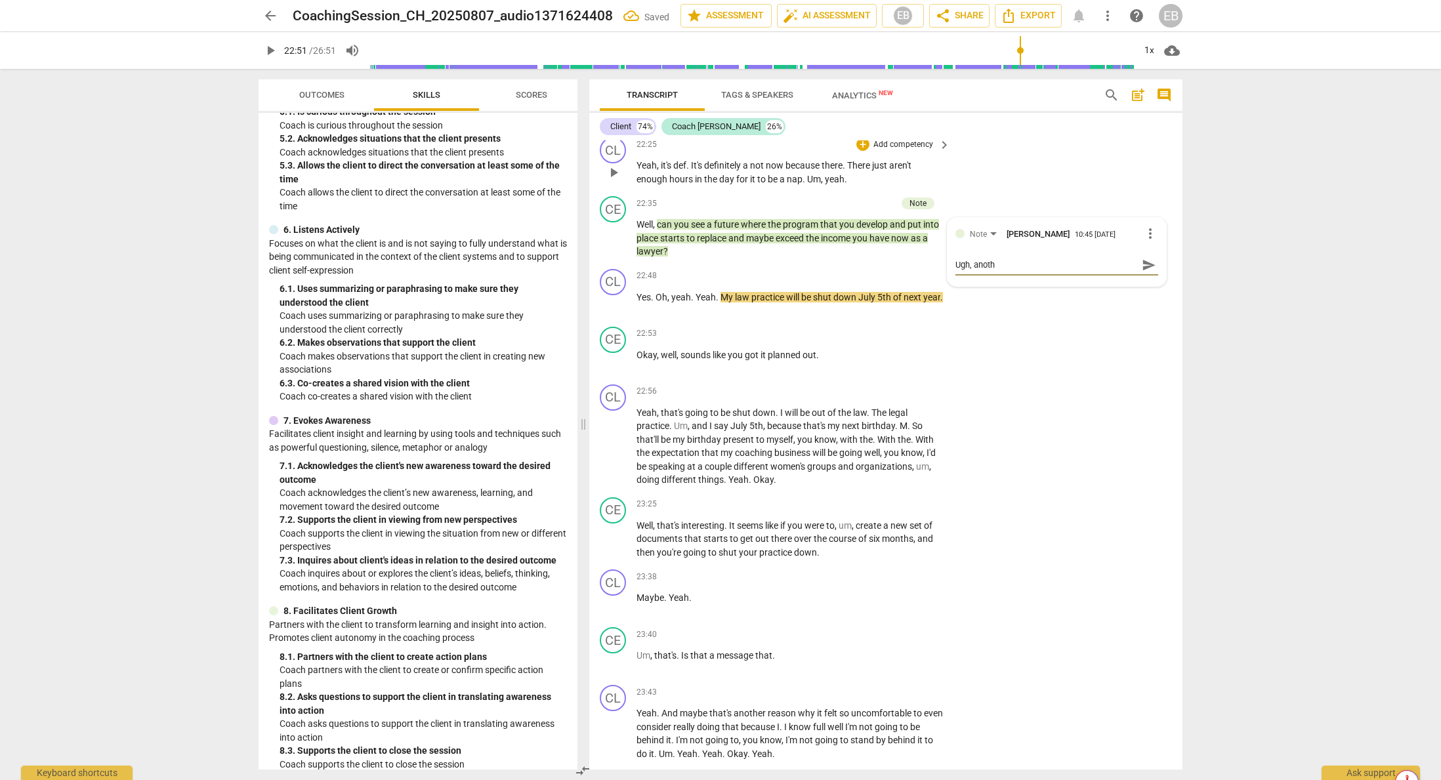
type textarea "Ugh, anothe"
type textarea "Ugh, another"
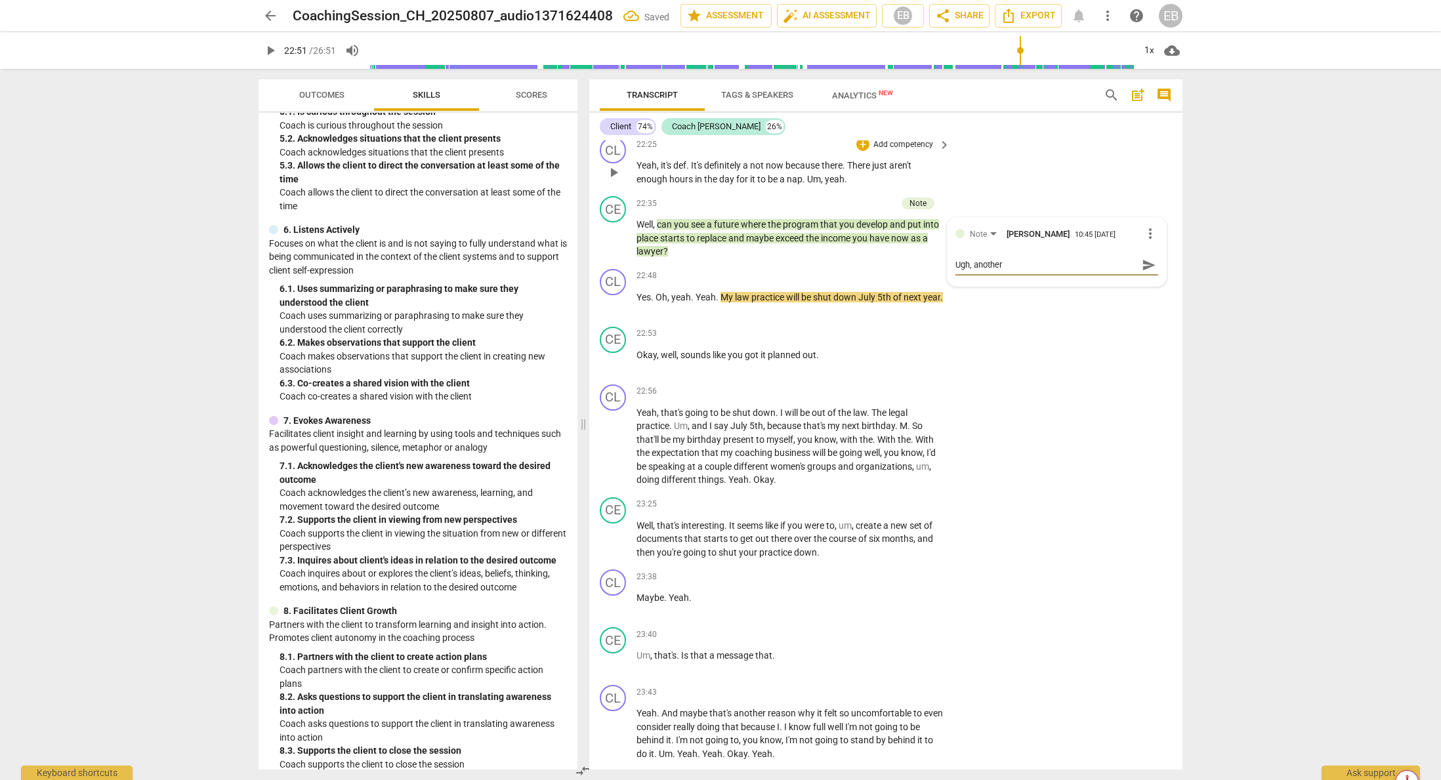
type textarea "Ugh, another"
type textarea "Ugh, another y"
type textarea "Ugh, another ye"
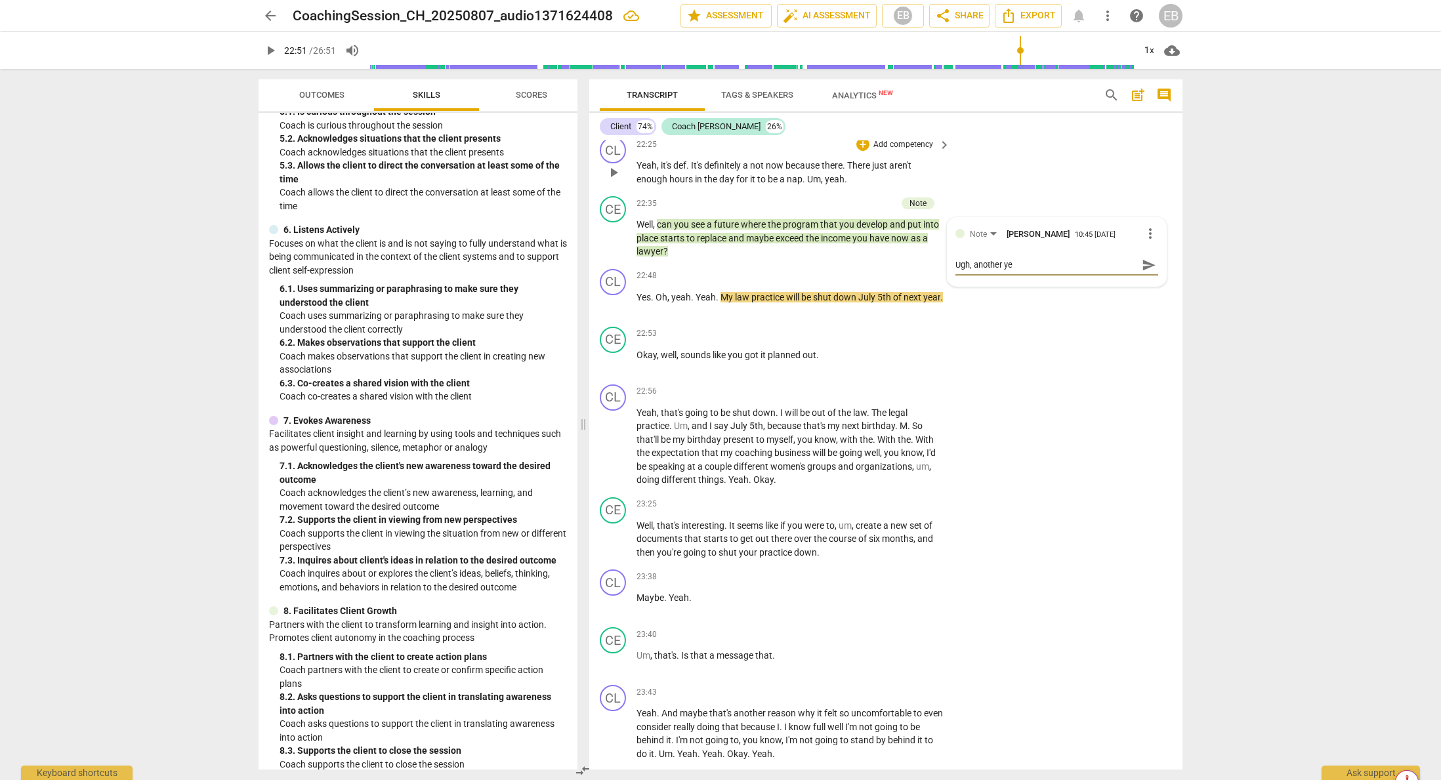
type textarea "Ugh, another yes"
type textarea "Ugh, another yes o"
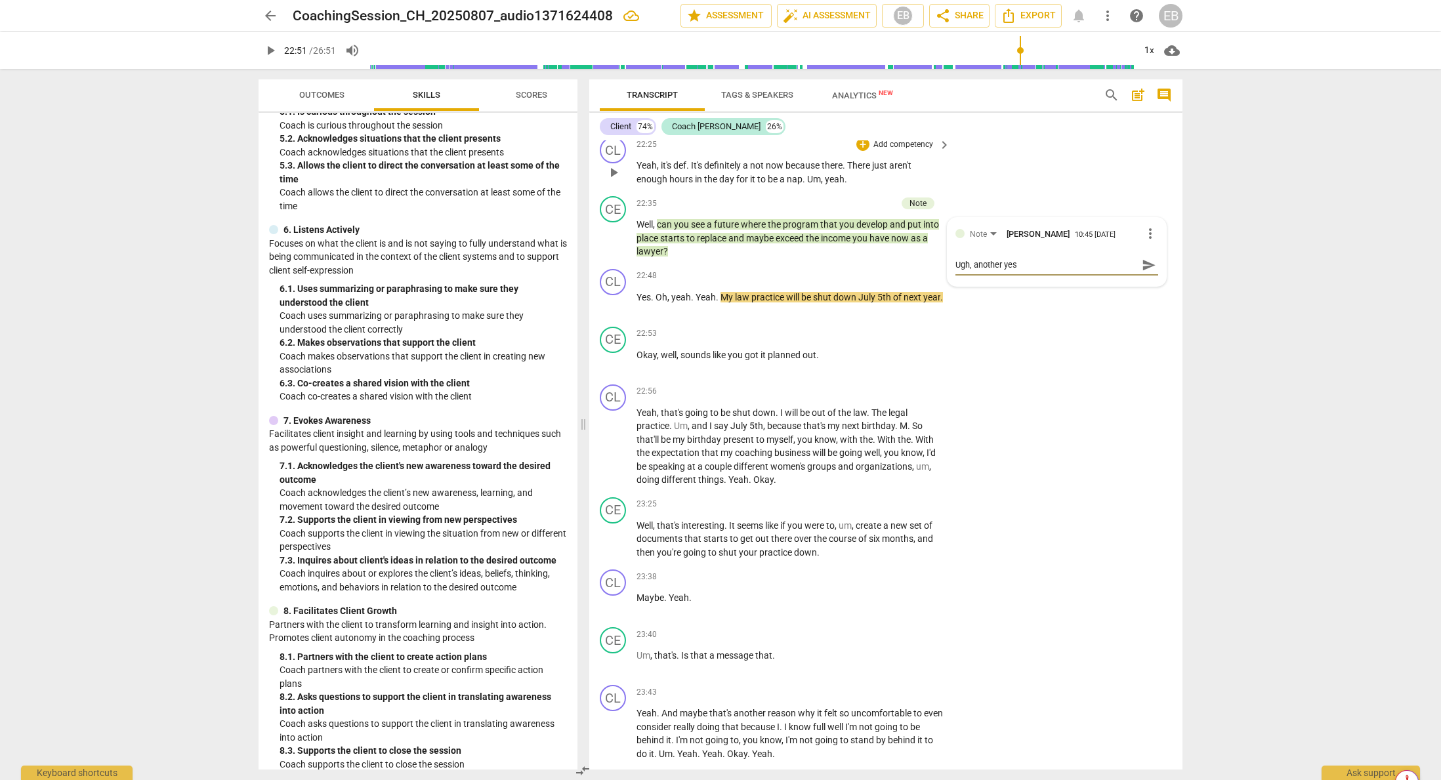
type textarea "Ugh, another yes o"
type textarea "Ugh, another yes or"
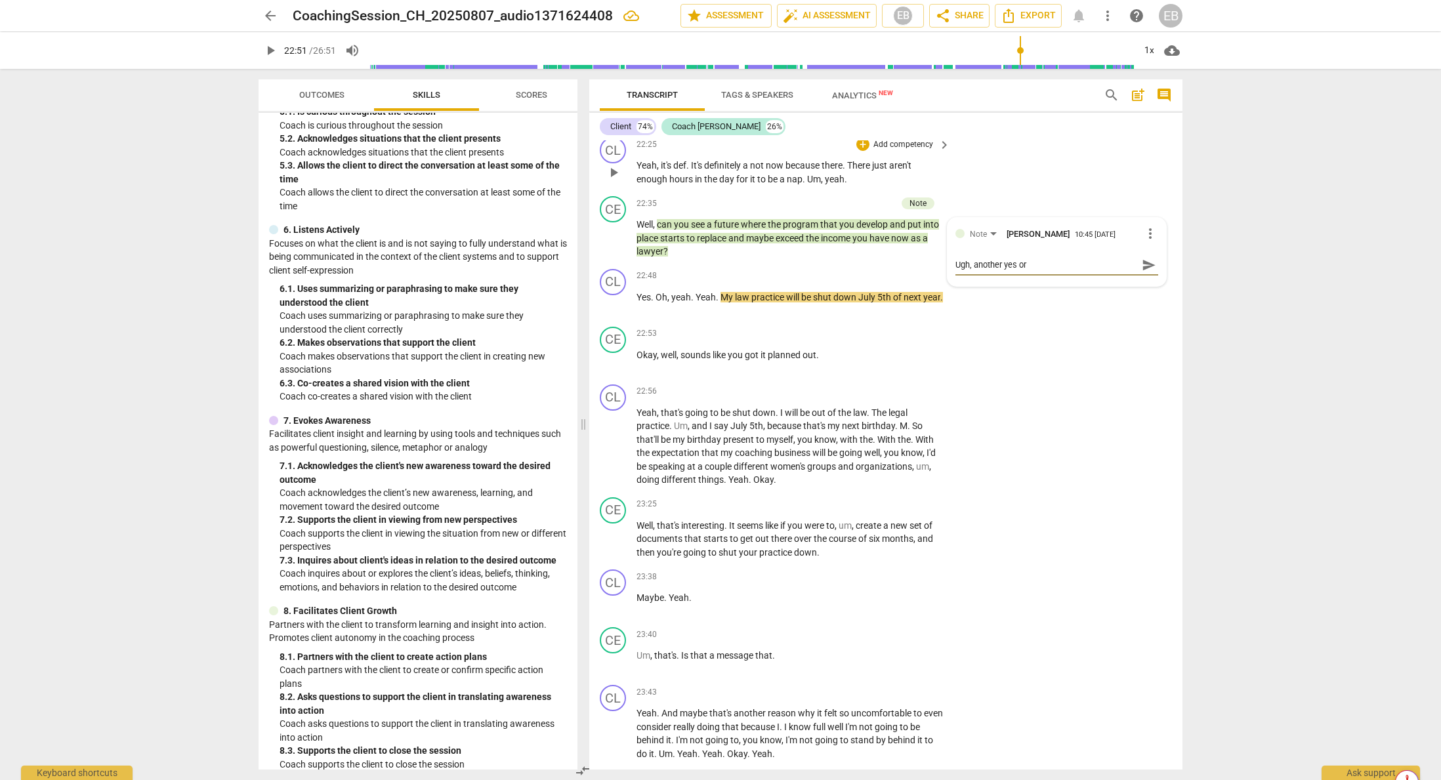
type textarea "Ugh, another yes or n"
type textarea "Ugh, another yes or no"
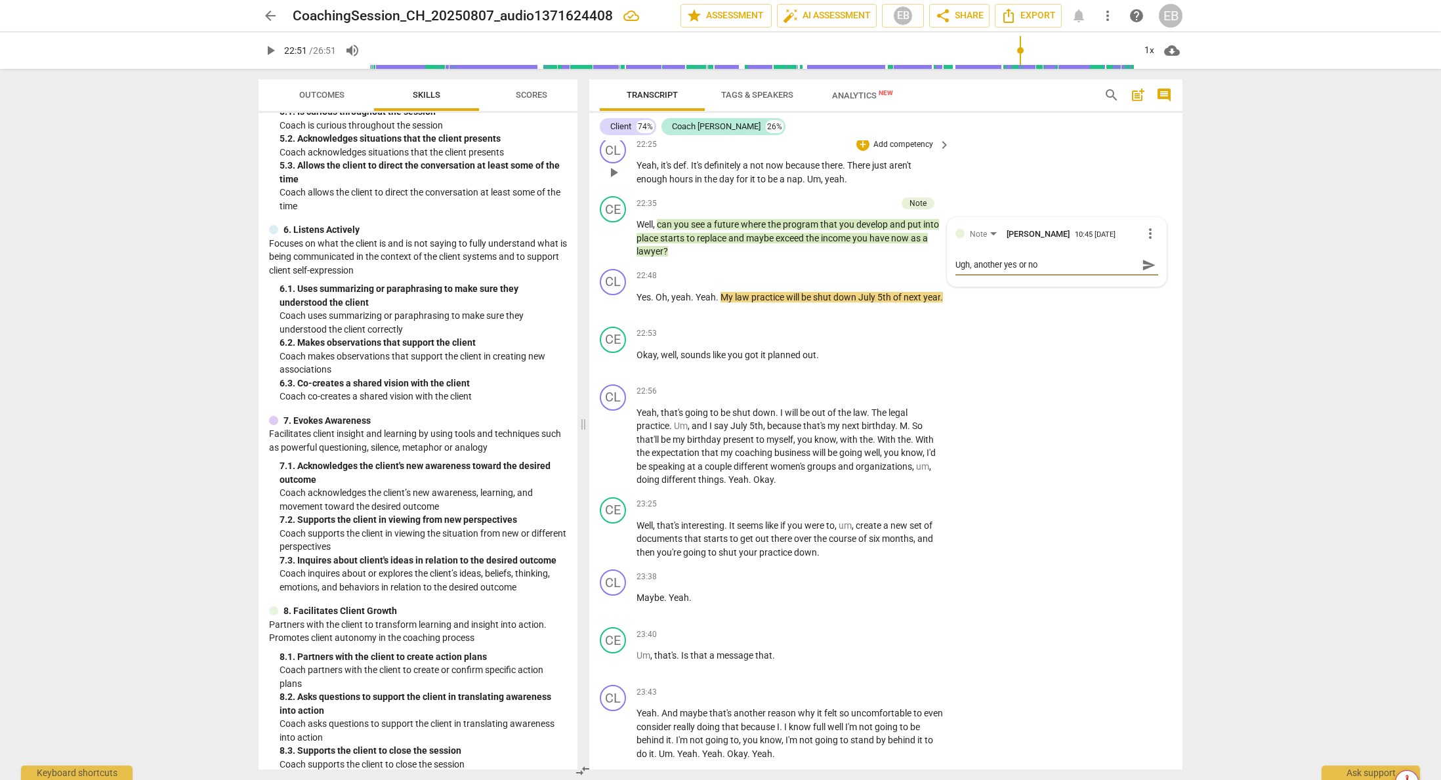
type textarea "Ugh, another yes or no"
type textarea "Ugh, another yes or no q"
type textarea "Ugh, another yes or no qu"
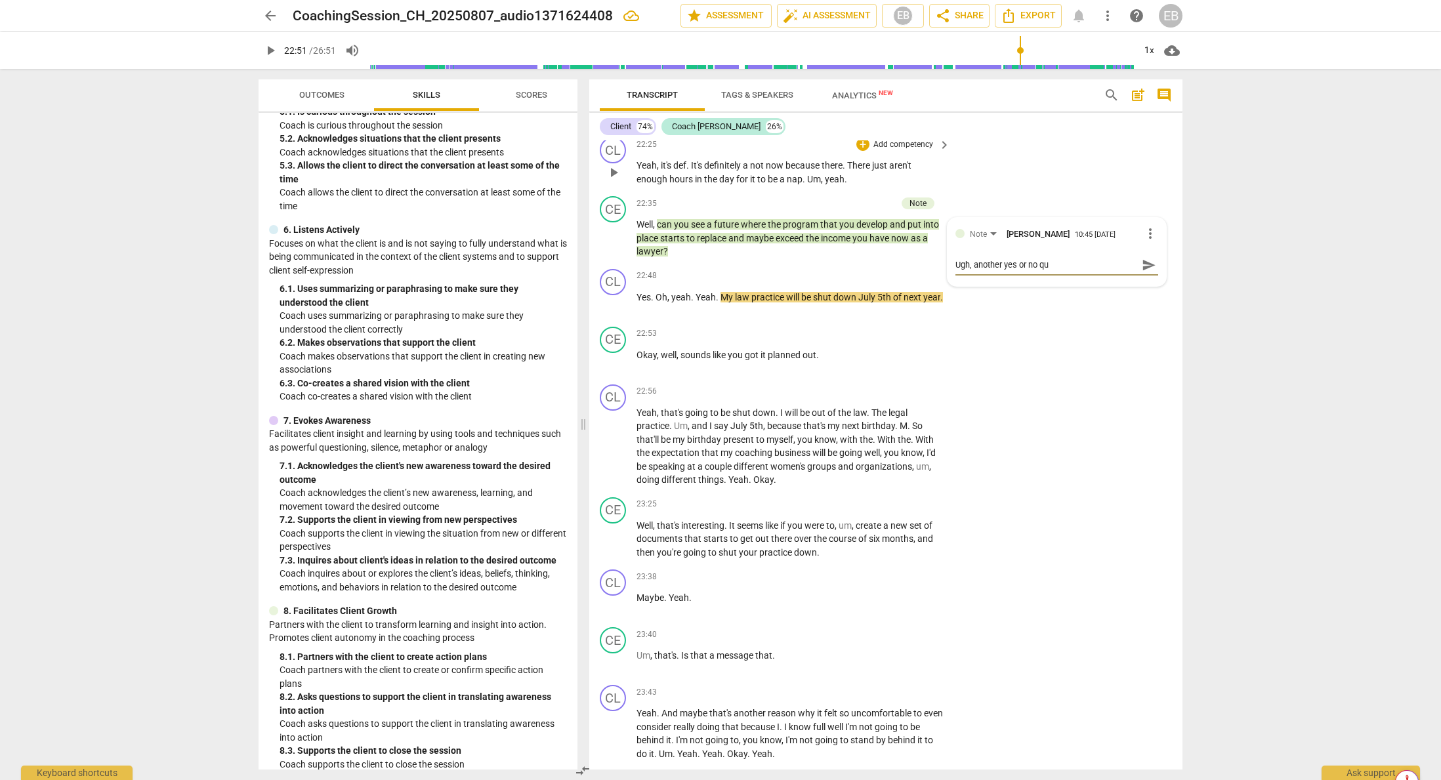
type textarea "Ugh, another yes or no que"
type textarea "Ugh, another yes or no ques"
type textarea "Ugh, another yes or no quest"
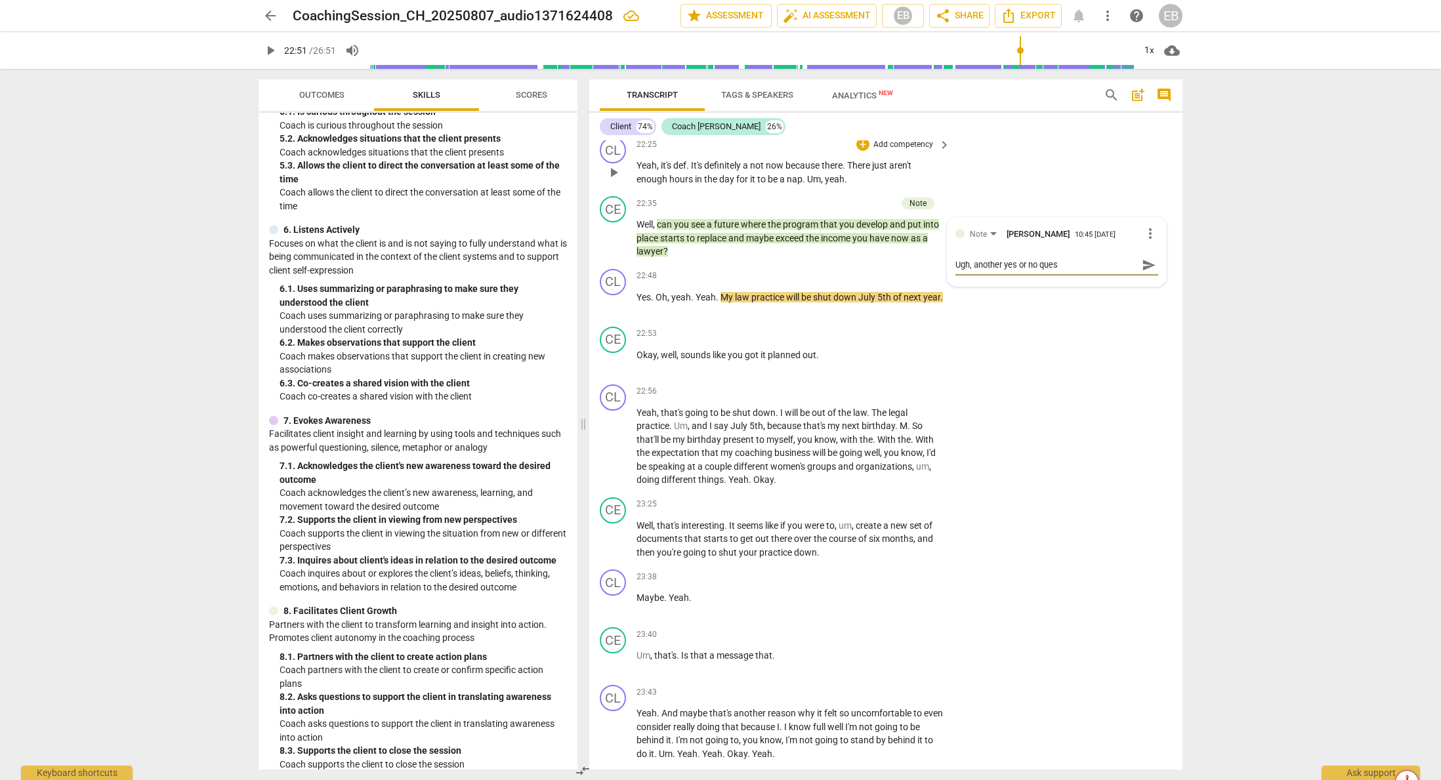
type textarea "Ugh, another yes or no quest"
type textarea "Ugh, another yes or no questi"
type textarea "Ugh, another yes or no questio"
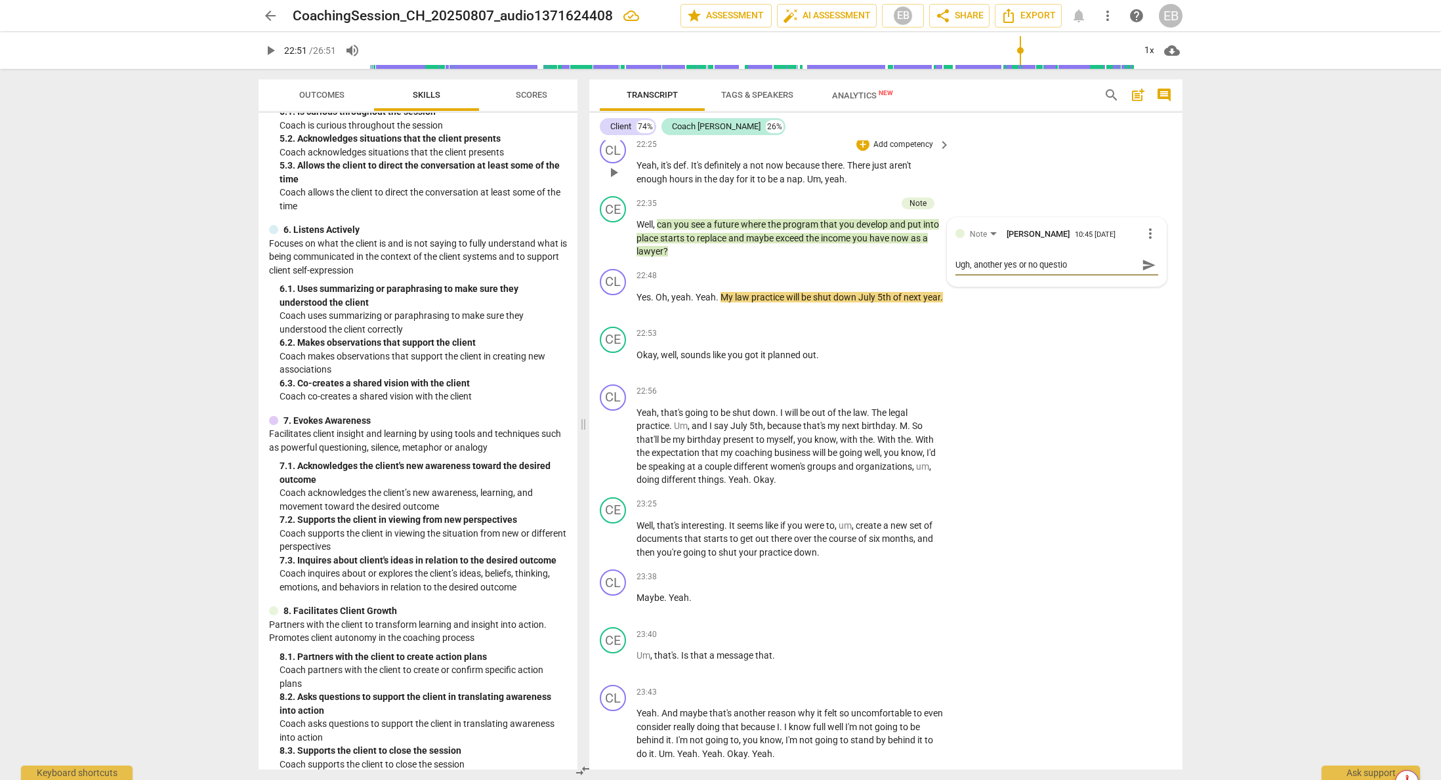
type textarea "Ugh, another yes or no question"
click at [1142, 272] on span "send" at bounding box center [1149, 265] width 14 height 14
click at [614, 246] on span "play_arrow" at bounding box center [614, 238] width 16 height 16
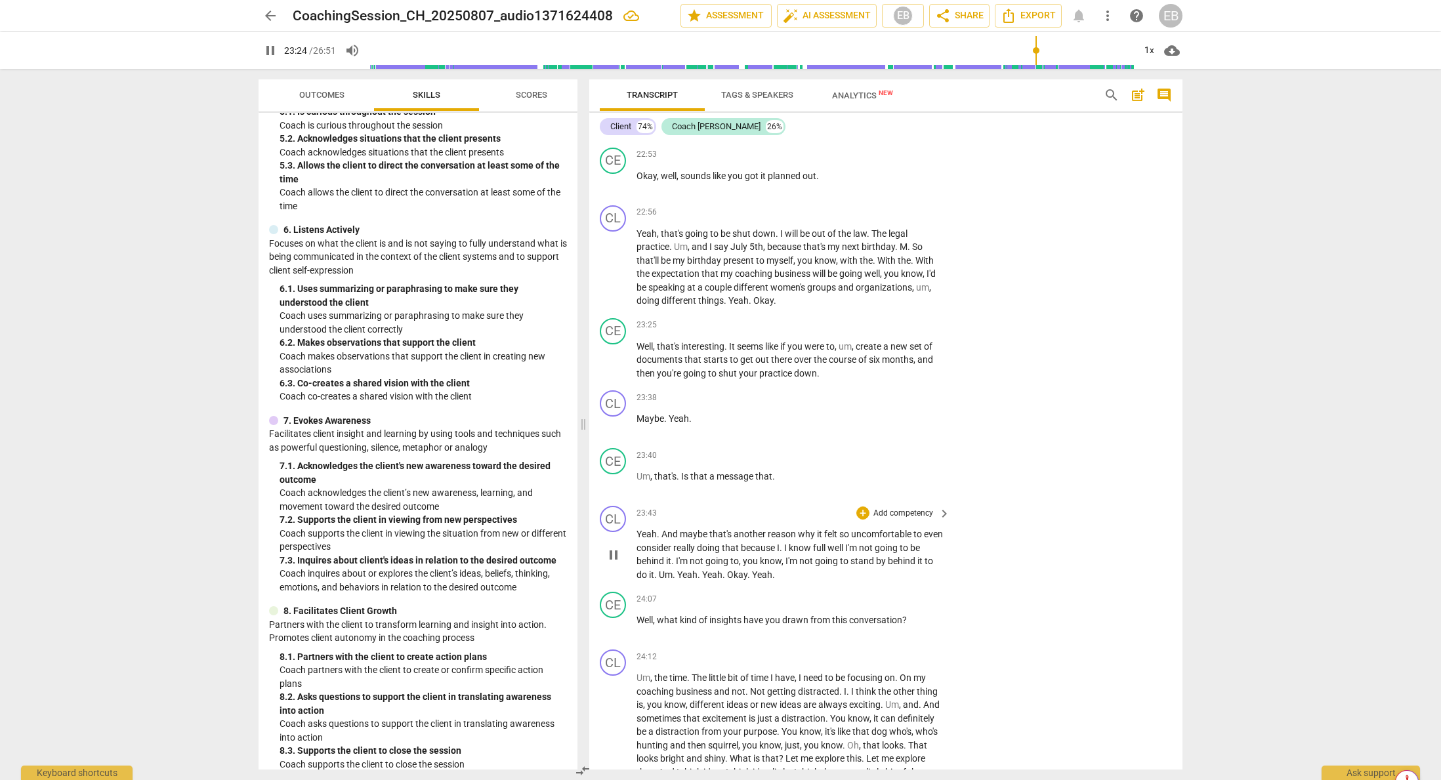
scroll to position [5575, 0]
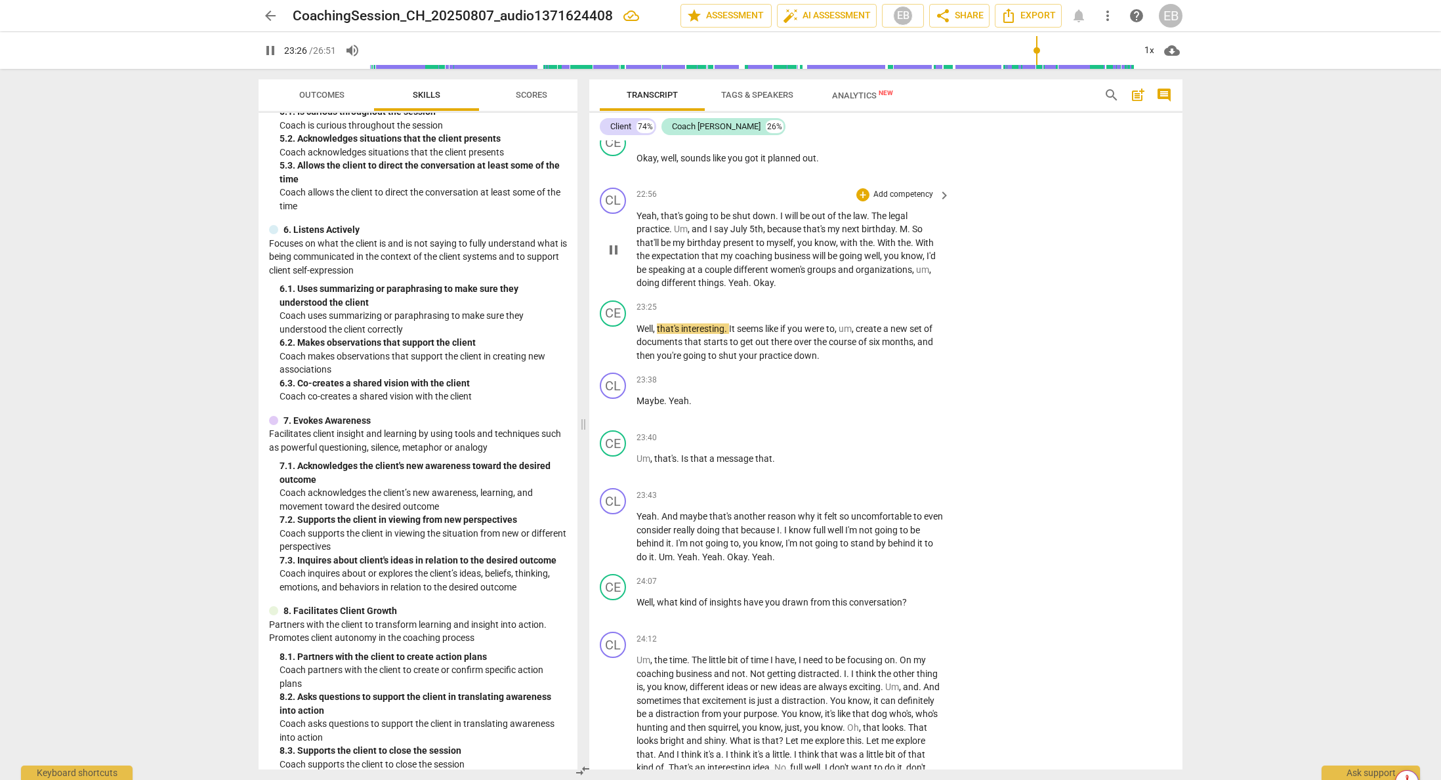
click at [754, 288] on span "Okay" at bounding box center [764, 283] width 20 height 11
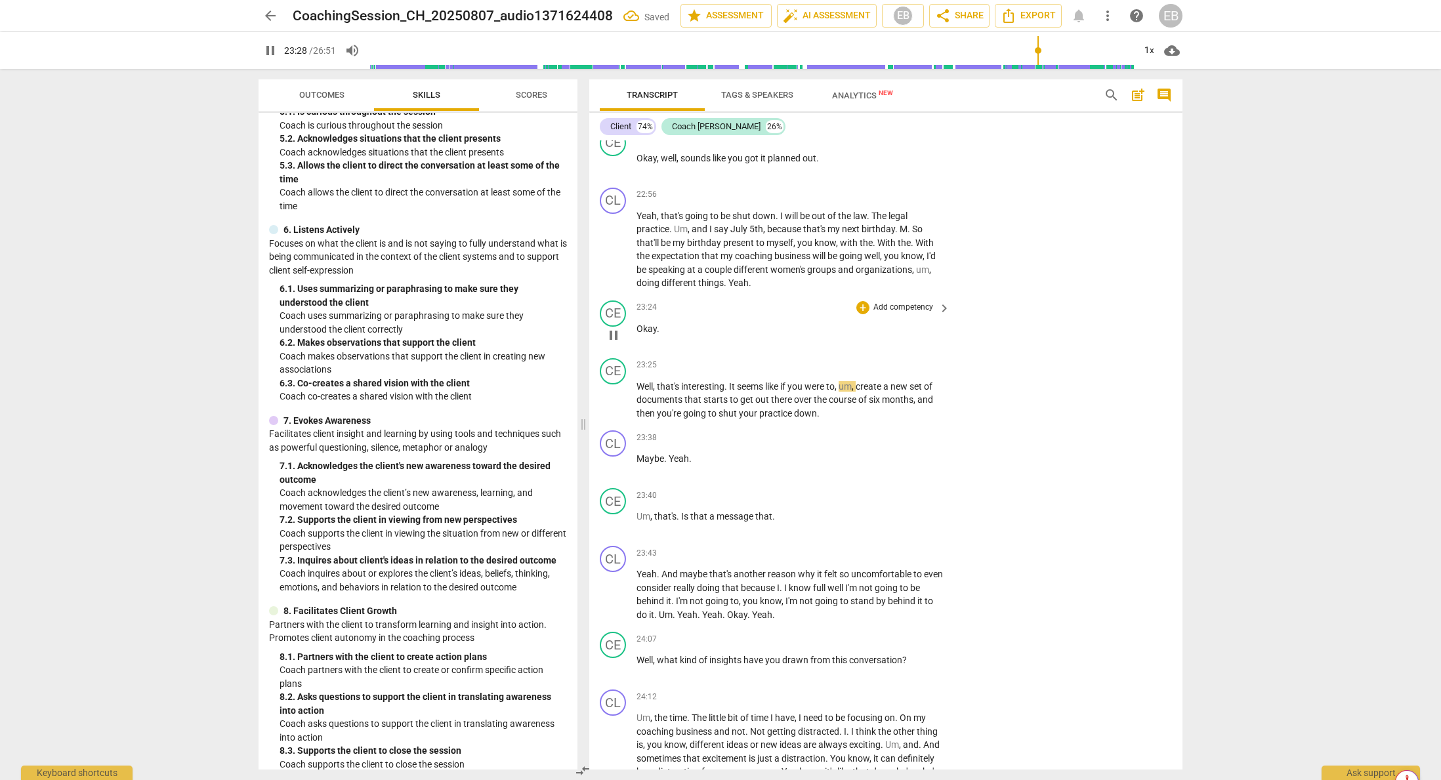
click at [681, 336] on p "Okay ." at bounding box center [790, 329] width 307 height 14
click at [639, 392] on span "Well" at bounding box center [645, 386] width 16 height 11
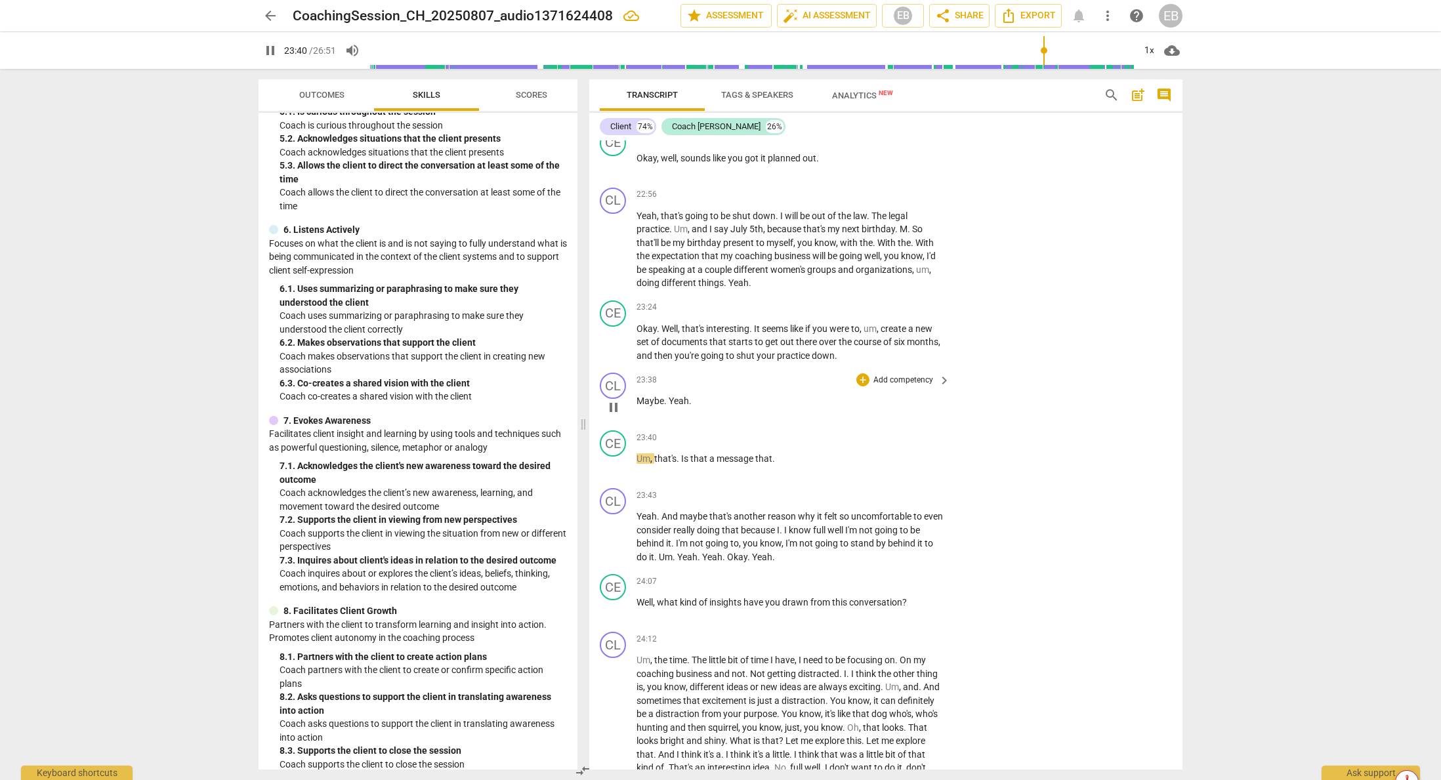
click at [638, 406] on span "Maybe" at bounding box center [651, 401] width 28 height 11
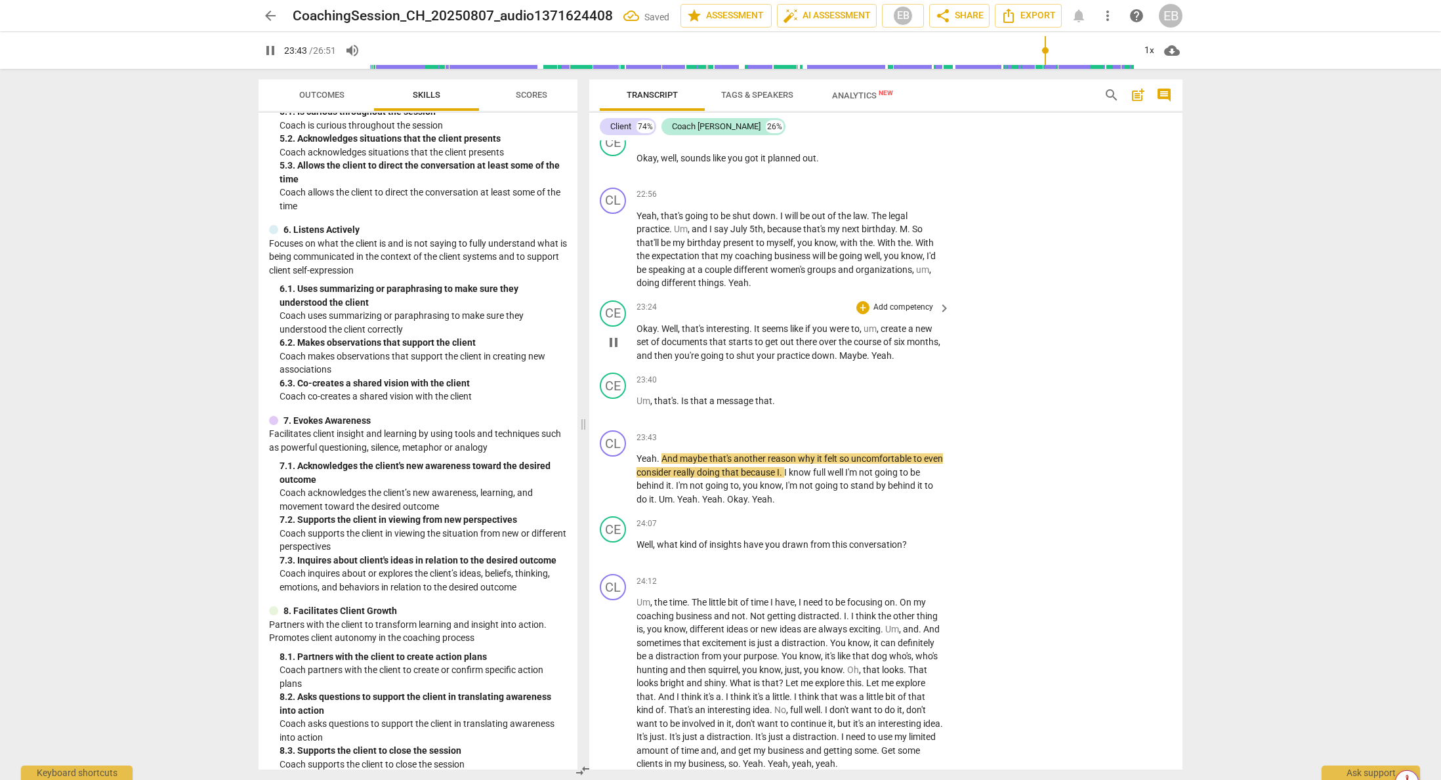
click at [892, 361] on span "Yeah" at bounding box center [882, 356] width 20 height 11
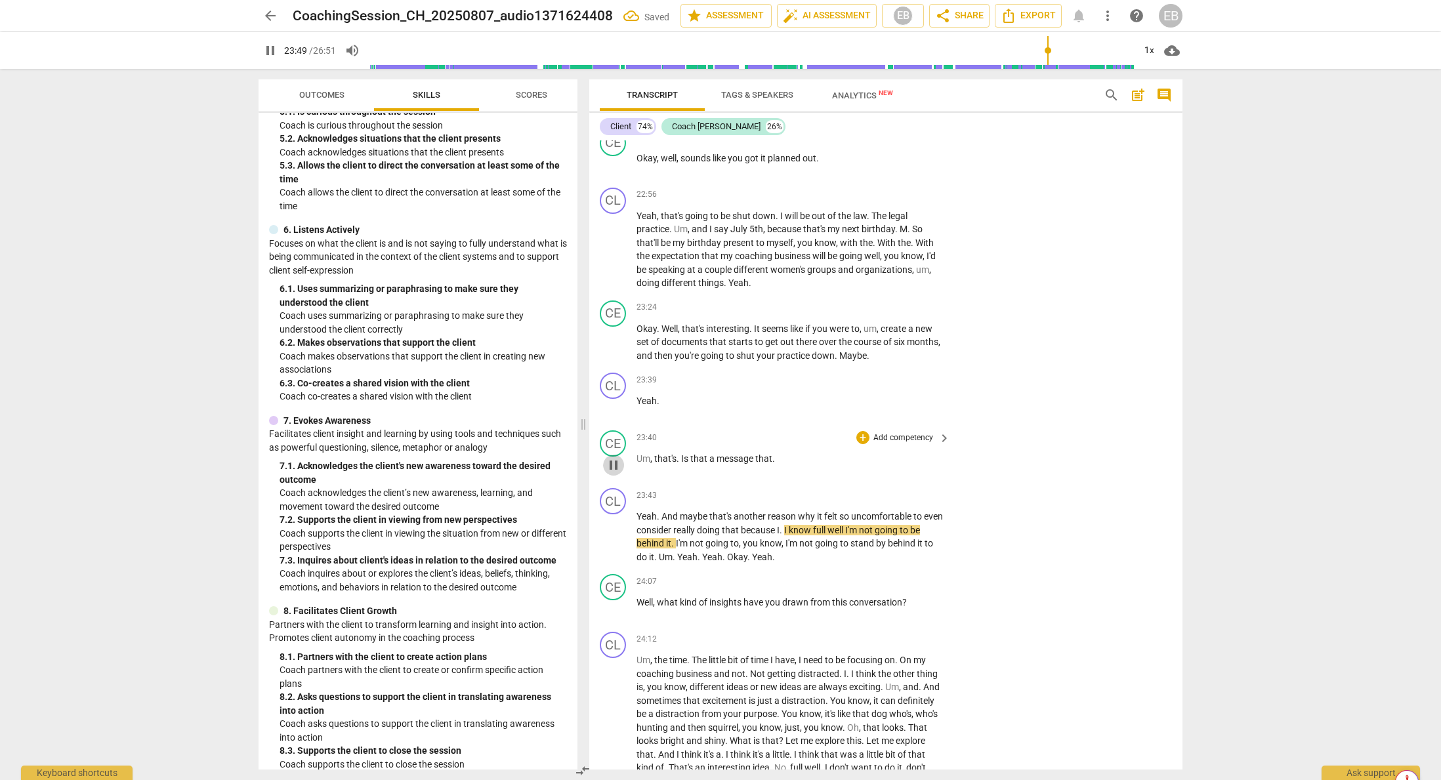
click at [615, 473] on span "pause" at bounding box center [614, 465] width 16 height 16
click at [613, 473] on span "play_arrow" at bounding box center [614, 465] width 16 height 16
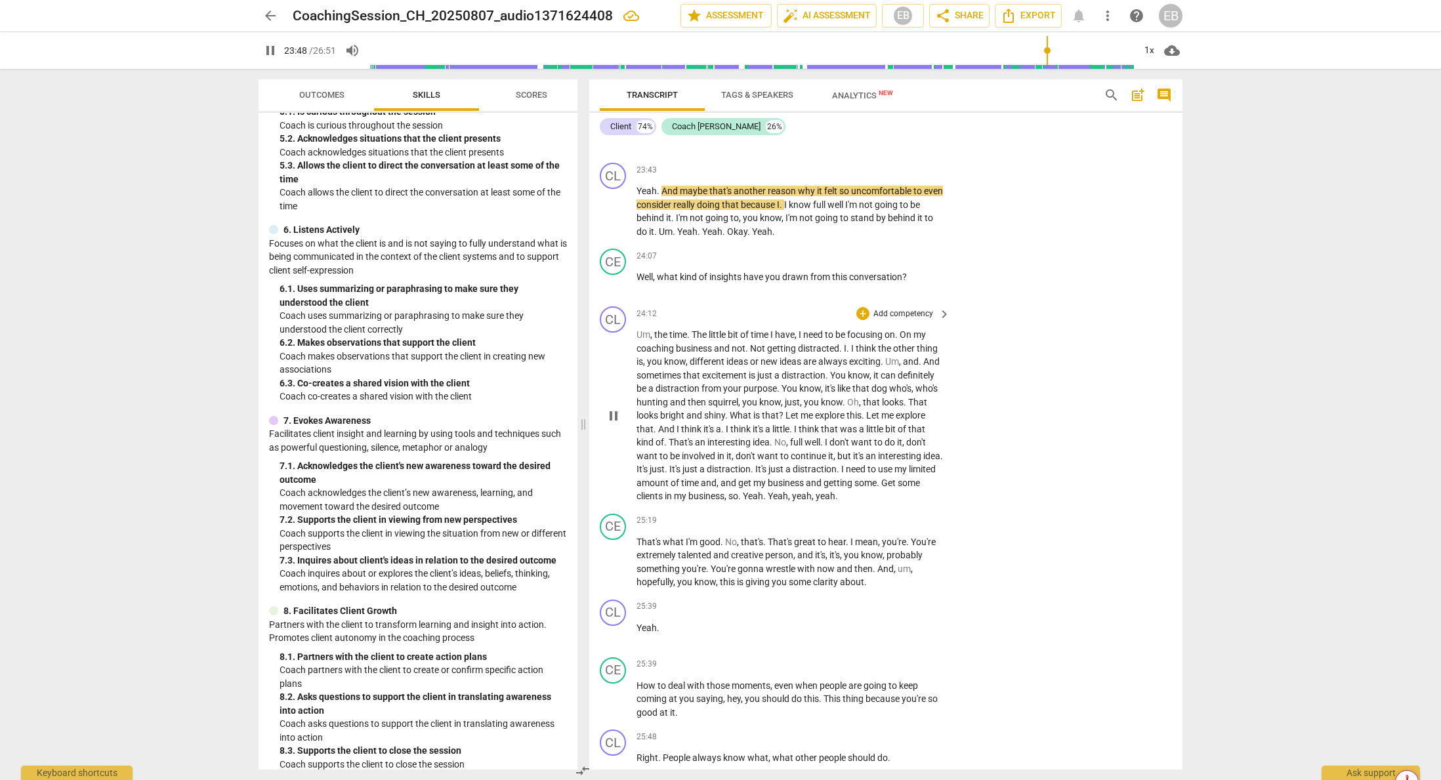
scroll to position [5903, 0]
click at [739, 234] on span "Okay" at bounding box center [737, 229] width 20 height 11
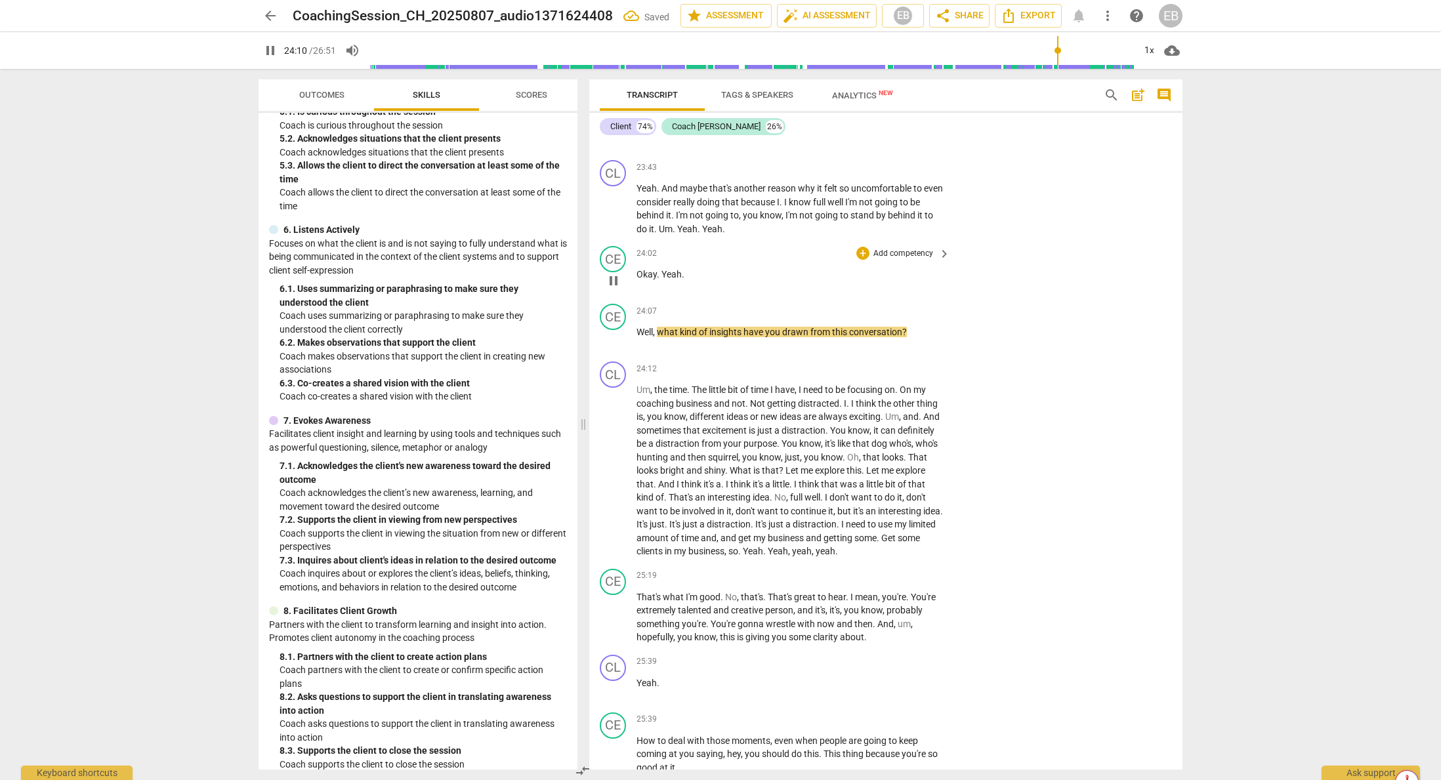
click at [662, 280] on span "Yeah" at bounding box center [672, 274] width 20 height 11
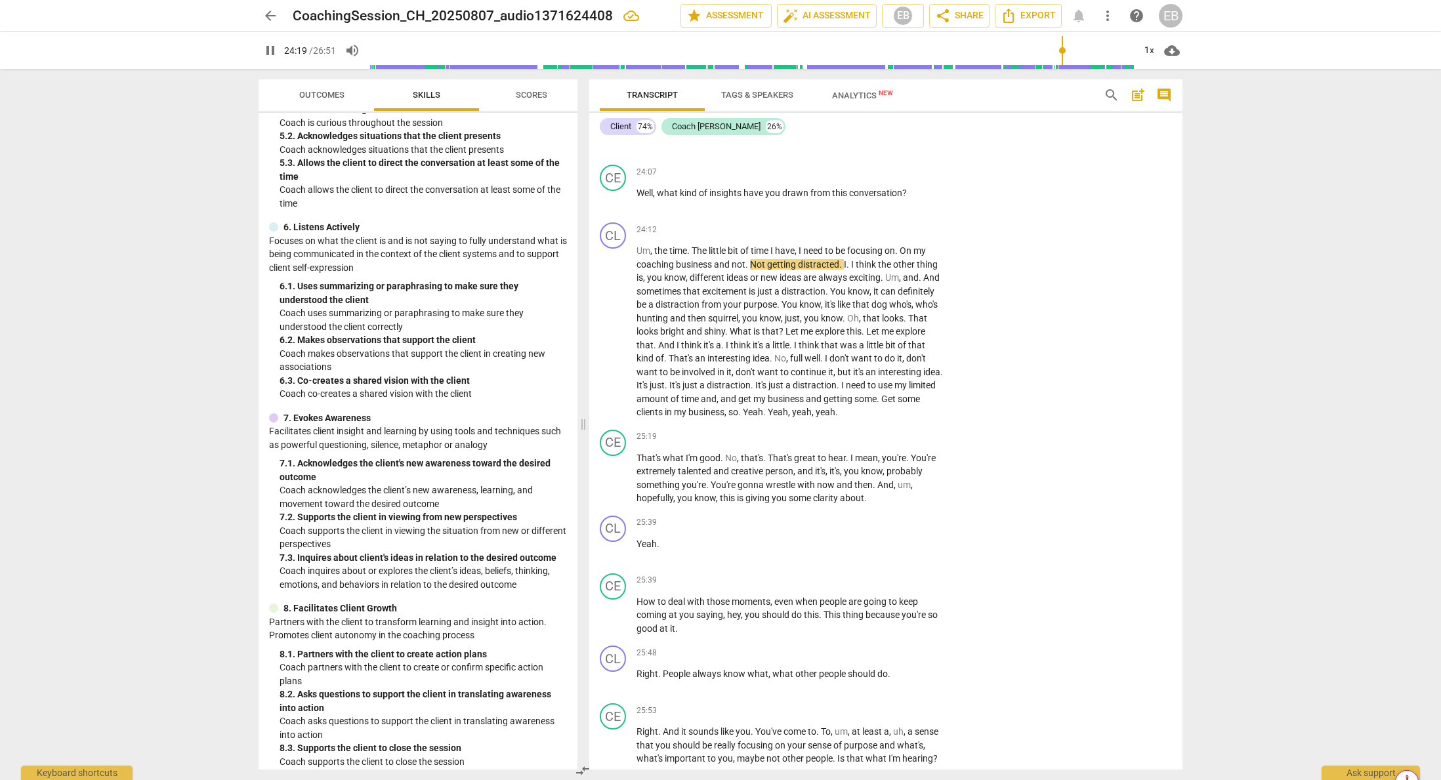
scroll to position [668, 0]
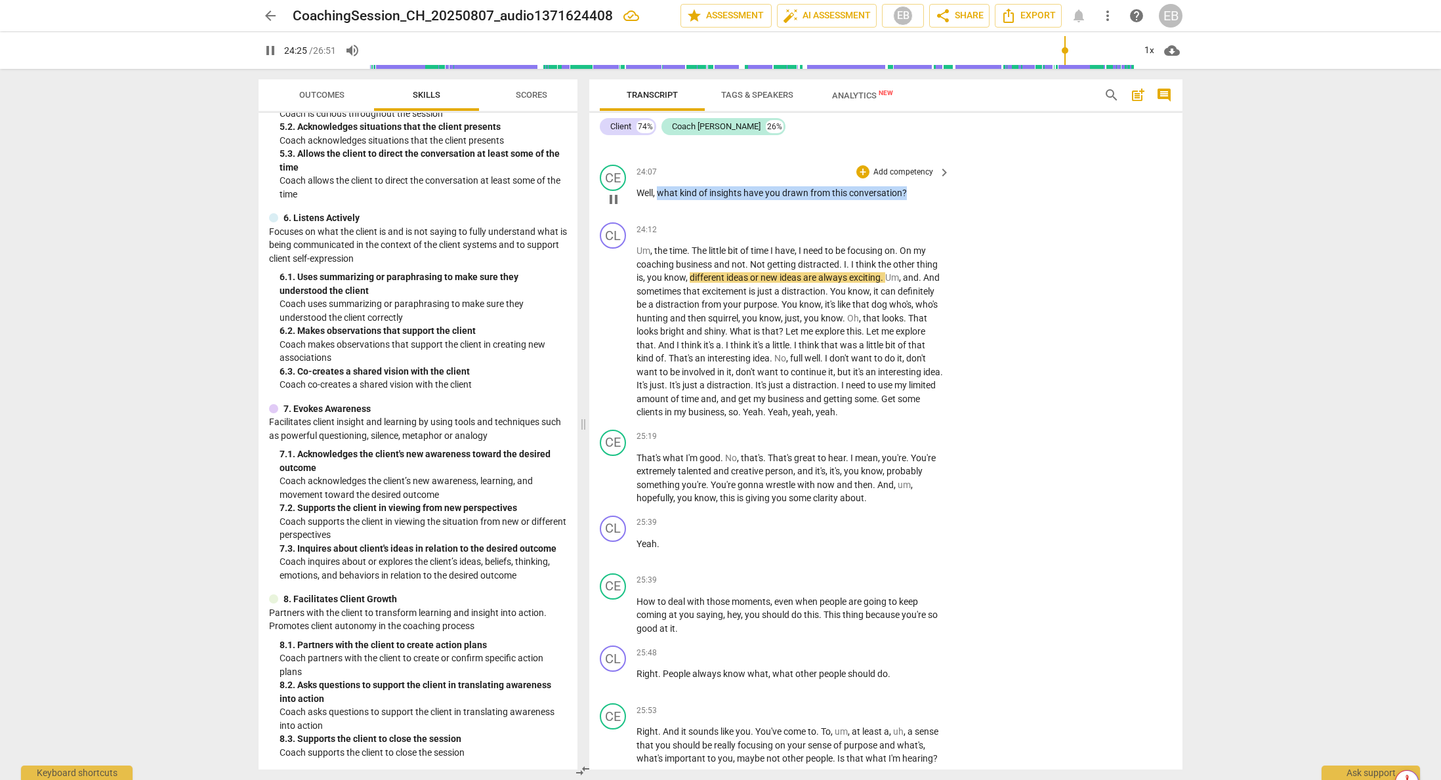
drag, startPoint x: 660, startPoint y: 221, endPoint x: 913, endPoint y: 213, distance: 253.5
click at [913, 212] on div "24:07 + Add competency keyboard_arrow_right Well , what kind of insights have y…" at bounding box center [794, 188] width 315 height 47
click at [921, 203] on div "+" at bounding box center [918, 204] width 13 height 13
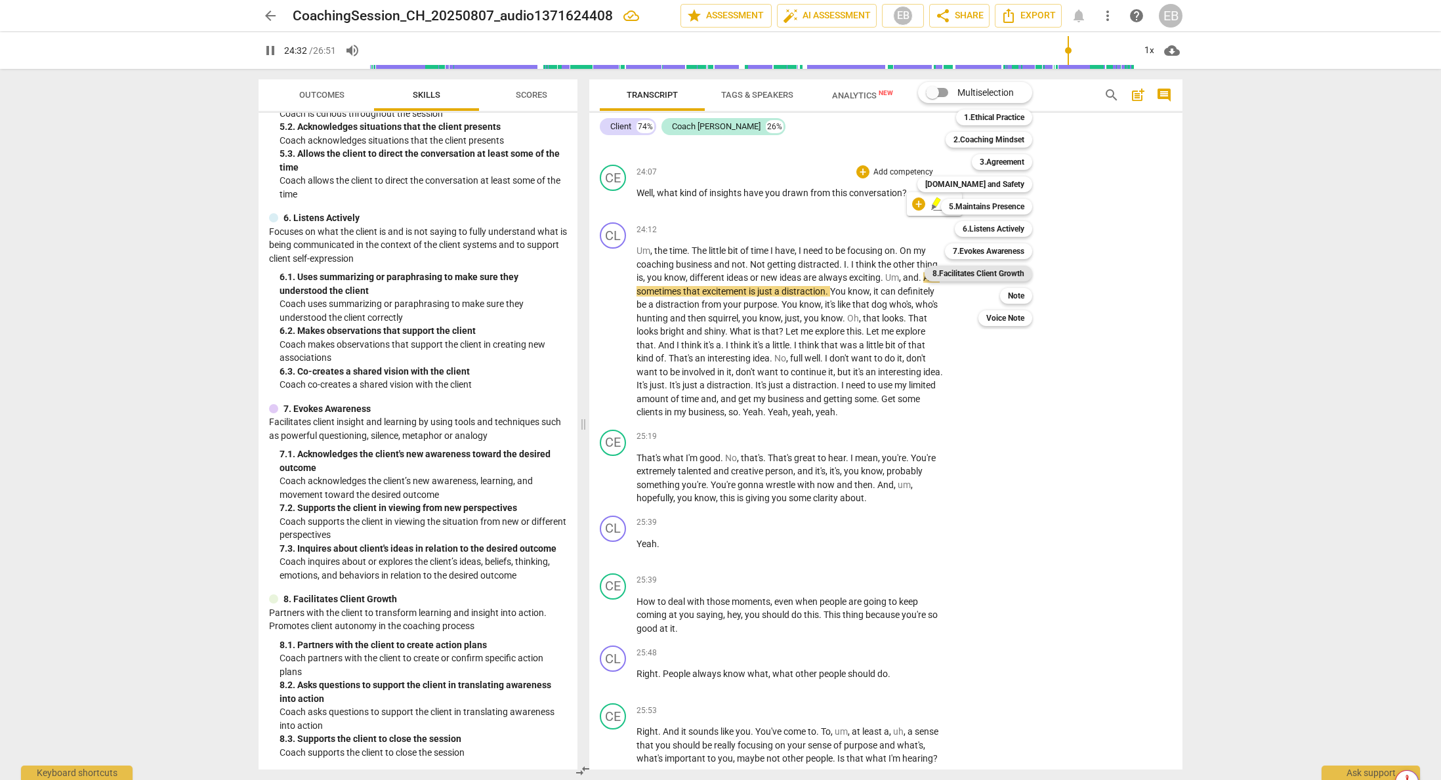
click at [1008, 275] on b "8.Facilitates Client Growth" at bounding box center [979, 274] width 92 height 16
type input "1473"
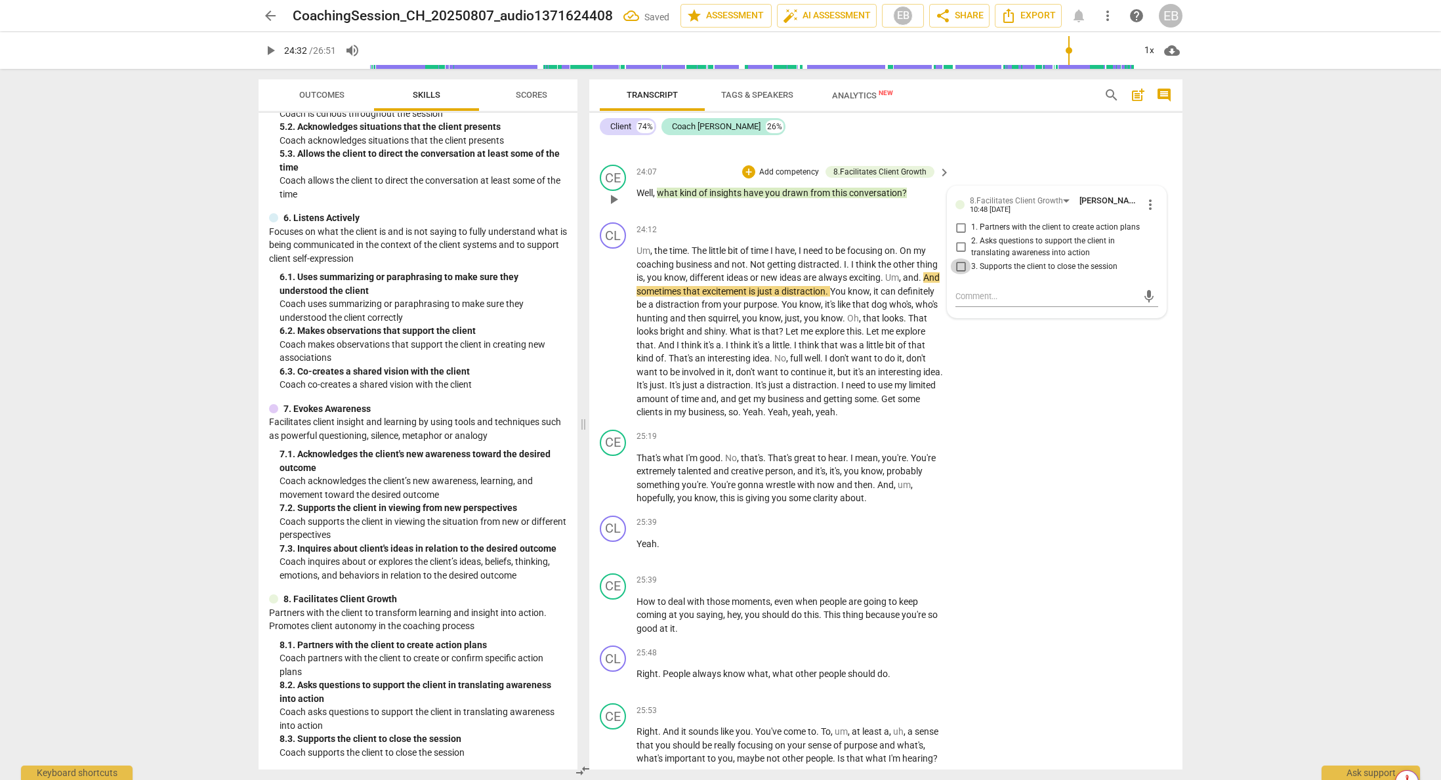
click at [957, 274] on input "3. Supports the client to close the session" at bounding box center [960, 267] width 21 height 16
checkbox input "true"
click at [964, 303] on textarea at bounding box center [1047, 296] width 182 height 12
type textarea "A"
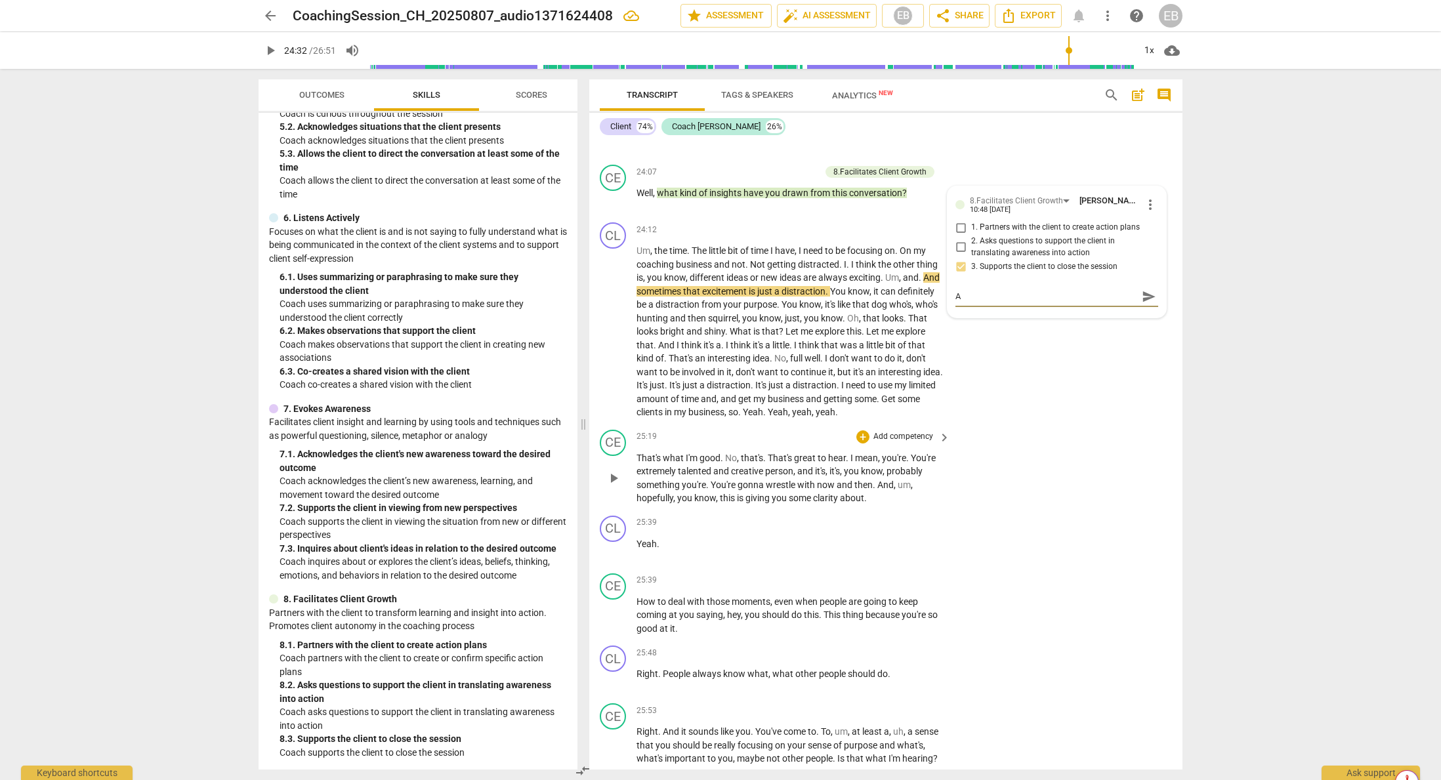
type textarea "At"
type textarea "At l"
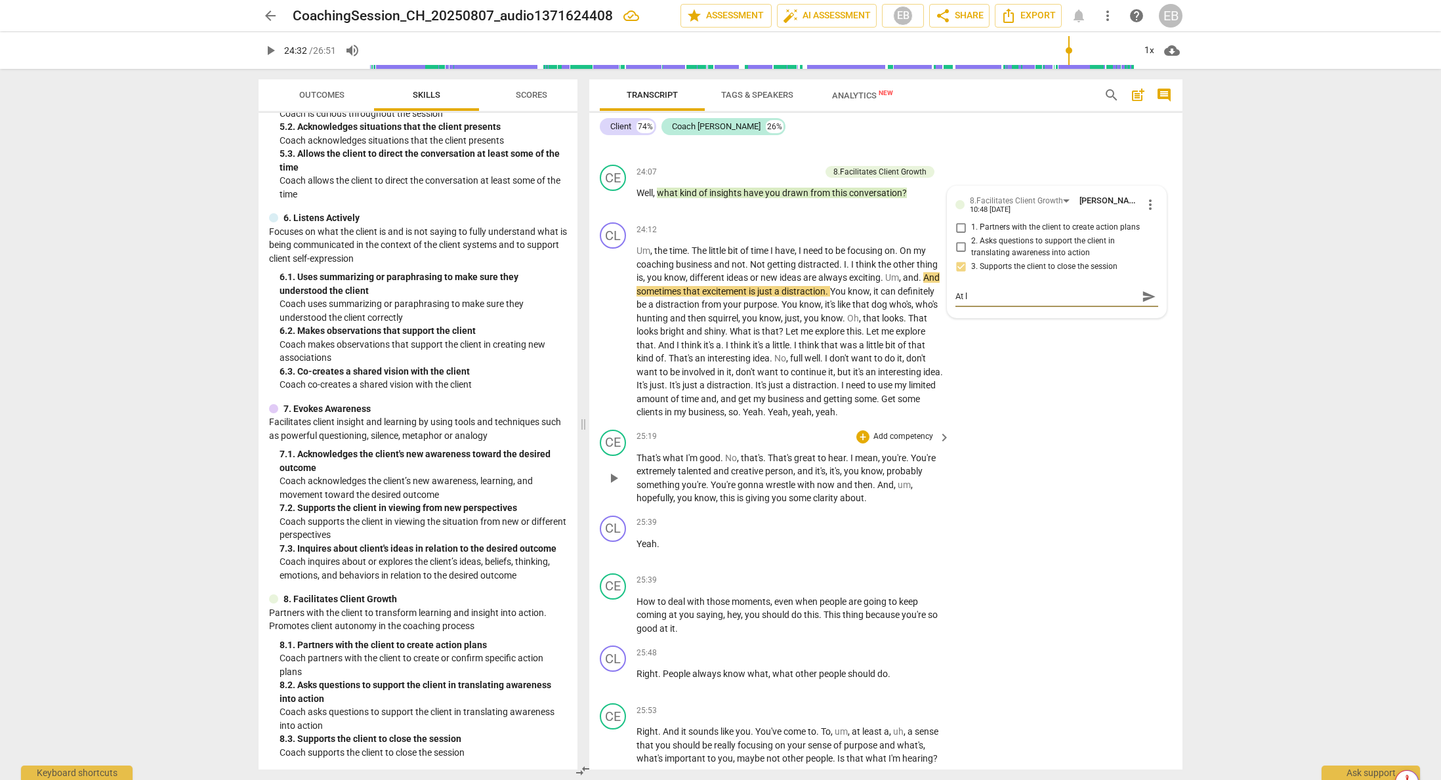
type textarea "At le"
type textarea "At lea"
type textarea "At leas"
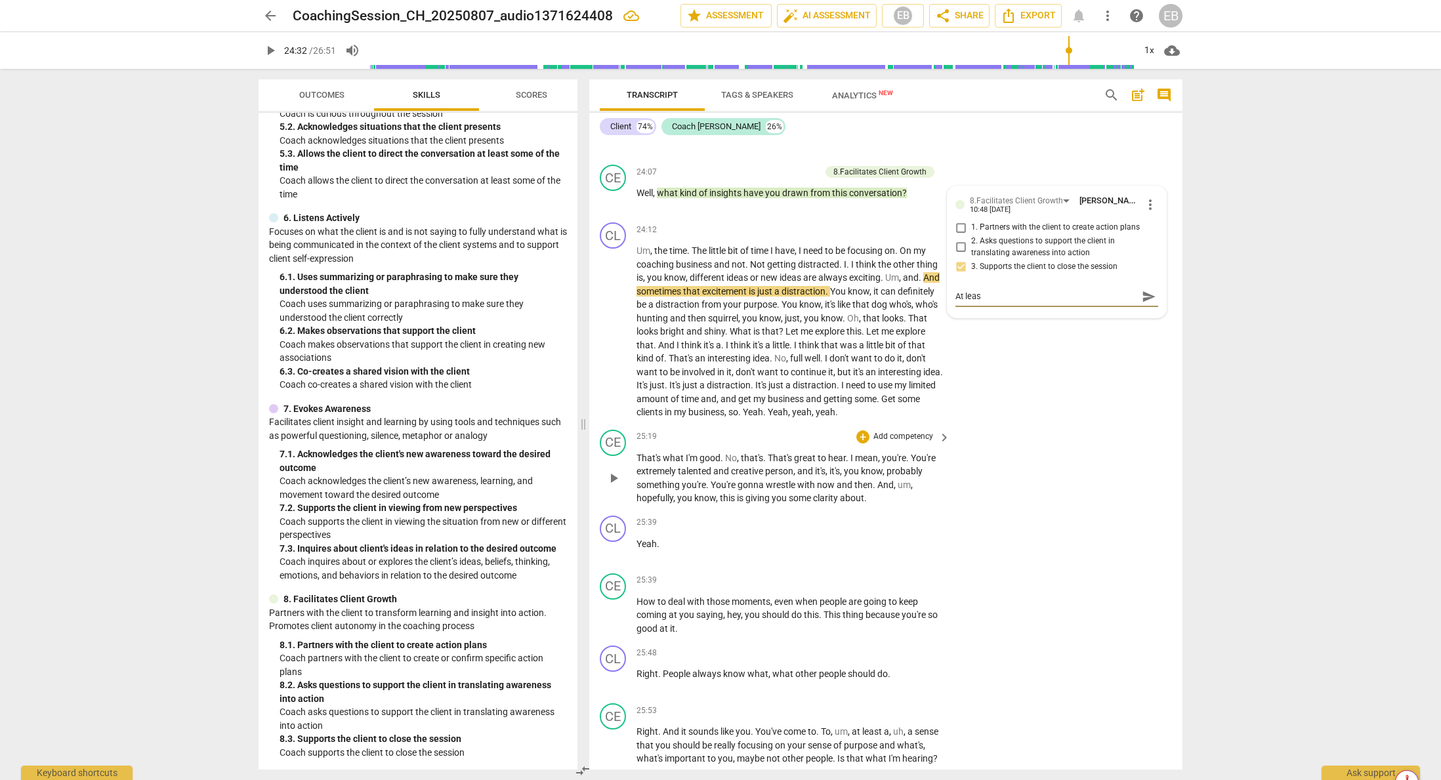
type textarea "At least"
type textarea "At least t"
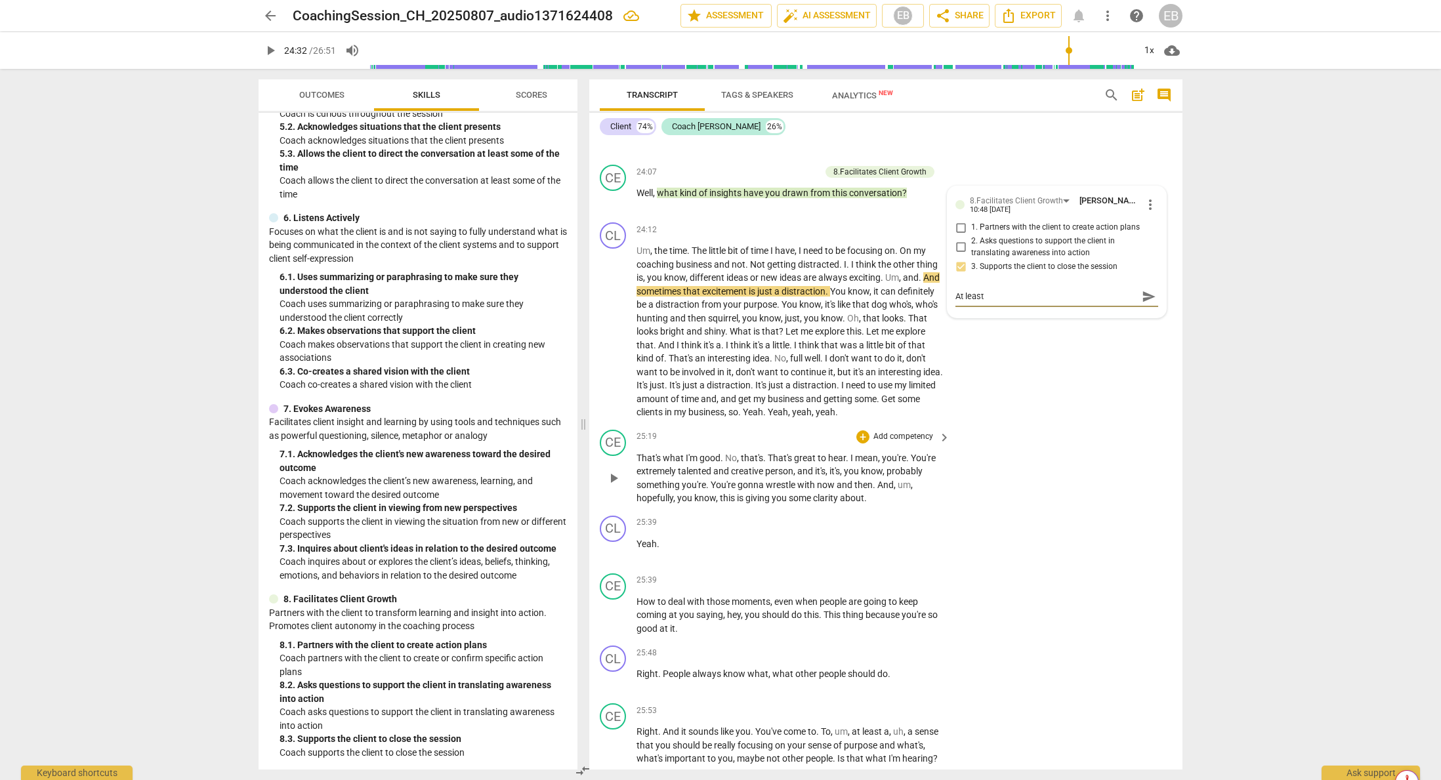
type textarea "At least t"
type textarea "At least th"
type textarea "At least thi"
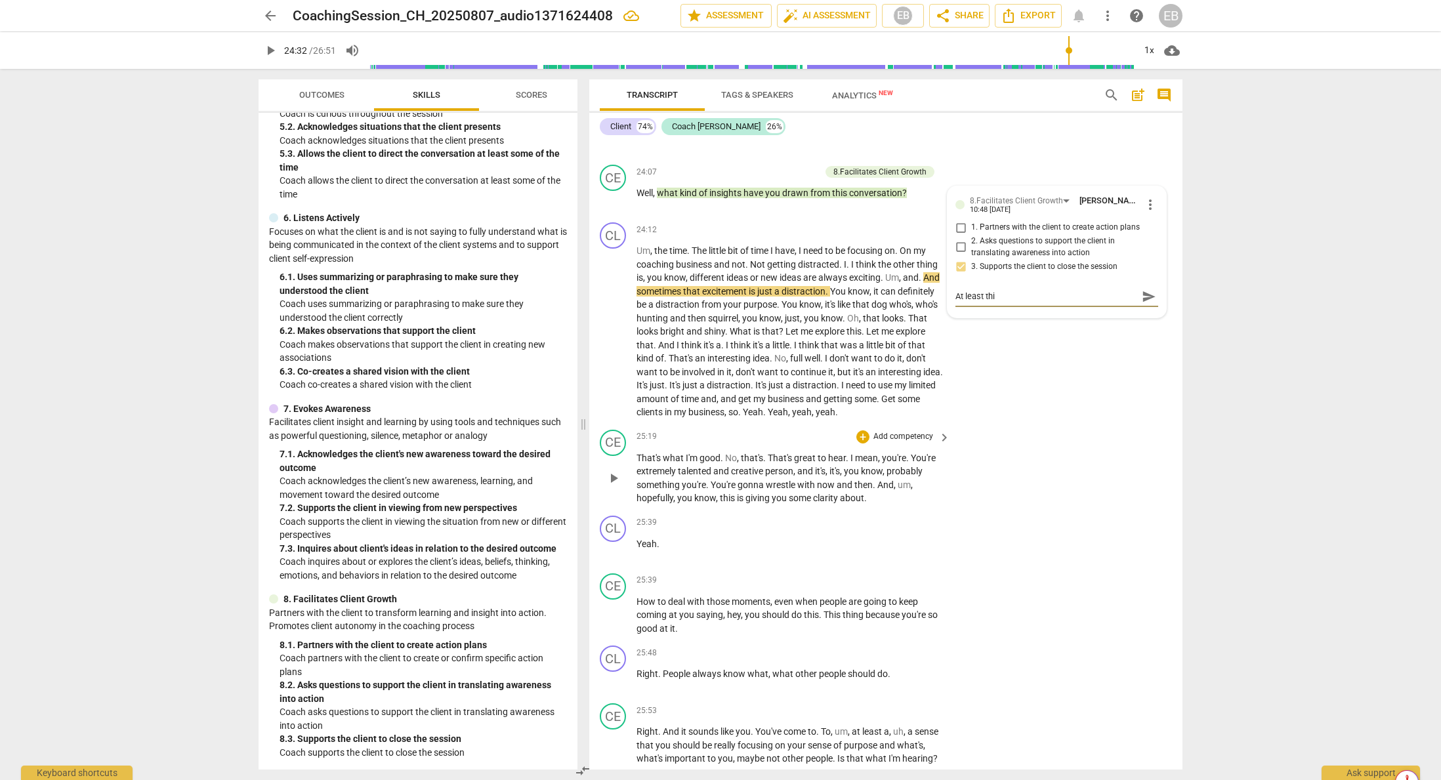
type textarea "At least this"
type textarea "At least this i"
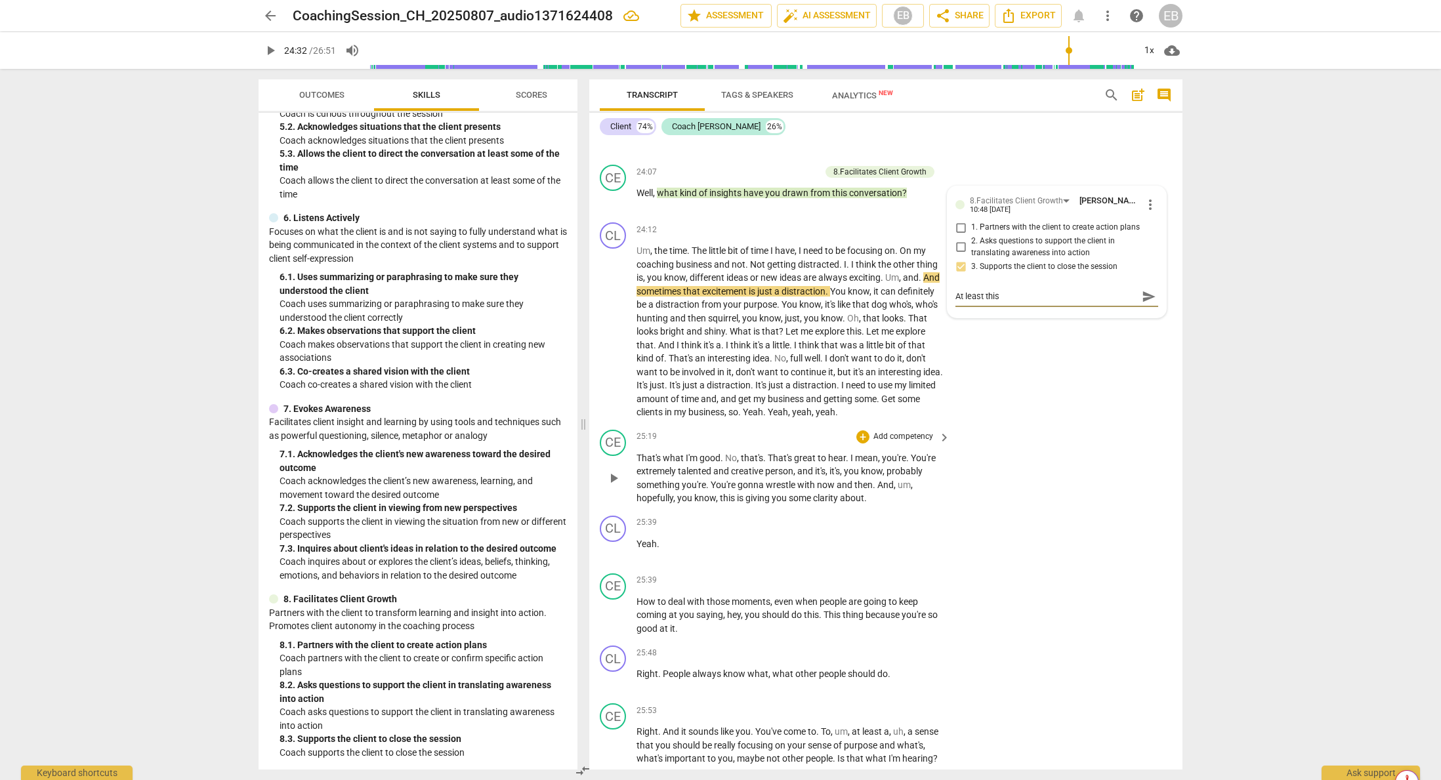
type textarea "At least this i"
type textarea "At least this is"
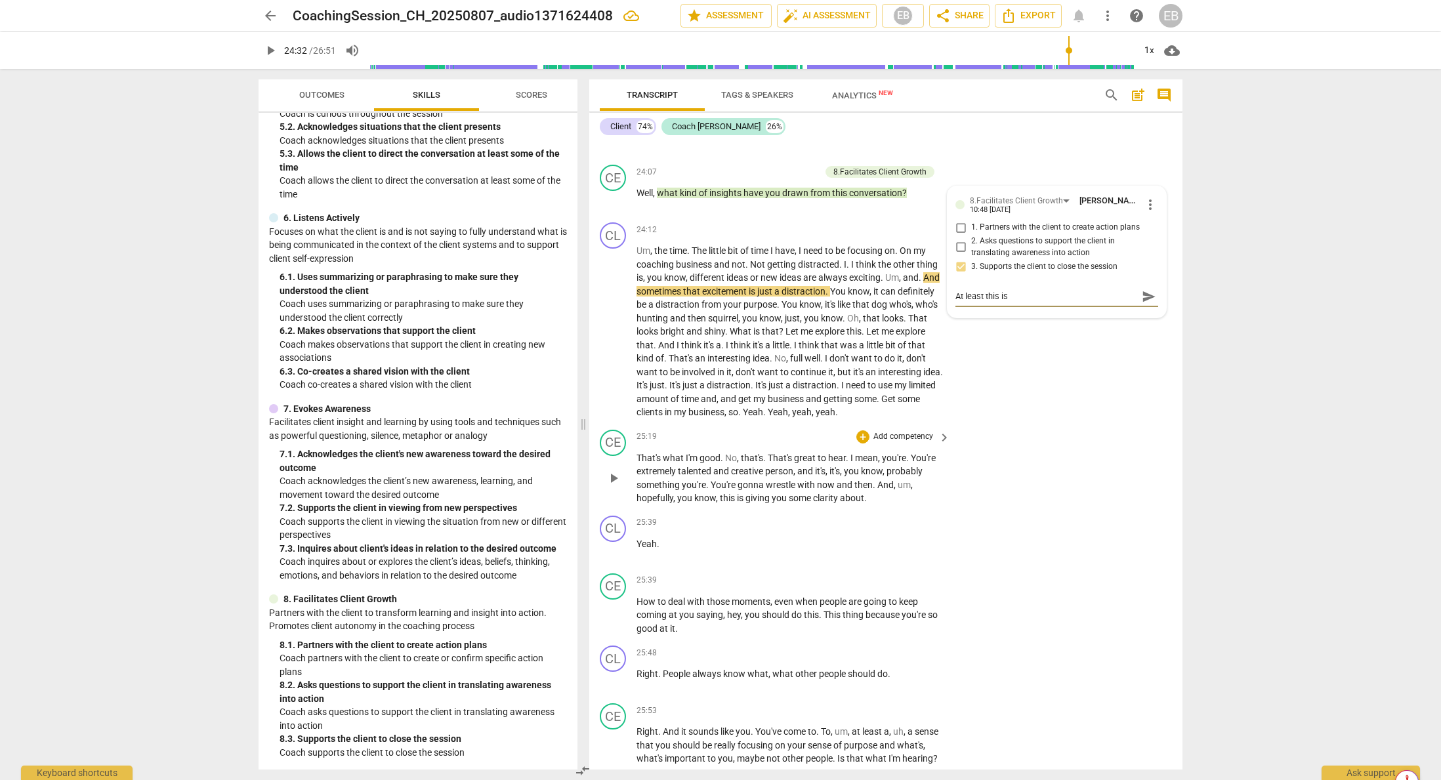
type textarea "At least this is a"
type textarea "At least this is an"
type textarea "At least this is an a"
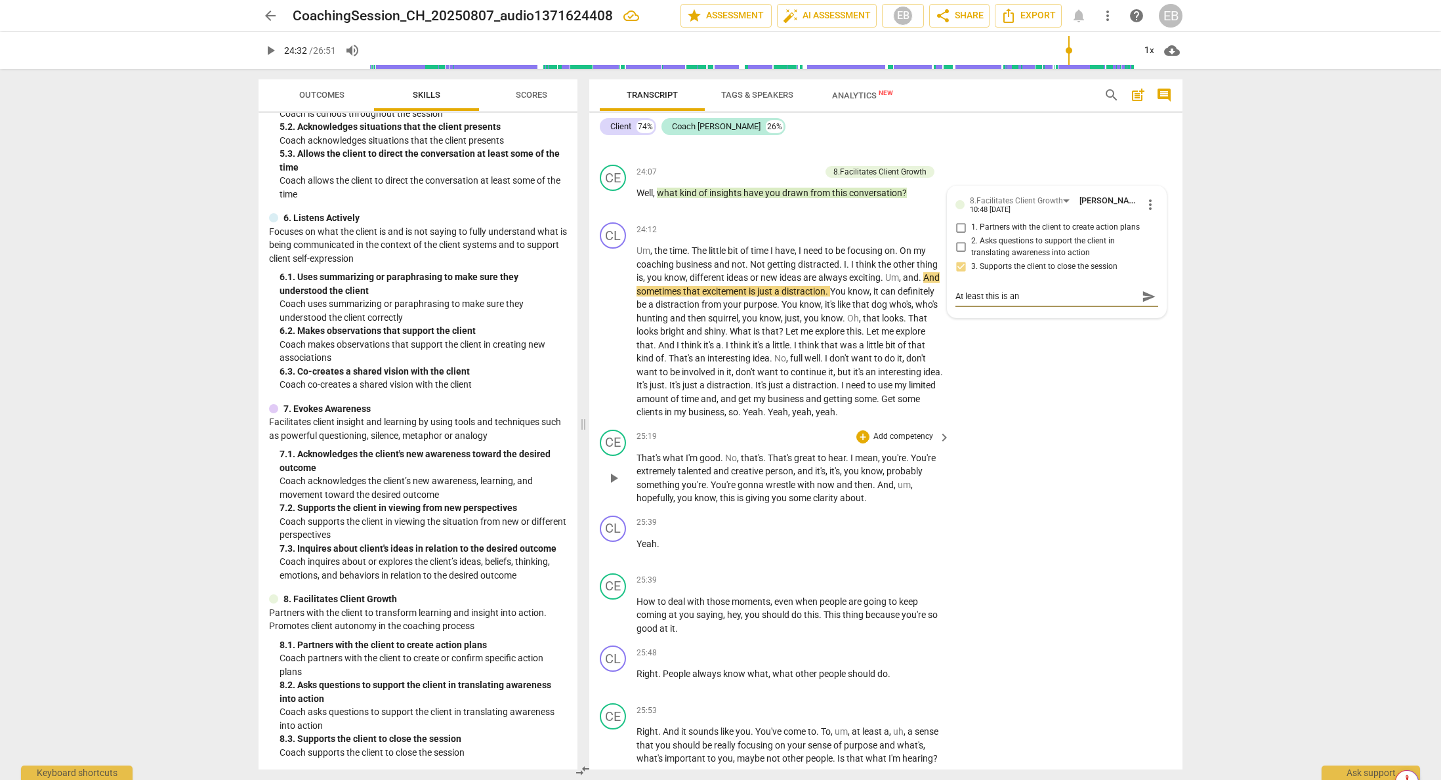
type textarea "At least this is an a"
type textarea "At least this is an at"
type textarea "At least this is an att"
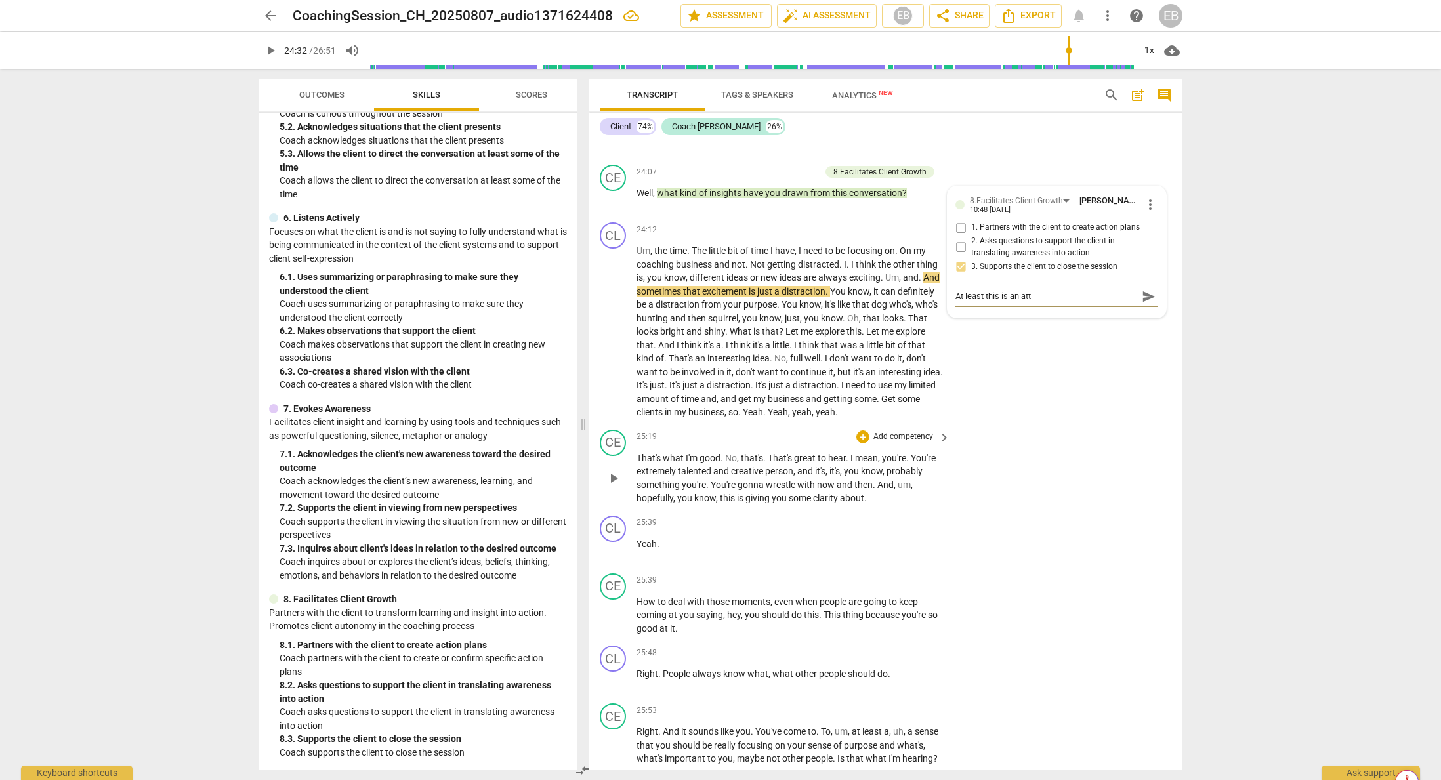
type textarea "At least this is an atte"
type textarea "At least this is an attem"
type textarea "At least this is an attemp"
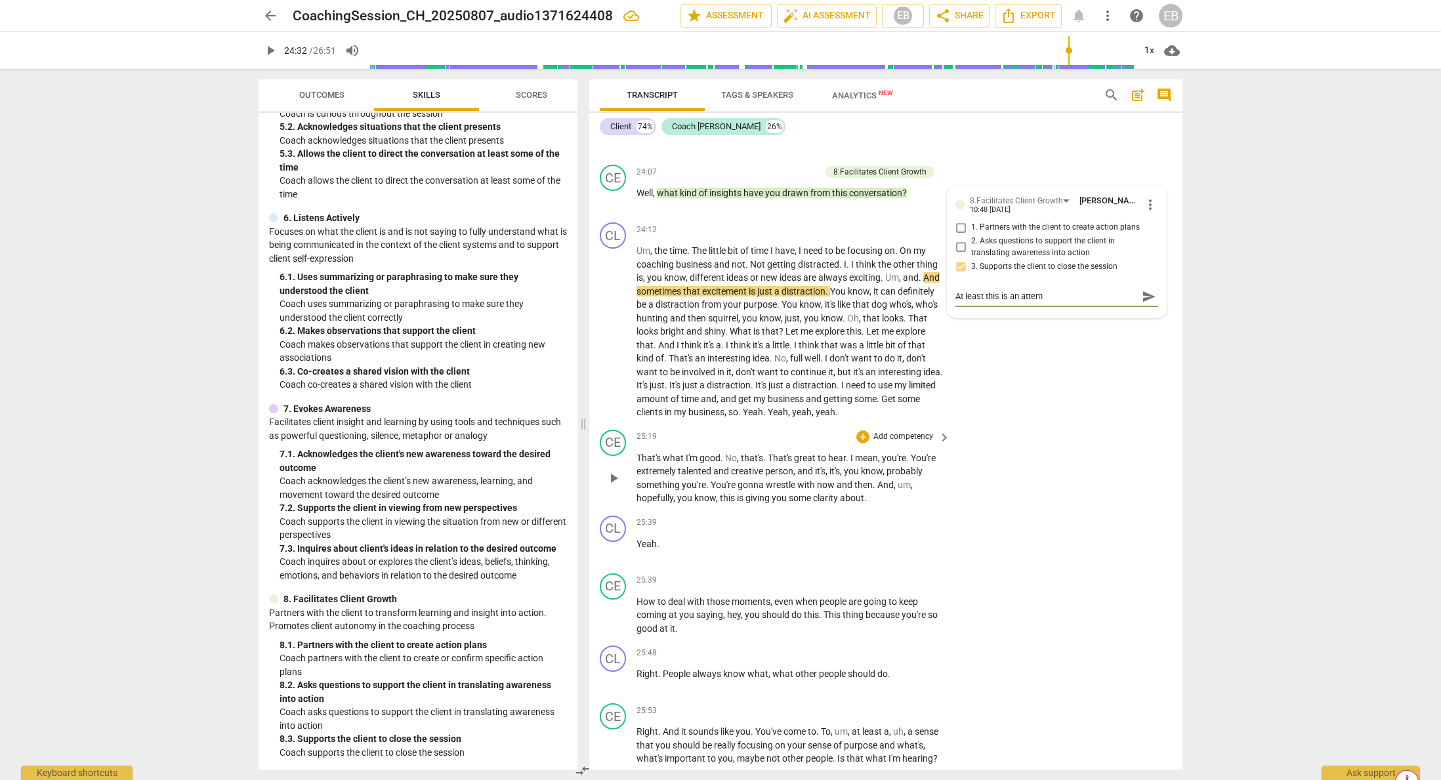
type textarea "At least this is an attemp"
type textarea "At least this is an attempt"
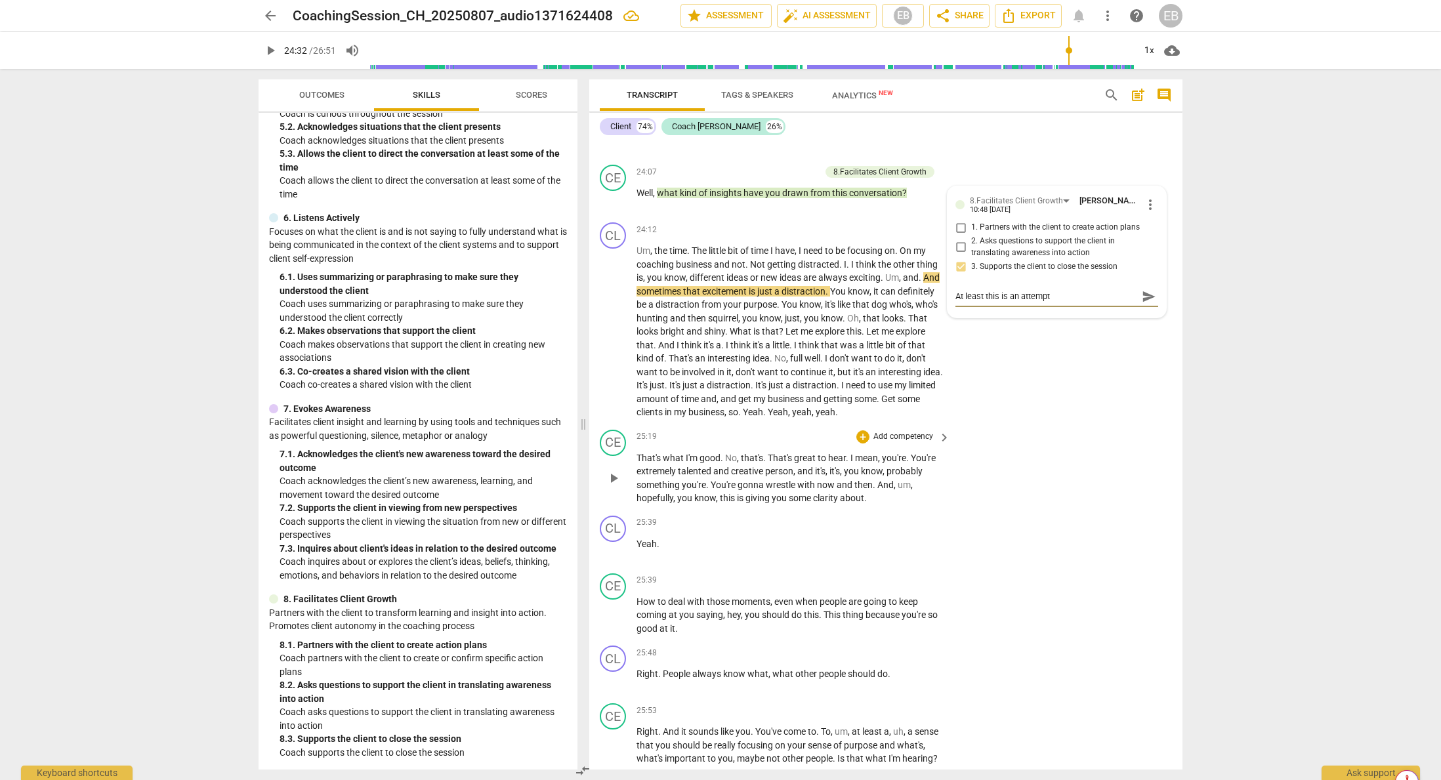
type textarea "At least this is an attempt t"
type textarea "At least this is an attempt to"
type textarea "At least this is an attempt to m"
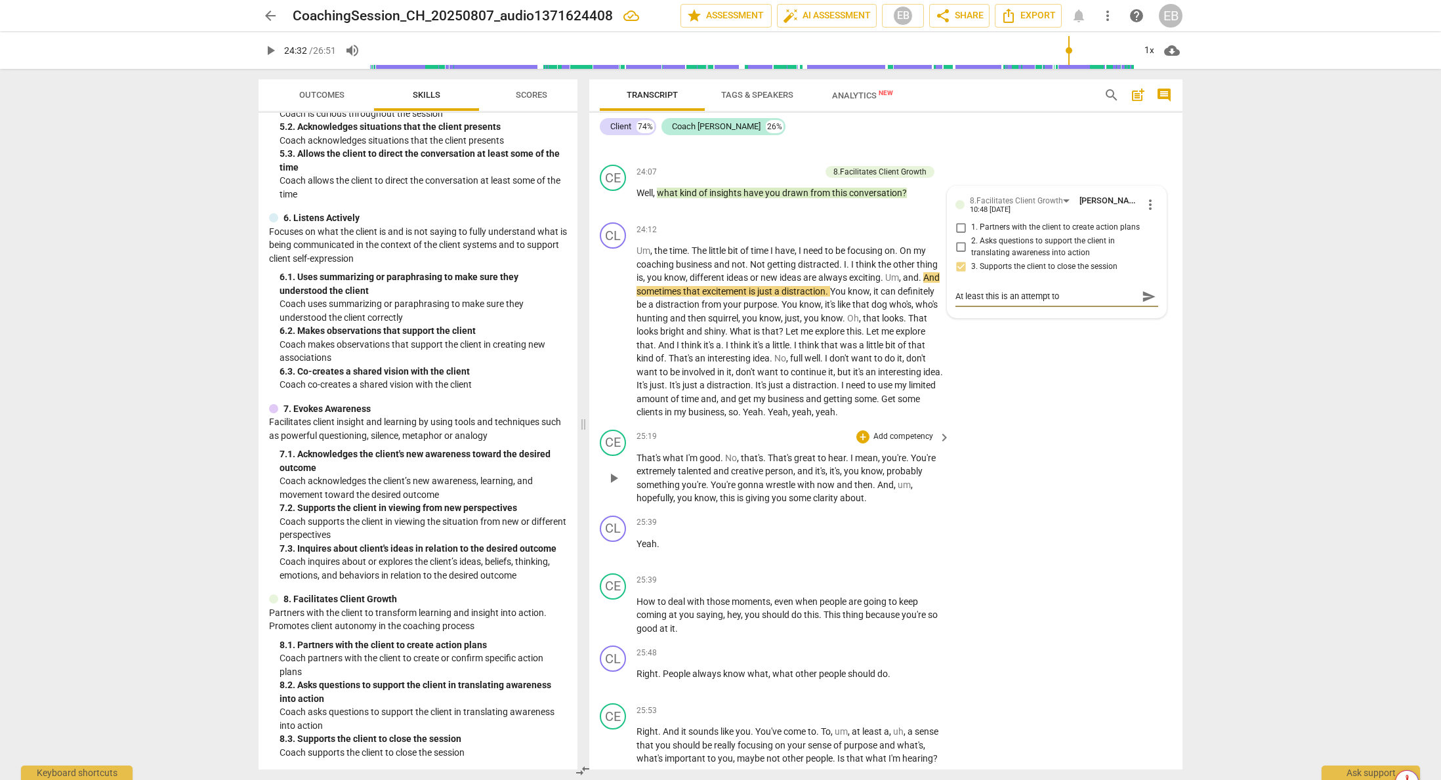
type textarea "At least this is an attempt to m"
type textarea "At least this is an attempt to mo"
type textarea "At least this is an attempt to moc"
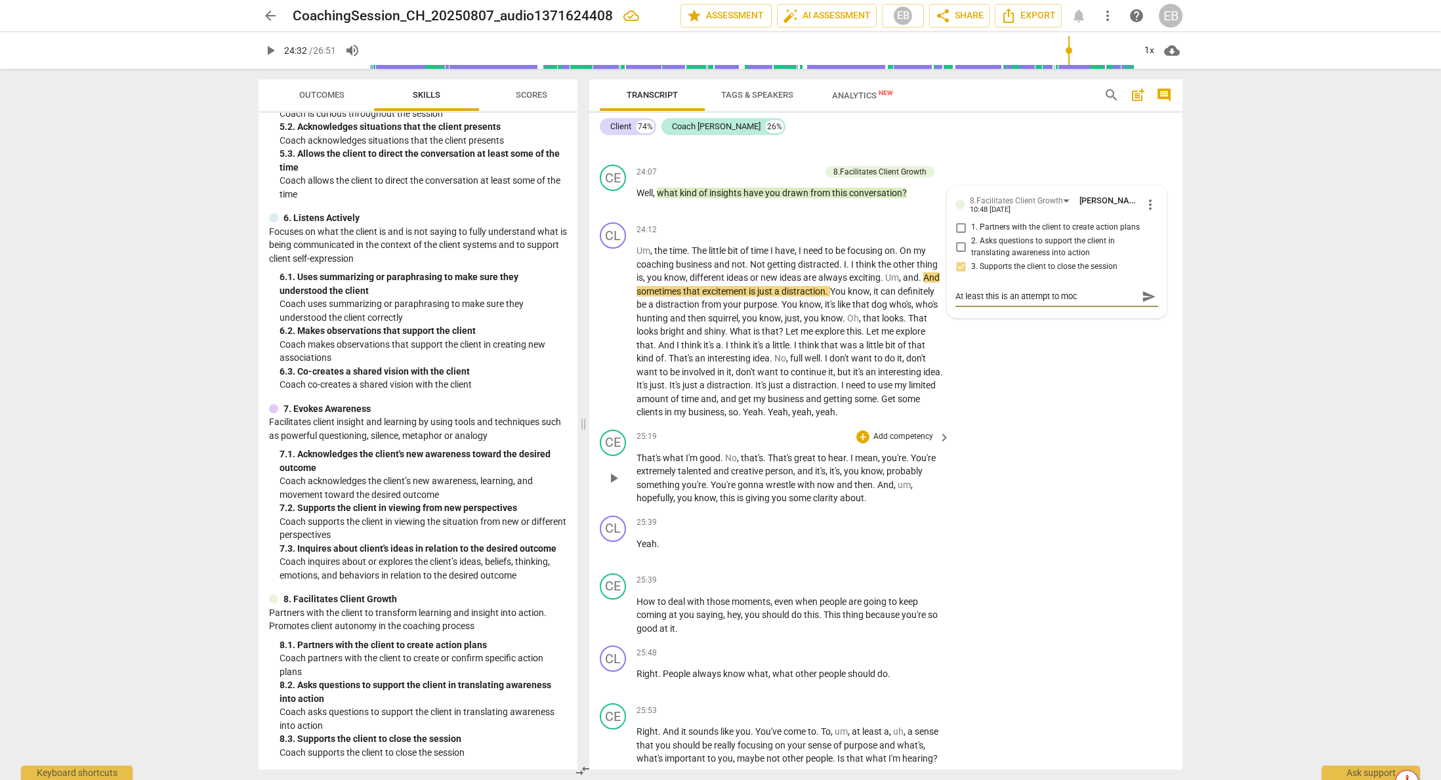
type textarea "At least this is an attempt to mo"
type textarea "At least this is an attempt to mov"
type textarea "At least this is an attempt to move"
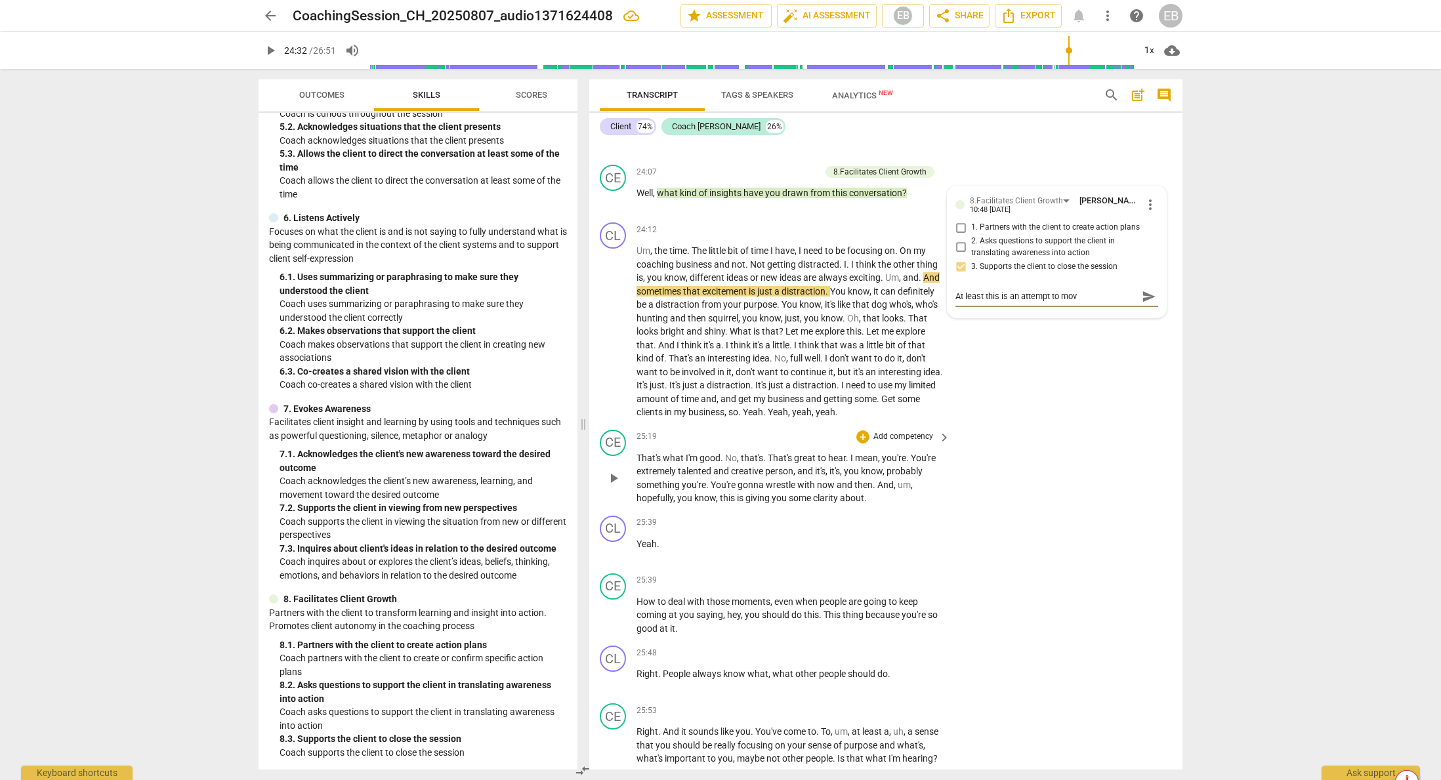
type textarea "At least this is an attempt to move"
type textarea "At least this is an attempt to move t"
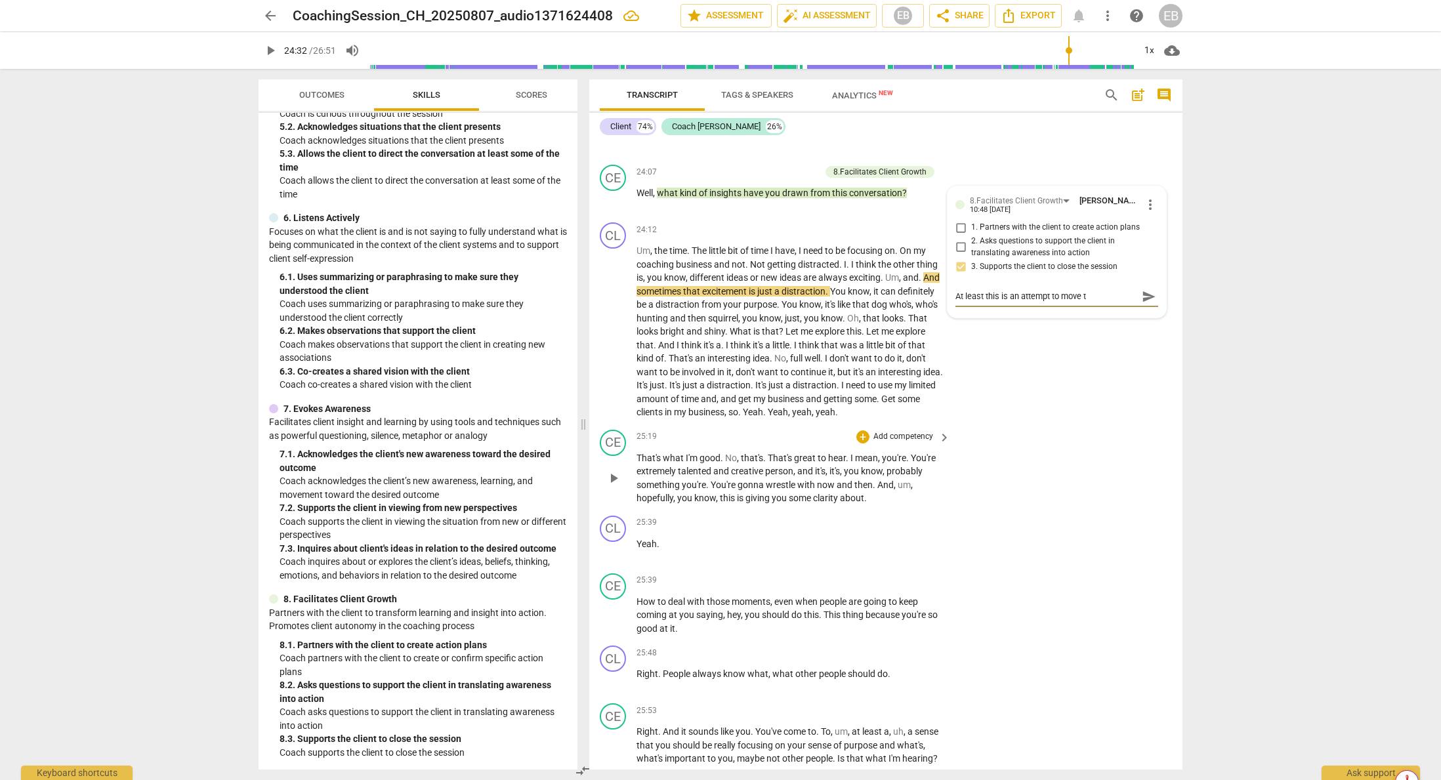
type textarea "At least this is an attempt to move to"
type textarea "At least this is an attempt to move tow"
type textarea "At least this is an attempt to move towa"
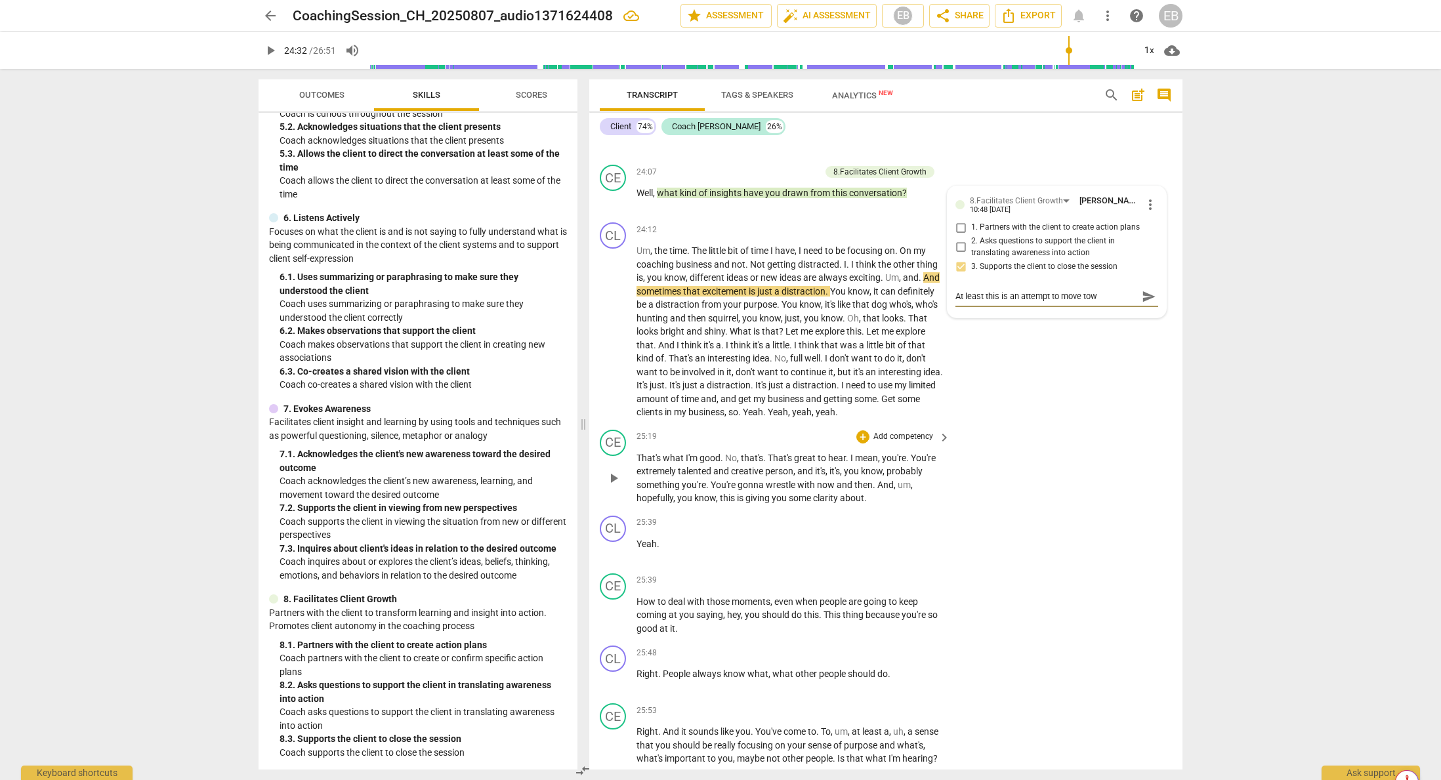
type textarea "At least this is an attempt to move towa"
type textarea "At least this is an attempt to move towar"
type textarea "At least this is an attempt to move toward"
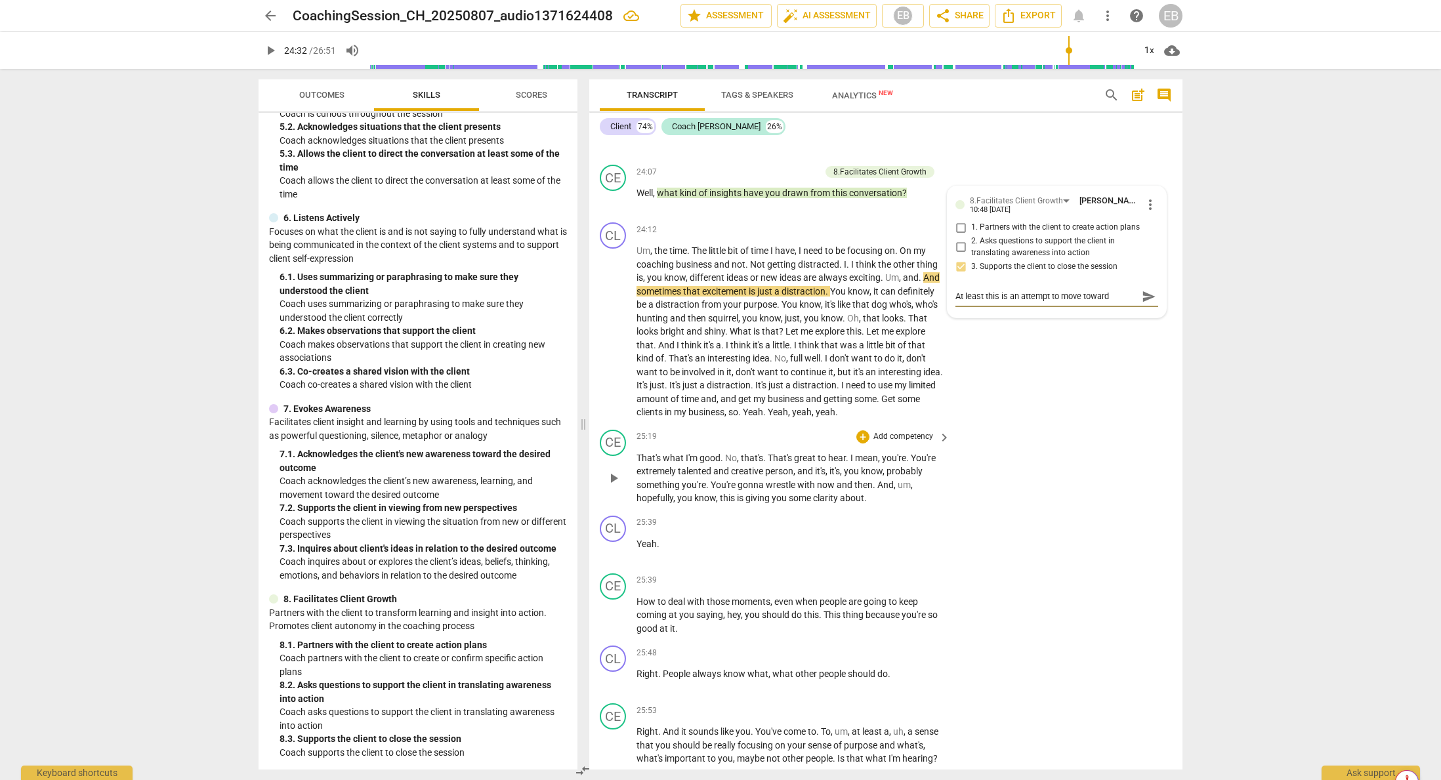
type textarea "At least this is an attempt to move toward"
type textarea "At least this is an attempt to move toward c"
type textarea "At least this is an attempt to move toward cl"
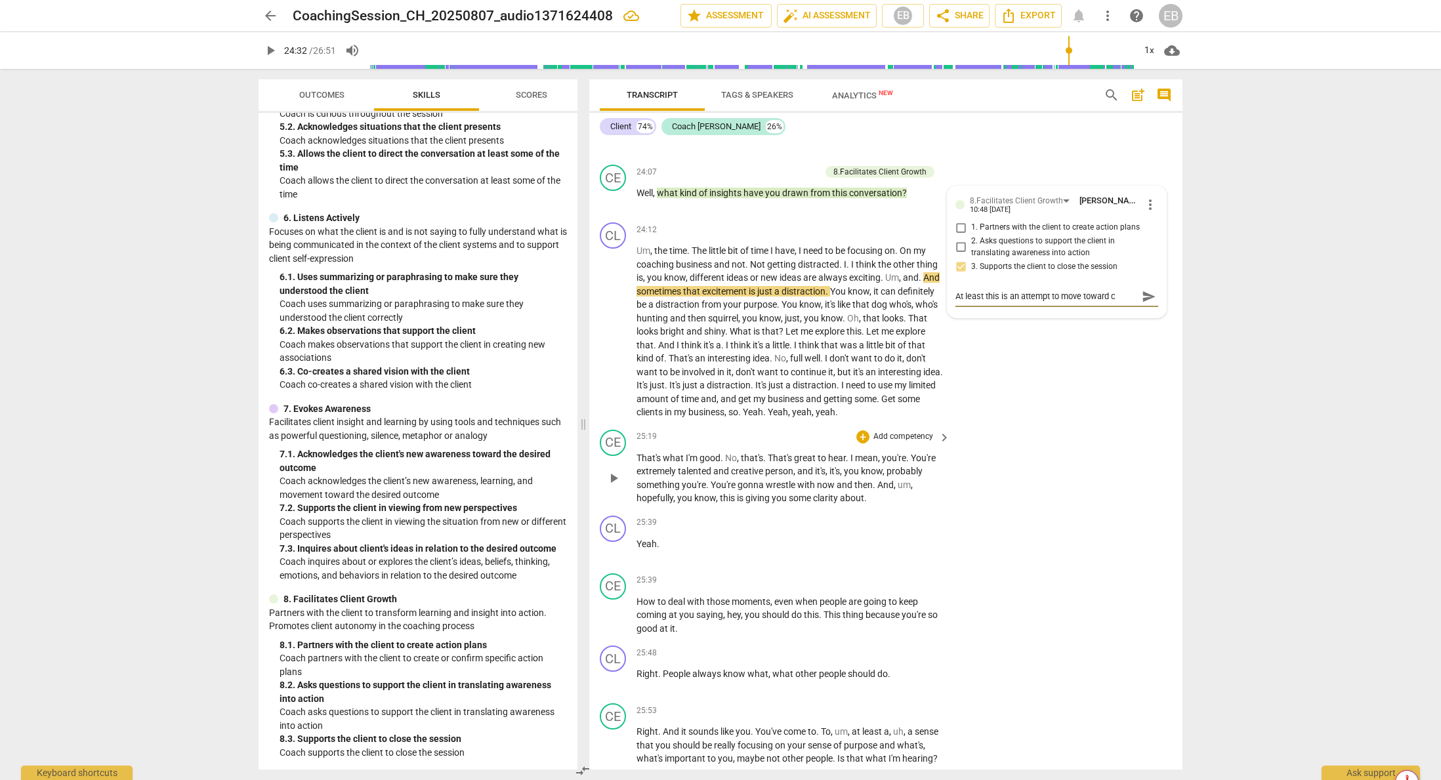
type textarea "At least this is an attempt to move toward cl"
type textarea "At least this is an attempt to move toward clo"
type textarea "At least this is an attempt to move toward clos"
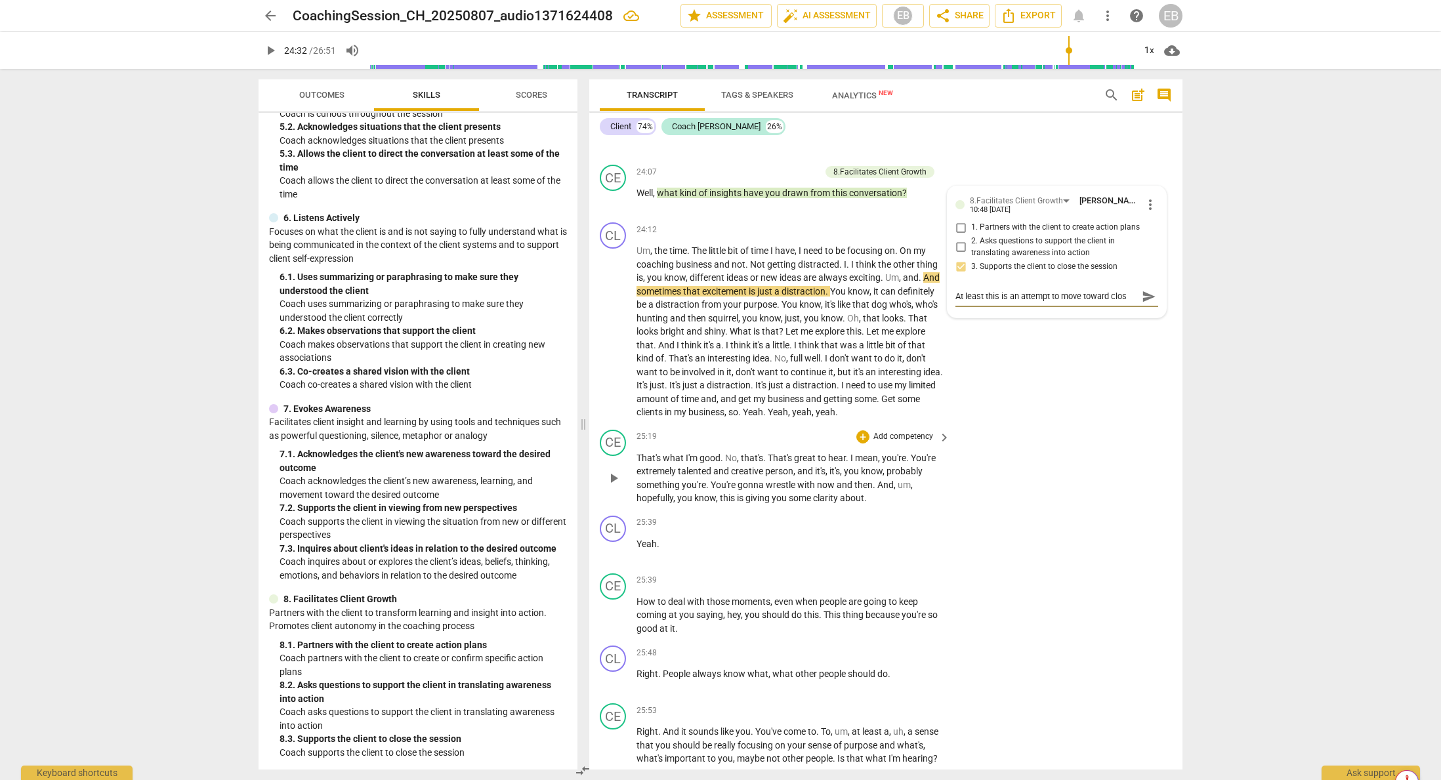
type textarea "At least this is an attempt to move toward closi"
type textarea "At least this is an attempt to move toward closin"
type textarea "At least this is an attempt to move toward closing"
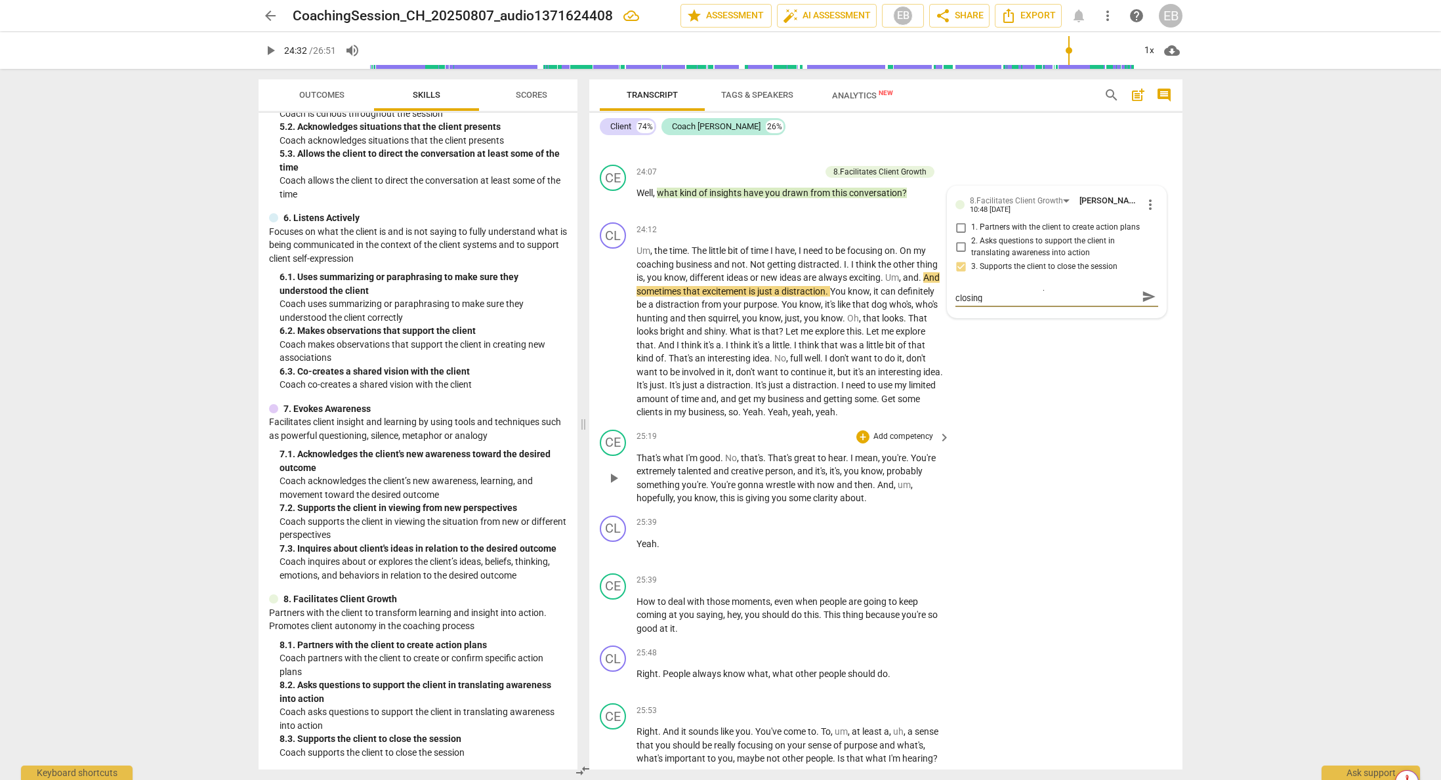
type textarea "At least this is an attempt to move toward closing"
type textarea "At least this is an attempt to move toward closing t"
type textarea "At least this is an attempt to move toward closing th"
type textarea "At least this is an attempt to move toward closing the"
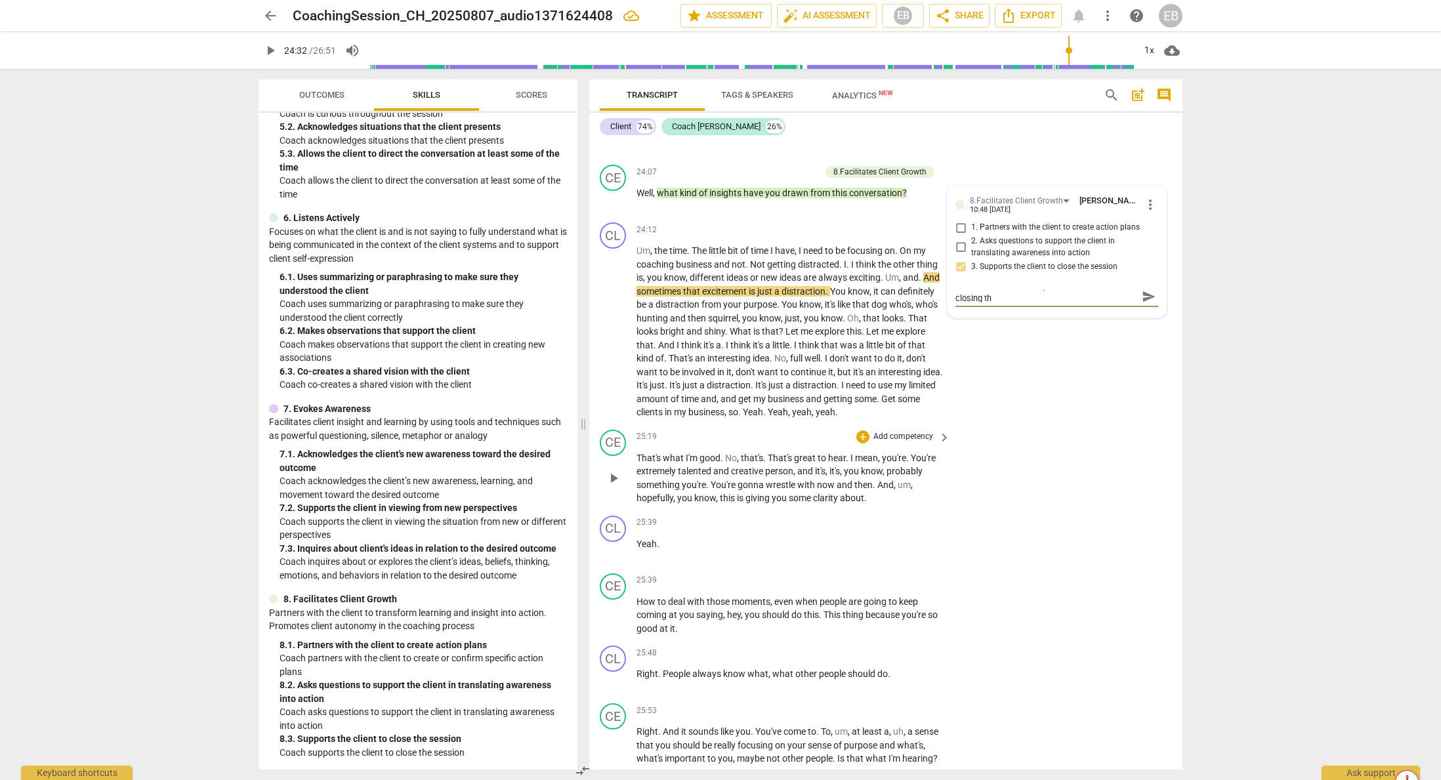
type textarea "At least this is an attempt to move toward closing the"
type textarea "At least this is an attempt to move toward closing the s"
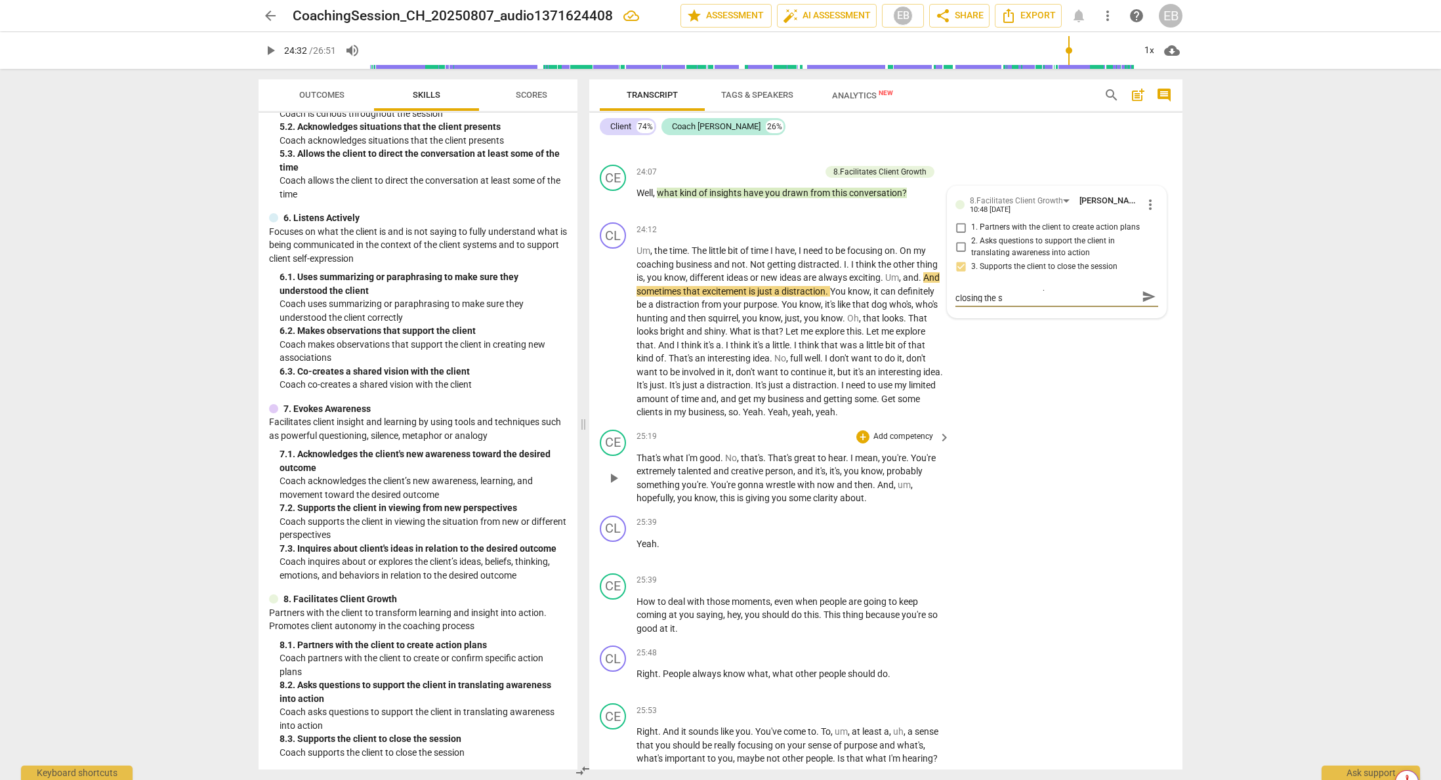
scroll to position [0, 0]
type textarea "At least this is an attempt to move toward closing the se"
type textarea "At least this is an attempt to move toward closing the ses"
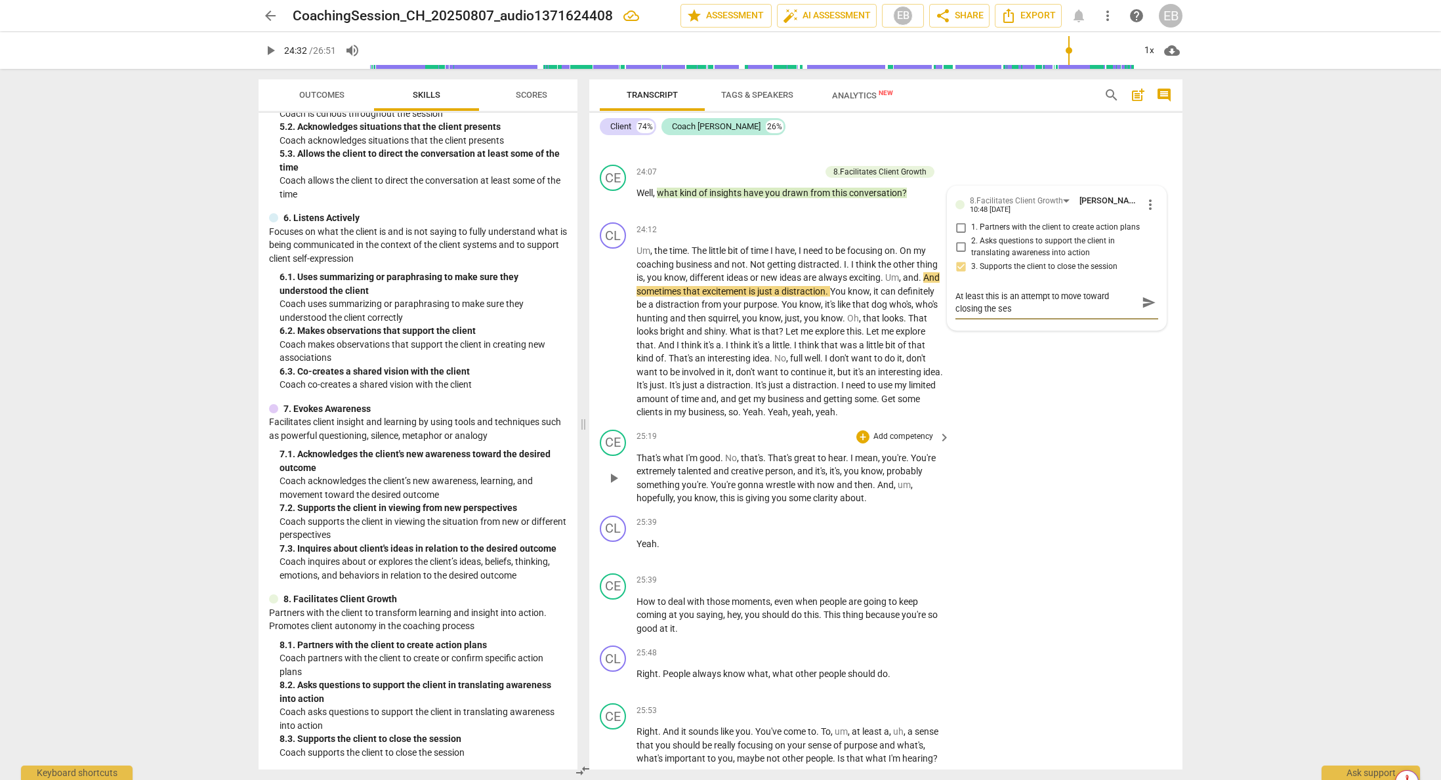
type textarea "At least this is an attempt to move toward closing the sess"
type textarea "At least this is an attempt to move toward closing the sessi"
type textarea "At least this is an attempt to move toward closing the sessio"
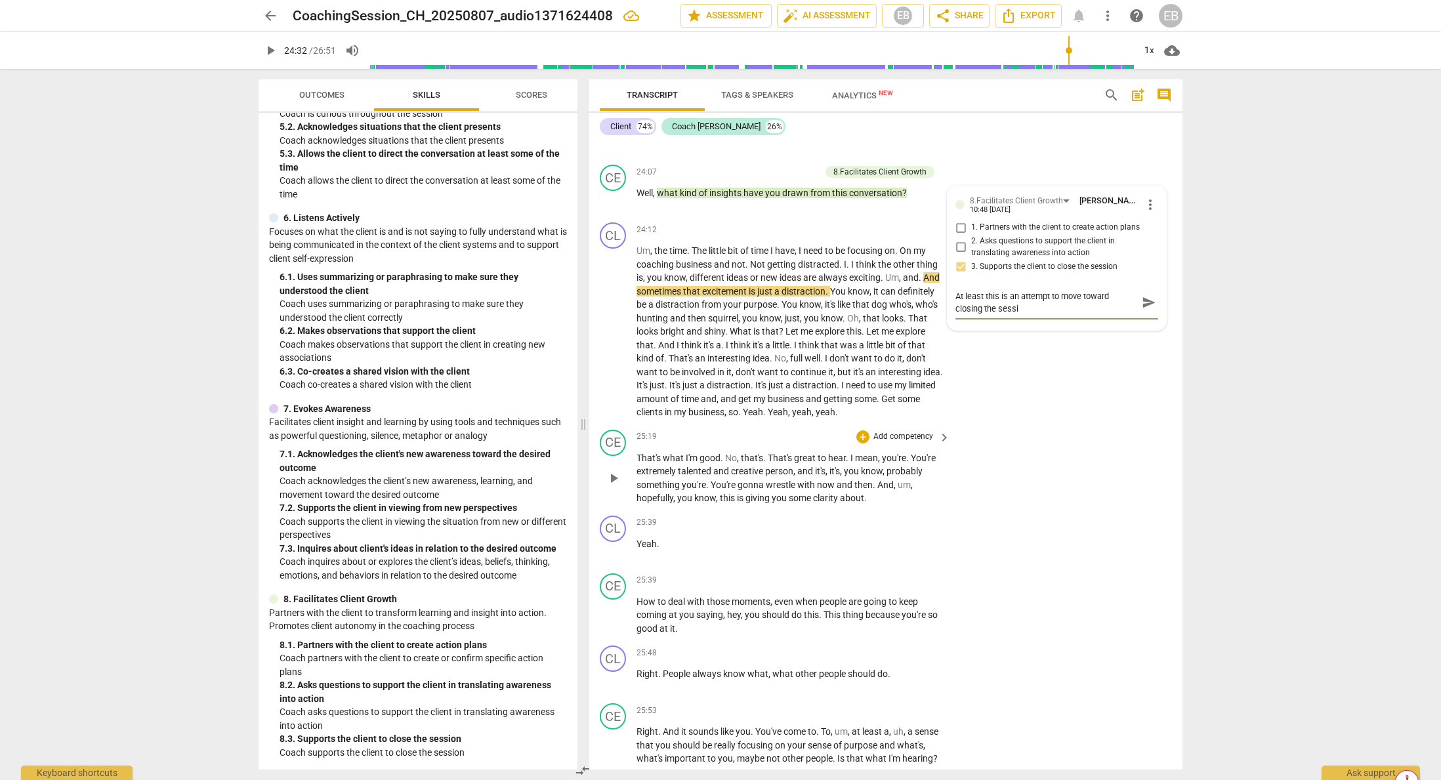
type textarea "At least this is an attempt to move toward closing the sessio"
type textarea "At least this is an attempt to move toward closing the session"
click at [1142, 310] on span "send" at bounding box center [1149, 303] width 14 height 14
click at [765, 351] on span "it's" at bounding box center [759, 345] width 12 height 11
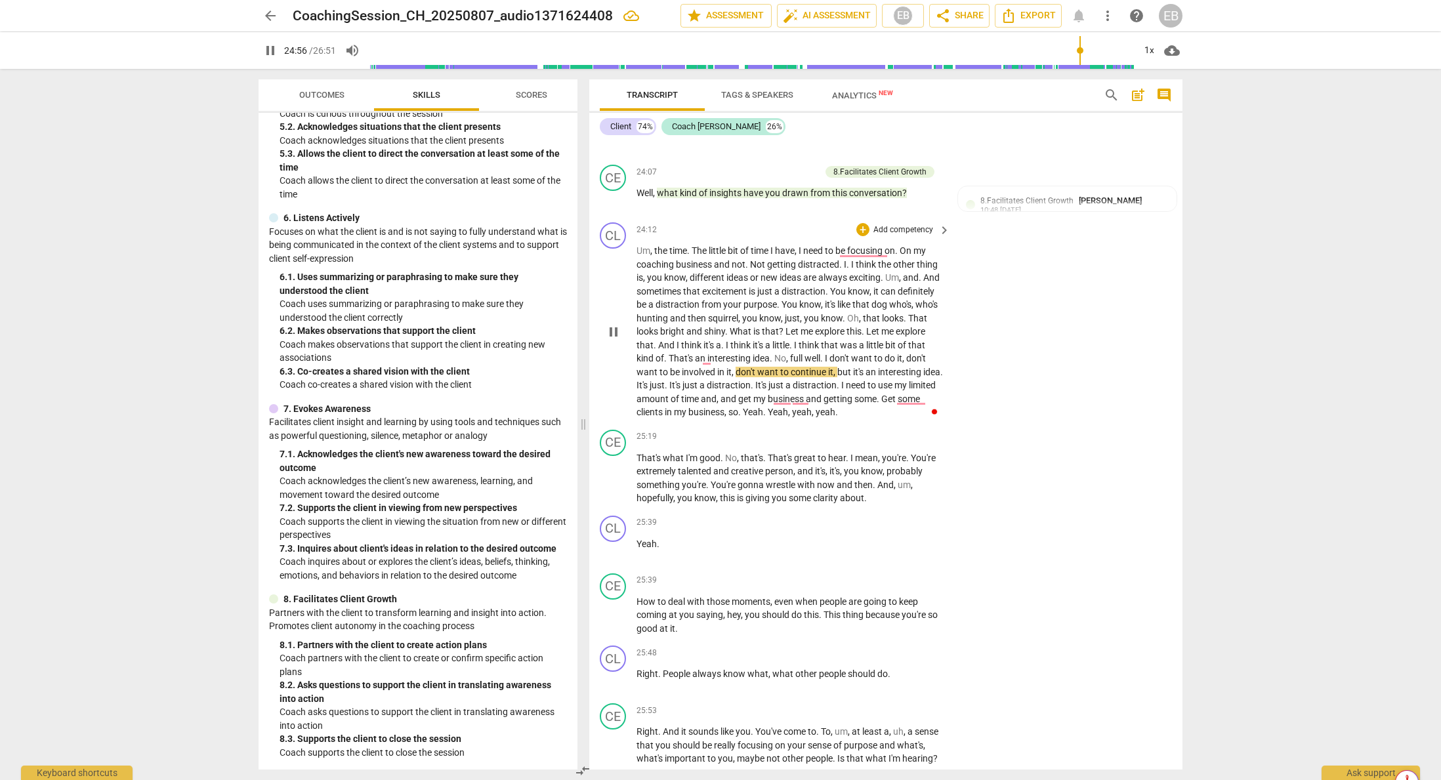
click at [786, 364] on span "No" at bounding box center [781, 358] width 12 height 11
drag, startPoint x: 827, startPoint y: 387, endPoint x: 818, endPoint y: 387, distance: 9.2
click at [786, 364] on span "No" at bounding box center [781, 358] width 12 height 11
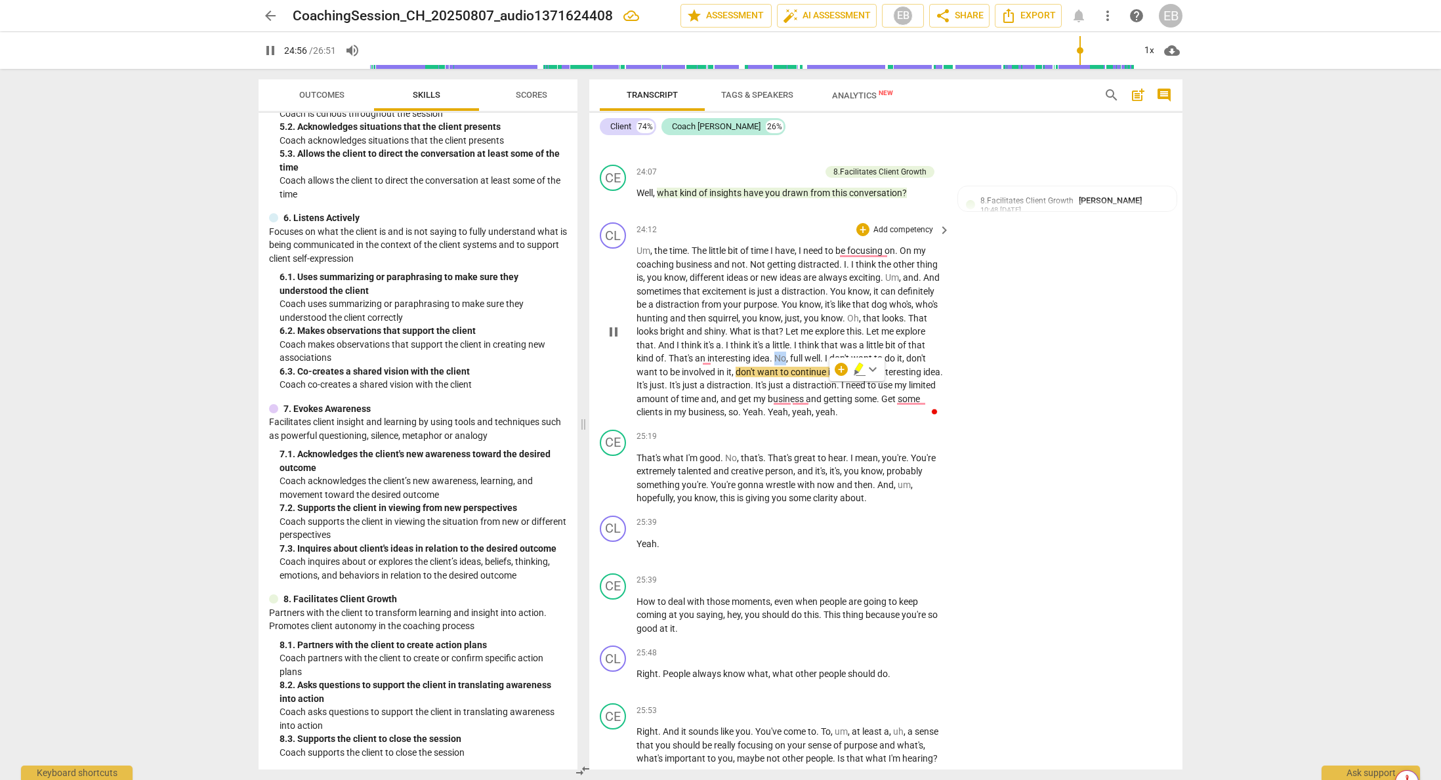
type input "1497"
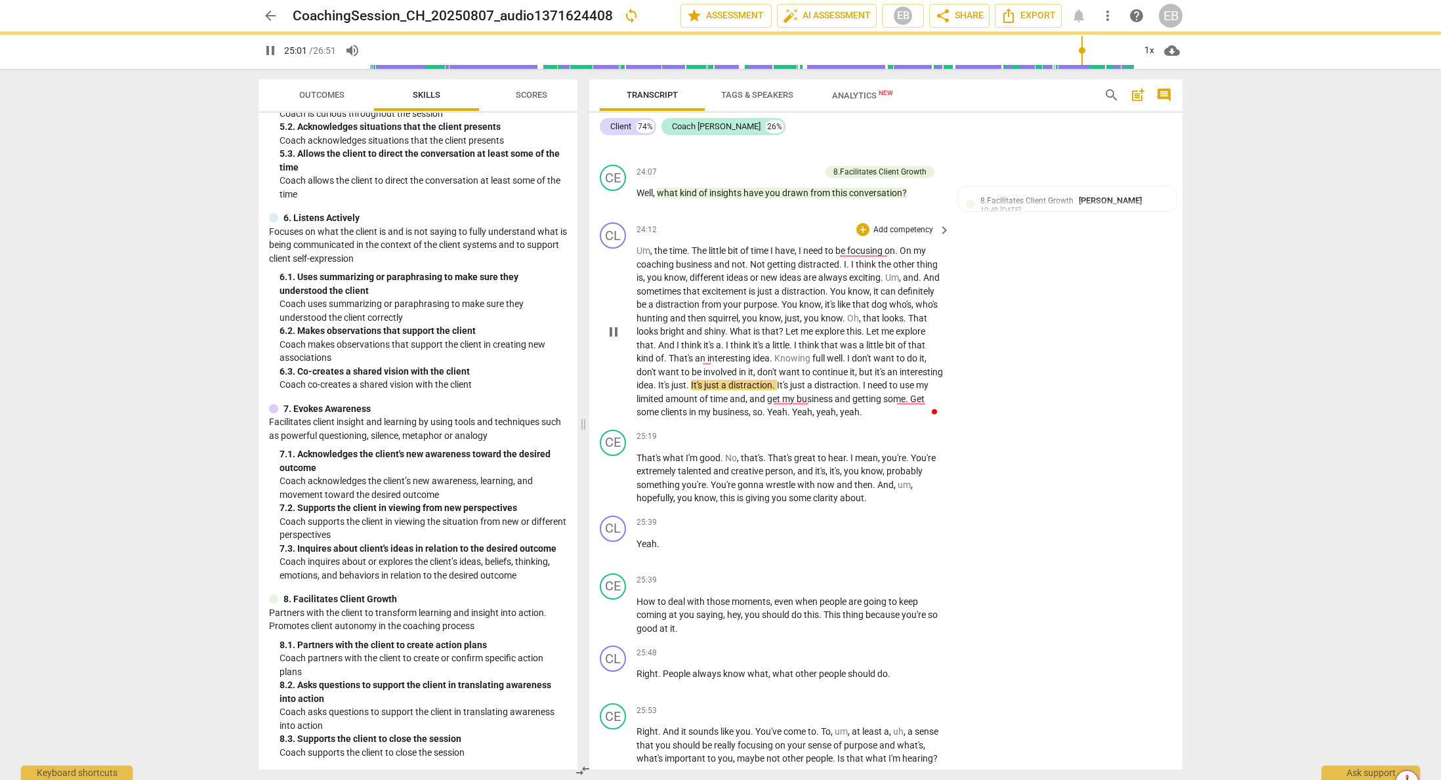
click at [753, 364] on span "interesting" at bounding box center [730, 358] width 45 height 11
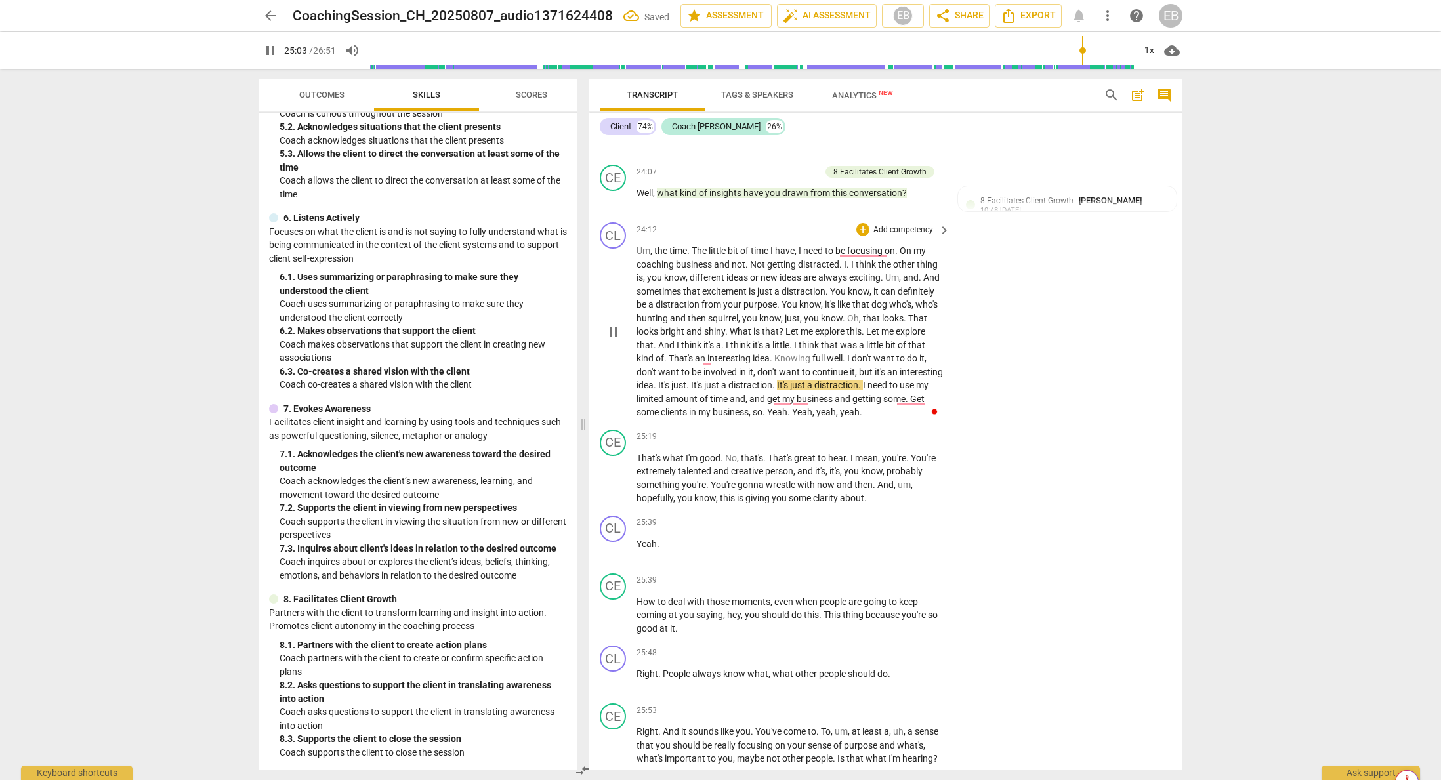
click at [811, 364] on span "Knowing" at bounding box center [793, 358] width 36 height 11
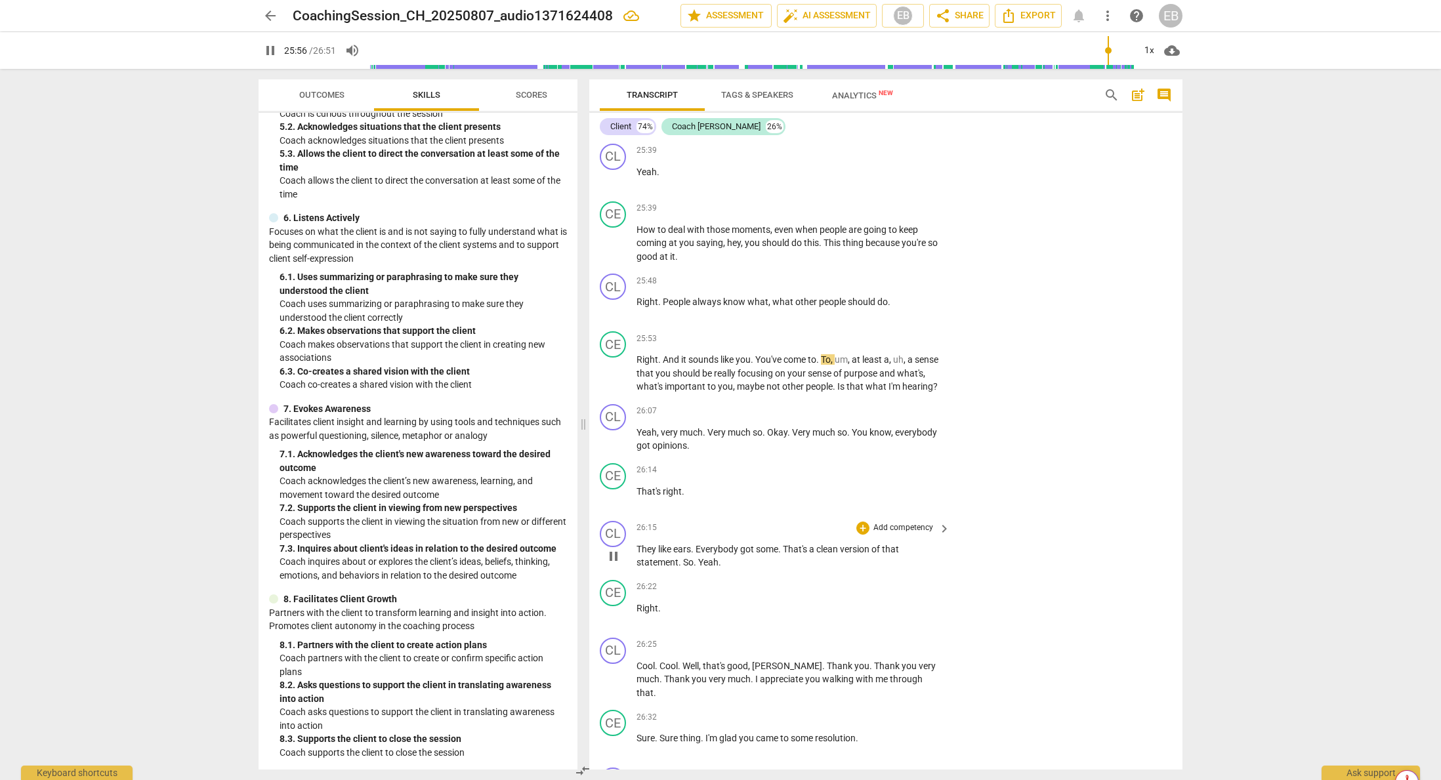
scroll to position [6493, 0]
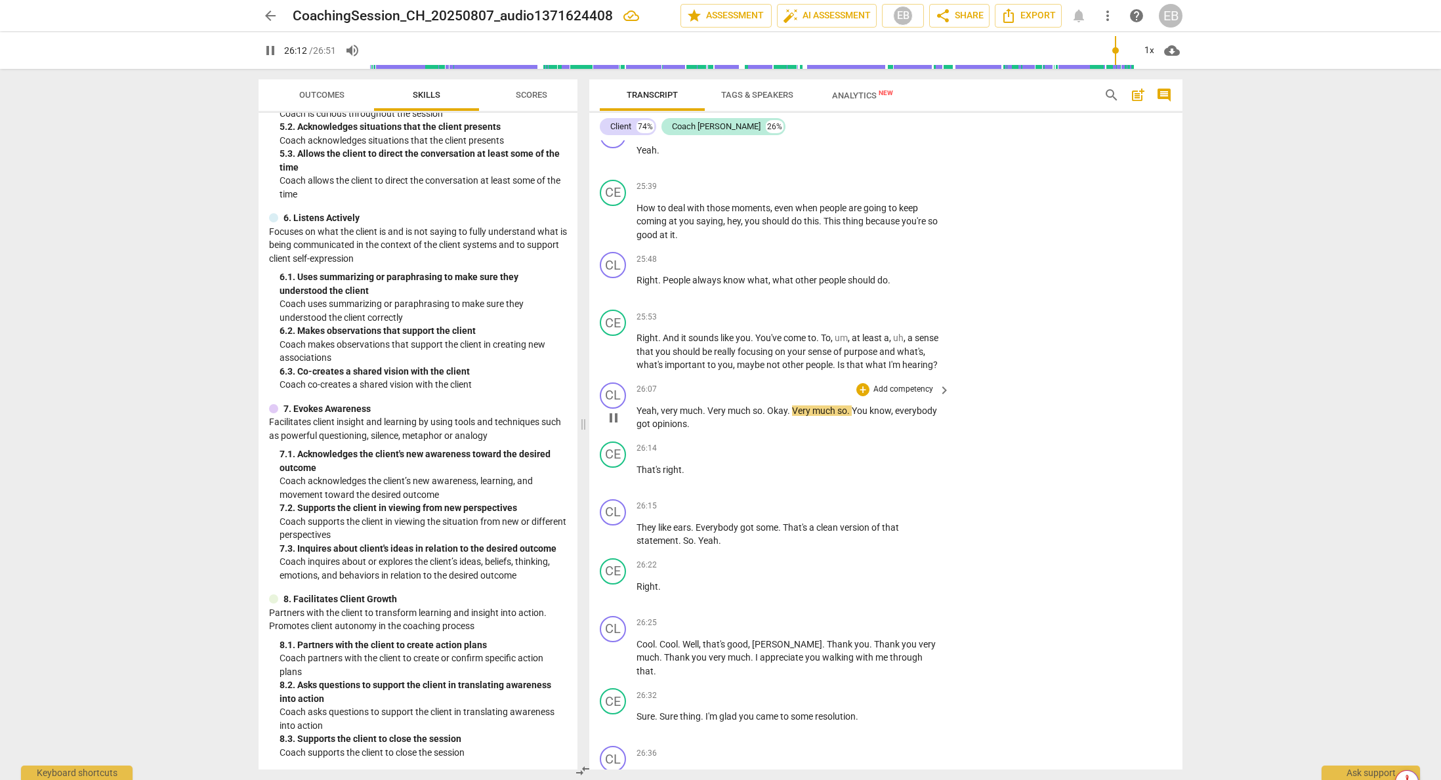
click at [771, 416] on span "Okay" at bounding box center [777, 411] width 20 height 11
click at [769, 416] on span "Okay" at bounding box center [777, 411] width 20 height 11
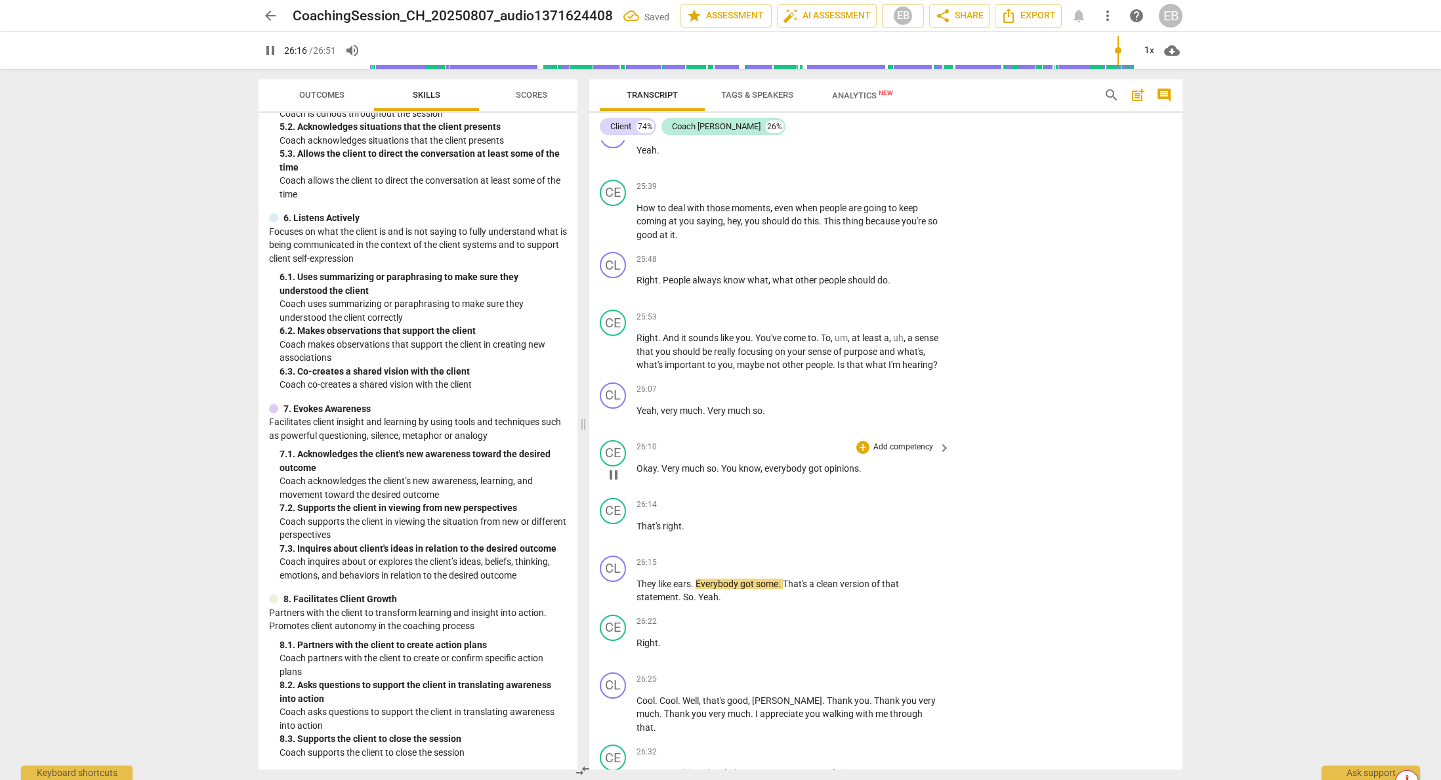
click at [665, 474] on span "Very" at bounding box center [672, 468] width 20 height 11
click at [662, 474] on span "Very" at bounding box center [672, 468] width 20 height 11
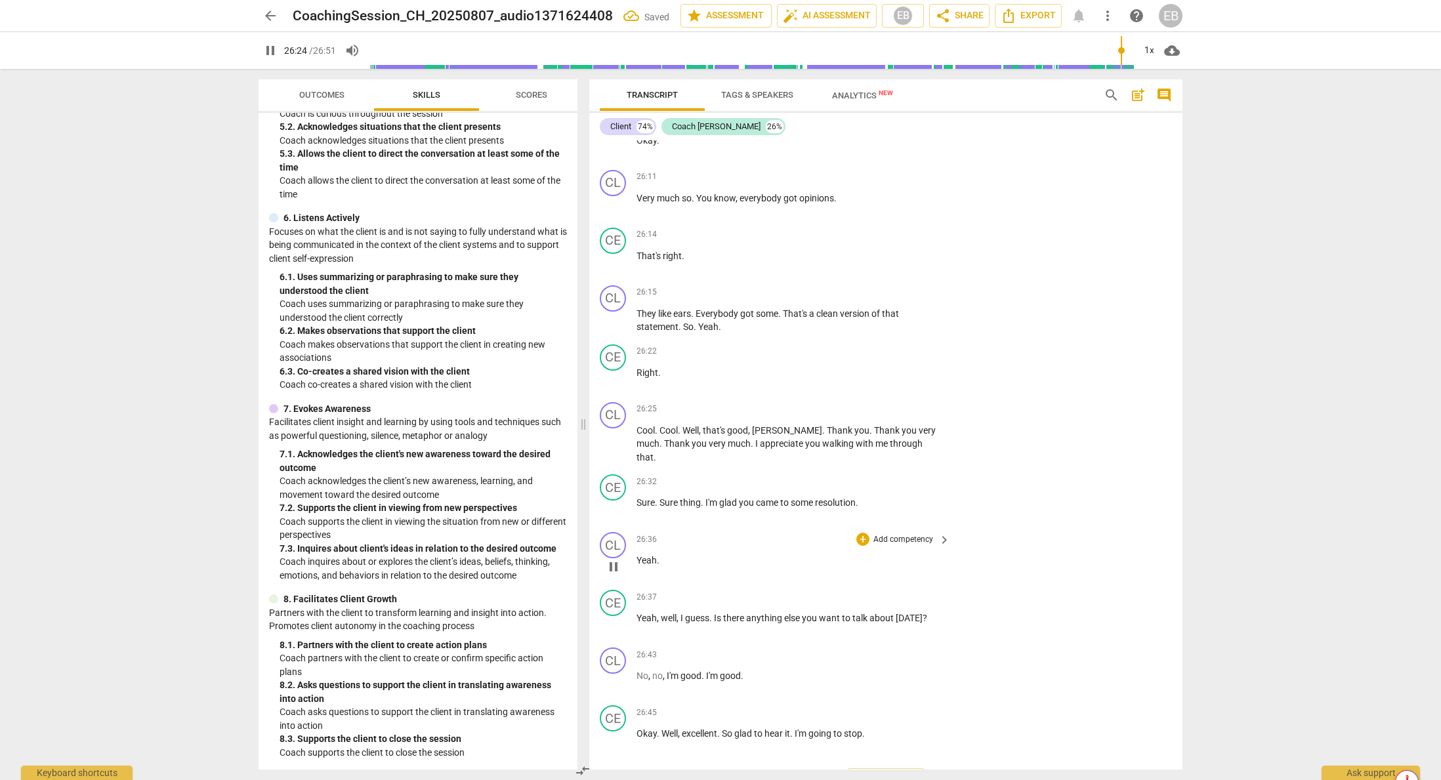
scroll to position [6886, 0]
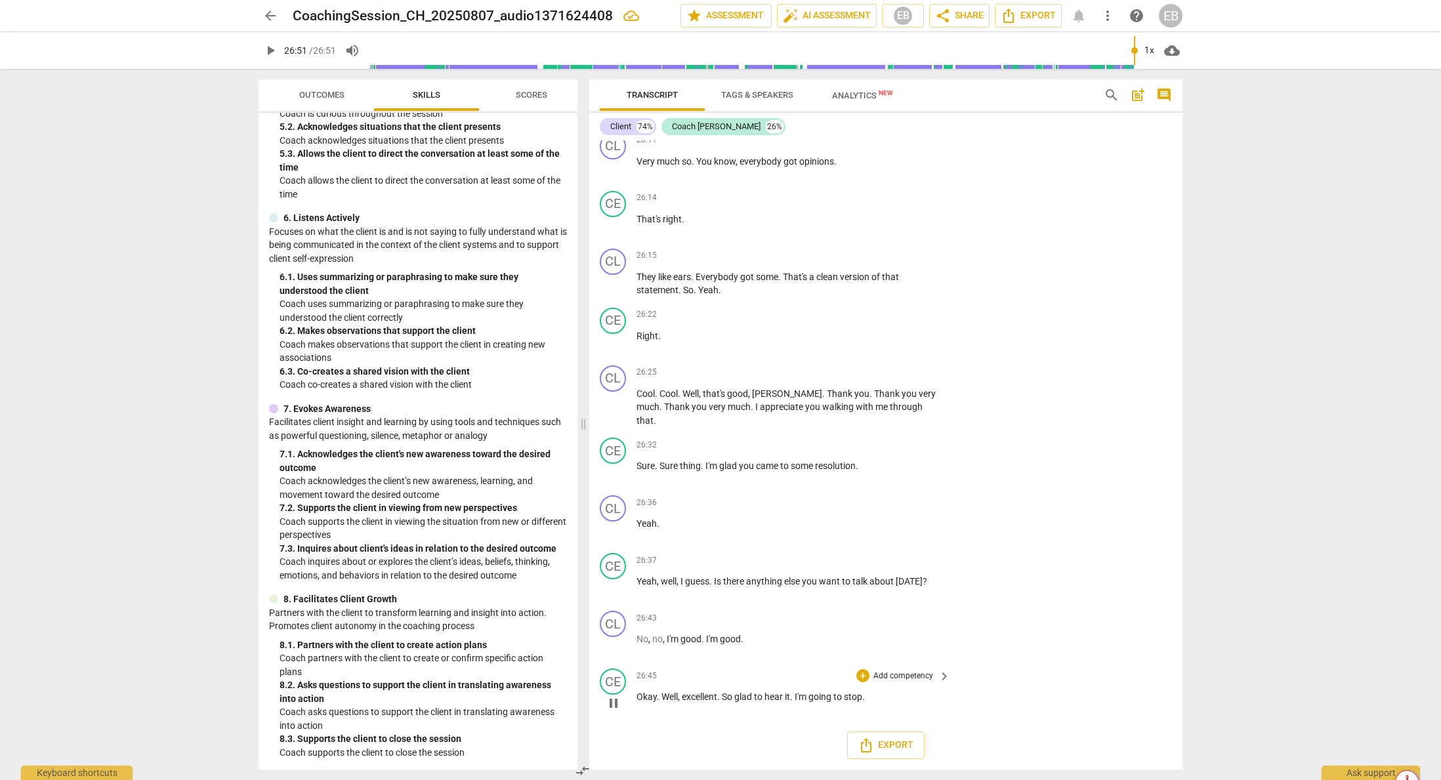
type input "1611"
drag, startPoint x: 796, startPoint y: 698, endPoint x: 867, endPoint y: 700, distance: 71.6
click at [867, 700] on p "Okay . Well , excellent . So glad to hear it . I'm going to stop ." at bounding box center [790, 698] width 307 height 14
click at [610, 704] on span "play_arrow" at bounding box center [614, 704] width 16 height 16
click at [796, 698] on p "Okay . Well , excellent . So glad to hear it ." at bounding box center [790, 698] width 307 height 14
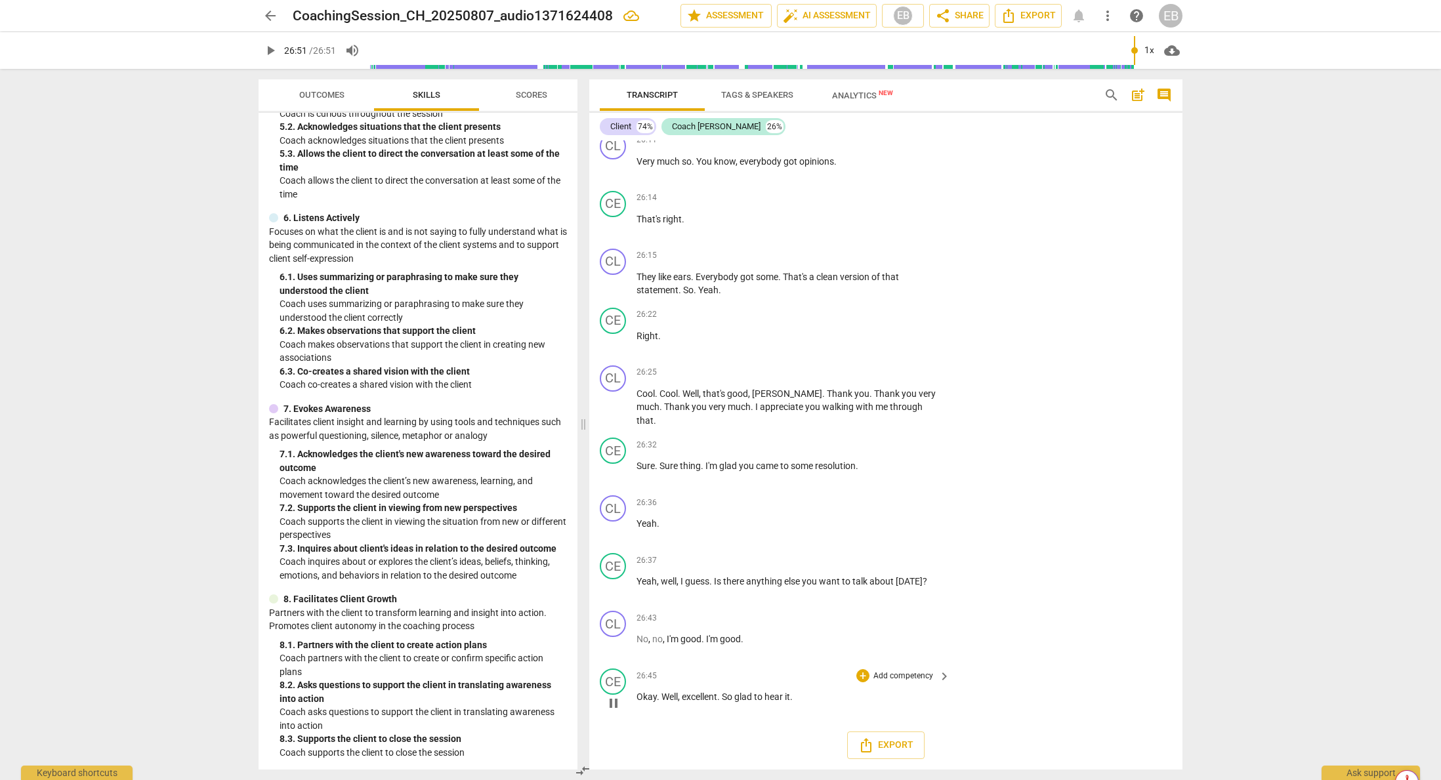
type input "1611"
click at [964, 15] on span "share Share" at bounding box center [959, 16] width 49 height 16
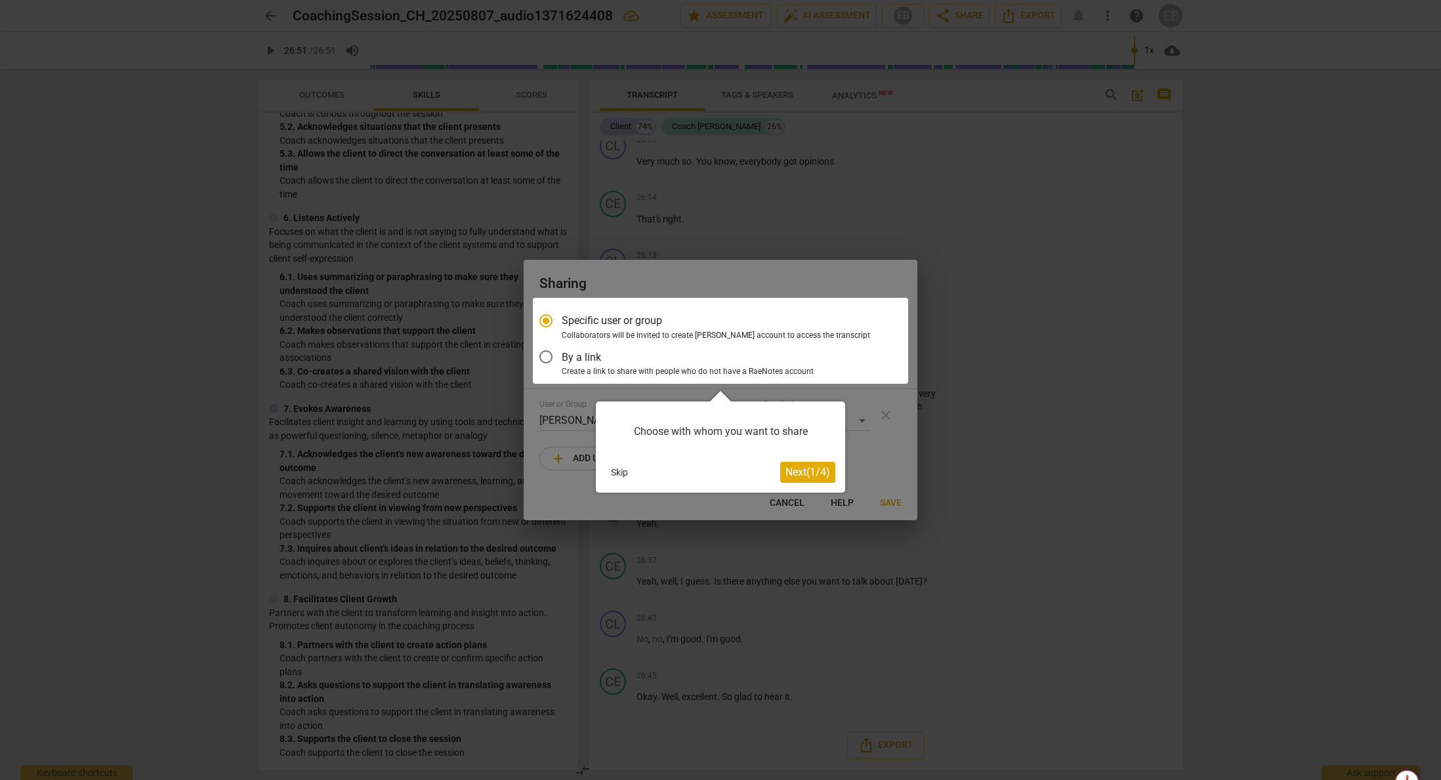
click at [796, 476] on span "Next ( 1 / 4 )" at bounding box center [808, 472] width 45 height 12
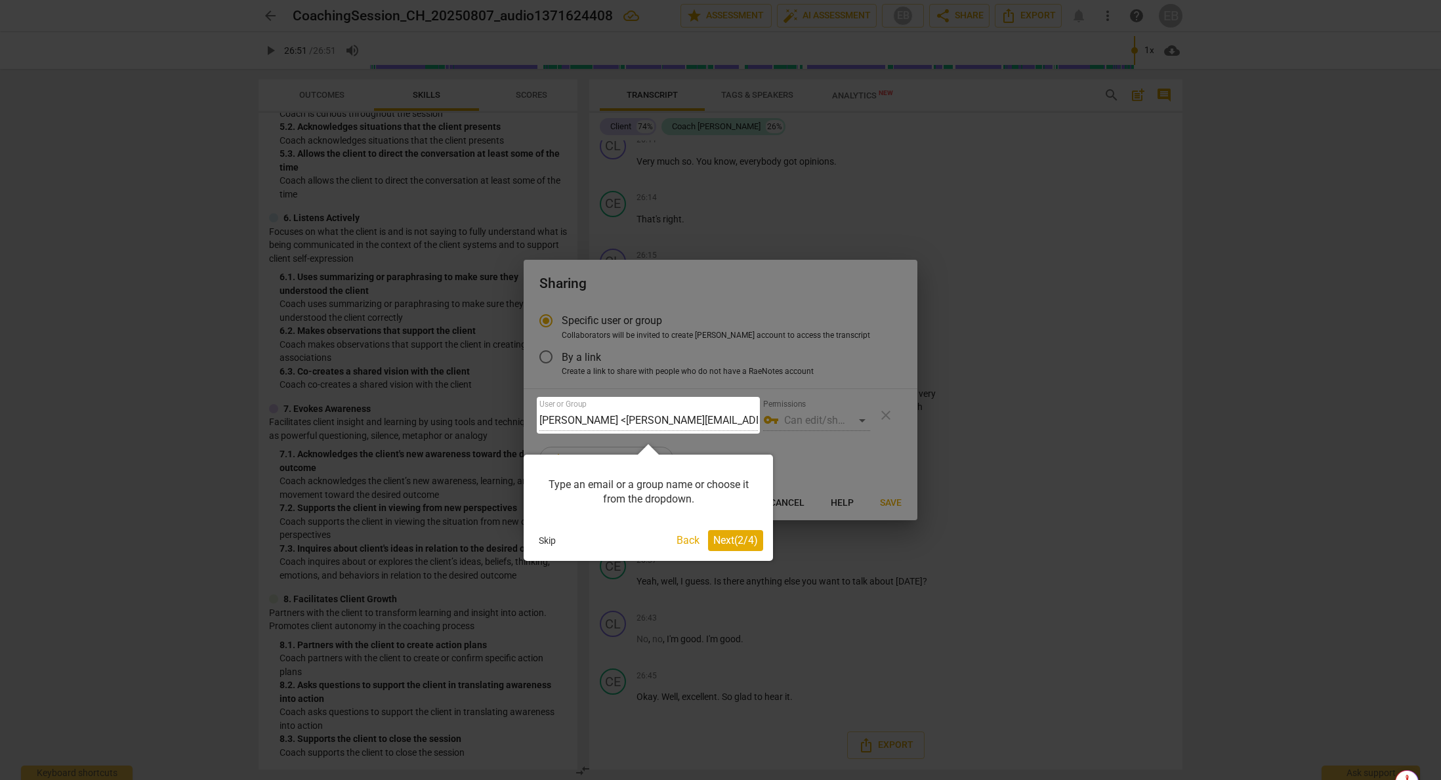
click at [729, 540] on span "Next ( 2 / 4 )" at bounding box center [735, 540] width 45 height 12
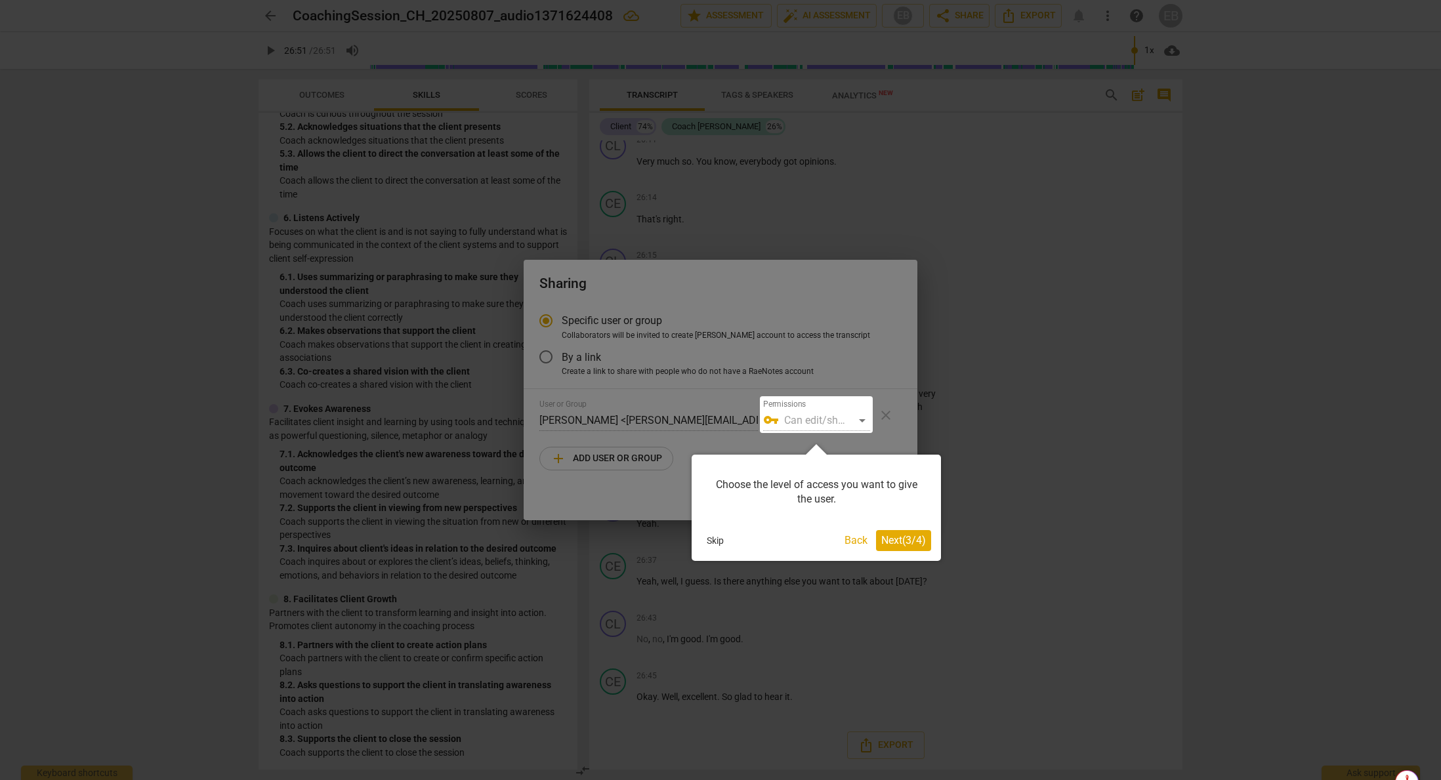
click at [901, 543] on span "Next ( 3 / 4 )" at bounding box center [904, 540] width 45 height 12
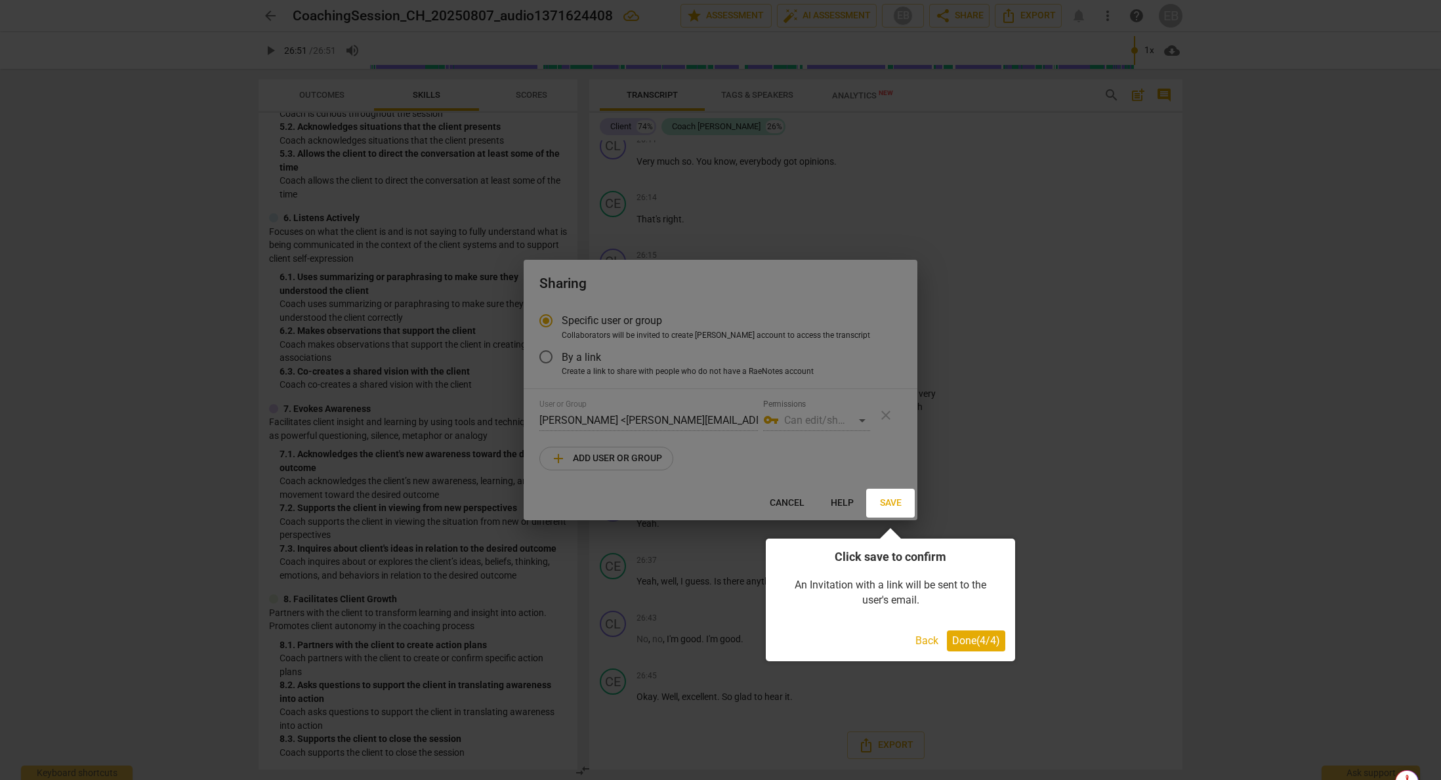
click at [971, 641] on span "Done ( 4 / 4 )" at bounding box center [976, 641] width 48 height 12
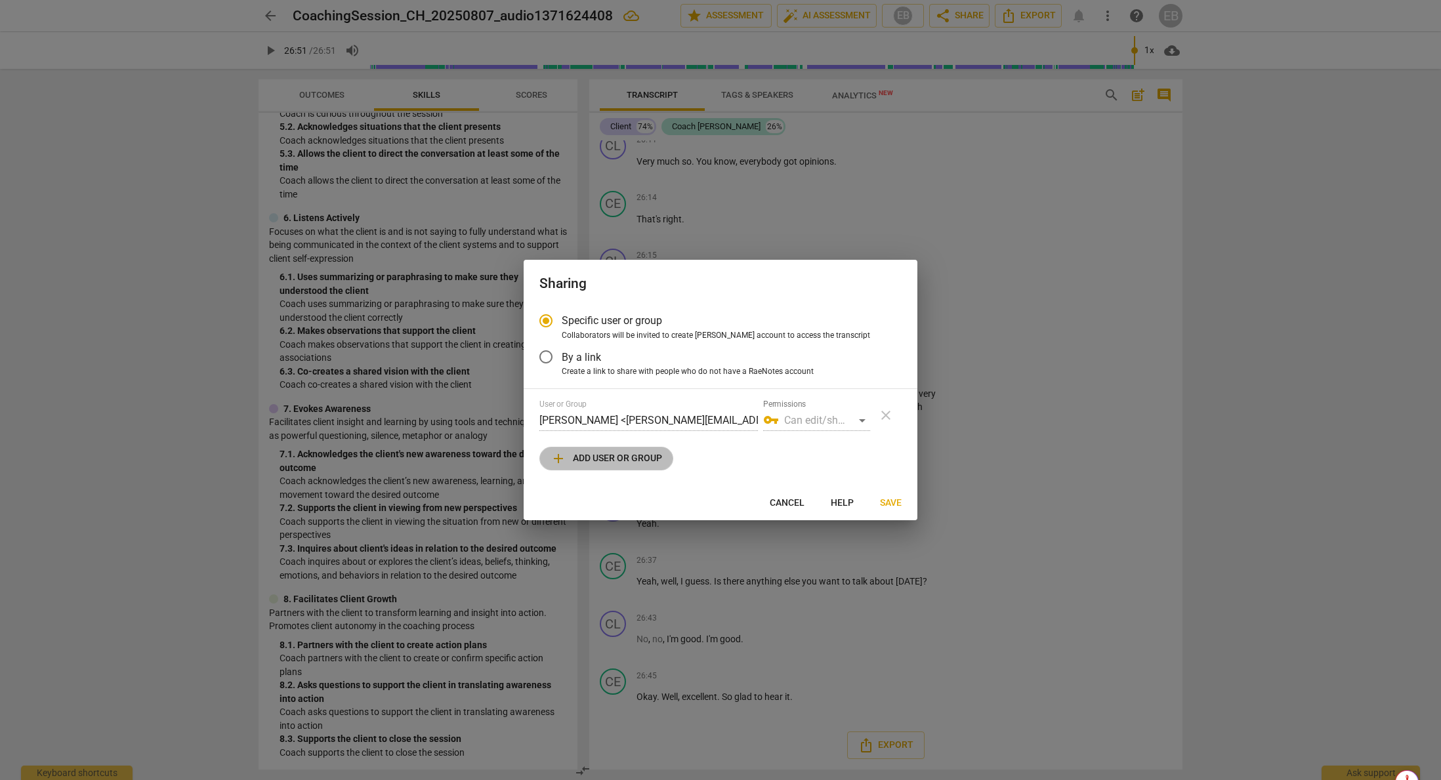
click at [602, 461] on span "add Add user or group" at bounding box center [607, 459] width 112 height 16
radio input "false"
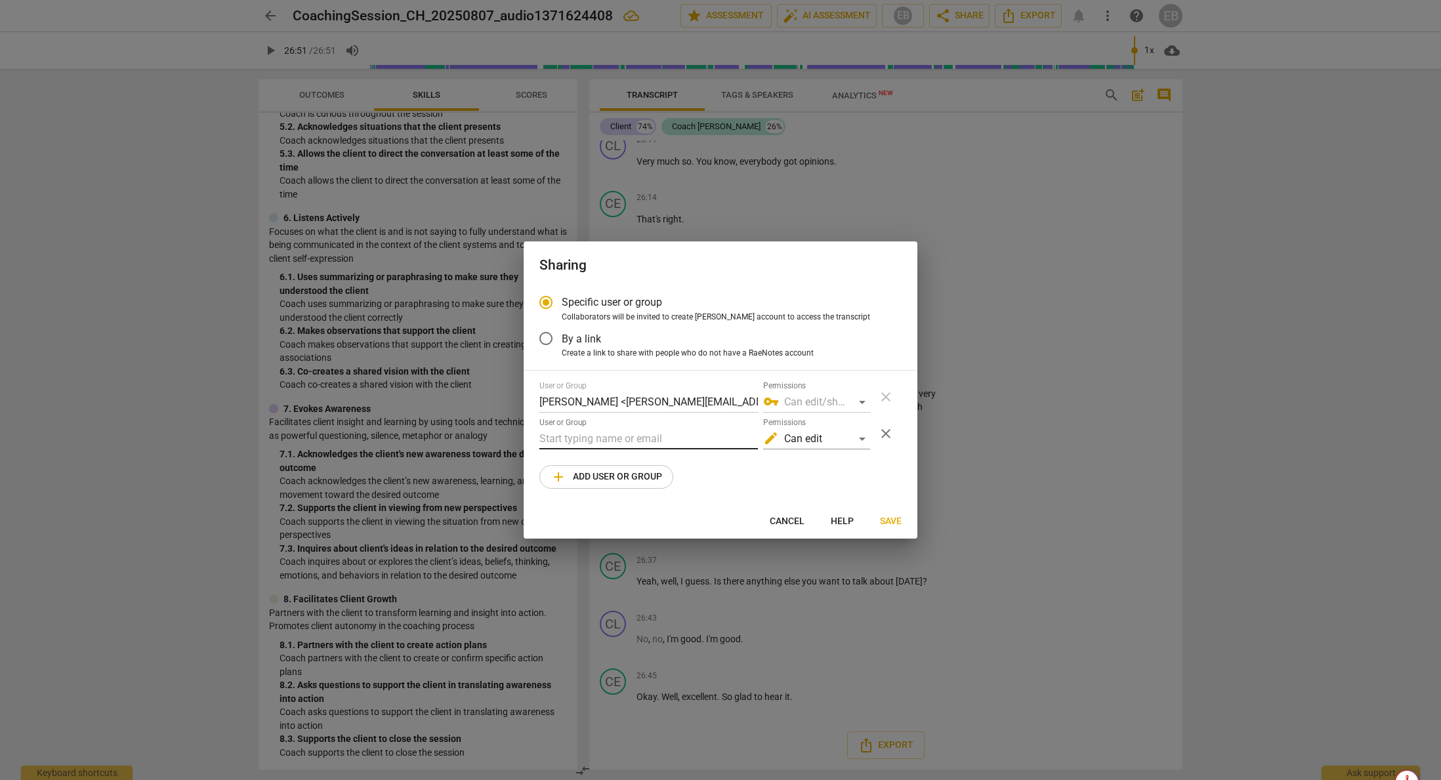
click at [545, 438] on input "text" at bounding box center [649, 439] width 219 height 21
drag, startPoint x: 591, startPoint y: 440, endPoint x: 530, endPoint y: 432, distance: 60.9
click at [528, 431] on div "Specific user or group Collaborators will be invited to create RaeNotes account…" at bounding box center [721, 396] width 394 height 218
paste input "@[DOMAIN_NAME]"
type input "[PERSON_NAME][EMAIL_ADDRESS][DOMAIN_NAME]"
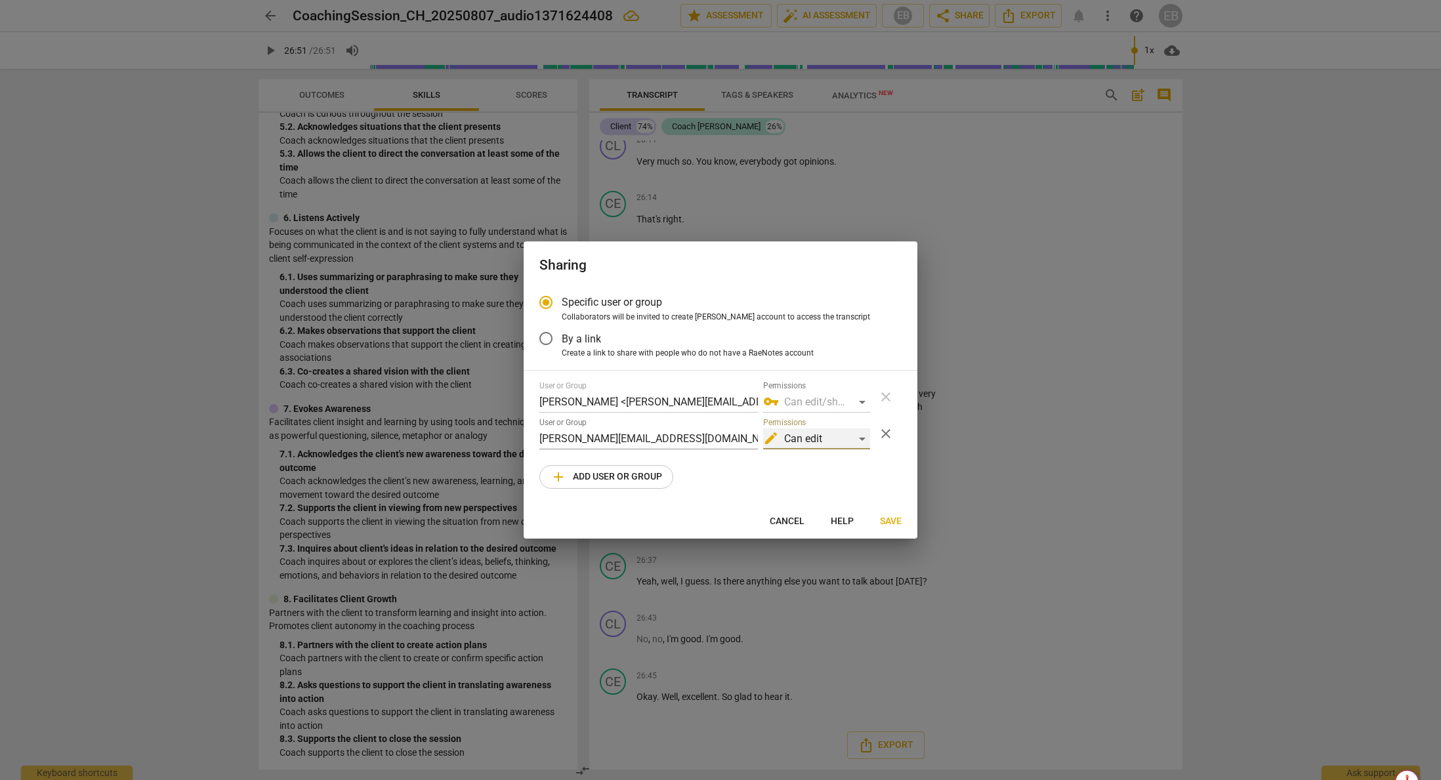
click at [864, 440] on div "edit Can edit" at bounding box center [816, 439] width 107 height 21
click at [820, 469] on li "vpn_key Can edit/share" at bounding box center [818, 471] width 110 height 32
radio input "false"
click at [893, 522] on span "Save" at bounding box center [891, 521] width 22 height 13
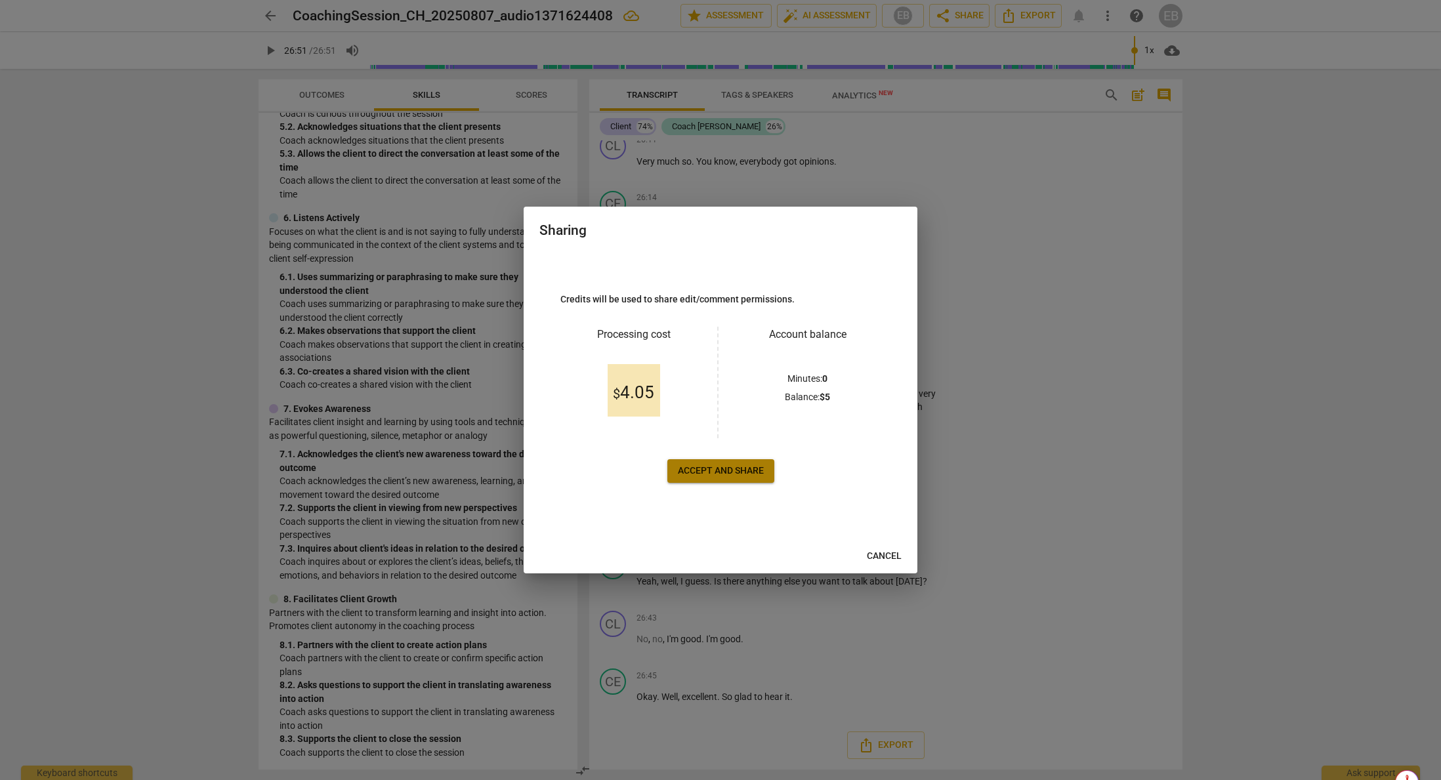
click at [723, 469] on span "Accept and share" at bounding box center [721, 471] width 86 height 13
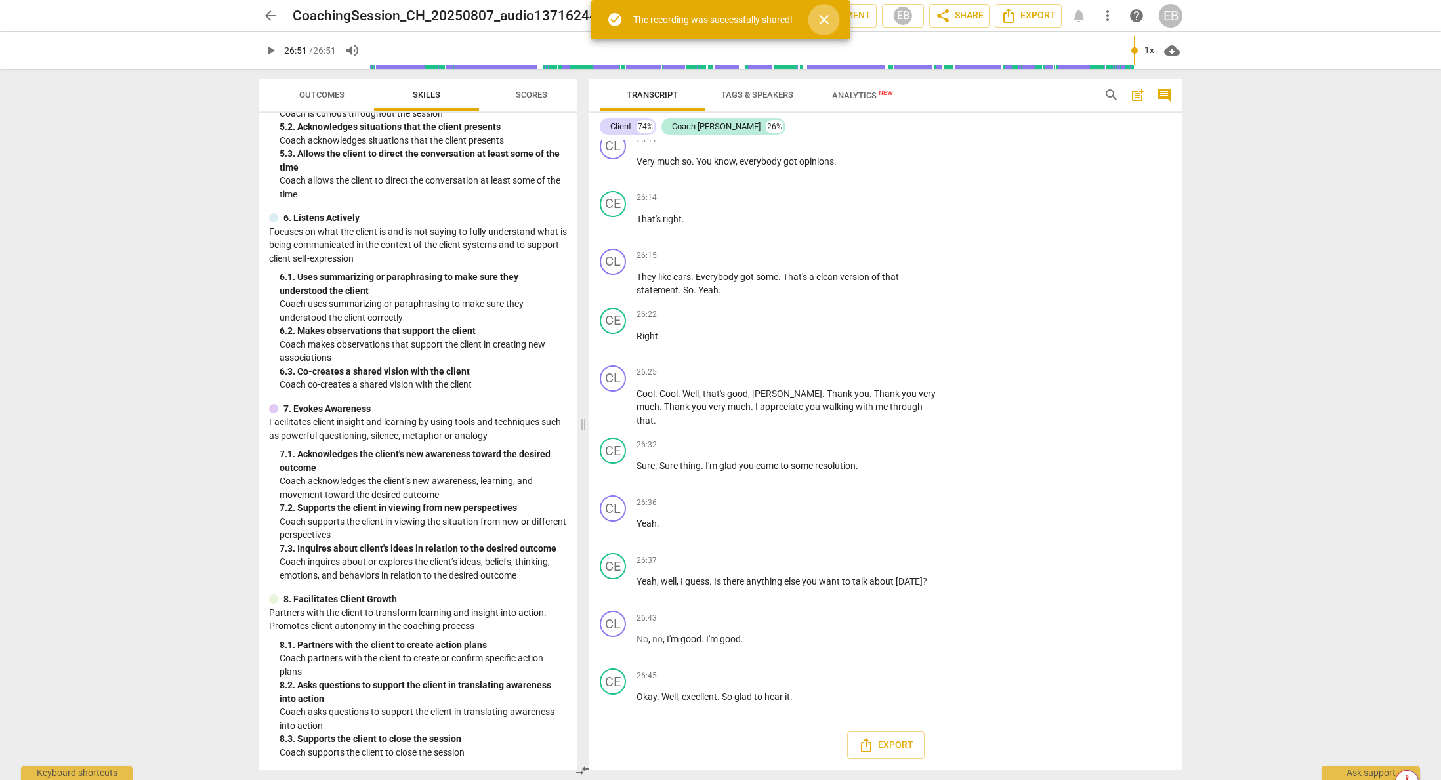
click at [828, 20] on span "close" at bounding box center [825, 20] width 16 height 16
